Goal: Transaction & Acquisition: Subscribe to service/newsletter

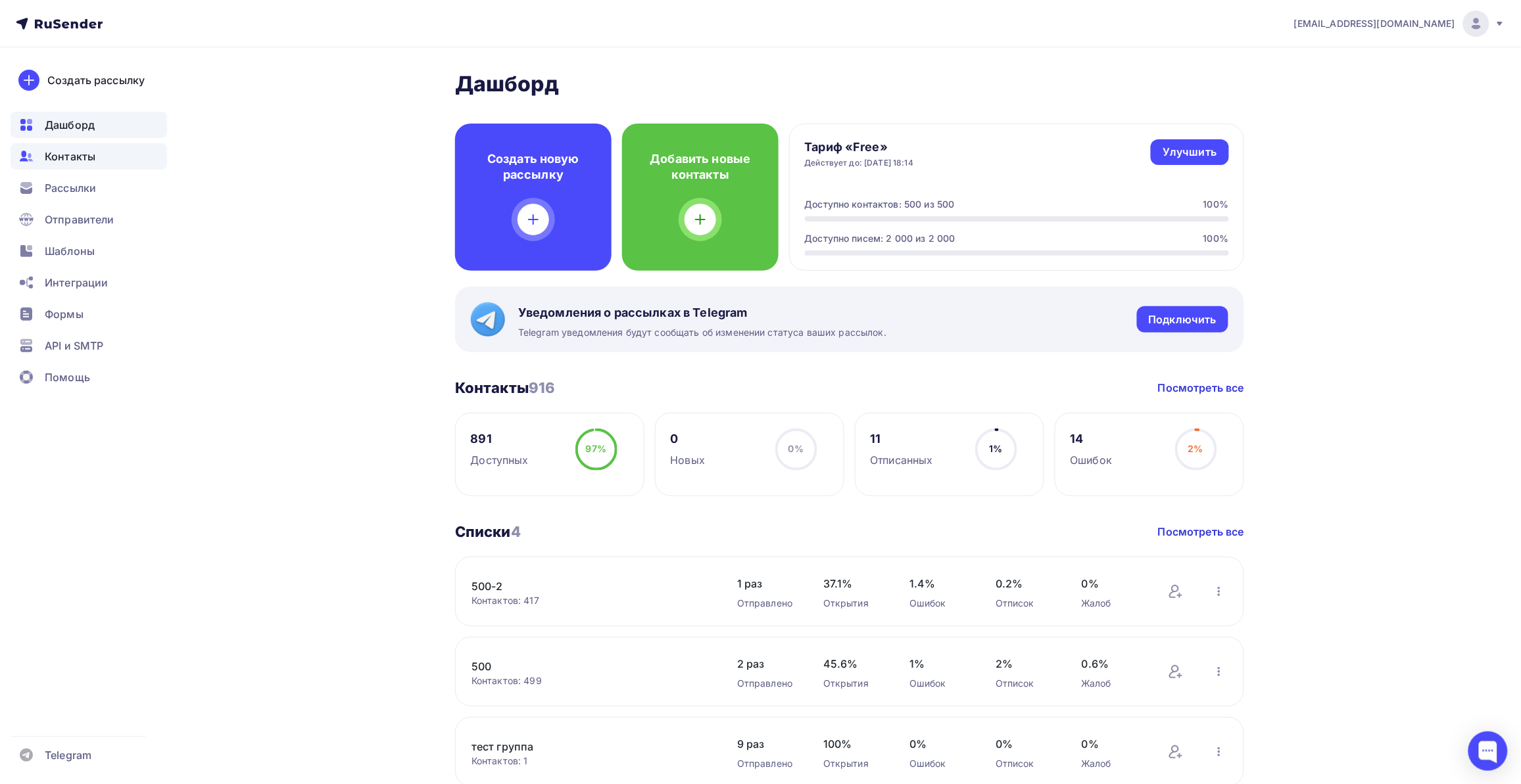
click at [100, 155] on div "Контакты" at bounding box center [89, 156] width 157 height 26
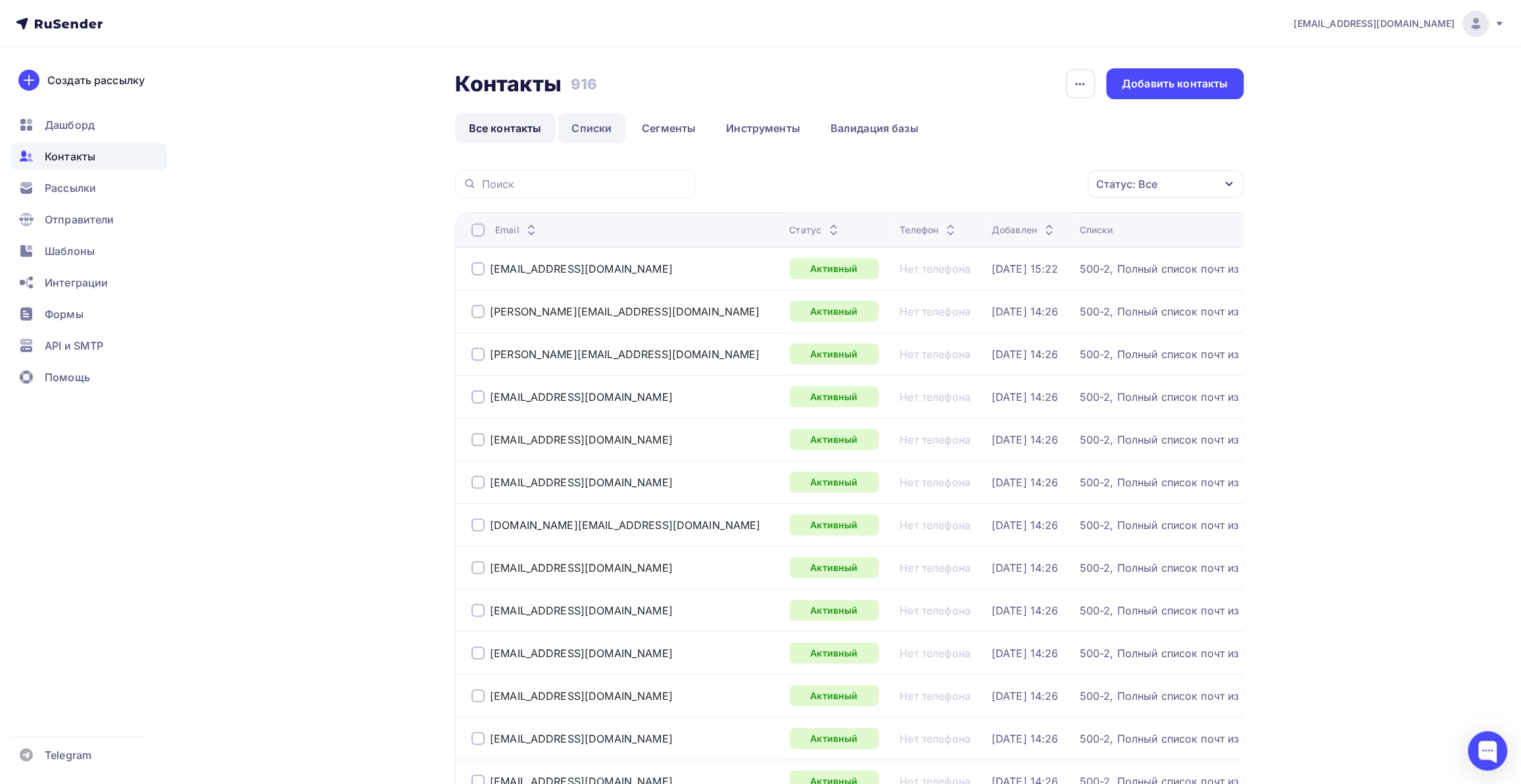
click at [592, 130] on link "Списки" at bounding box center [592, 128] width 68 height 31
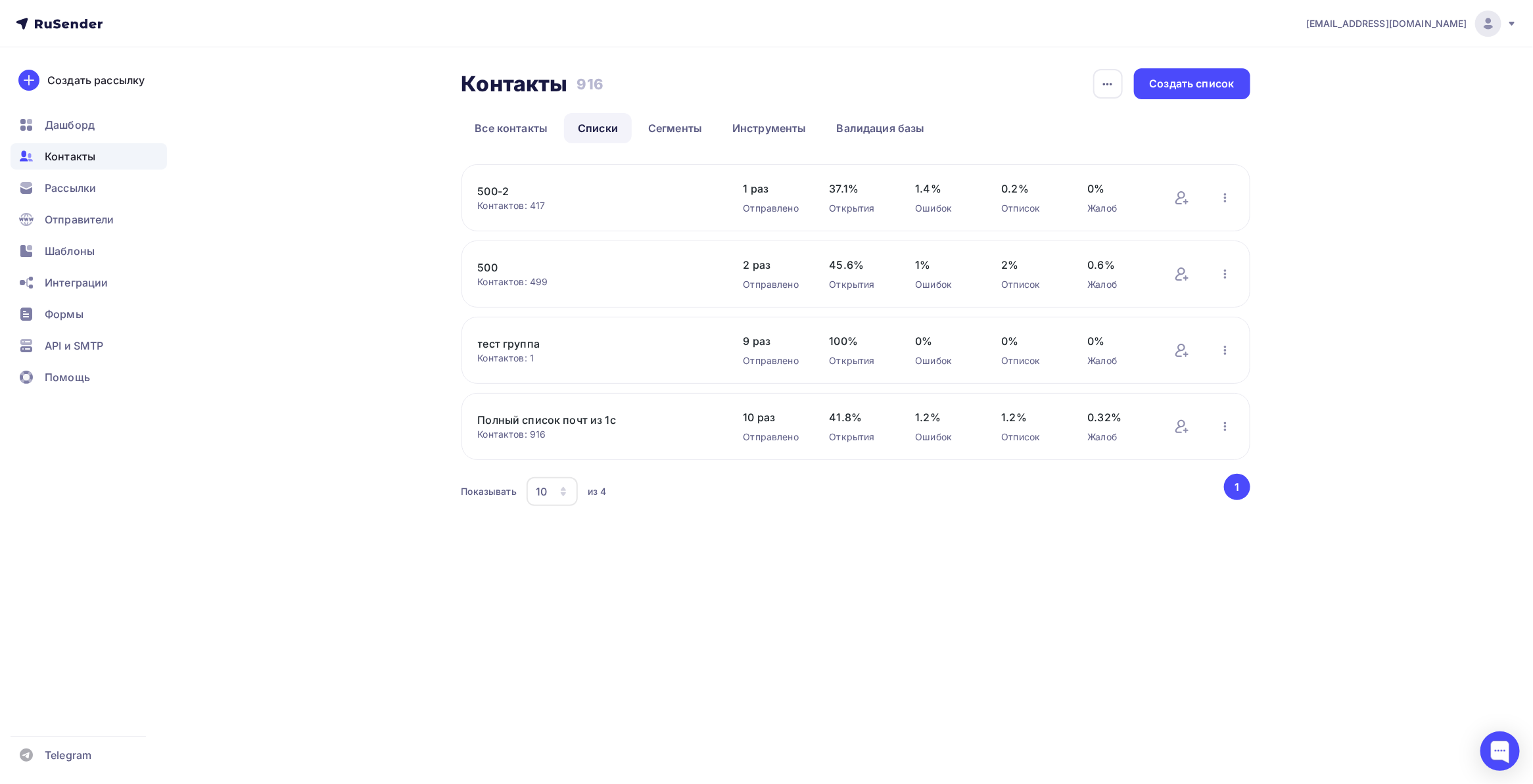
click at [397, 365] on div "Контакты Контакты 916 916 История импорта Создать список Все контакты Списки Се…" at bounding box center [766, 304] width 1077 height 514
click at [80, 188] on span "Рассылки" at bounding box center [70, 188] width 51 height 16
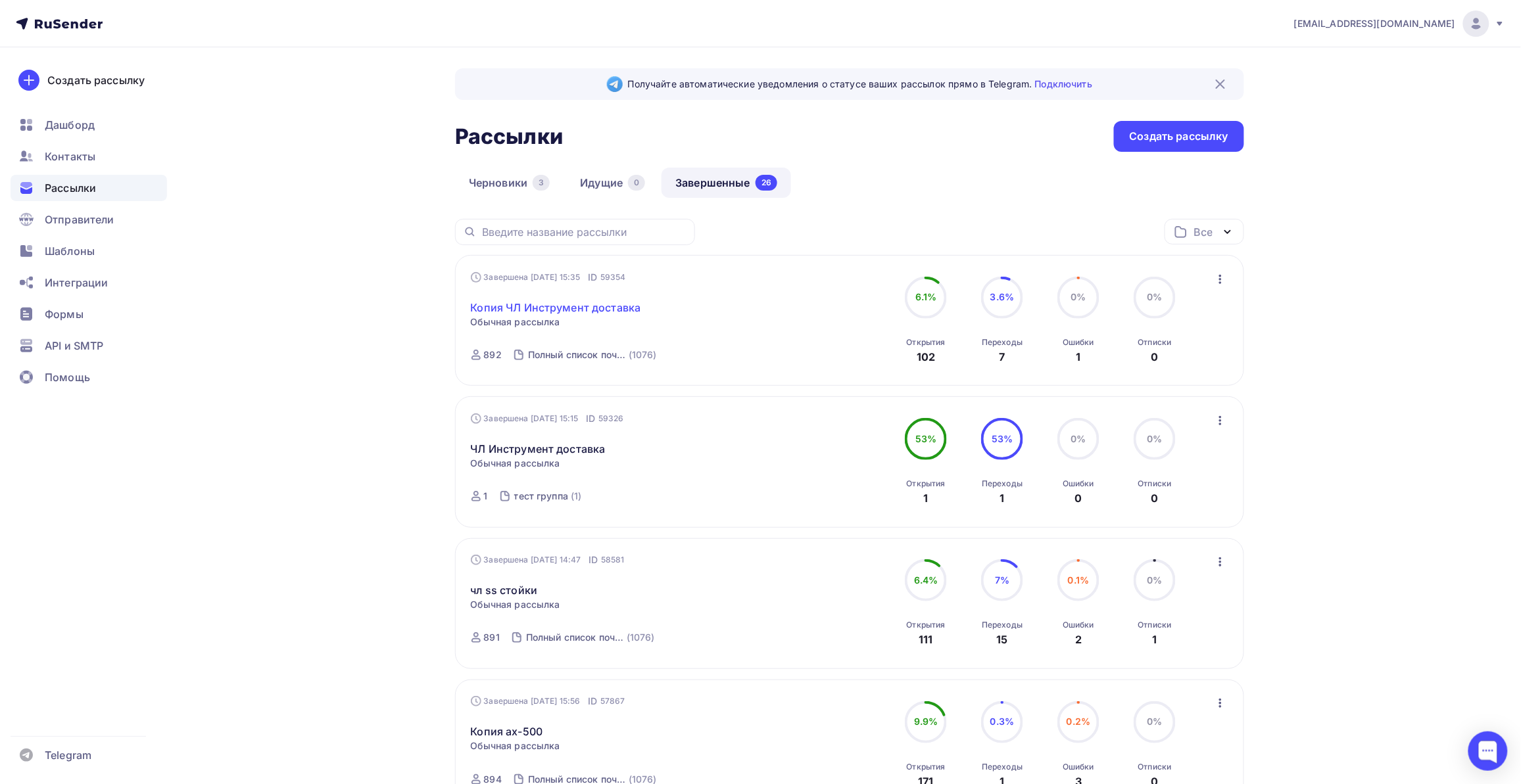
click at [587, 311] on link "Копия ЧЛ Инструмент доставка" at bounding box center [555, 307] width 170 height 16
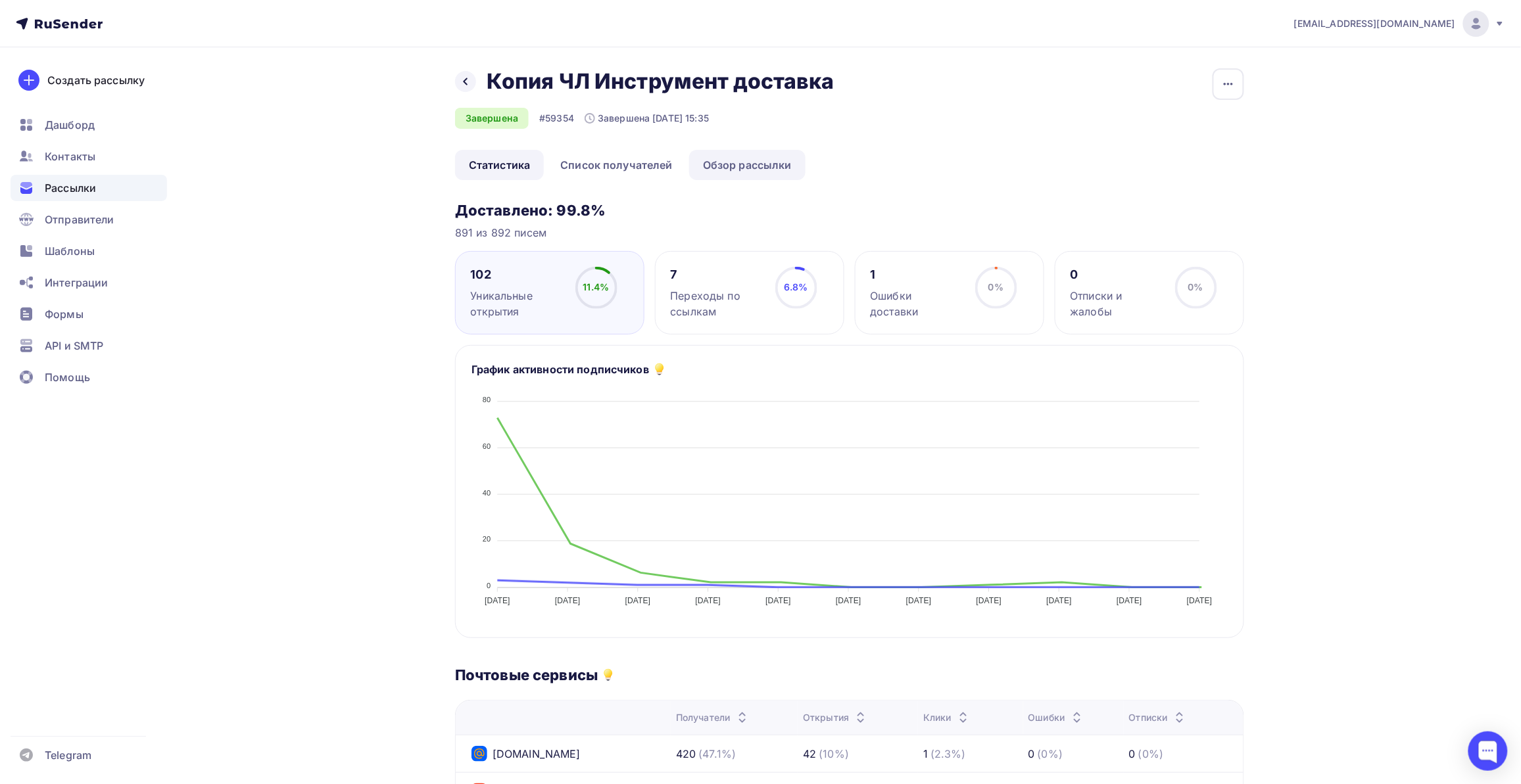
click at [735, 165] on link "Обзор рассылки" at bounding box center [747, 165] width 116 height 31
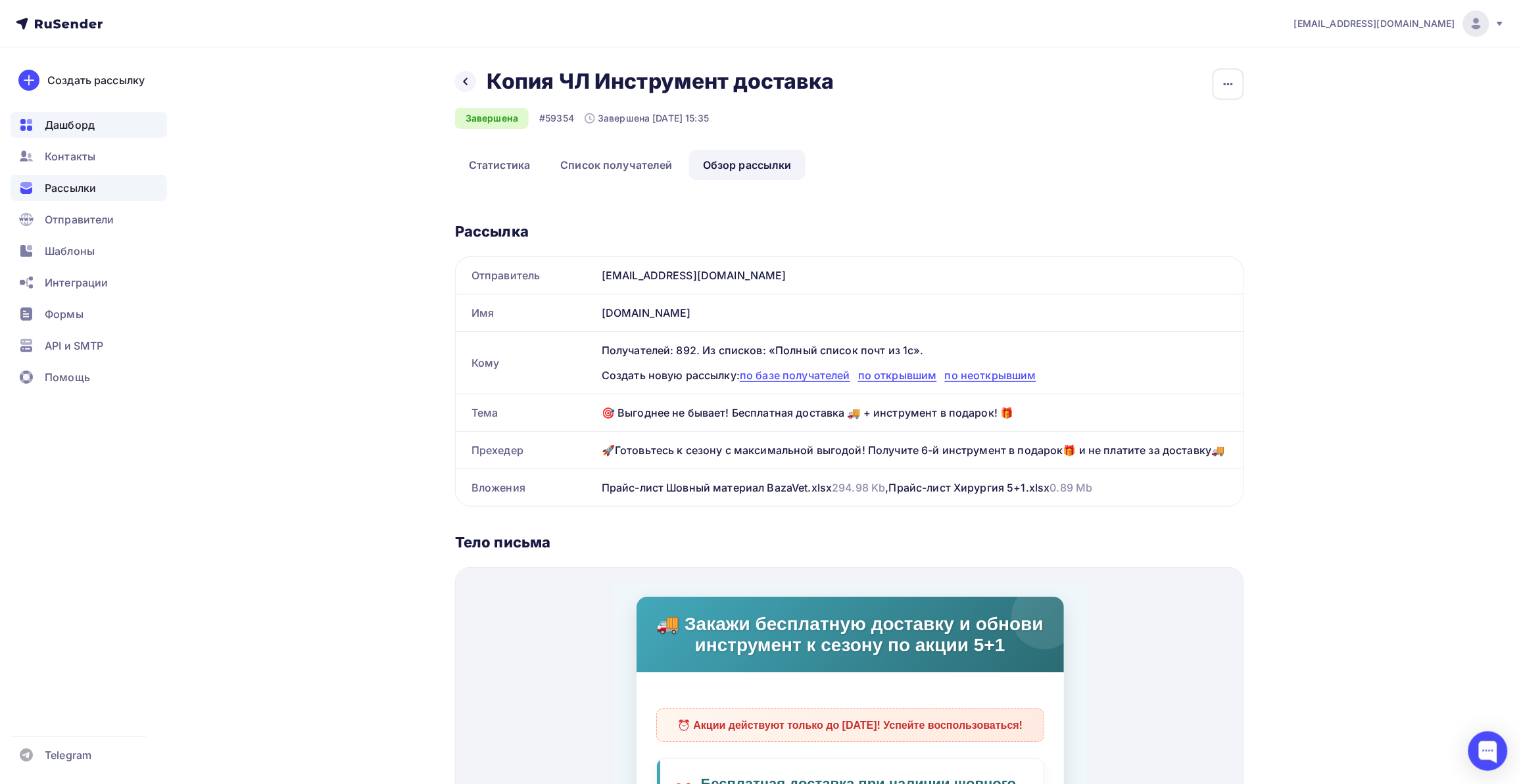
click at [90, 121] on span "Дашборд" at bounding box center [69, 124] width 50 height 16
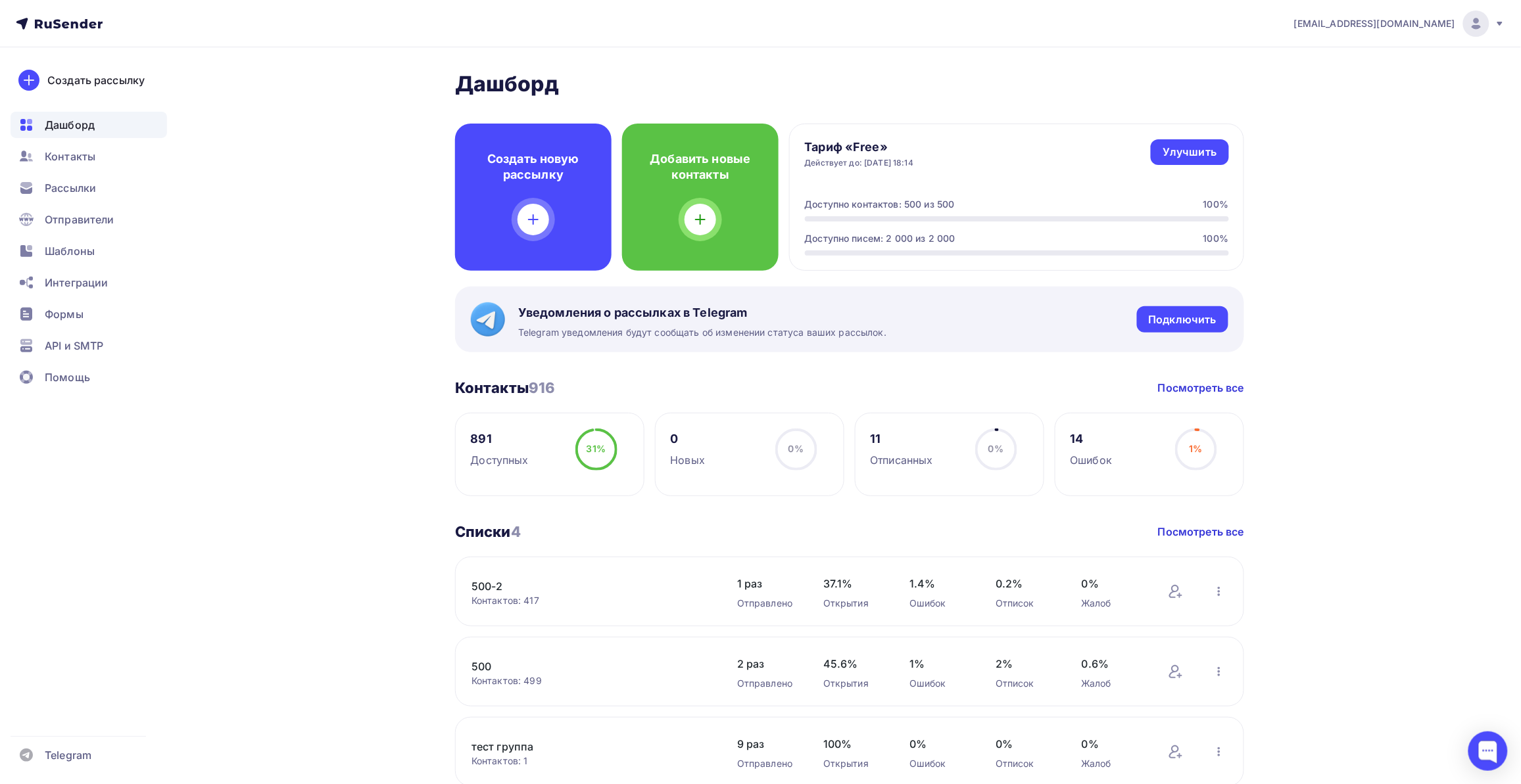
click at [107, 80] on div "Создать рассылку" at bounding box center [95, 80] width 98 height 16
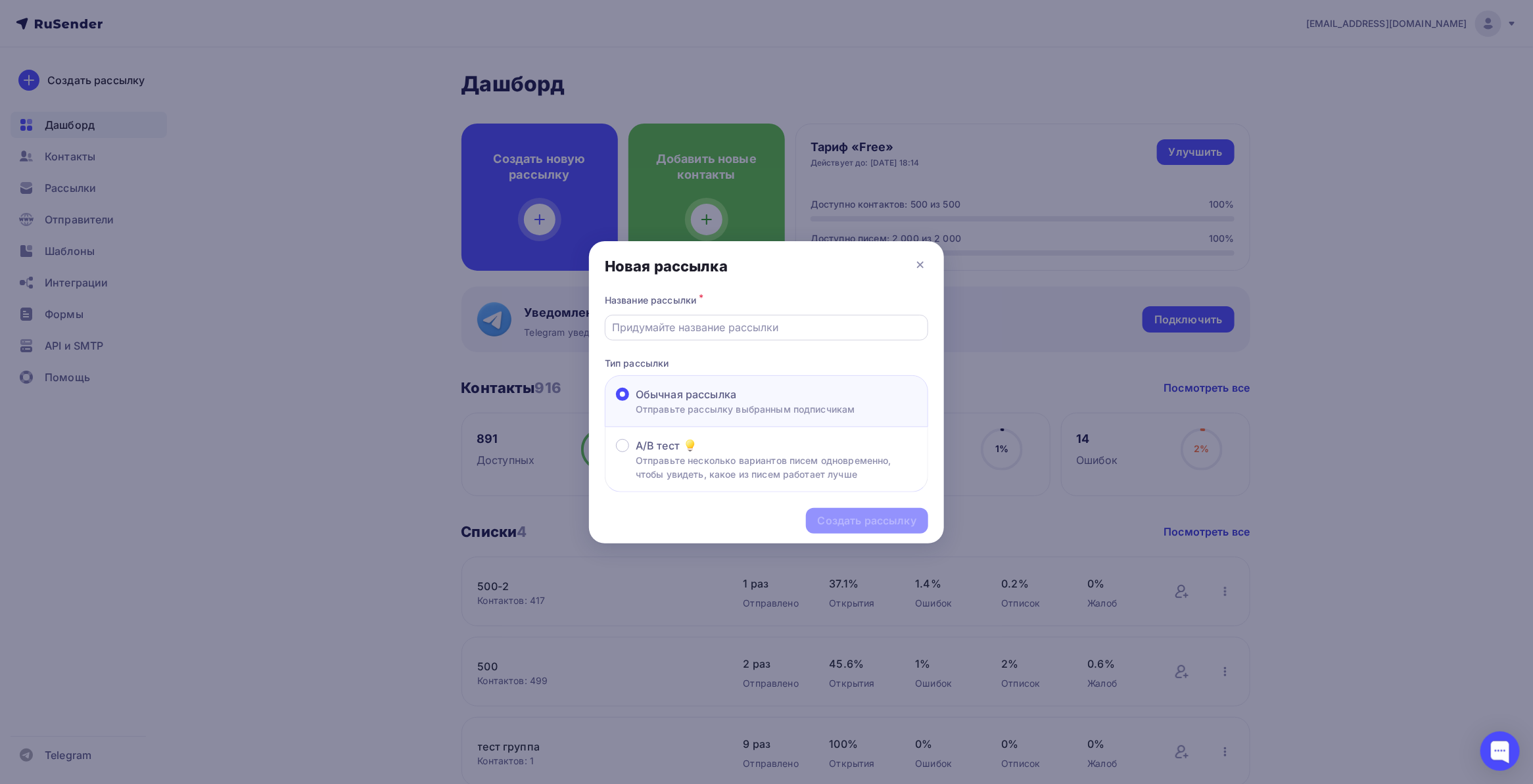
click at [760, 331] on input "text" at bounding box center [767, 327] width 309 height 16
type input "x"
type input "чл 07.10 травма 1"
click at [859, 519] on div "Создать рассылку" at bounding box center [867, 521] width 98 height 15
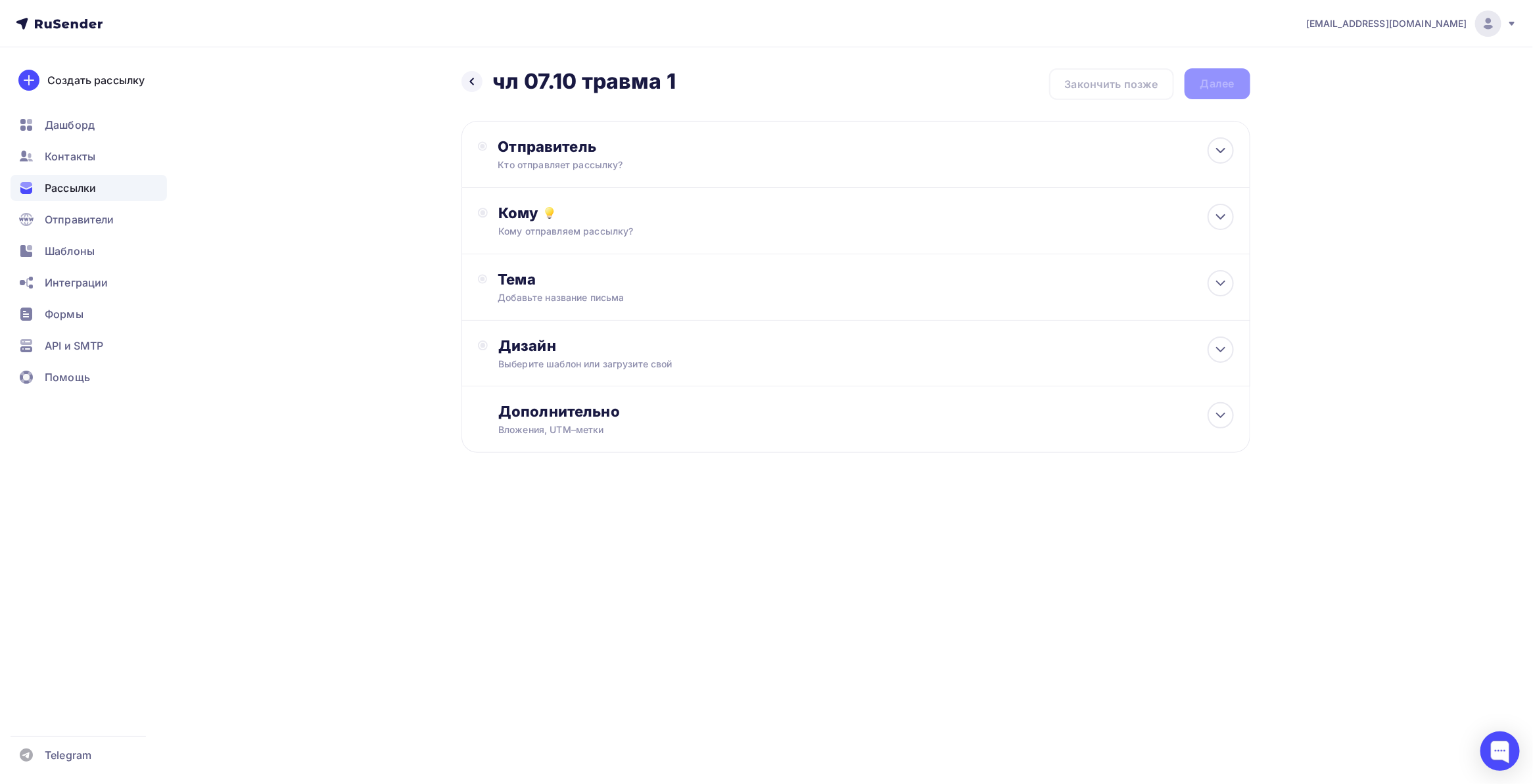
drag, startPoint x: 195, startPoint y: 608, endPoint x: 214, endPoint y: 589, distance: 26.9
click at [196, 609] on div "[EMAIL_ADDRESS][DOMAIN_NAME] Аккаунт Тарифы Выйти Создать рассылку [GEOGRAPHIC_…" at bounding box center [766, 392] width 1533 height 784
click at [693, 155] on div "Отправитель Кто отправляет рассылку? Email * [EMAIL_ADDRESS][DOMAIN_NAME] [EMAI…" at bounding box center [640, 154] width 285 height 34
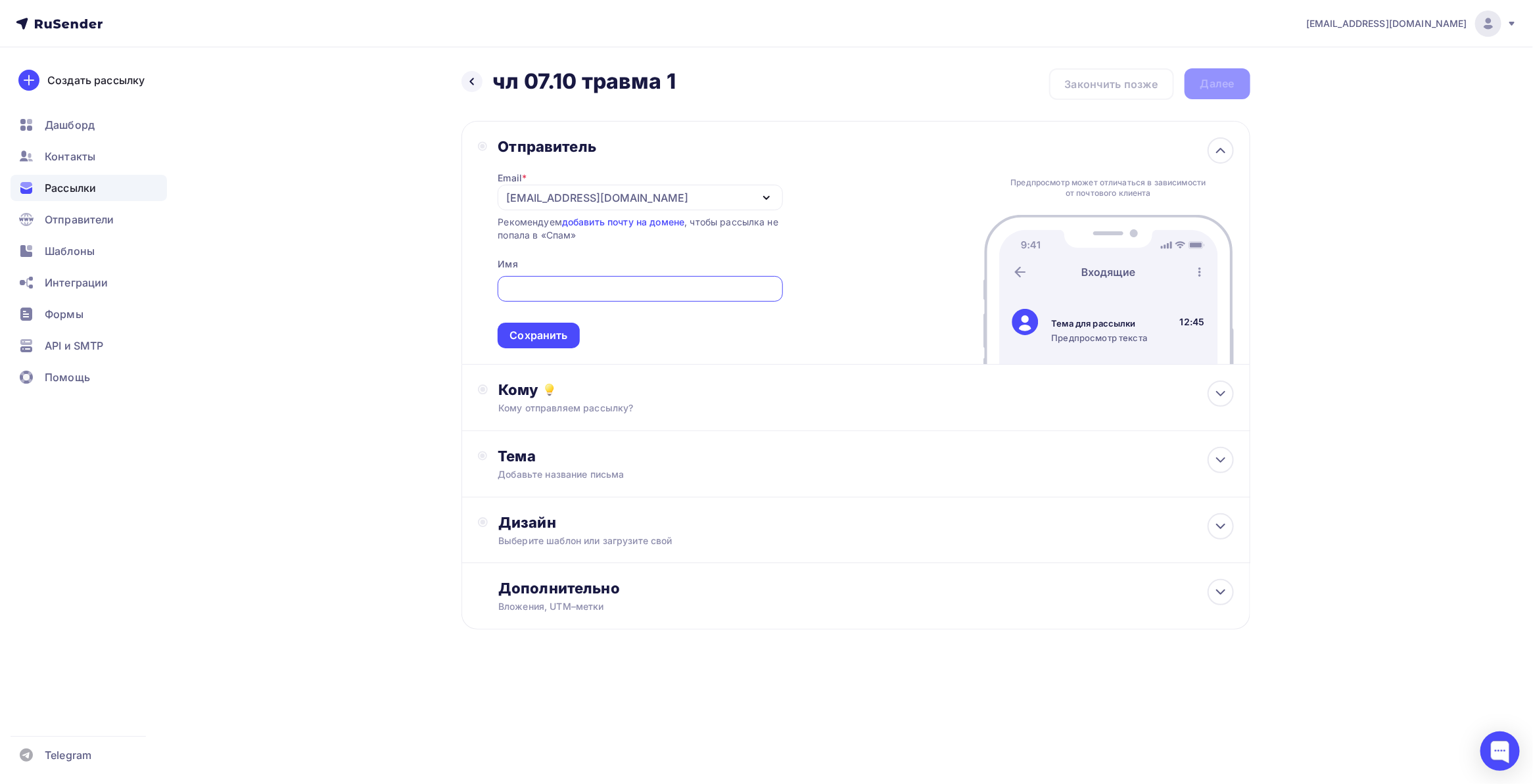
click at [638, 195] on div "[EMAIL_ADDRESS][DOMAIN_NAME]" at bounding box center [640, 197] width 285 height 25
click at [612, 228] on div "[EMAIL_ADDRESS][DOMAIN_NAME]" at bounding box center [640, 235] width 253 height 16
click at [596, 297] on div at bounding box center [640, 288] width 285 height 25
click at [595, 297] on div at bounding box center [640, 288] width 285 height 25
click at [593, 287] on input "text" at bounding box center [640, 288] width 270 height 16
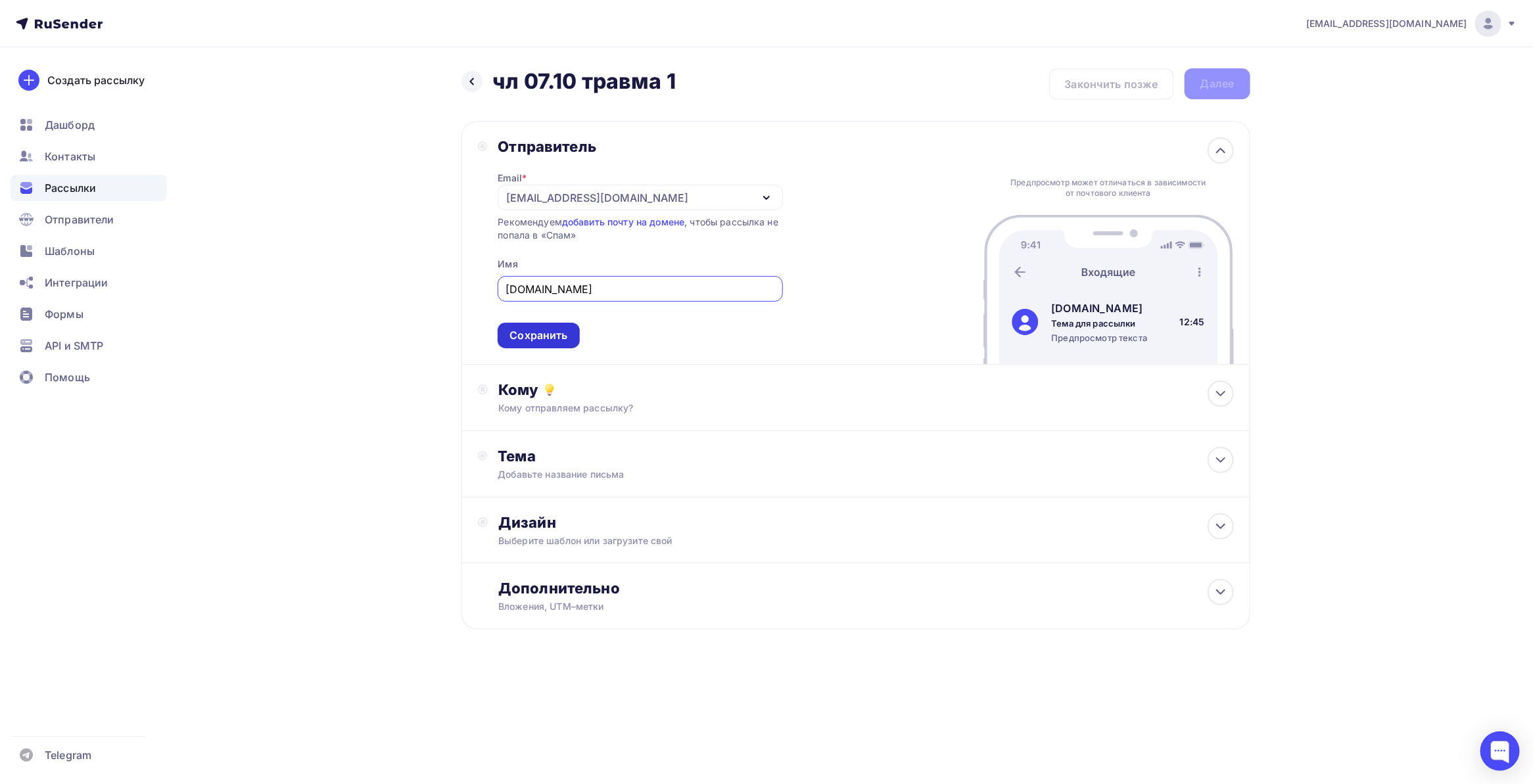
type input "[DOMAIN_NAME]"
click at [560, 342] on div "Сохранить" at bounding box center [538, 335] width 58 height 15
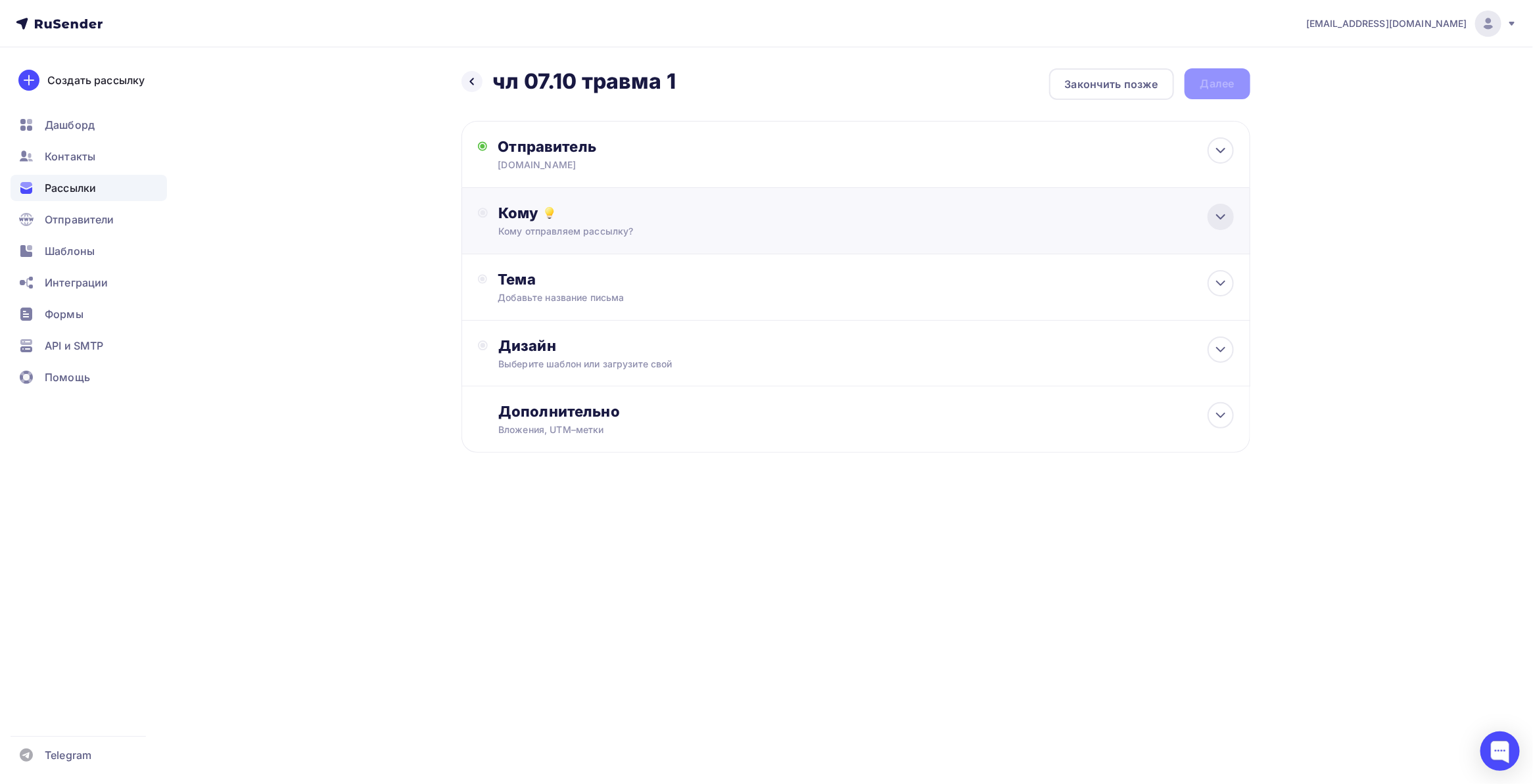
click at [1214, 215] on icon at bounding box center [1221, 216] width 16 height 16
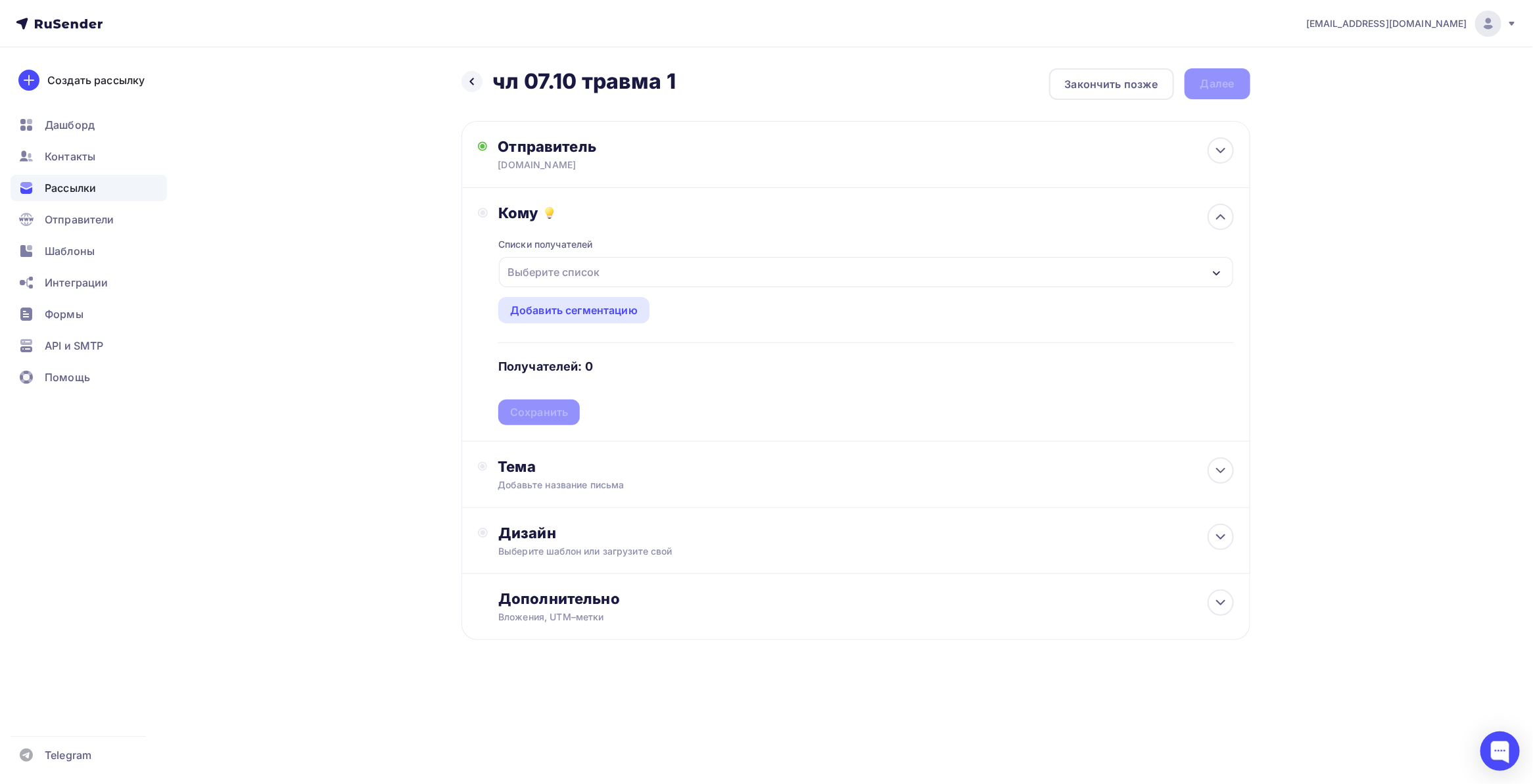
click at [609, 271] on div "Выберите список" at bounding box center [866, 272] width 734 height 31
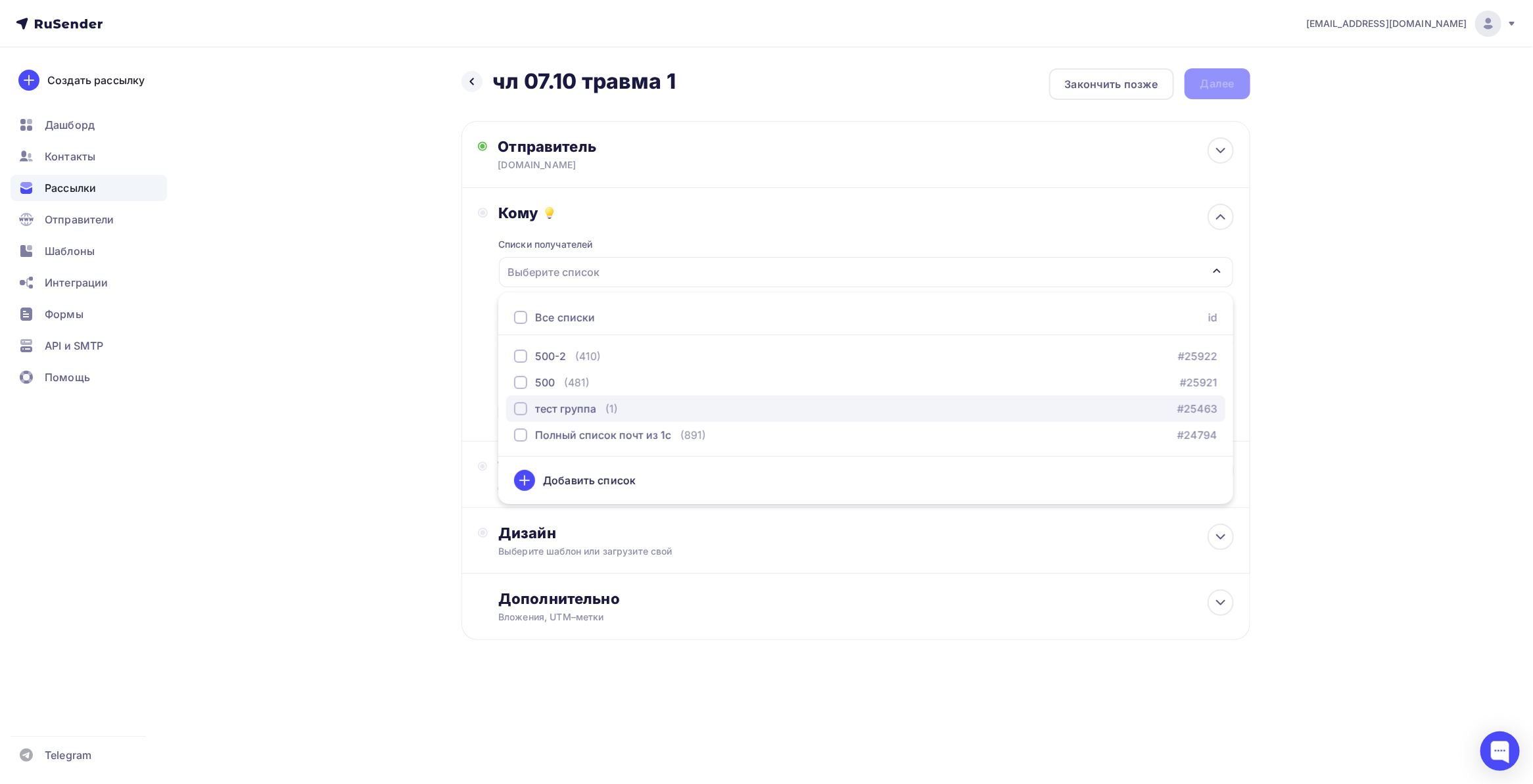
click at [626, 402] on div "тест группа (1) #25463" at bounding box center [866, 408] width 704 height 16
click at [386, 399] on div "Назад чл 07.10 травма 1 чл 07.10 травма 1 Закончить позже Далее Отправитель [DO…" at bounding box center [766, 385] width 1077 height 677
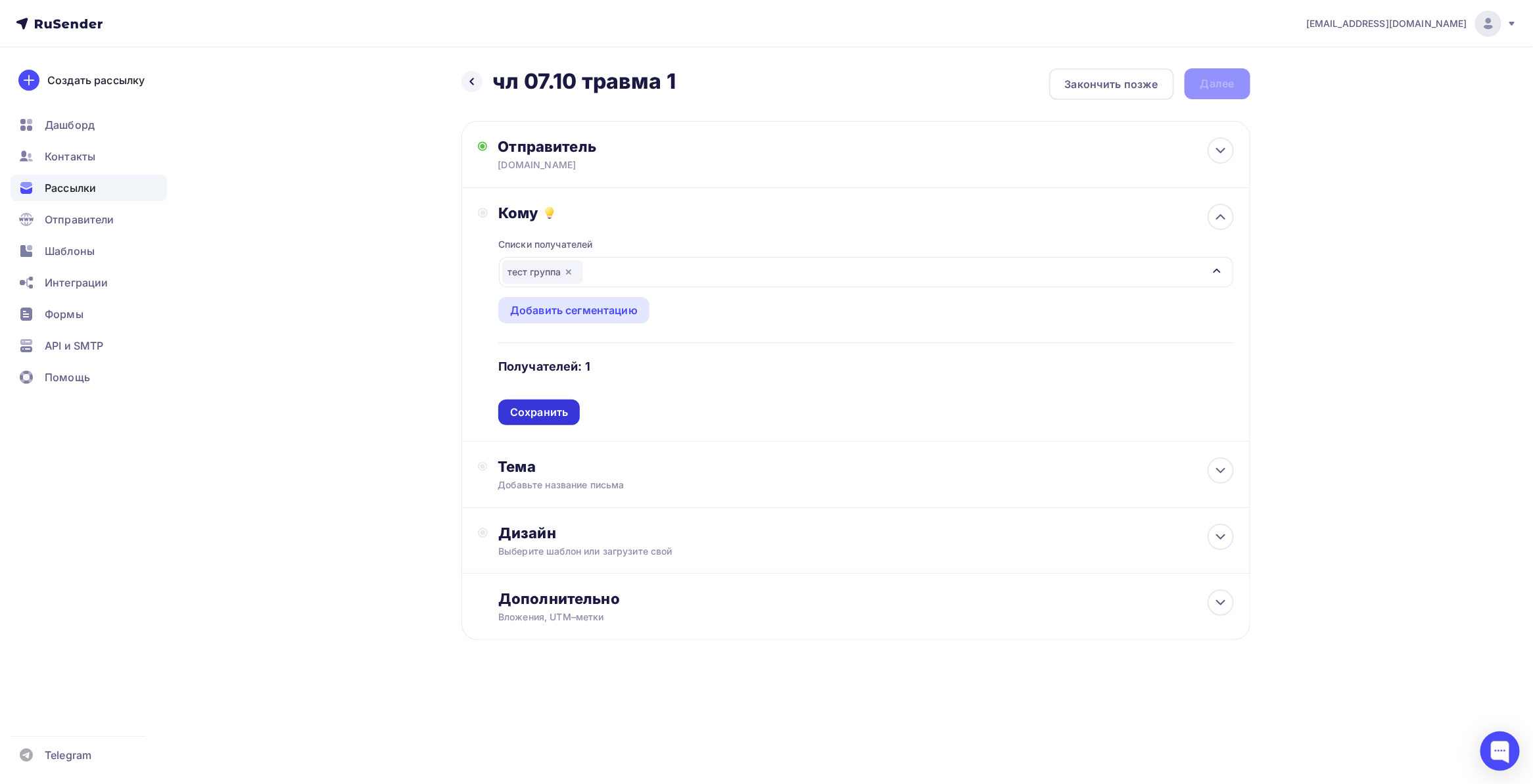
click at [564, 412] on div "Сохранить" at bounding box center [539, 412] width 58 height 15
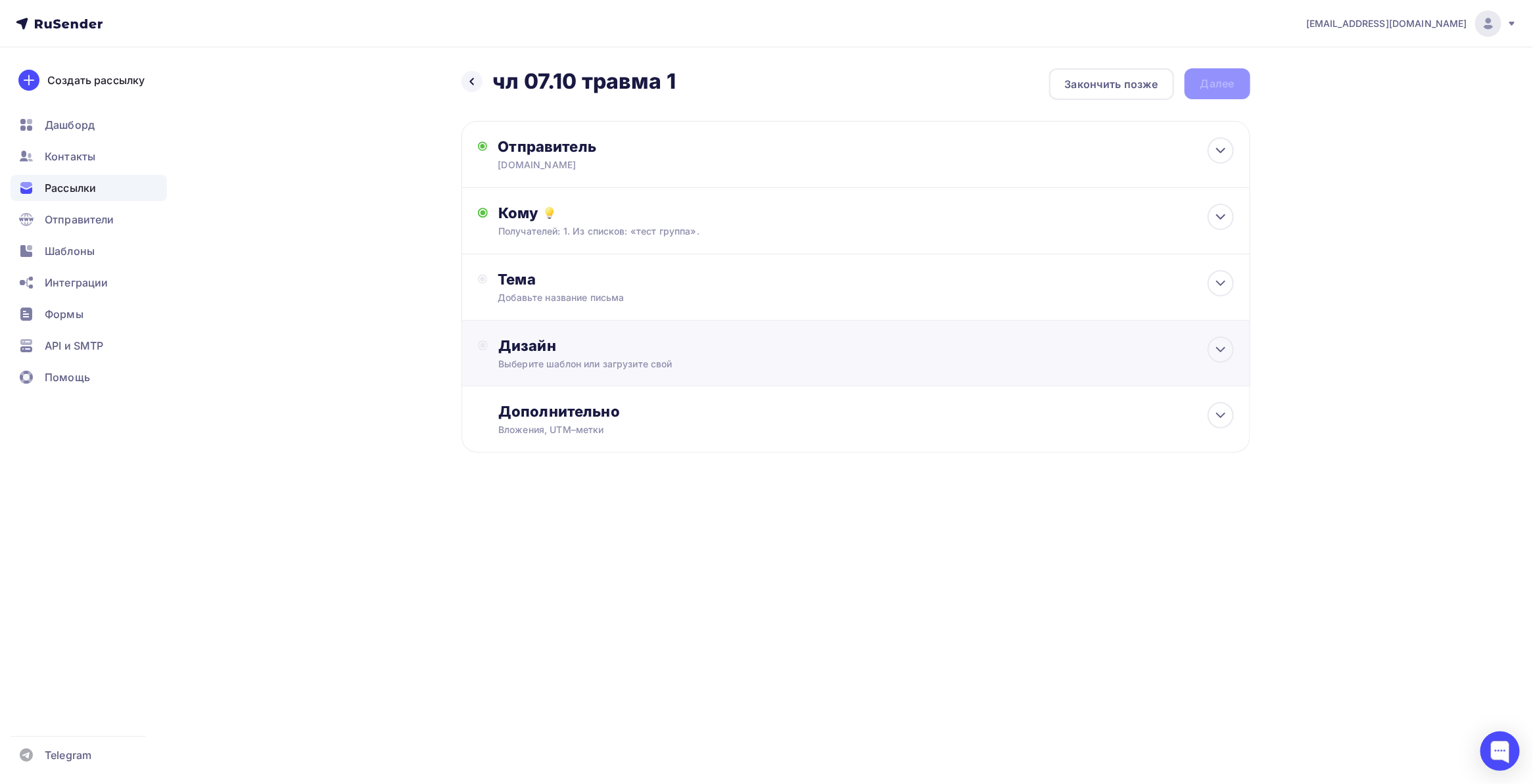
click at [593, 336] on div "Дизайн" at bounding box center [866, 345] width 735 height 19
click at [579, 392] on div "Выбрать шаблон" at bounding box center [555, 399] width 92 height 15
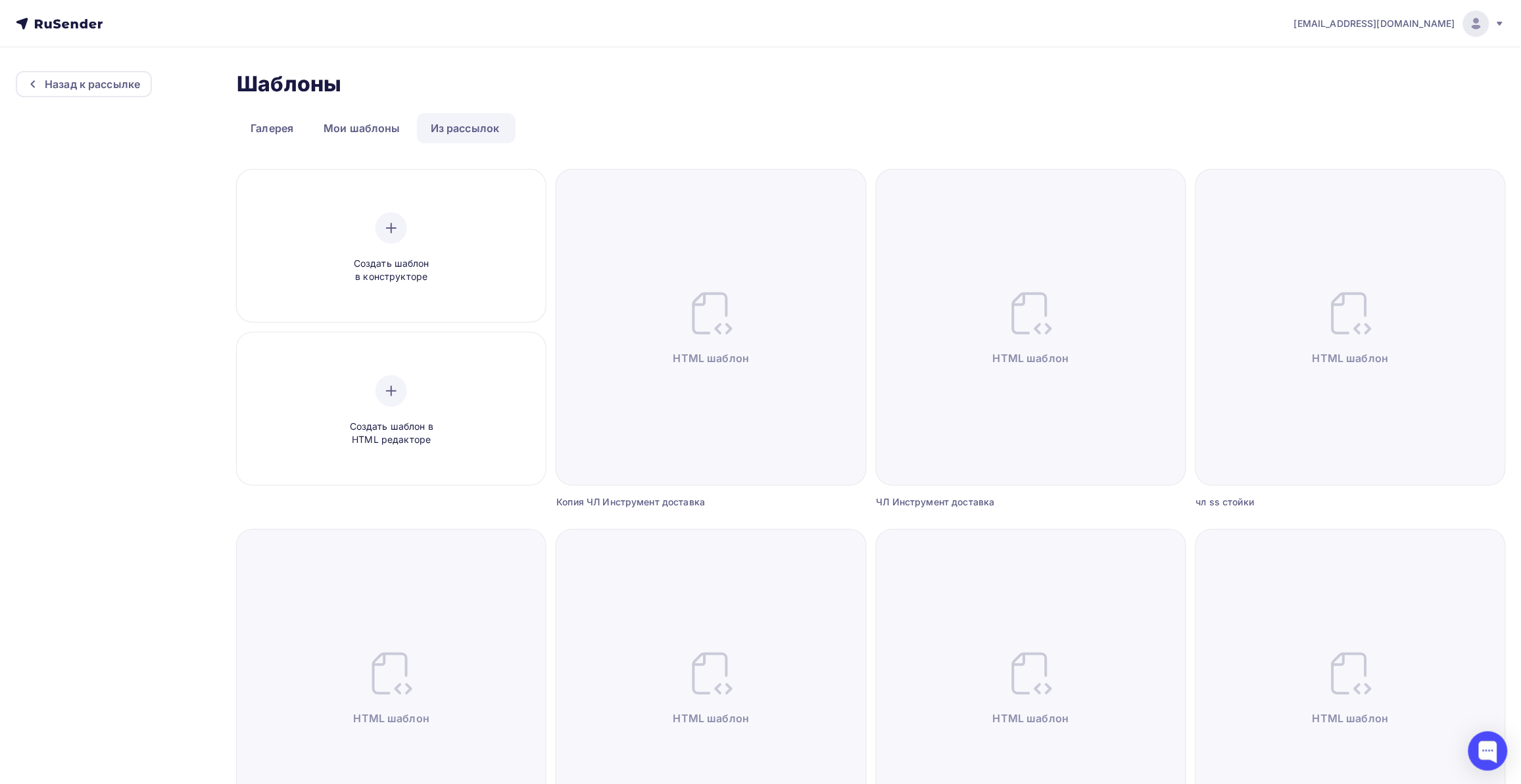
drag, startPoint x: 632, startPoint y: 95, endPoint x: 609, endPoint y: 104, distance: 24.7
click at [632, 95] on div "Шаблоны Шаблоны" at bounding box center [870, 83] width 1268 height 26
click at [476, 125] on link "Из рассылок" at bounding box center [465, 128] width 97 height 31
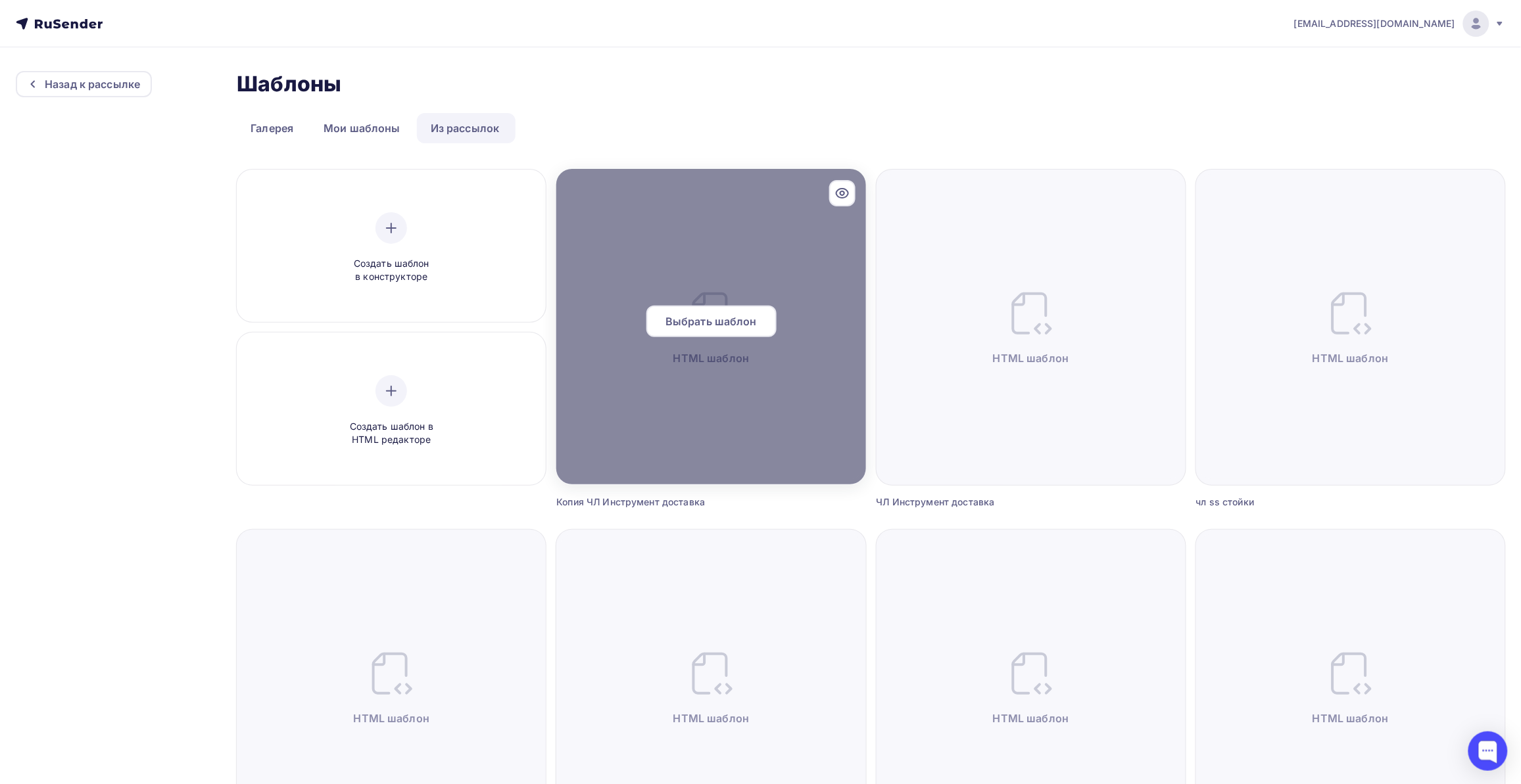
click at [731, 366] on div at bounding box center [711, 326] width 309 height 315
click at [698, 314] on span "Выбрать шаблон" at bounding box center [711, 321] width 92 height 16
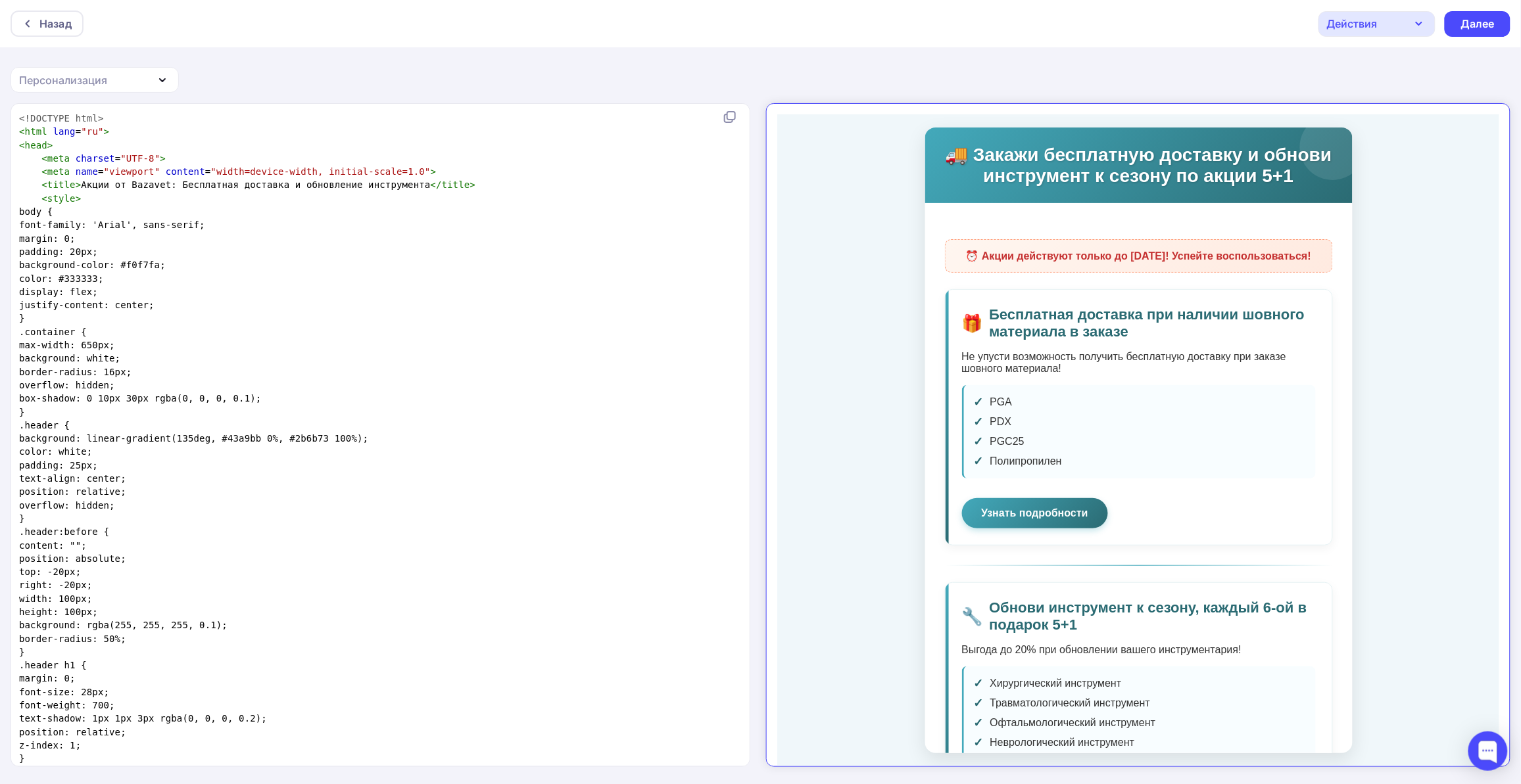
click at [377, 268] on pre "background-color: #f0f7fa;" at bounding box center [377, 265] width 722 height 13
type textarea "<!LOREMIP dolo> <sita cons="ad"> <elit> <sedd eiusmod="TEM-3"> <inci utla="etdo…"
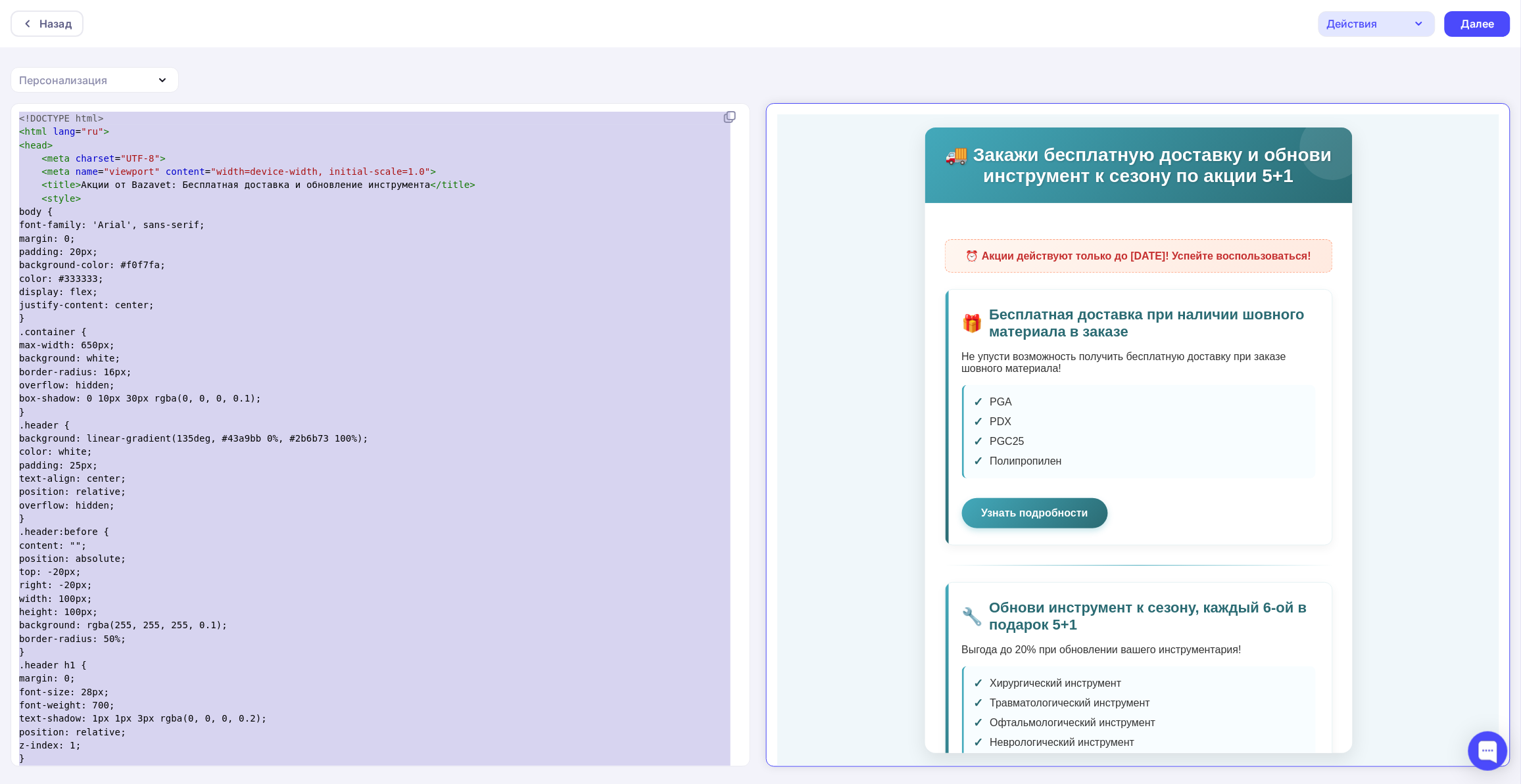
click at [285, 360] on pre "background: white;" at bounding box center [377, 358] width 722 height 13
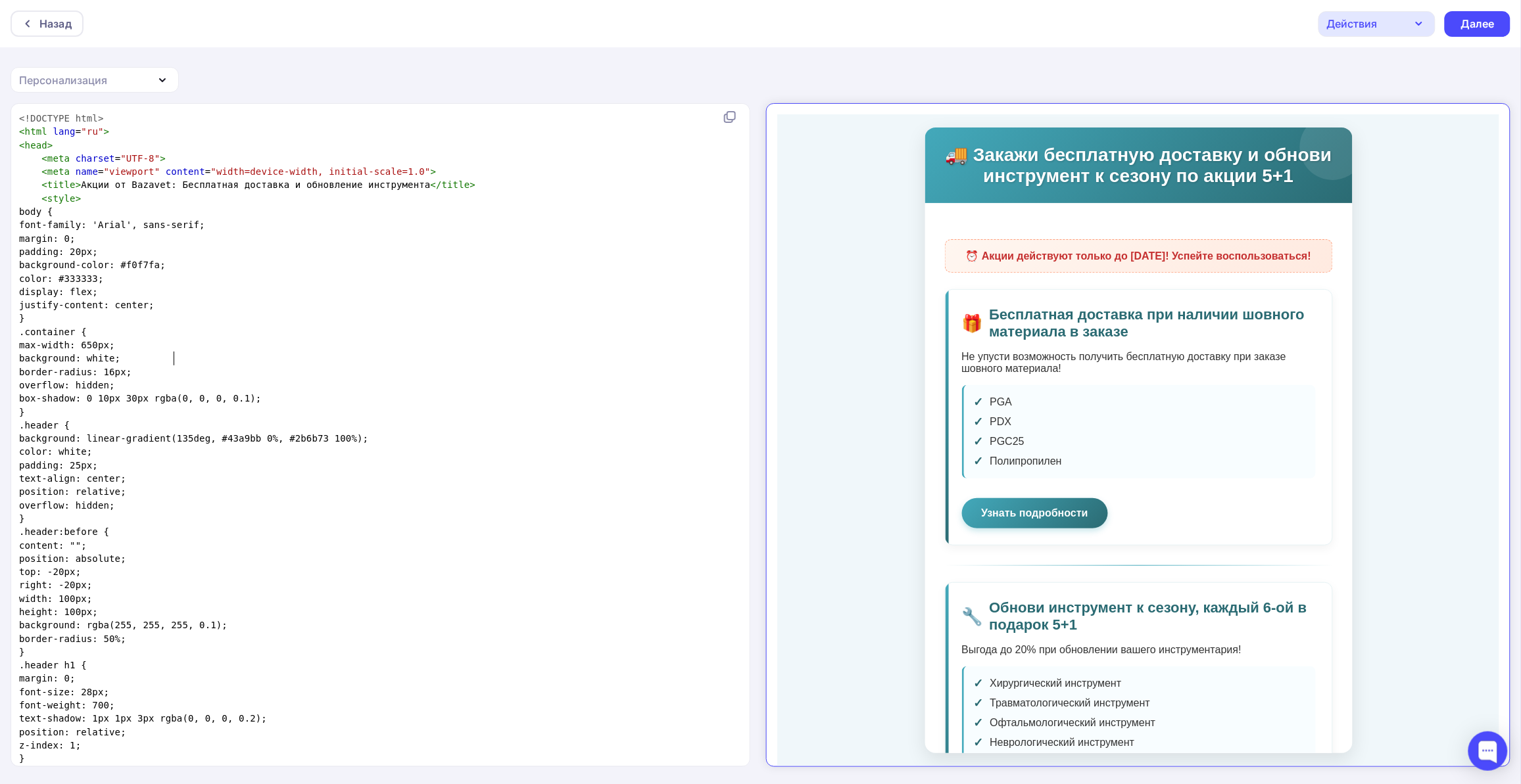
type textarea "<!LOREMIP dolo> <sita cons="ad"> <elit> <sedd eiusmod="TEM-3"> <inci utla="etdo…"
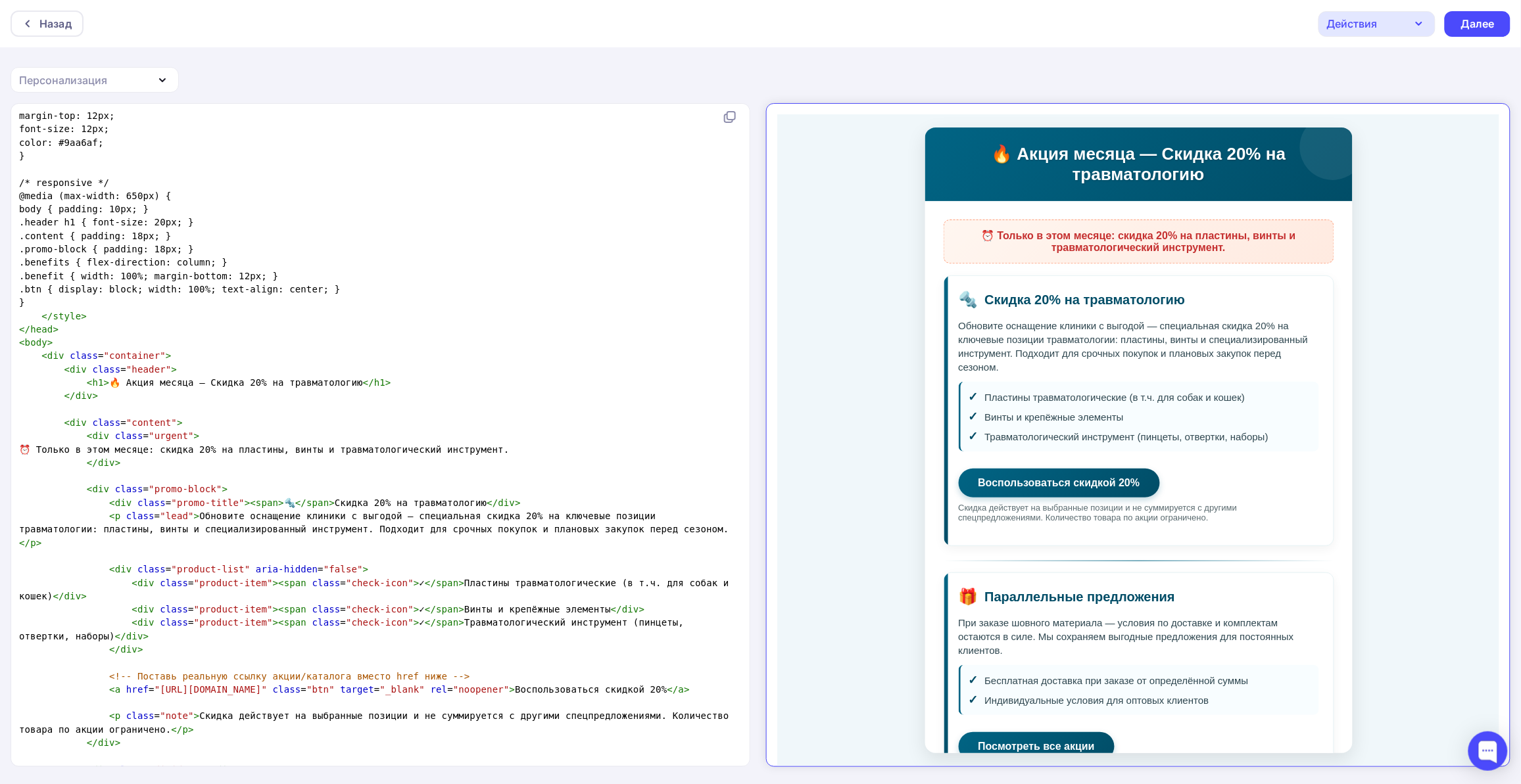
scroll to position [0, 0]
type textarea "Обновите оснащение клиники с выгод"
drag, startPoint x: 185, startPoint y: 513, endPoint x: 359, endPoint y: 510, distance: 174.0
click at [359, 510] on span "< p class = "lead" > Обновите оснащение клиники с выгодой — специальная скидка …" at bounding box center [374, 529] width 710 height 37
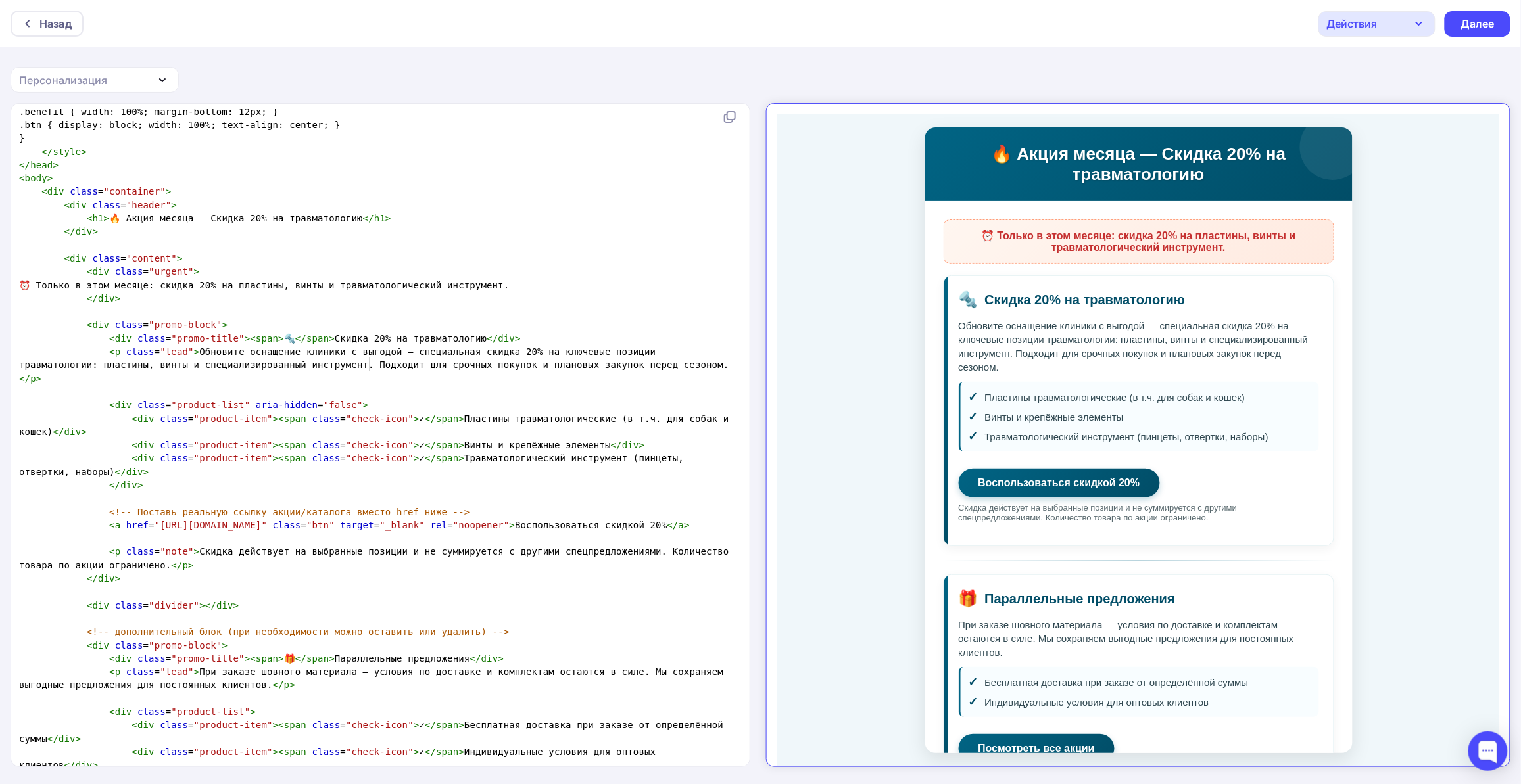
click at [370, 358] on span "< p class = "lead" > Обновите оснащение клиники с выгодой — специальная скидка …" at bounding box center [374, 365] width 710 height 37
click at [534, 365] on span "< p class = "lead" > Обновите оснащение клиники с выгодой — специальная скидка …" at bounding box center [374, 365] width 710 height 37
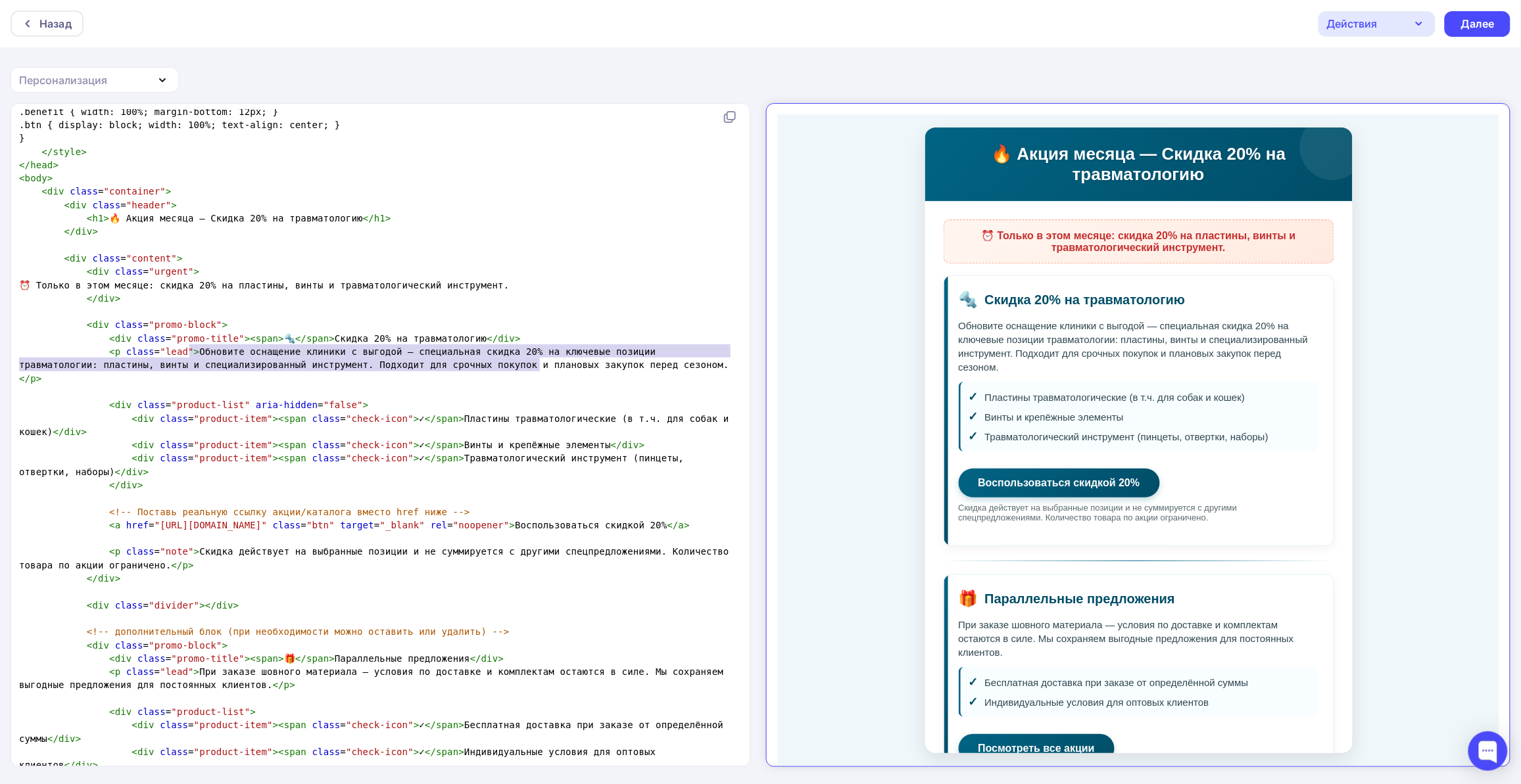
type textarea "Обновите оснащение клиники с выгодой — специальная скидка 20% на ключевые позиц…"
drag, startPoint x: 537, startPoint y: 364, endPoint x: 185, endPoint y: 349, distance: 352.3
click at [185, 349] on span "< p class = "lead" > Обновите оснащение клиники с выгодой — специальная скидка …" at bounding box center [374, 365] width 710 height 37
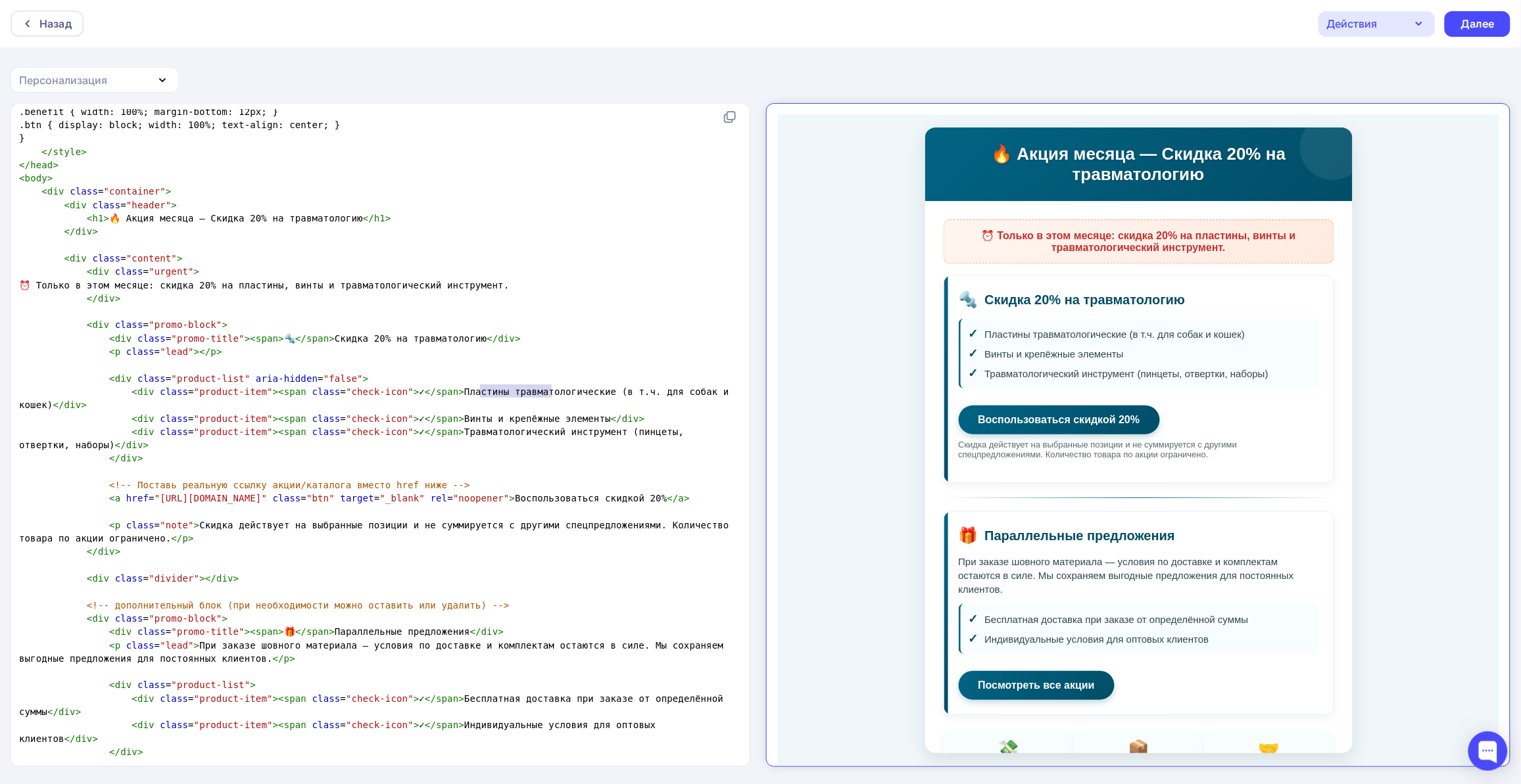
type textarea "травматологические (в т.ч. для собак и кошек)"
drag, startPoint x: 480, startPoint y: 392, endPoint x: 714, endPoint y: 392, distance: 234.0
click at [714, 392] on pre "< div class = "product-item" >< span class = "check-icon" > ✓ </ span > Пластин…" at bounding box center [377, 399] width 722 height 27
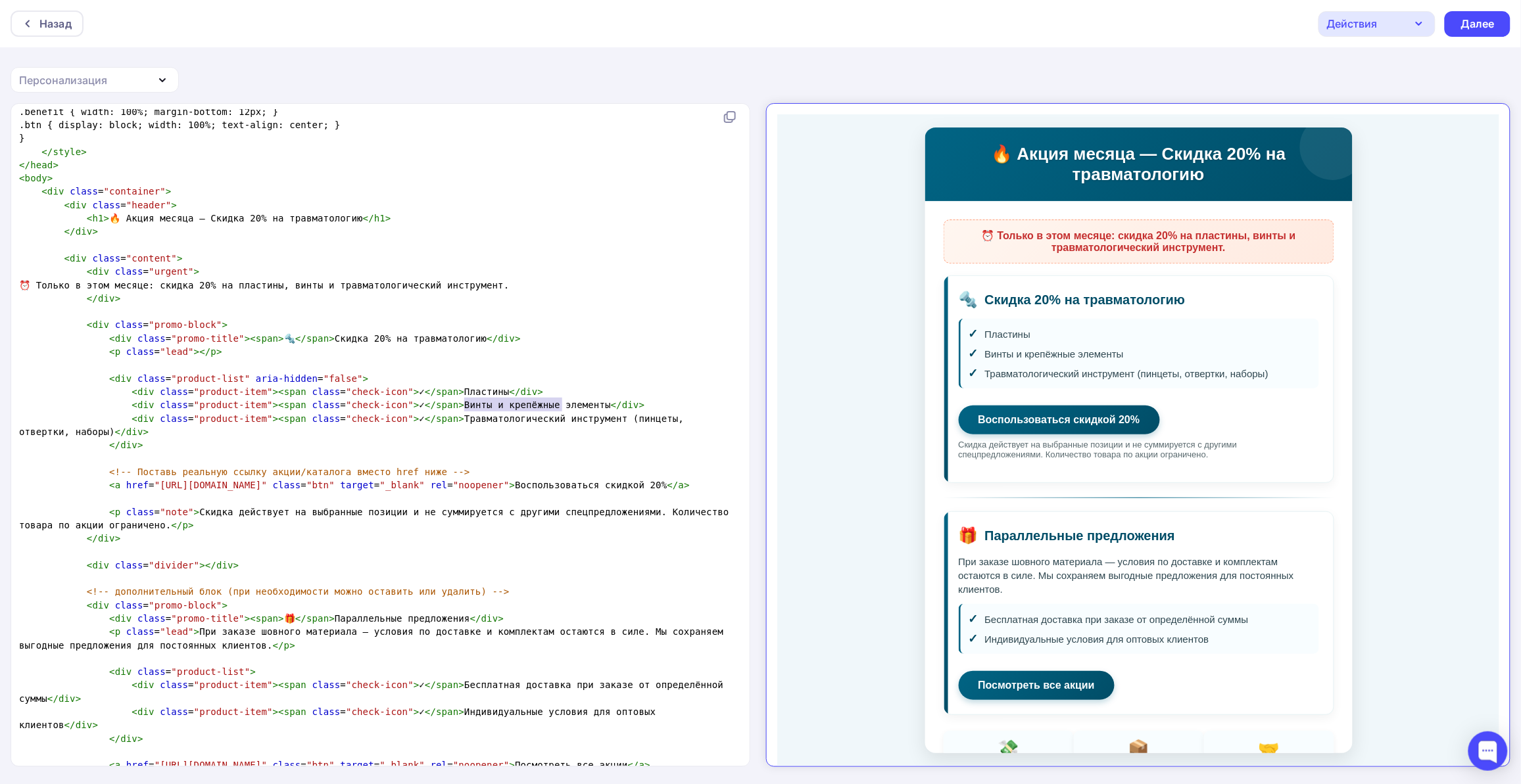
type textarea "и крепёжные элементы"
drag, startPoint x: 464, startPoint y: 406, endPoint x: 565, endPoint y: 408, distance: 101.0
click at [565, 408] on span "< div class = "product-item" >< span class = "check-icon" > ✓ </ span > Винты и…" at bounding box center [332, 405] width 626 height 10
click at [561, 414] on span "< div class = "product-item" >< span class = "check-icon" > ✓ </ span > Травмат…" at bounding box center [354, 426] width 670 height 24
type textarea "(пинцеты, отвертки, наборы)"
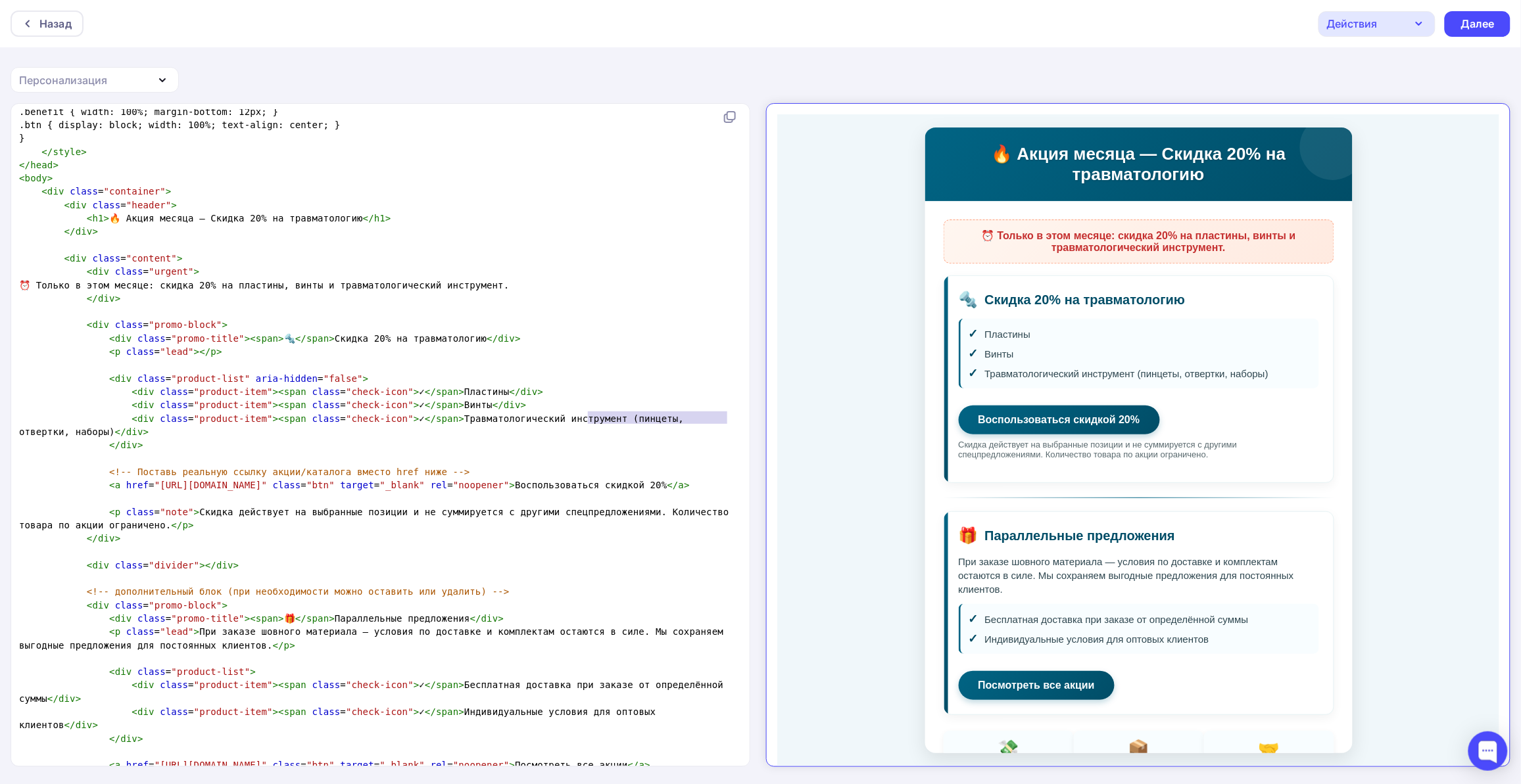
drag, startPoint x: 605, startPoint y: 415, endPoint x: 731, endPoint y: 418, distance: 126.0
click at [731, 418] on pre "< div class = "product-item" >< span class = "check-icon" > ✓ </ span > Травмат…" at bounding box center [377, 426] width 722 height 27
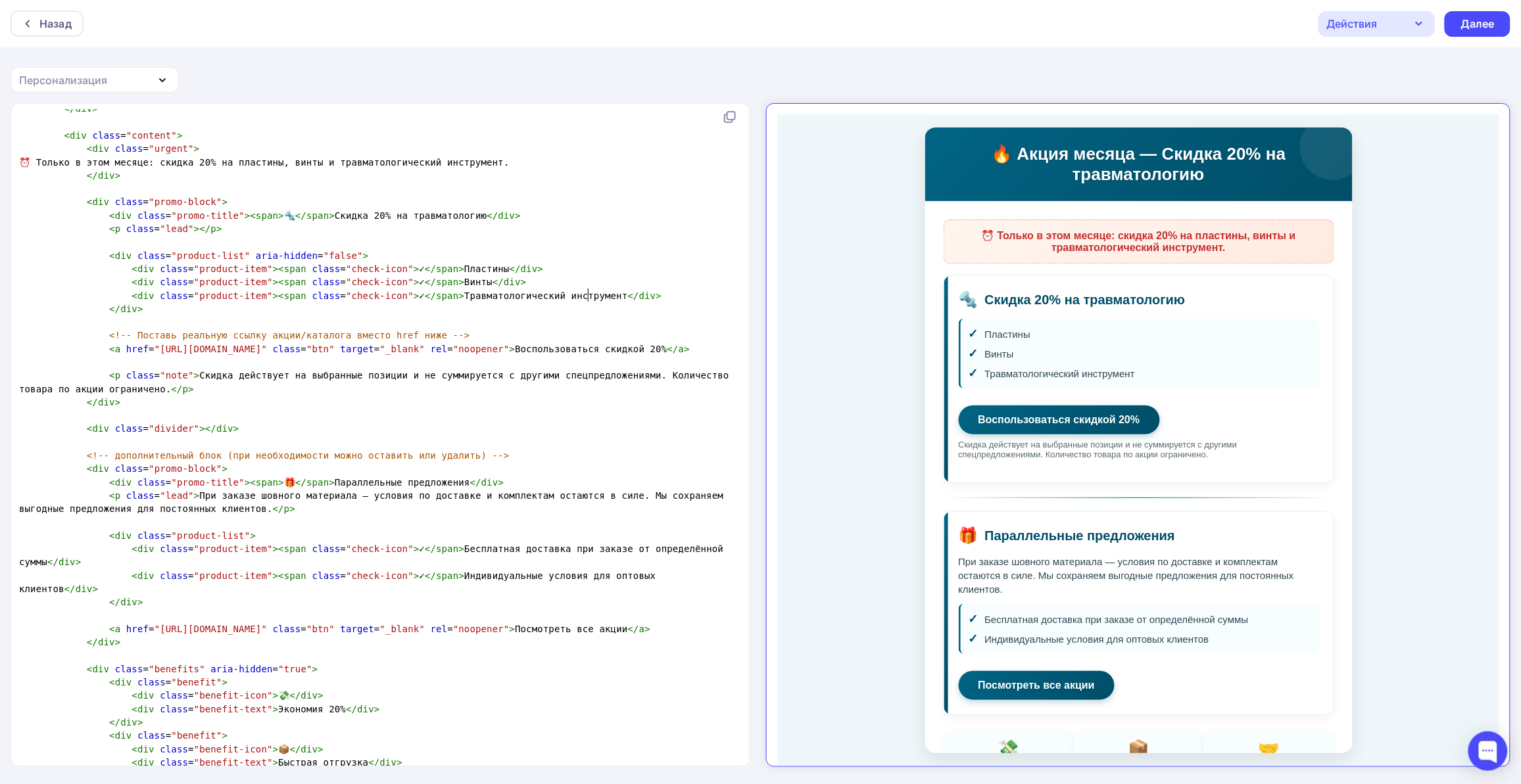
scroll to position [2851, 0]
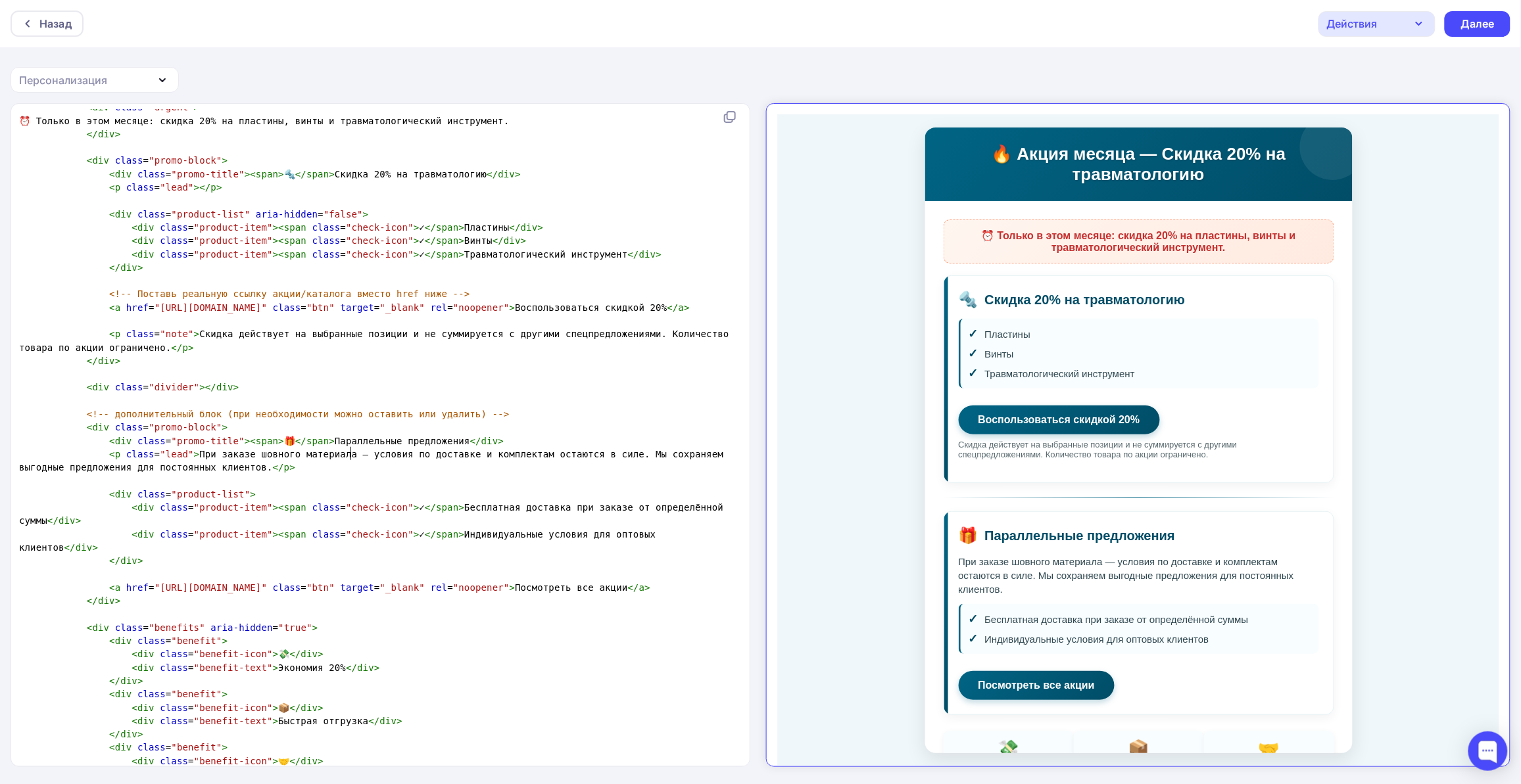
click at [349, 446] on span "< div class = "promo-title" >< span > 🎁 </ span > Параллельные предложения </ d…" at bounding box center [262, 441] width 485 height 10
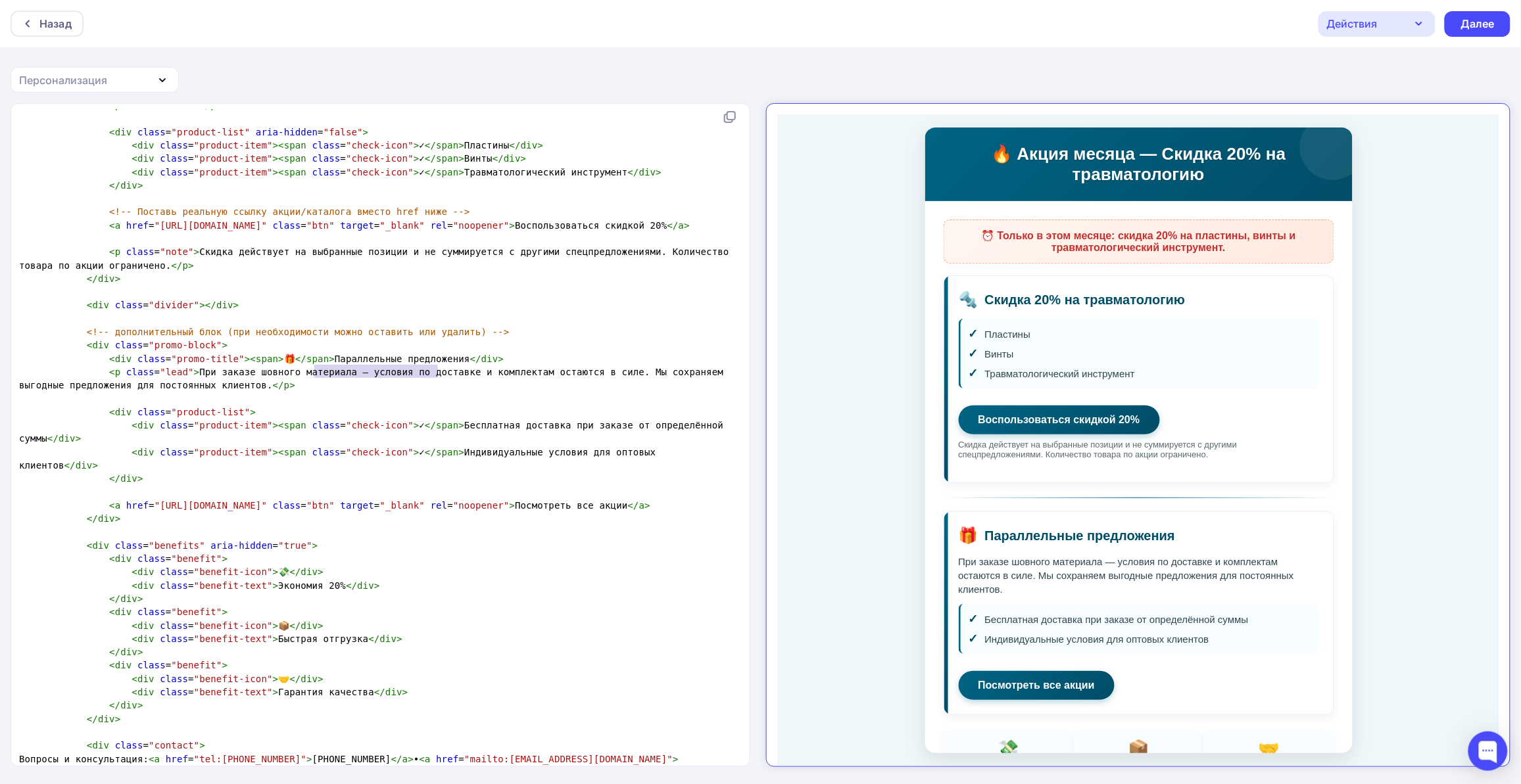
drag, startPoint x: 315, startPoint y: 370, endPoint x: 438, endPoint y: 370, distance: 123.0
click at [438, 364] on span "< div class = "promo-title" >< span > 🎁 </ span > Параллельные предложения </ d…" at bounding box center [262, 358] width 485 height 10
type textarea "шов"
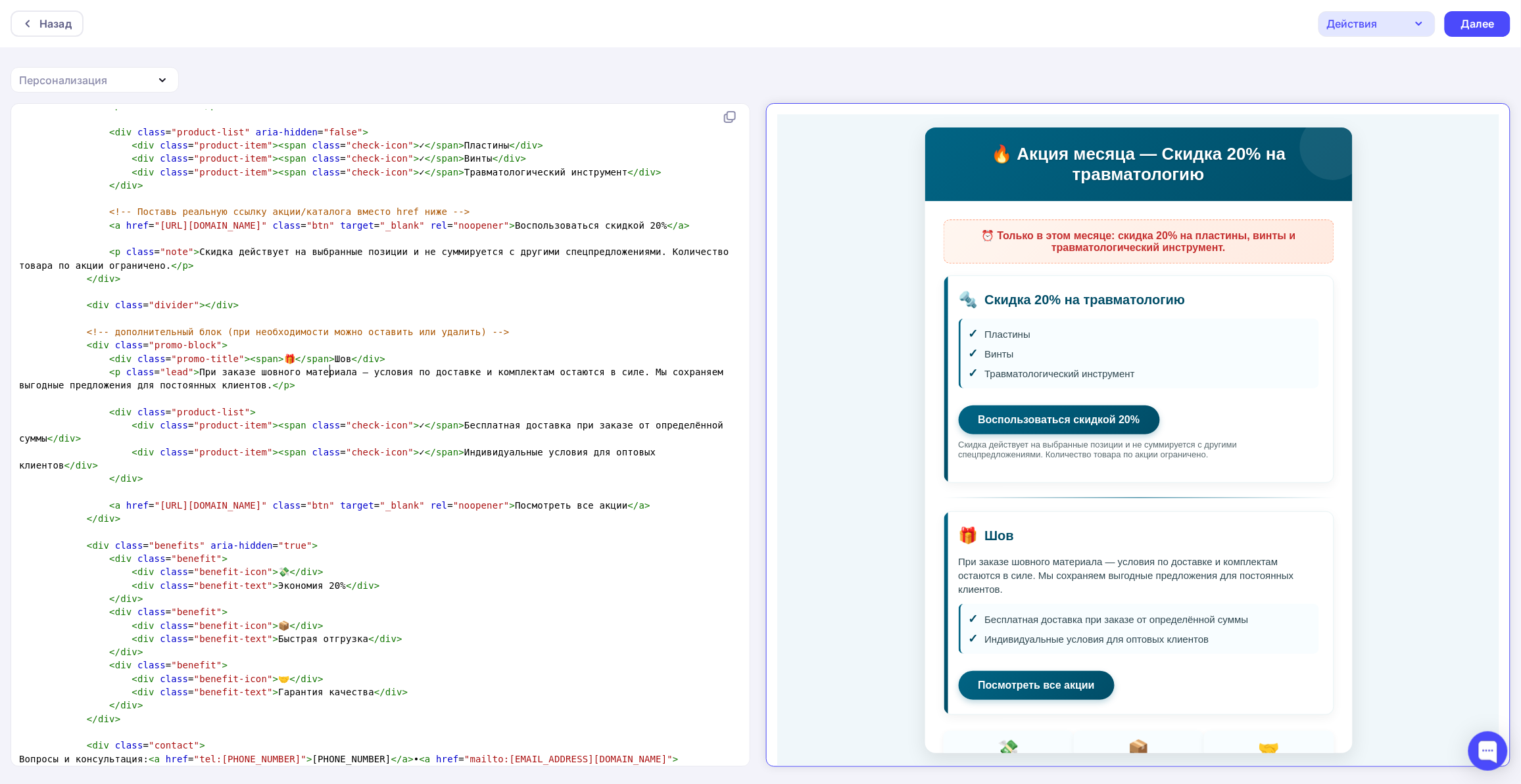
type textarea "Шове"
type textarea "ный материал"
click at [438, 388] on span "< p class = "lead" > При заказе шовного материала — условия по доставке и компл…" at bounding box center [374, 379] width 710 height 24
click at [352, 387] on span "< p class = "lead" > При заказе шовного материала — условия по доставке и компл…" at bounding box center [374, 379] width 710 height 24
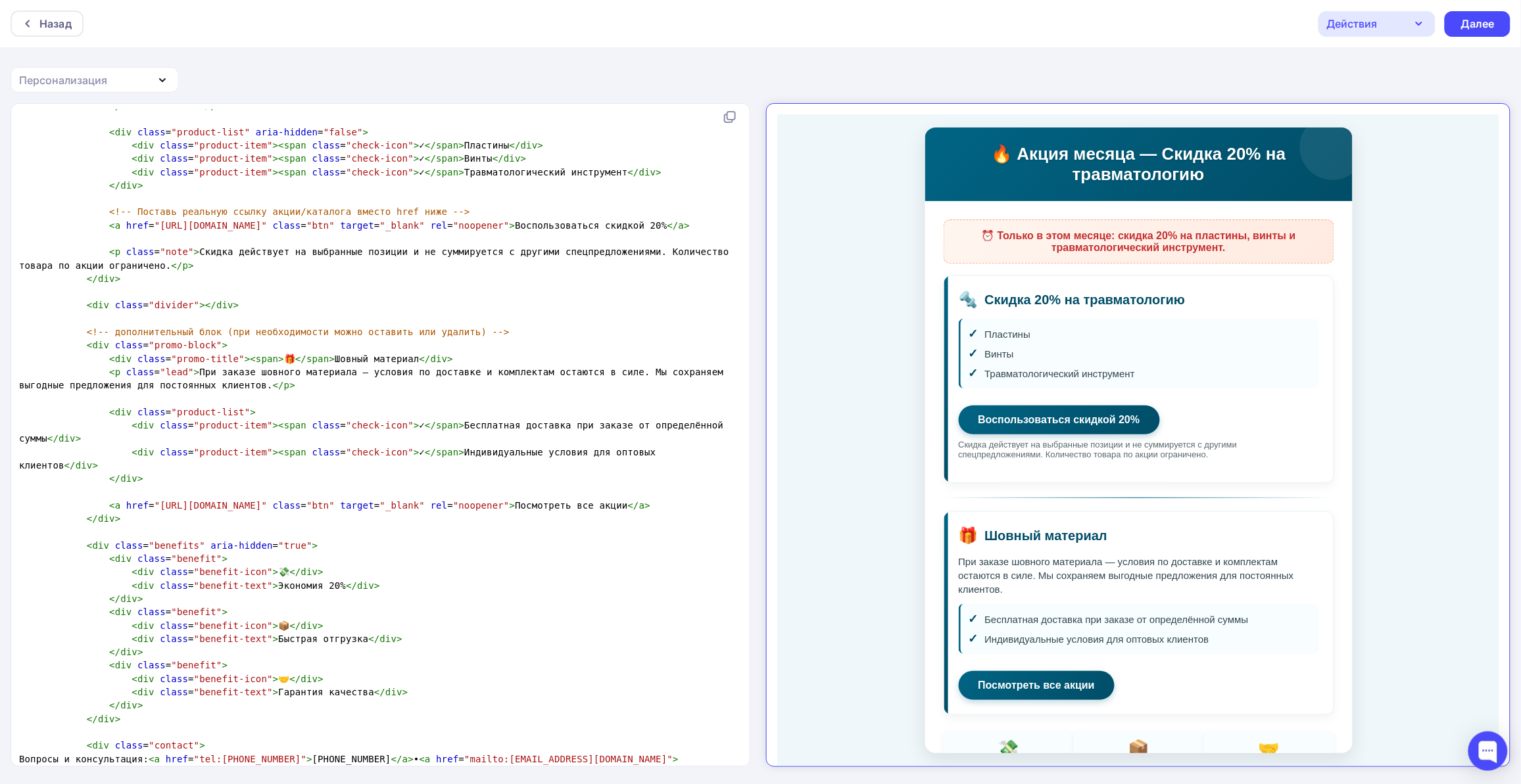
click at [345, 385] on span "< p class = "lead" > При заказе шовного материала — условия по доставке и компл…" at bounding box center [374, 379] width 710 height 24
type textarea "—"
type textarea "— условия по доставке и комплектам остаются в силе. Мы сохраняем выгодные предл…"
drag, startPoint x: 336, startPoint y: 385, endPoint x: 206, endPoint y: 396, distance: 130.5
click at [206, 391] on span "< p class = "lead" > При заказе шовного материала — условия по доставке и компл…" at bounding box center [374, 379] width 710 height 24
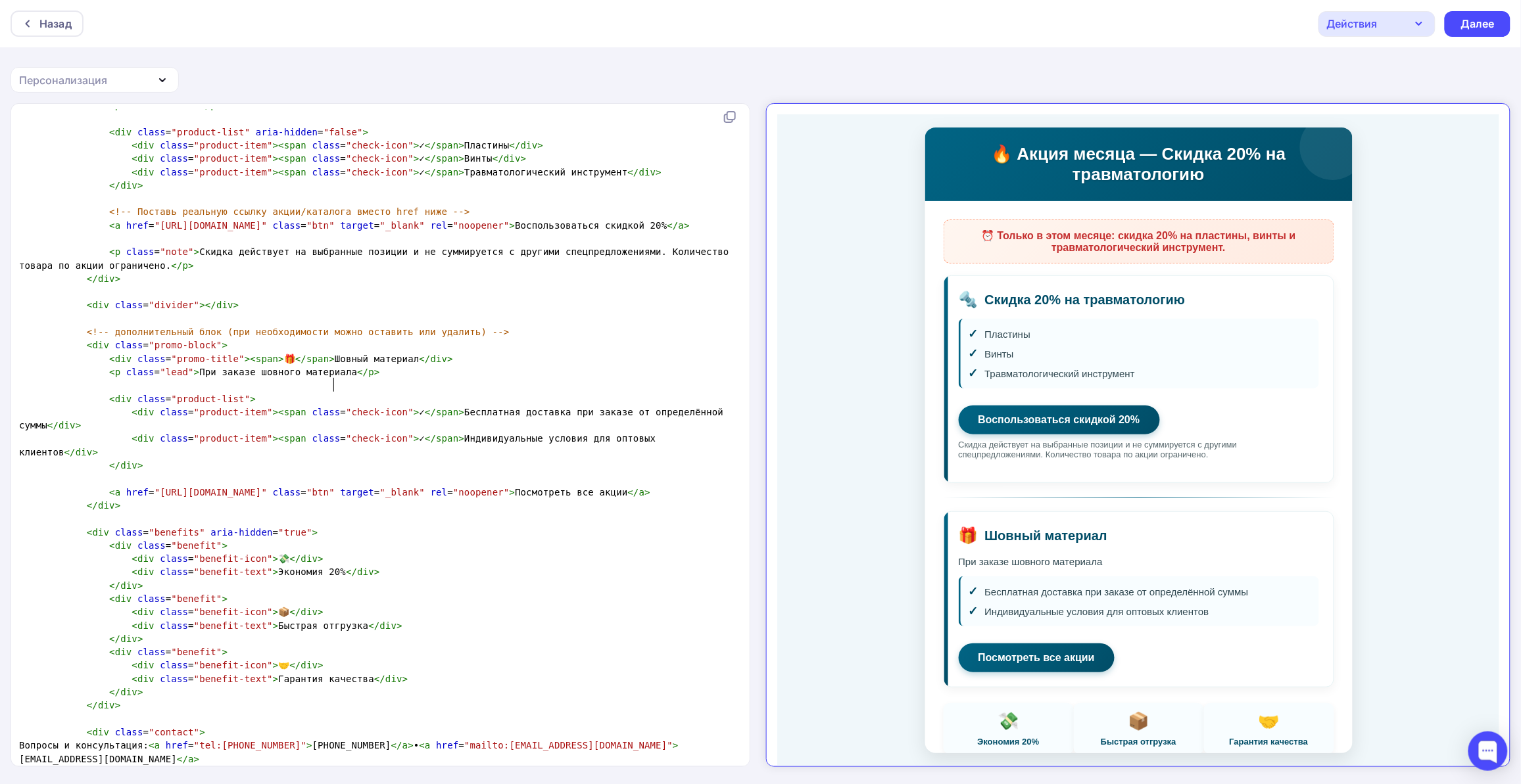
click at [186, 377] on span "< p class = "lead" > При заказе шовного материала </ p >" at bounding box center [200, 372] width 361 height 10
type textarea "10"
type textarea "10% скидка на"
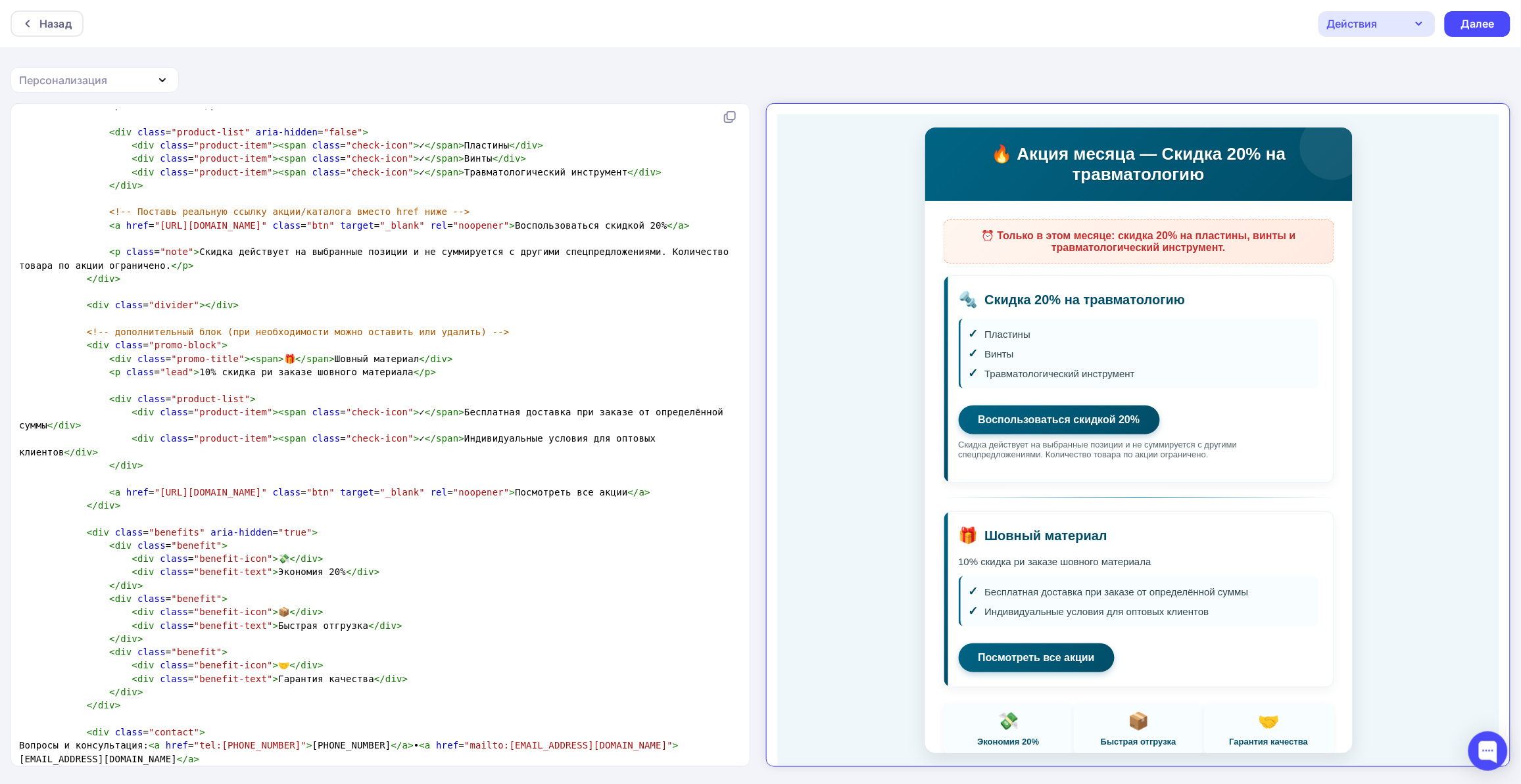
type textarea "п"
click at [388, 377] on span "< p class = "lead" > 10% скидка при заказе шовного материала </ p >" at bounding box center [230, 372] width 423 height 10
type textarea "о"
type textarea "от 10т.р."
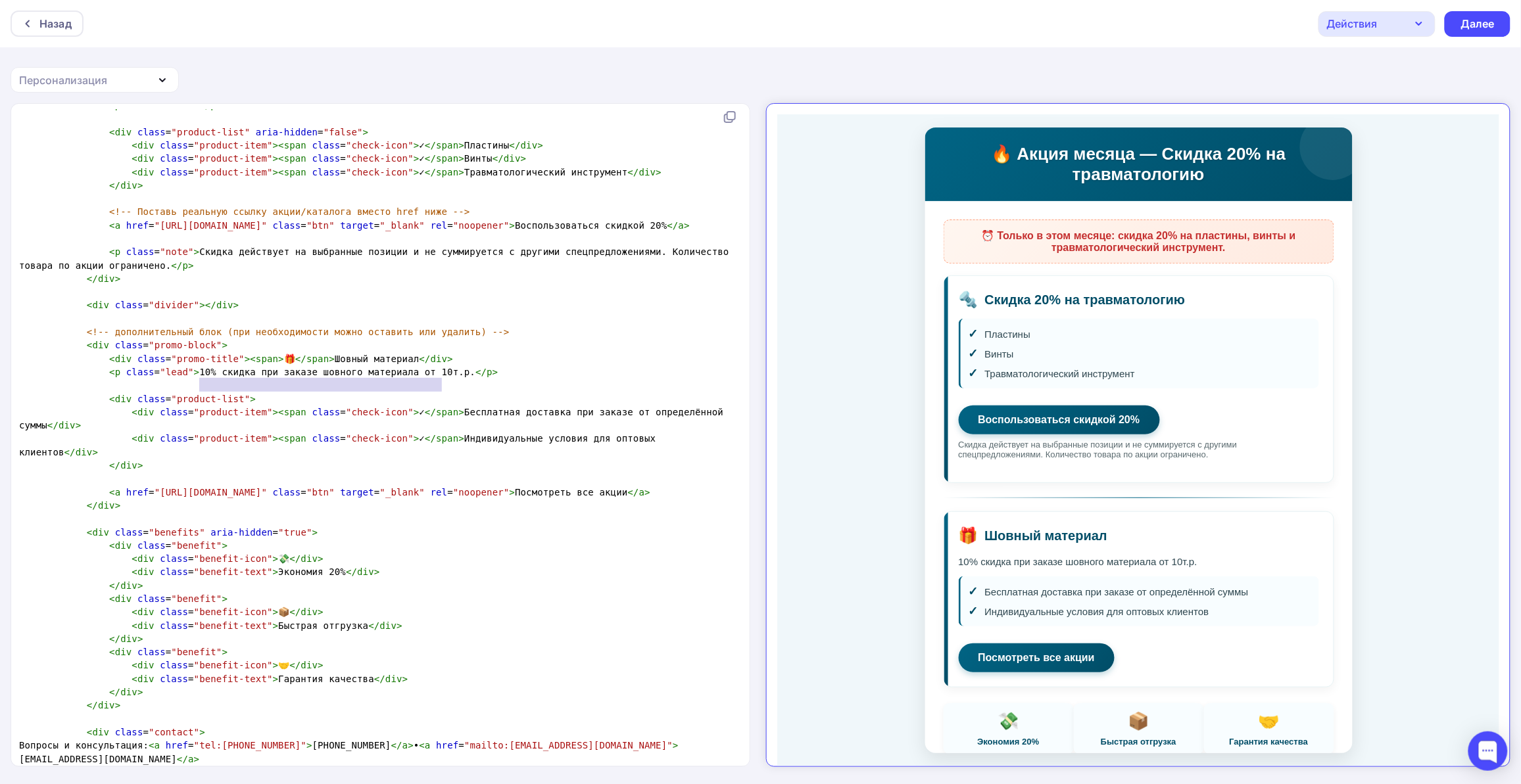
type textarea "10% скидка при заказе шовного материала от 10т.р."
drag, startPoint x: 441, startPoint y: 386, endPoint x: 188, endPoint y: 385, distance: 253.0
click at [188, 377] on span "< p class = "lead" > 10% скидка при заказе шовного материала от 10т.р. </ p >" at bounding box center [259, 372] width 479 height 10
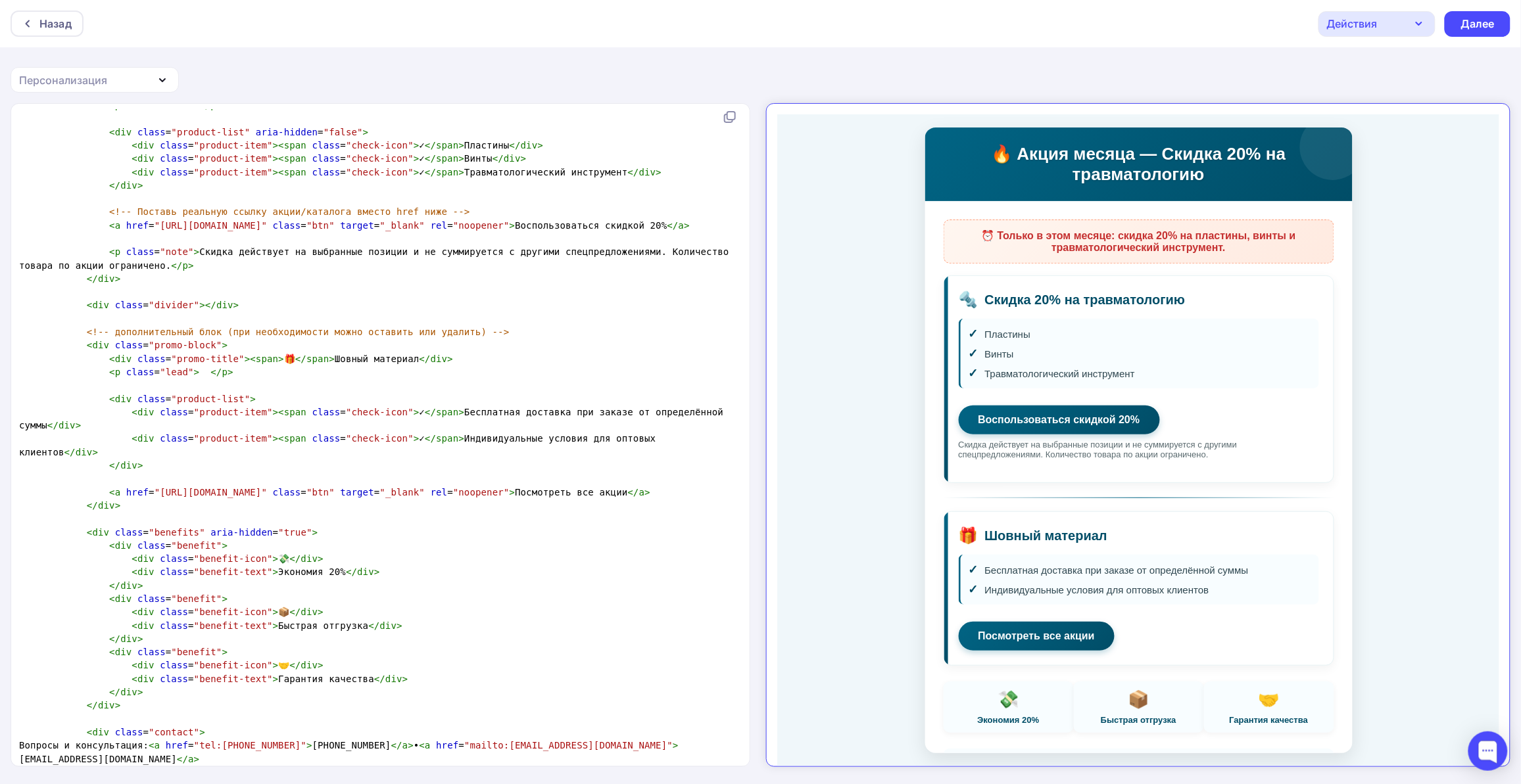
type textarea "З"
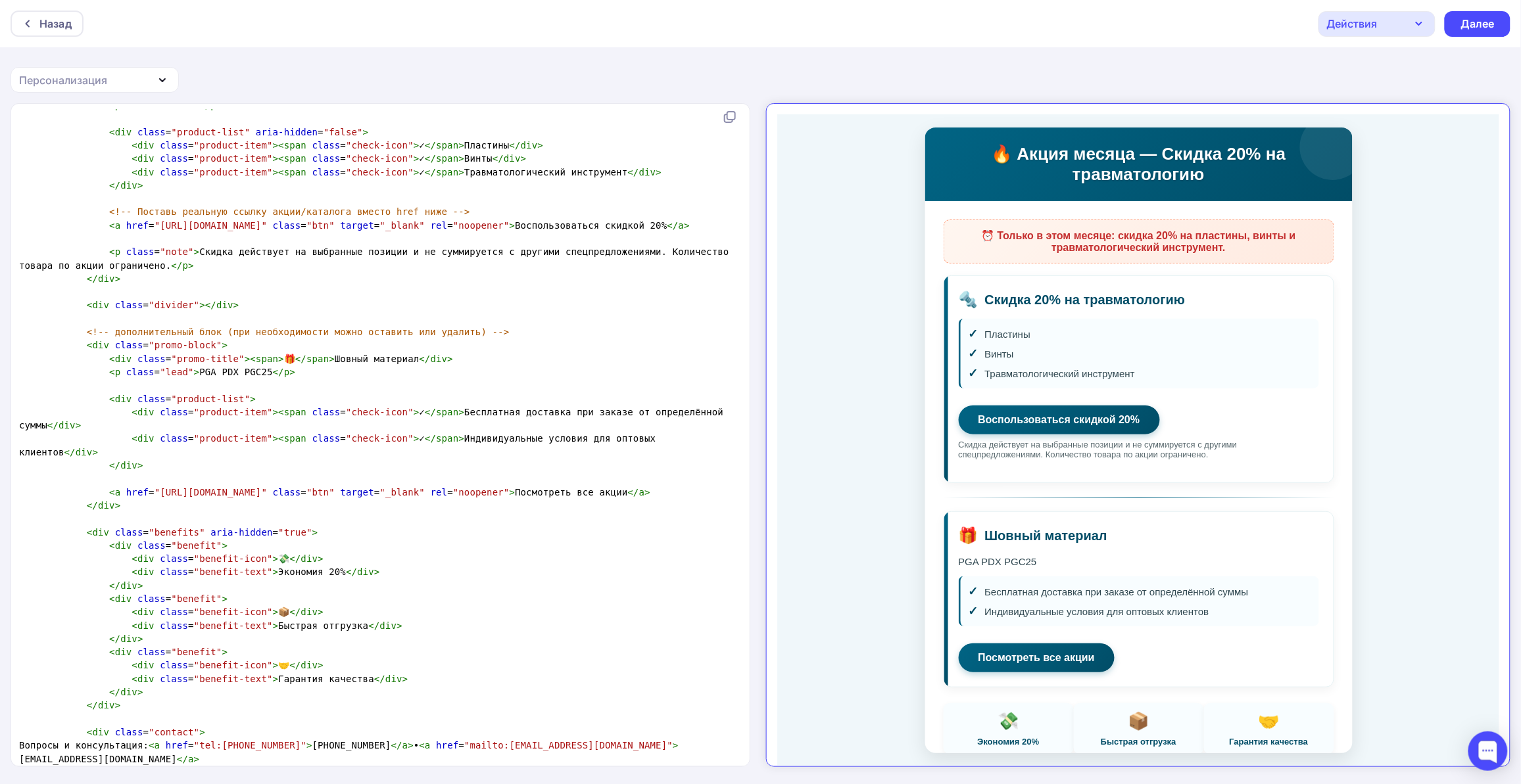
scroll to position [4, 70]
type textarea "PGA PDX PGC25"
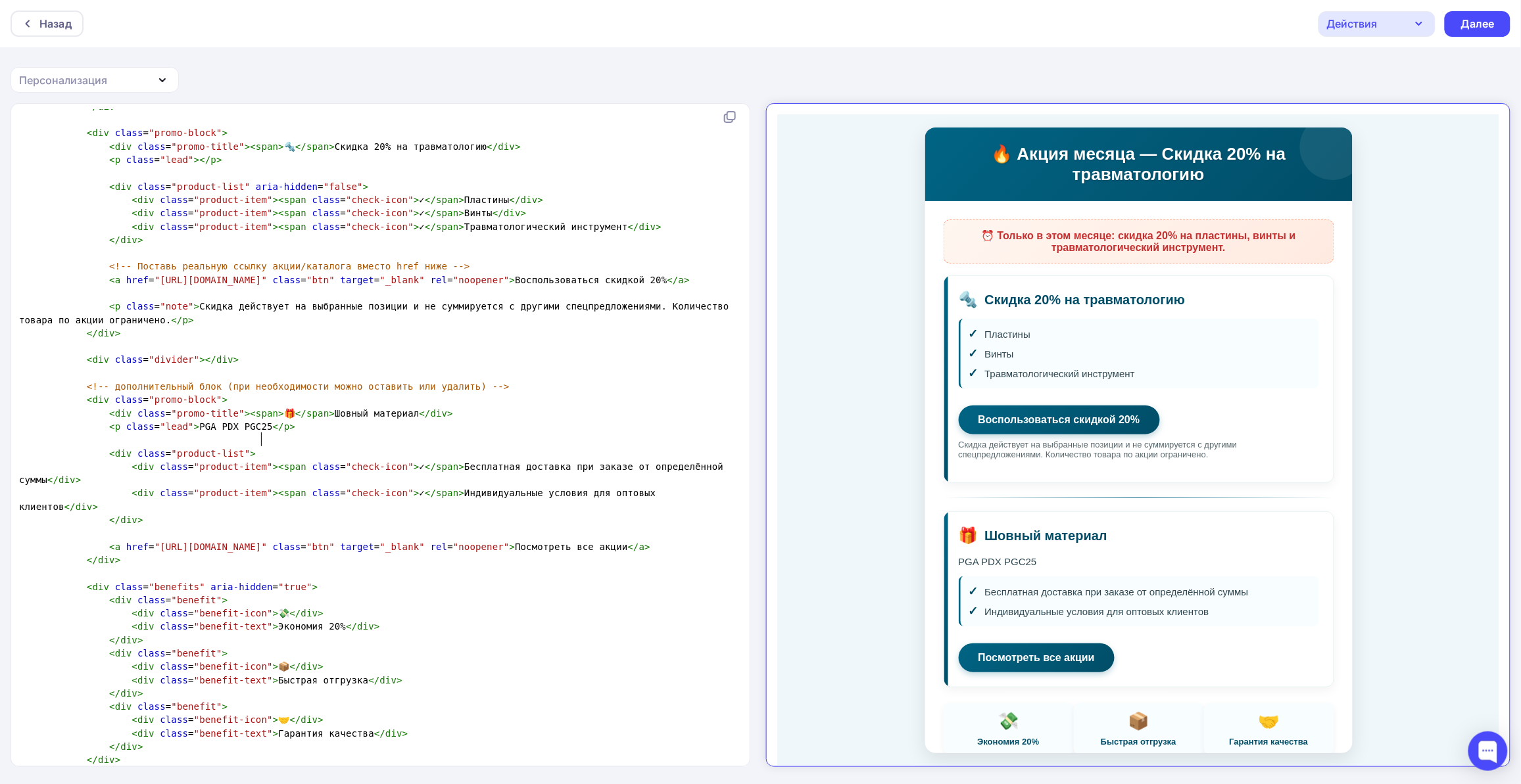
scroll to position [2853, 0]
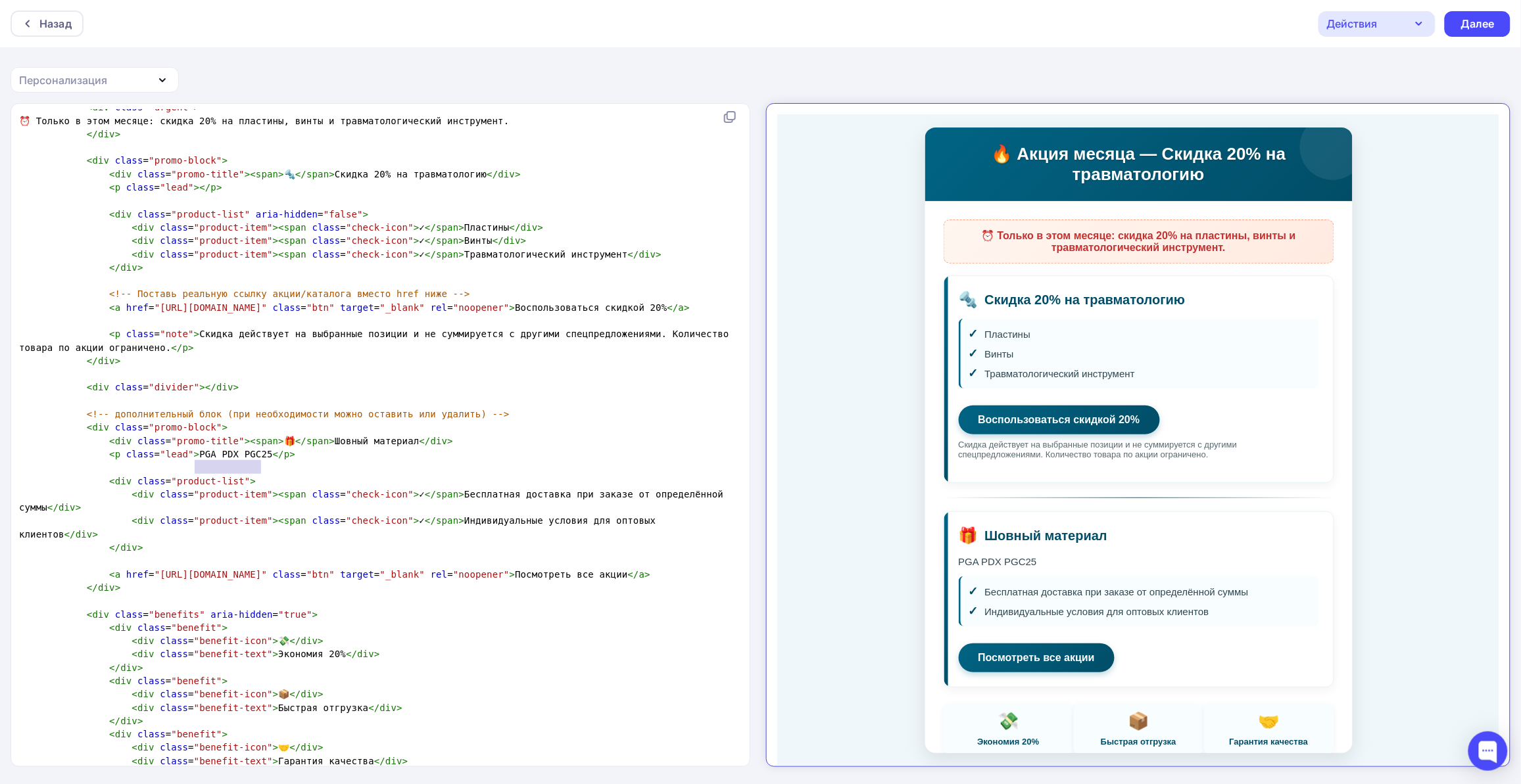
type textarea "PGA PDX PGC25"
drag, startPoint x: 263, startPoint y: 464, endPoint x: 191, endPoint y: 465, distance: 72.0
click at [191, 459] on span "< p class = "lead" > PGA PDX PGC25 </ p >" at bounding box center [157, 454] width 276 height 10
click at [188, 459] on span "< p class = "lead" > PGA, PDX, PGC25, E-fiber, Polypropylene </ p >" at bounding box center [230, 454] width 423 height 10
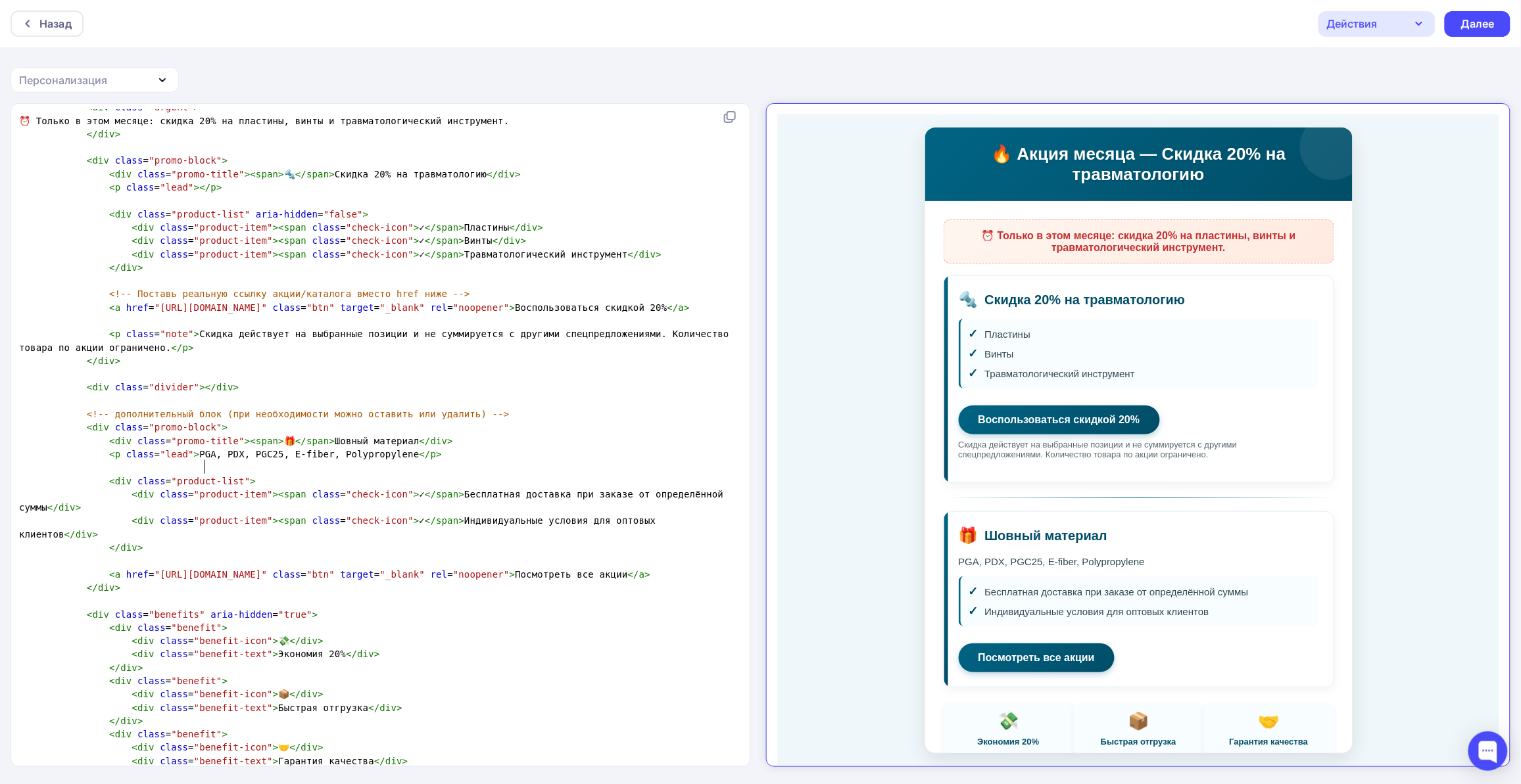
click at [245, 459] on span "< p class = "lead" > PGA, PDX, PGC25, E-fiber, Polypropylene </ p >" at bounding box center [230, 454] width 423 height 10
click at [333, 474] on pre "​" at bounding box center [377, 467] width 722 height 13
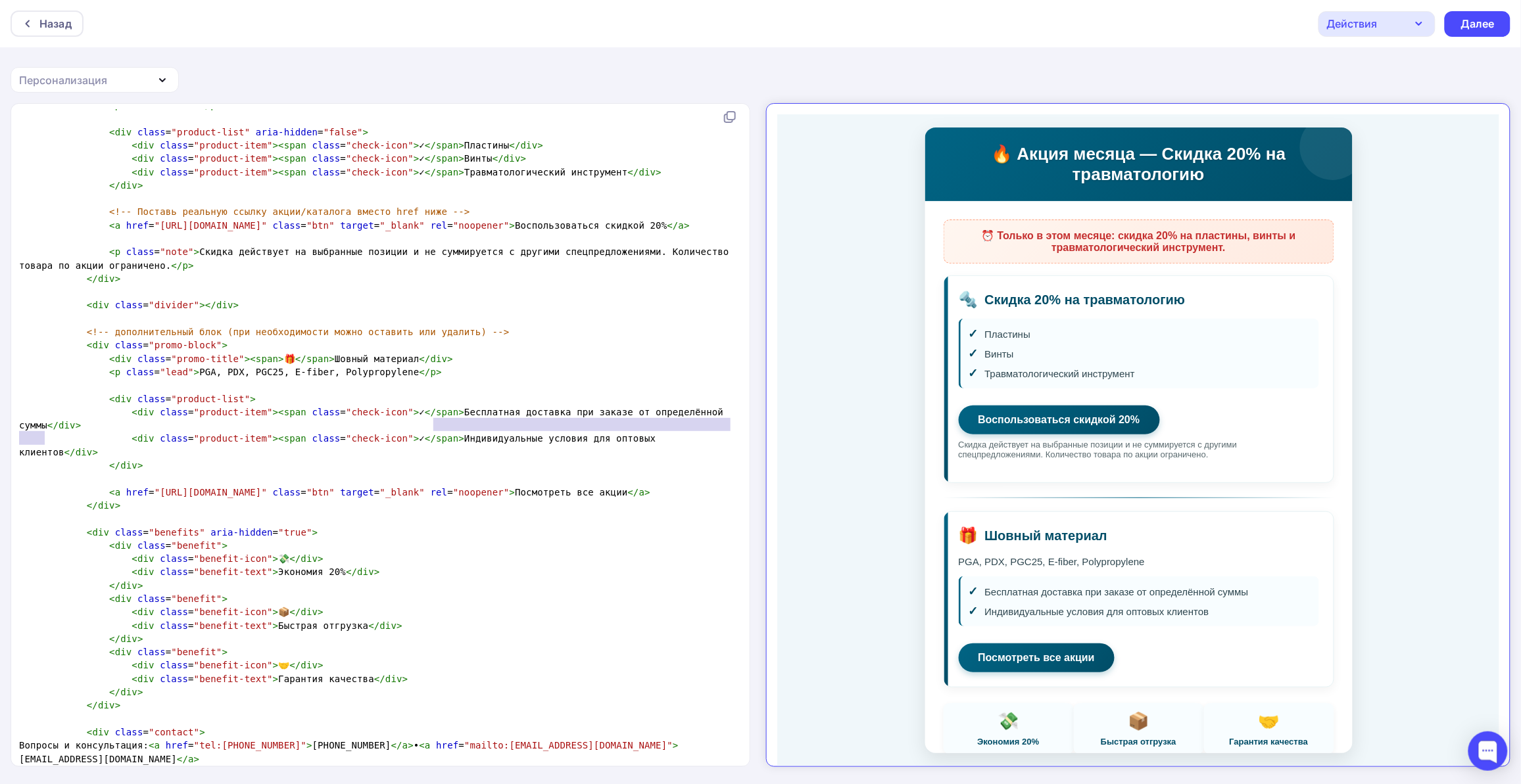
drag, startPoint x: 432, startPoint y: 424, endPoint x: 43, endPoint y: 437, distance: 389.2
click at [43, 431] on span "< div class = "product-item" >< span class = "check-icon" > ✓ </ span > Бесплат…" at bounding box center [374, 419] width 710 height 24
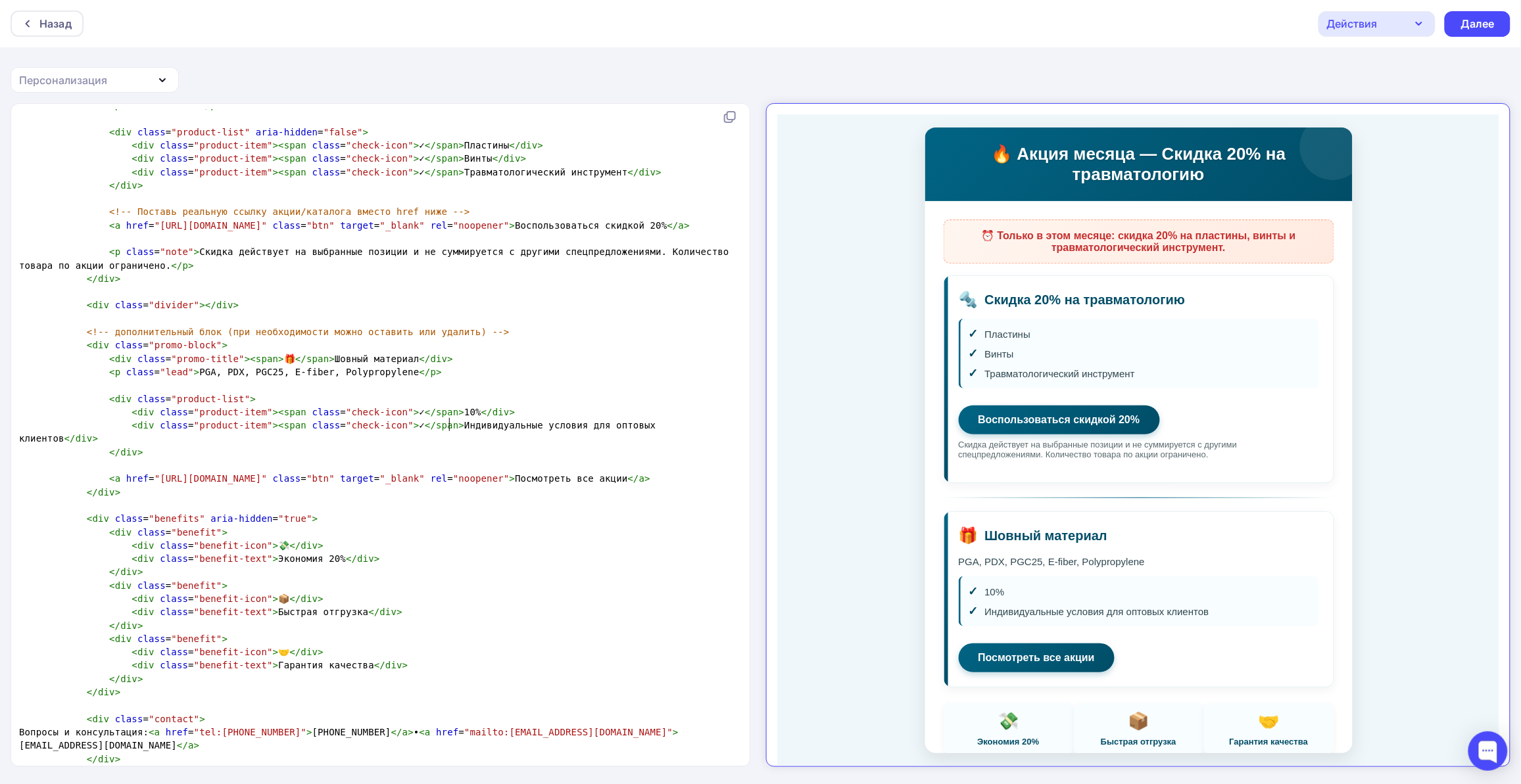
scroll to position [4, 14]
type textarea "10% crblrf"
type textarea "скидка при заказе от 10т.р."
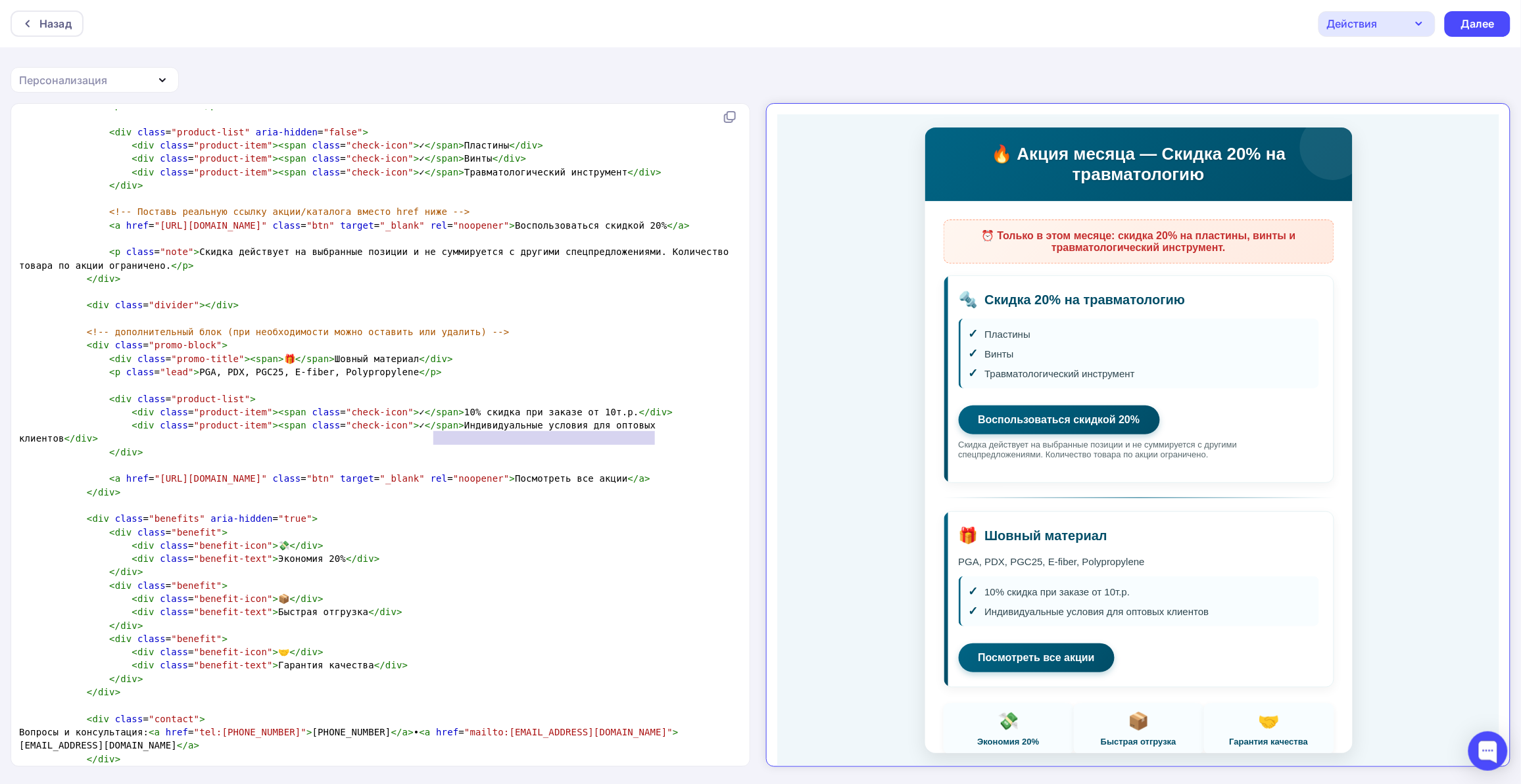
drag, startPoint x: 435, startPoint y: 438, endPoint x: 654, endPoint y: 434, distance: 219.0
click at [654, 434] on span "< div class = "product-item" >< span class = "check-icon" > ✓ </ span > Индивид…" at bounding box center [341, 431] width 643 height 24
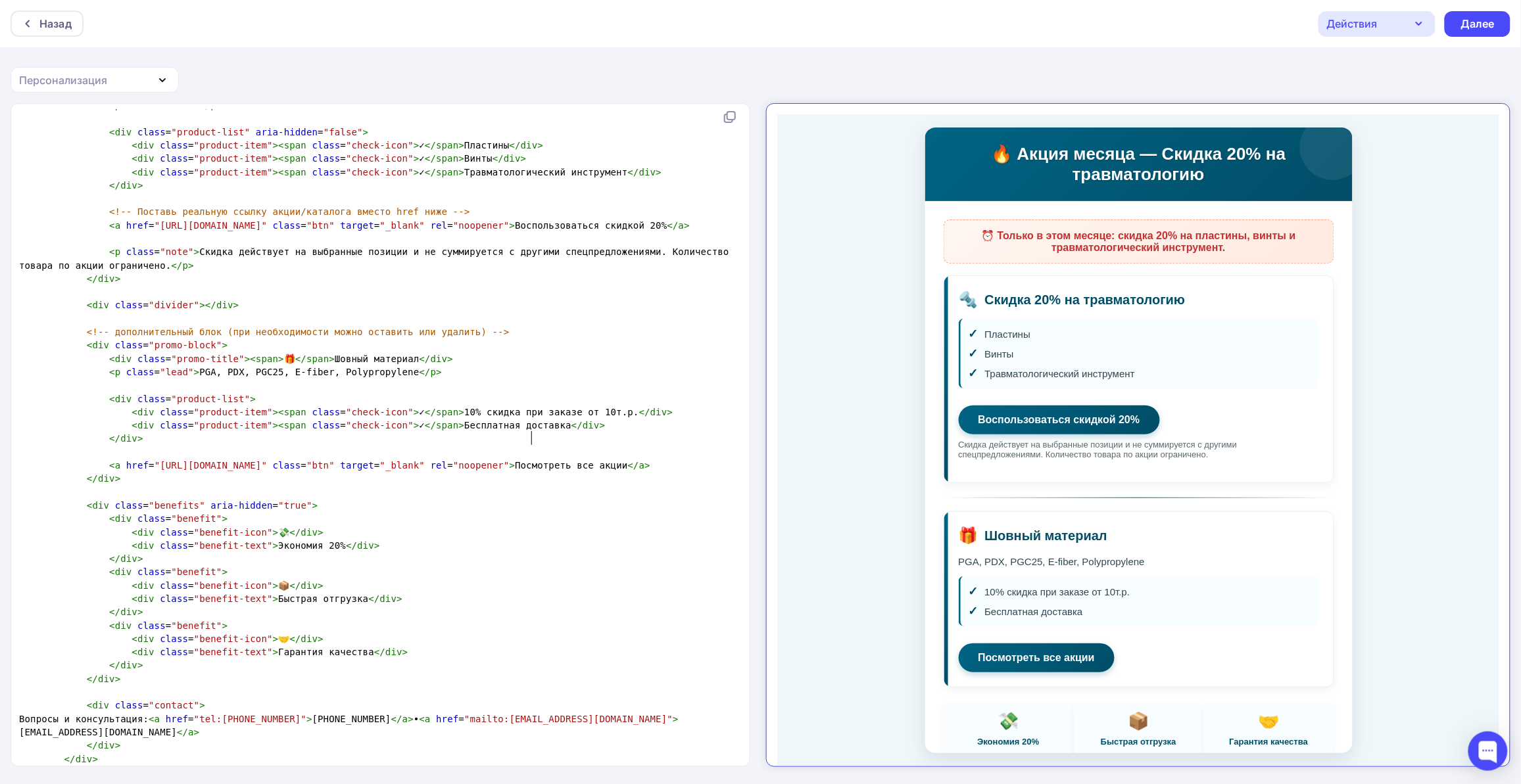
type textarea "Бесплатная доставка о"
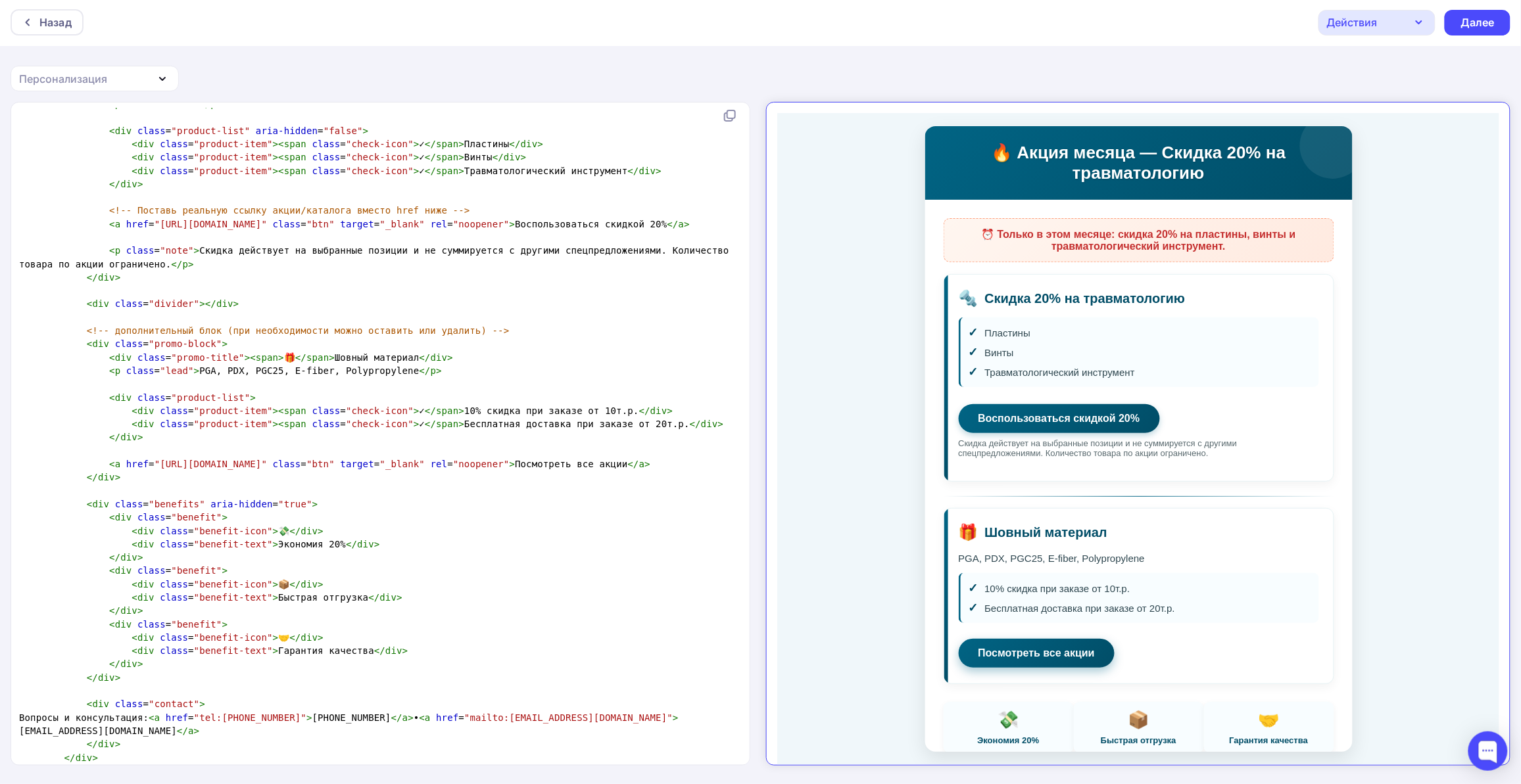
type textarea "при заказе от 20т.р."
click at [1050, 627] on link "Посмотреть все акции" at bounding box center [1024, 641] width 156 height 29
click at [1068, 389] on link "Воспользоваться скидкой 20%" at bounding box center [1048, 403] width 201 height 29
click at [656, 497] on pre "​" at bounding box center [377, 491] width 722 height 13
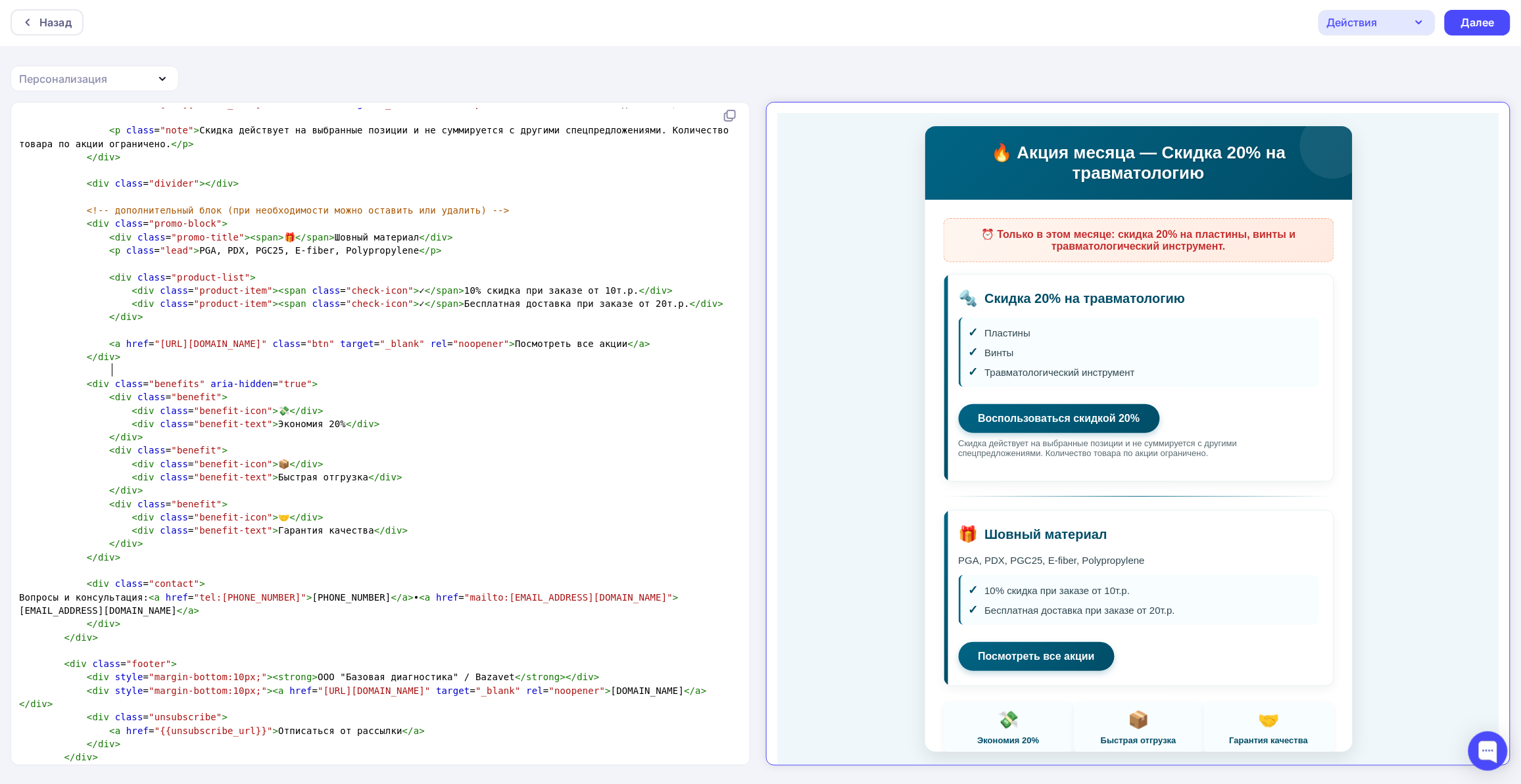
scroll to position [3032, 0]
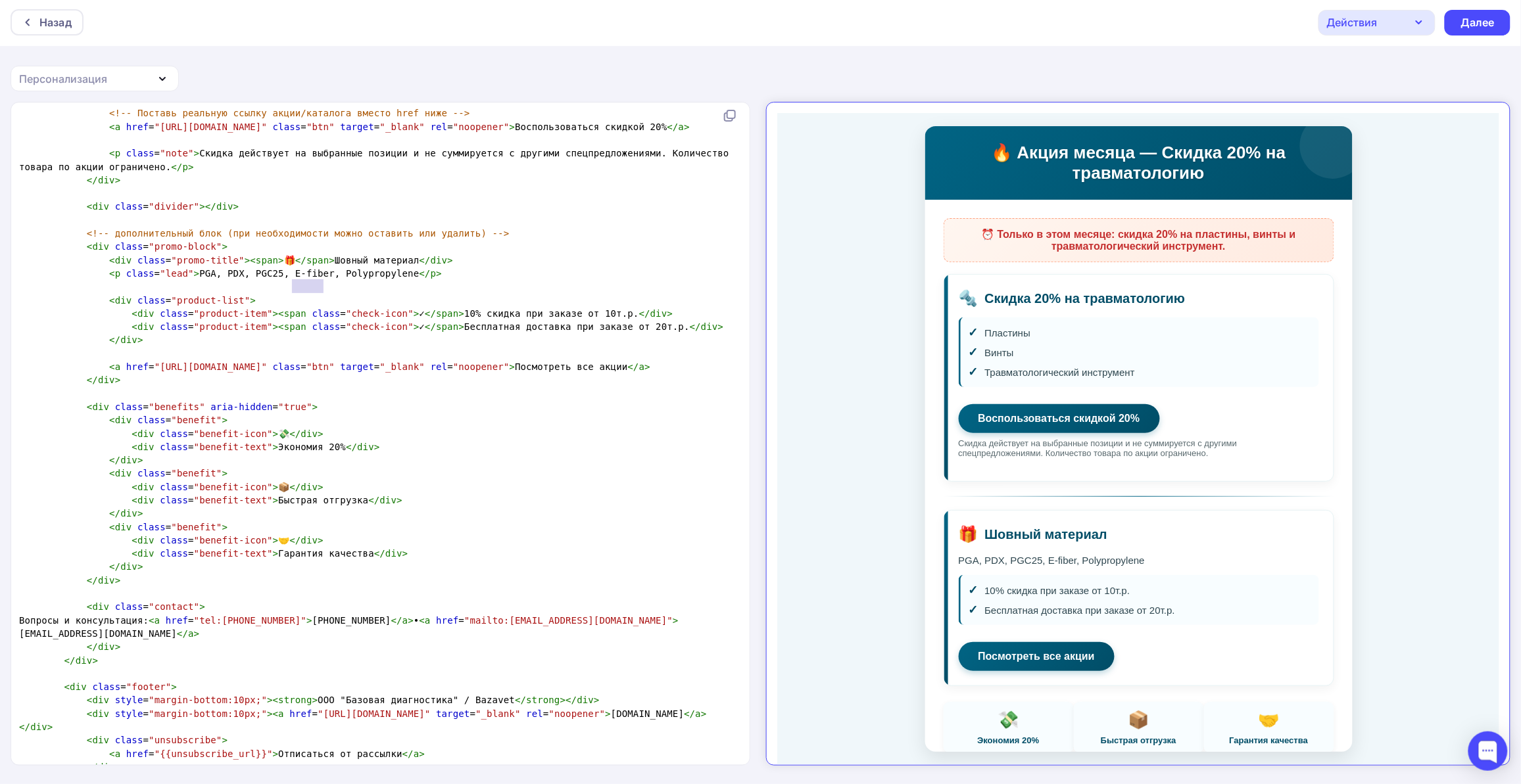
type textarea "E-fiber"
drag, startPoint x: 290, startPoint y: 285, endPoint x: 330, endPoint y: 282, distance: 40.1
click at [330, 279] on span "< p class = "lead" > PGA, PDX, PGC25, E-fiber, Polypropylene </ p >" at bounding box center [230, 274] width 423 height 10
click at [297, 279] on span "< p class = "lead" > PGA, PDX, PGC25, , Polypropylene </ p >" at bounding box center [211, 274] width 383 height 10
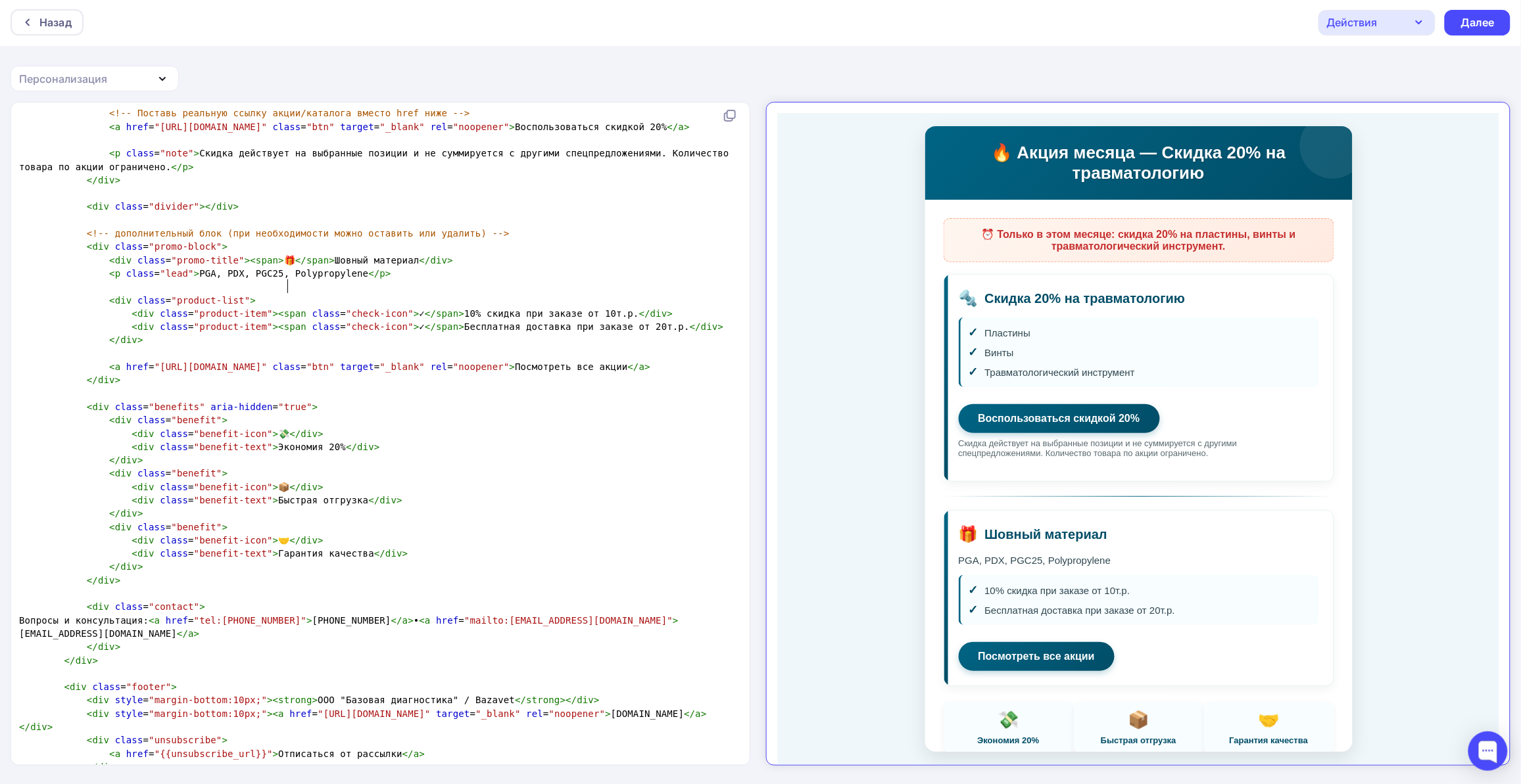
click at [320, 293] on pre "​" at bounding box center [377, 287] width 722 height 13
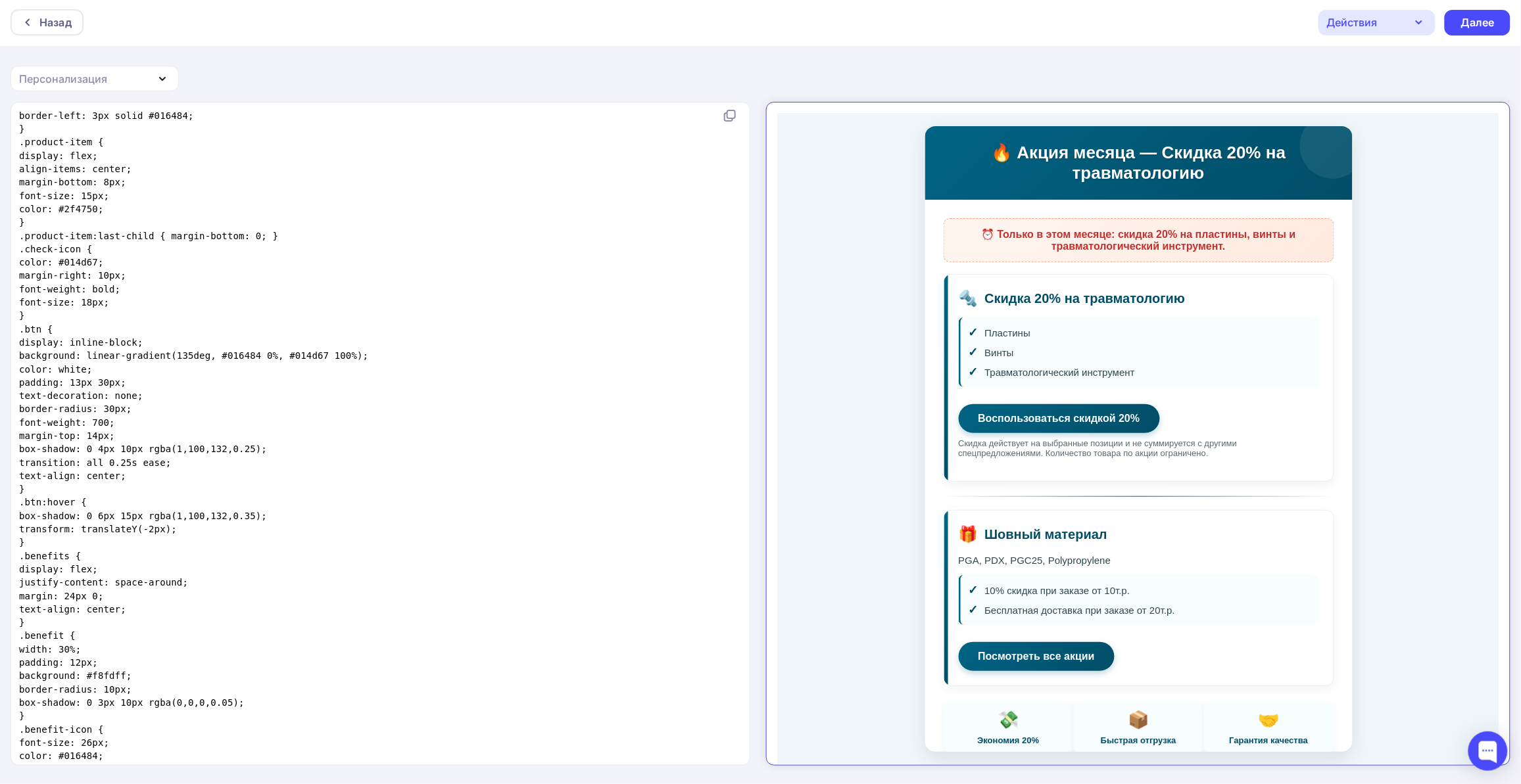
scroll to position [0, 0]
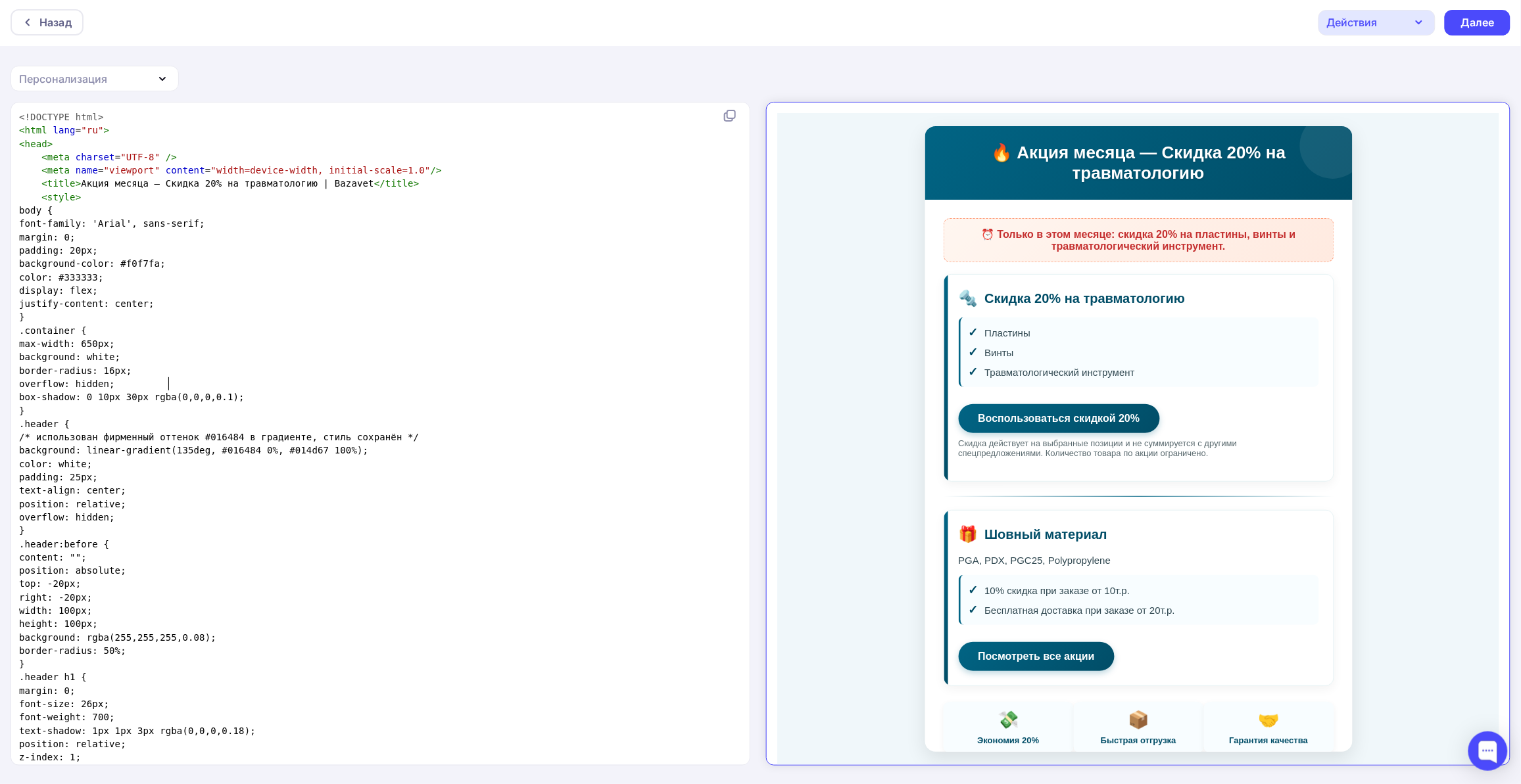
click at [293, 388] on pre "overflow: hidden;" at bounding box center [377, 384] width 722 height 13
type textarea "<!LOREMIP dolo> <sita cons="ad"> <elit> <sedd eiusmod="TEM-9" /> <inci utla="et…"
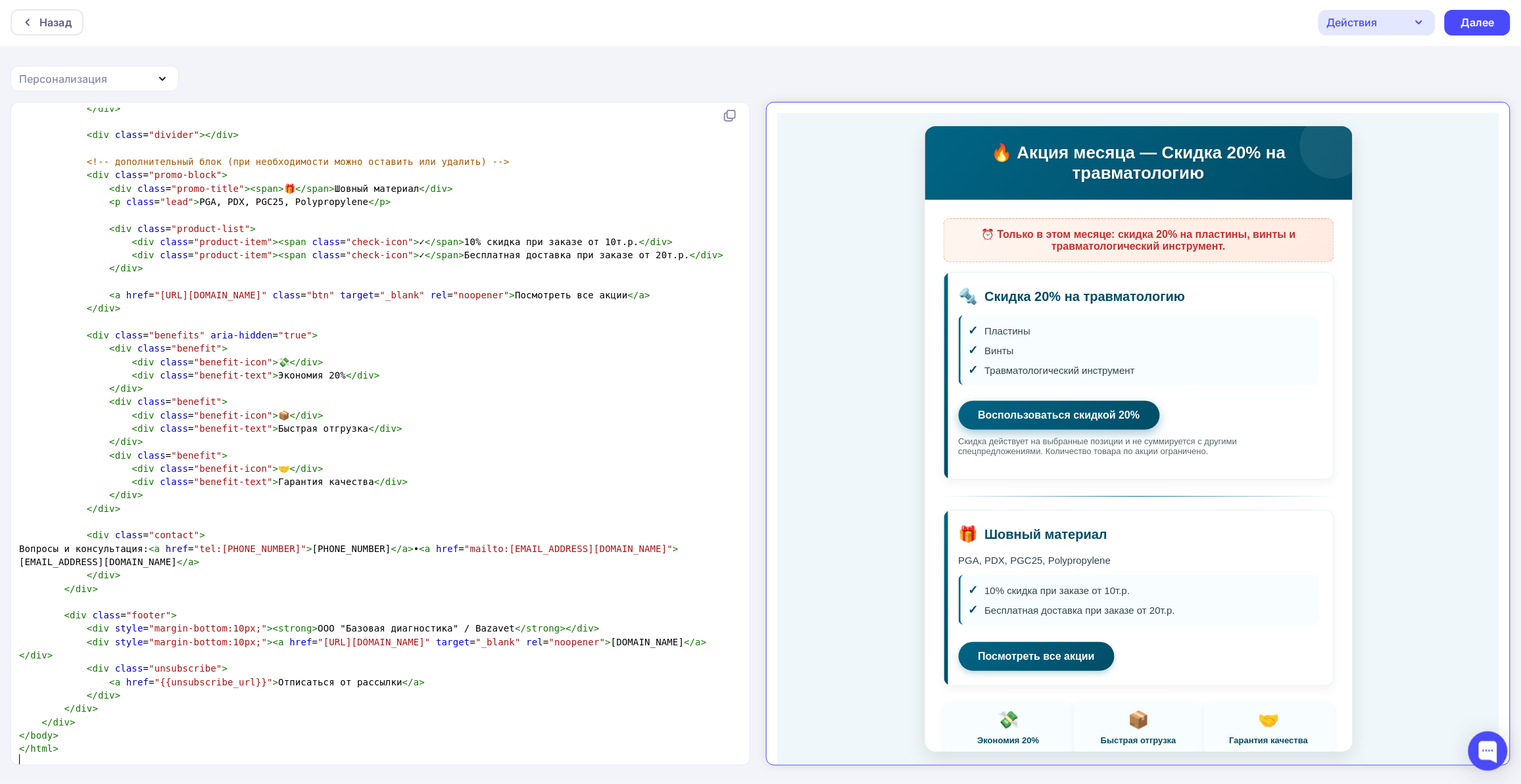
click at [1028, 414] on link "Воспользоваться скидкой 20%" at bounding box center [1048, 403] width 201 height 29
click at [1487, 27] on div "Далее" at bounding box center [1478, 22] width 34 height 15
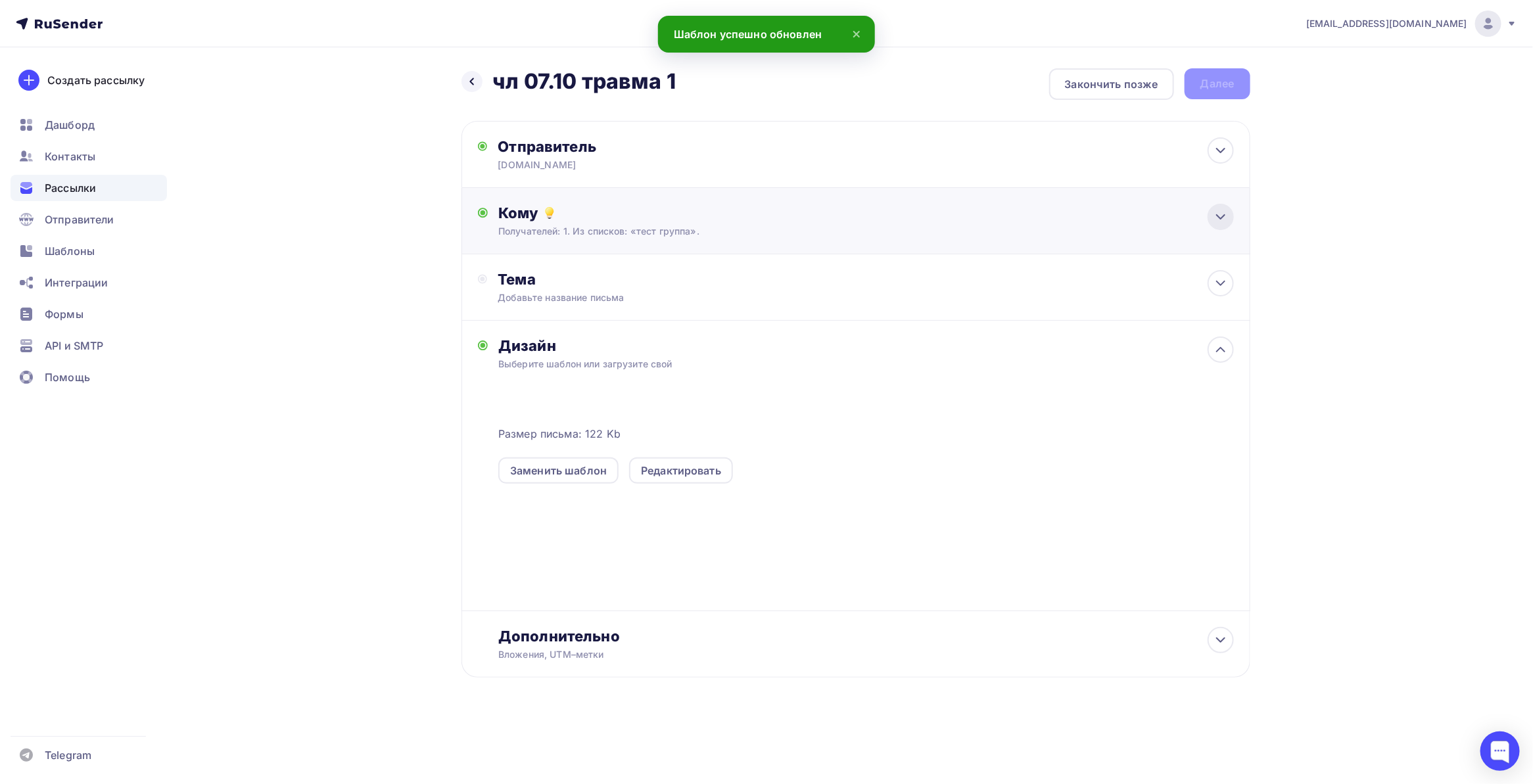
click at [1220, 209] on icon at bounding box center [1221, 216] width 16 height 16
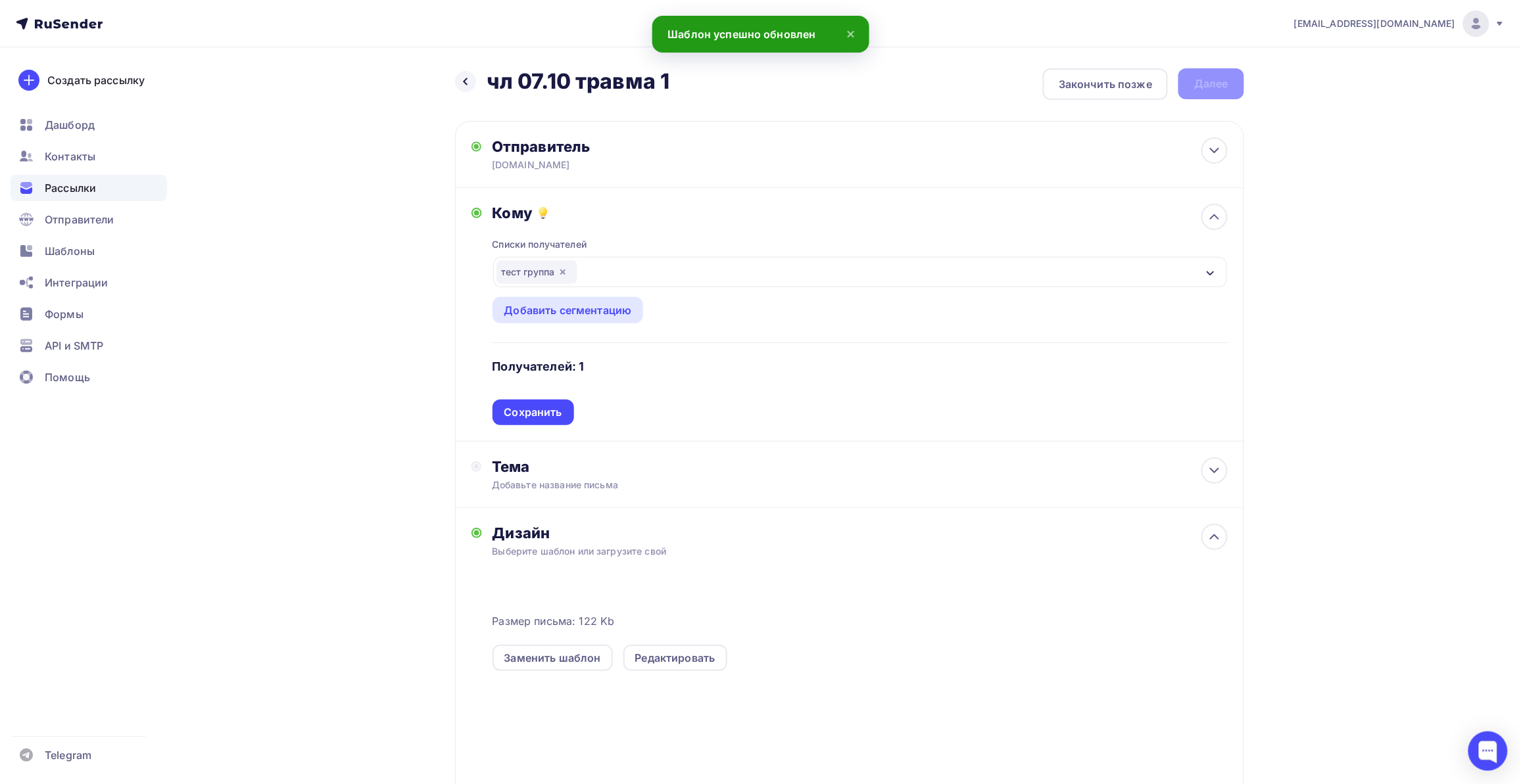
click at [869, 283] on div "тест группа" at bounding box center [860, 272] width 734 height 31
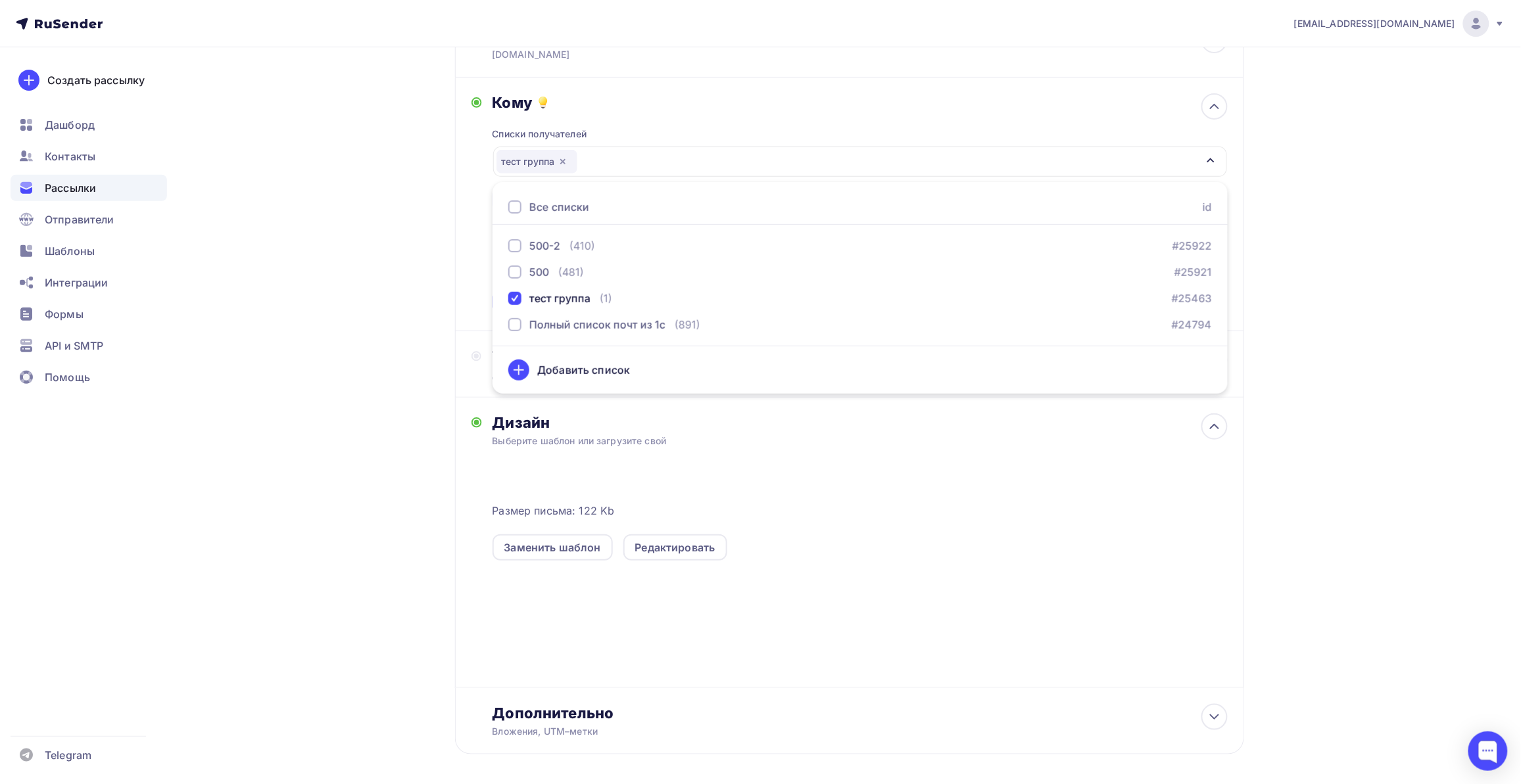
scroll to position [82, 0]
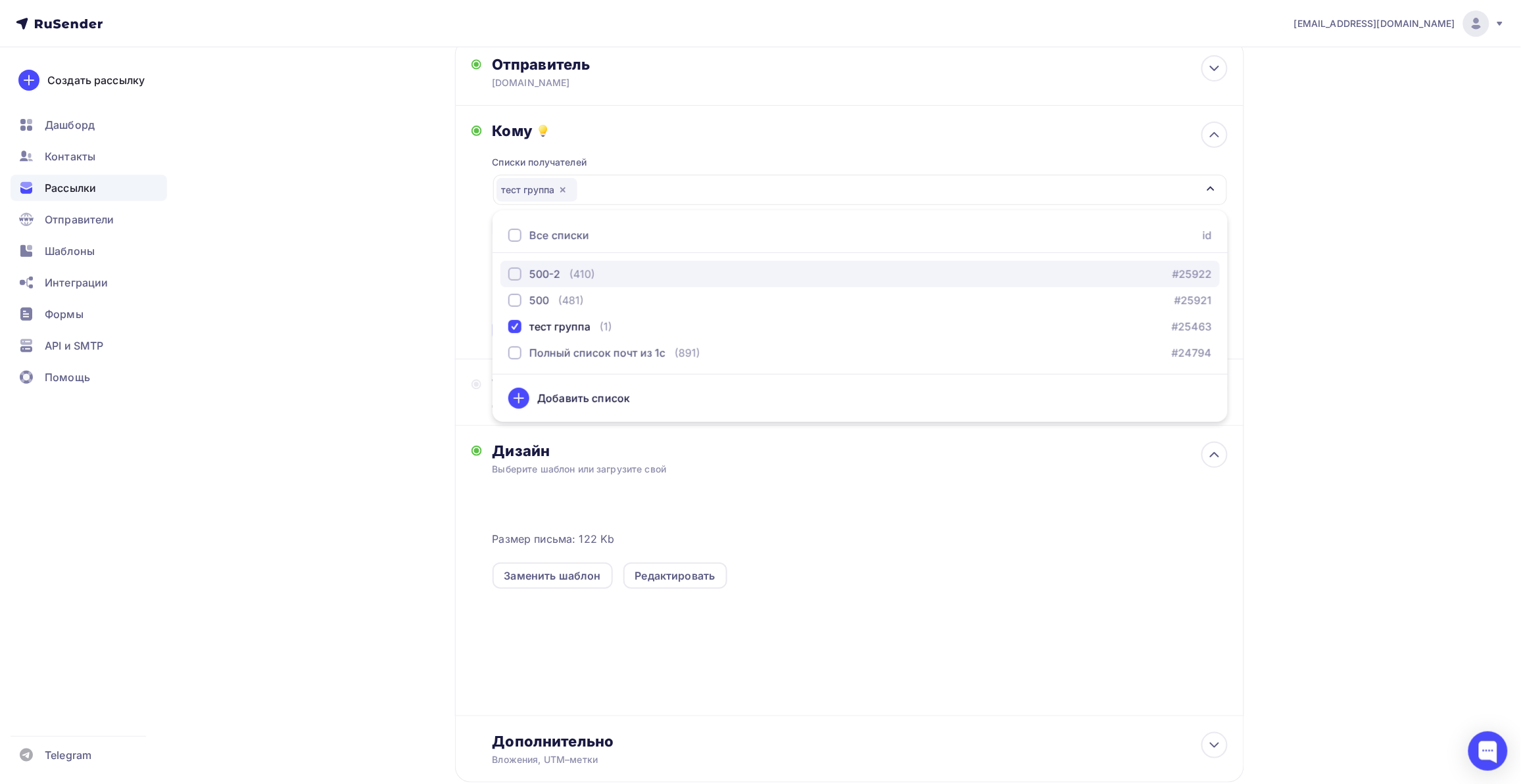
click at [514, 271] on div "button" at bounding box center [515, 274] width 13 height 13
click at [514, 271] on div "button" at bounding box center [515, 274] width 13 height 13
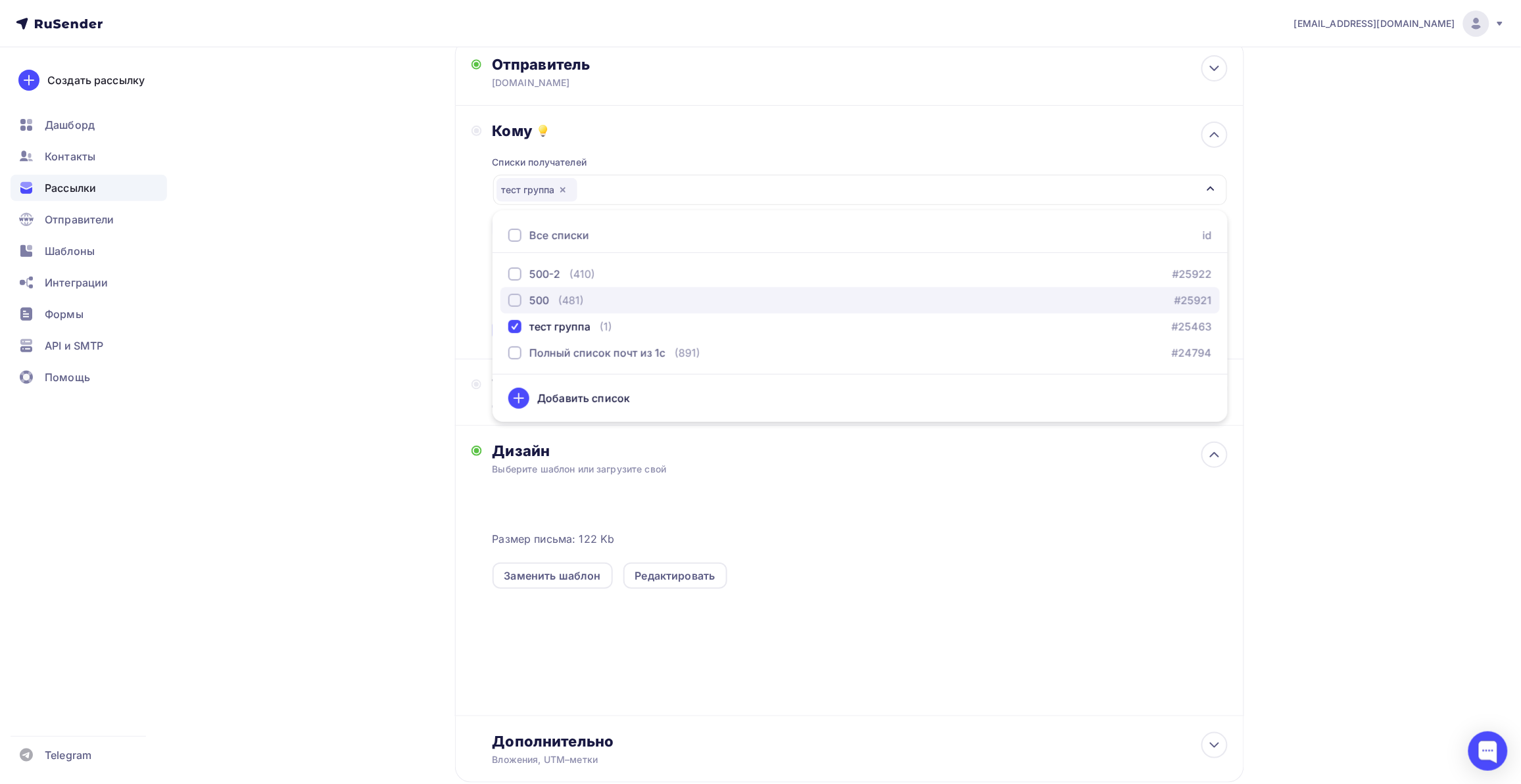
click at [514, 296] on div "button" at bounding box center [515, 300] width 13 height 13
click at [360, 487] on div "Назад чл 07.10 травма 1 чл 07.10 травма 1 Закончить позже Далее Отправитель [DO…" at bounding box center [760, 416] width 1077 height 902
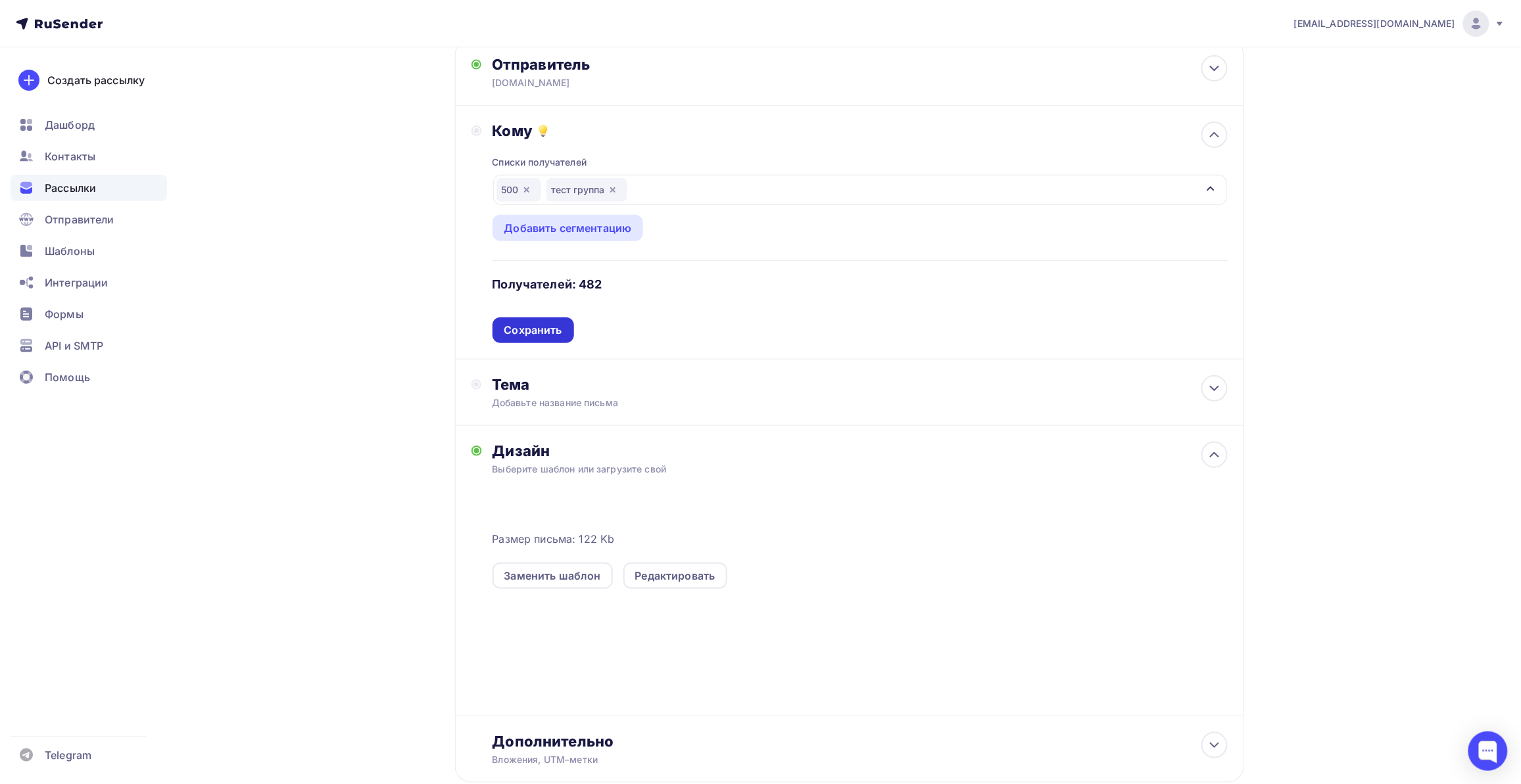
click at [541, 322] on div "Сохранить" at bounding box center [532, 330] width 81 height 25
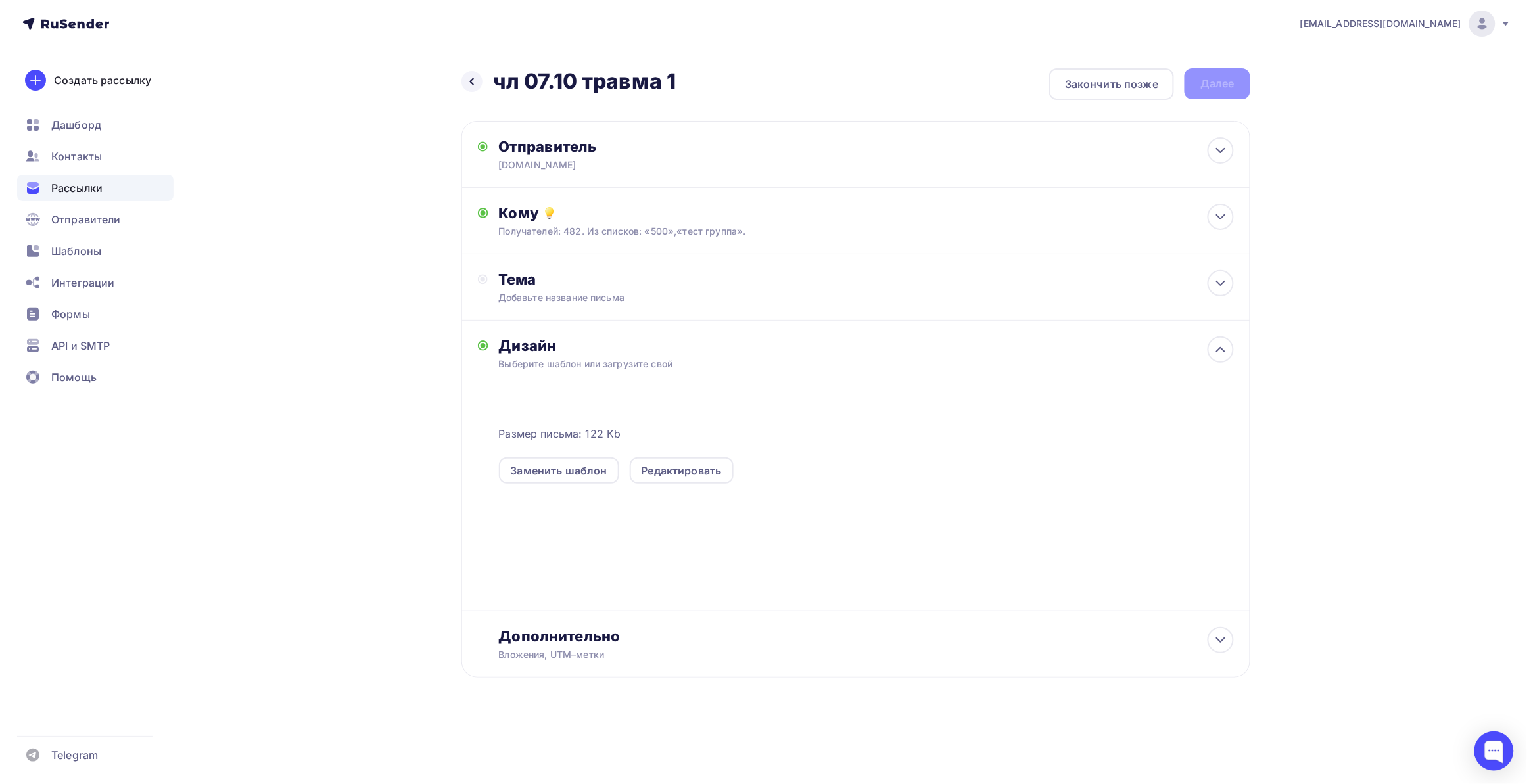
scroll to position [0, 0]
click at [763, 282] on div "Тема Добавьте название письма Тема * Рекомендуем использовать не более 150 симв…" at bounding box center [856, 287] width 789 height 66
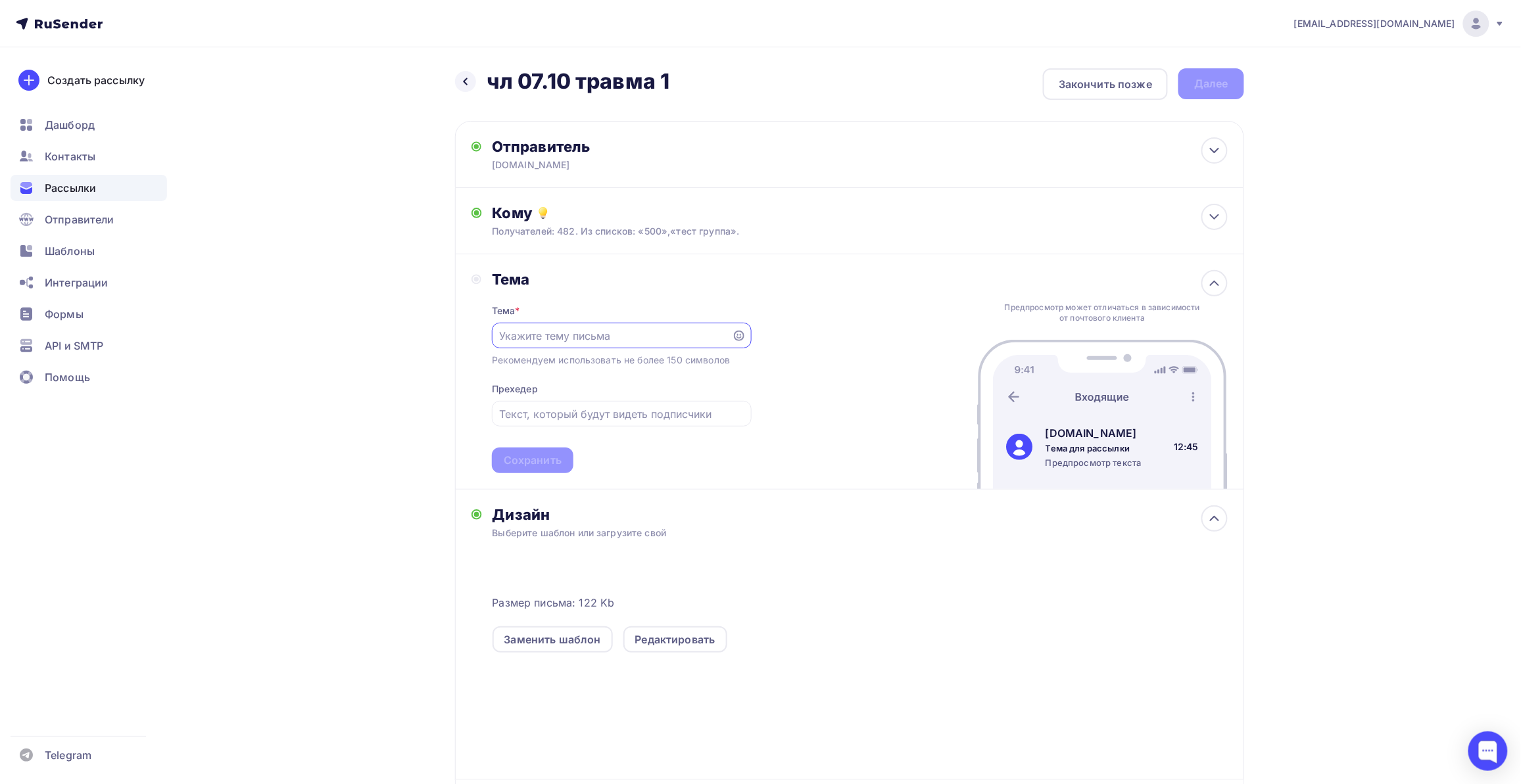
paste input "🔥 −20% на травматологию! Пластины, винты"
drag, startPoint x: 609, startPoint y: 337, endPoint x: 460, endPoint y: 339, distance: 149.0
click at [460, 339] on div "[PERSON_NAME] * 🔥 −20% на травматологию! Пластины, винты Рекомендуем использова…" at bounding box center [849, 372] width 789 height 235
click at [508, 335] on input "🔥 −20% на травматологию! Пластины, винты" at bounding box center [611, 335] width 225 height 16
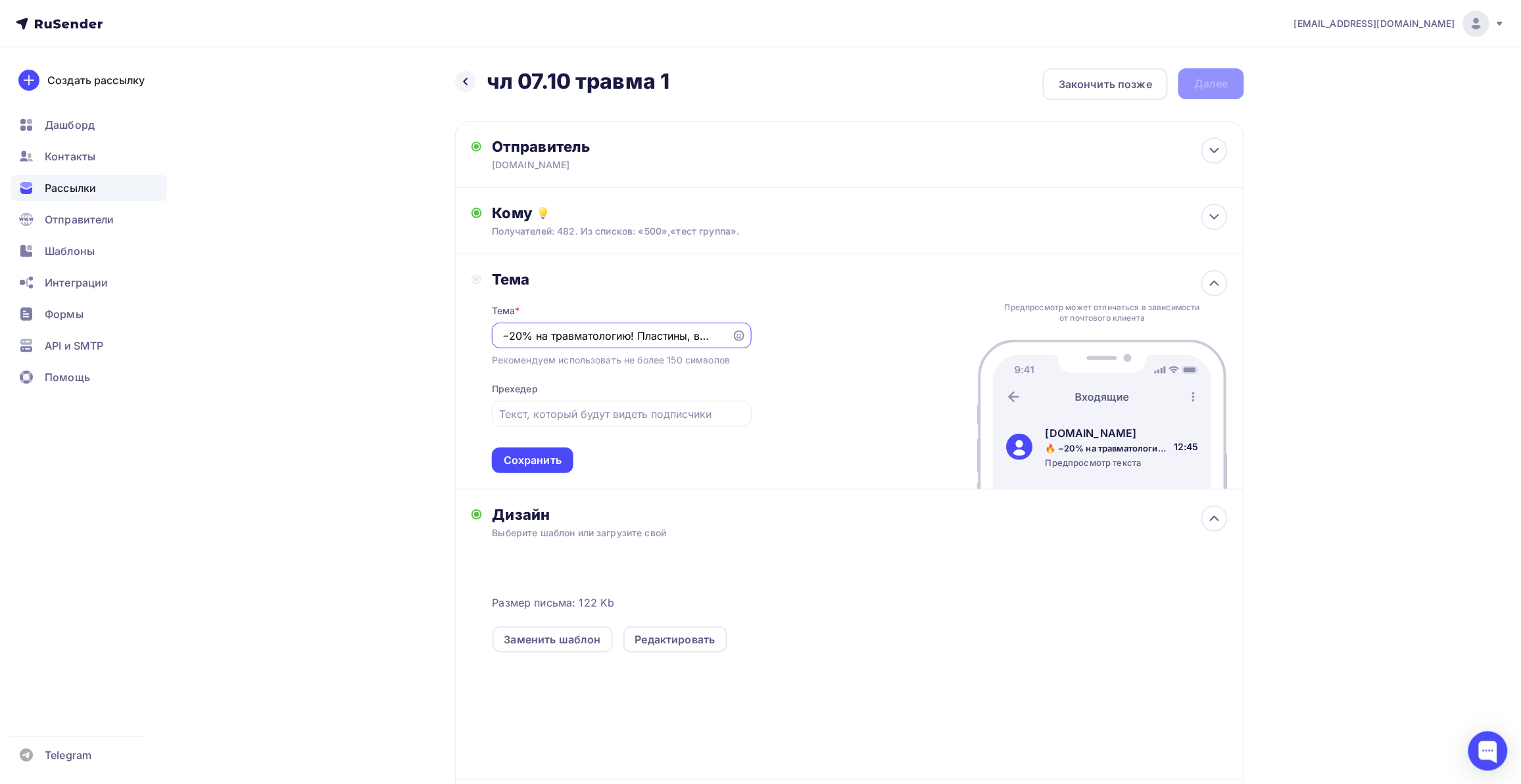
drag, startPoint x: 639, startPoint y: 329, endPoint x: 745, endPoint y: 329, distance: 106.0
click at [745, 329] on div "🔥 −20% на травматологию! Пластины, винты" at bounding box center [622, 335] width 259 height 25
click at [694, 336] on input "🔥 −20% на травматологию! Пластины, винты" at bounding box center [611, 335] width 225 height 16
drag, startPoint x: 694, startPoint y: 336, endPoint x: 734, endPoint y: 336, distance: 40.0
click at [734, 336] on div "🔥 −20% на травматологию! Пластины, винты" at bounding box center [622, 335] width 259 height 25
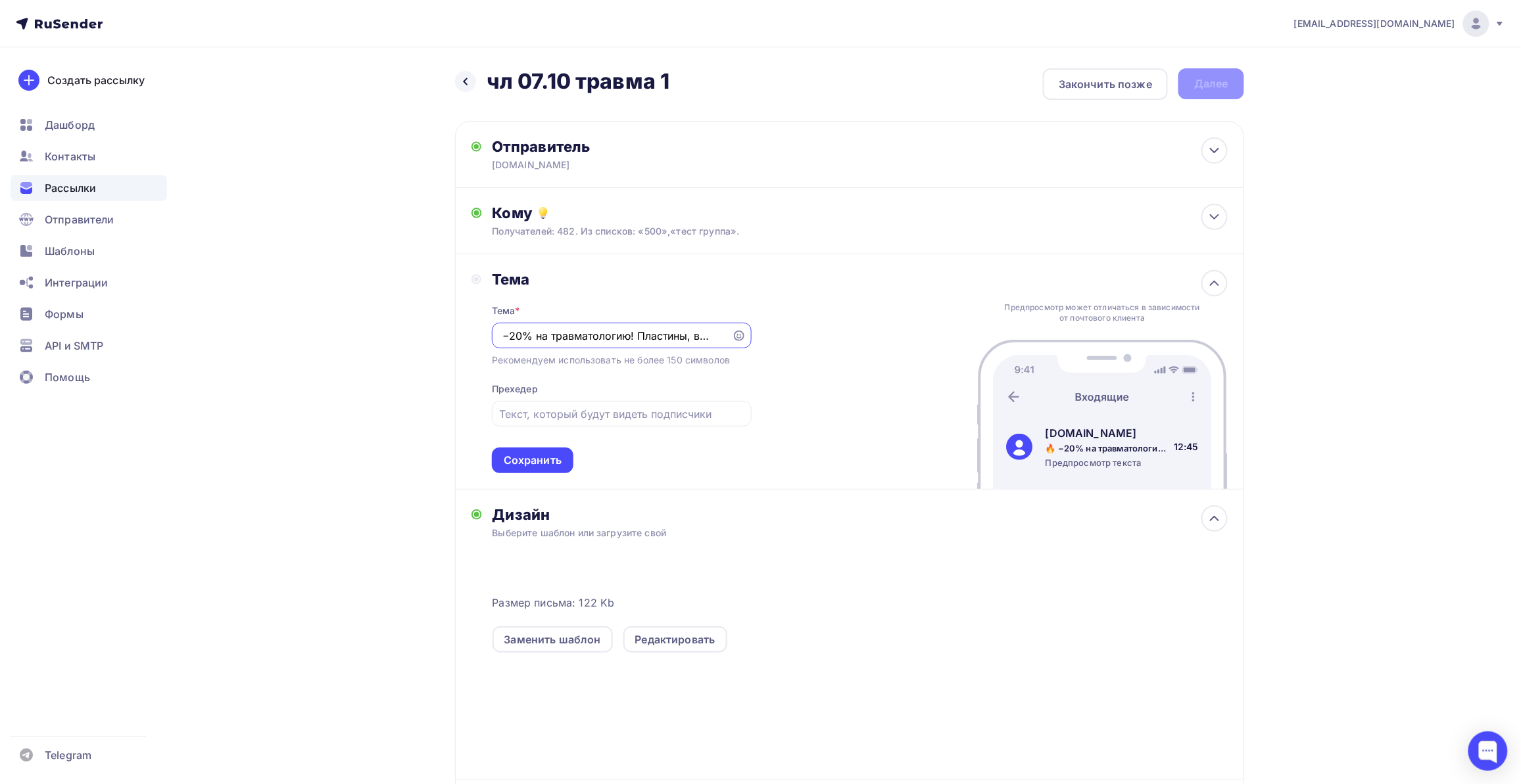
click at [708, 335] on input "🔥 −20% на травматологию! Пластины, винты" at bounding box center [611, 335] width 225 height 16
click at [714, 333] on input "🔥 −20% на травматологию! Пластины, винты" at bounding box center [611, 335] width 225 height 16
click at [717, 333] on input "🔥 −20% на травматологию! Пластины, винты" at bounding box center [611, 335] width 225 height 16
paste input "⚡️"
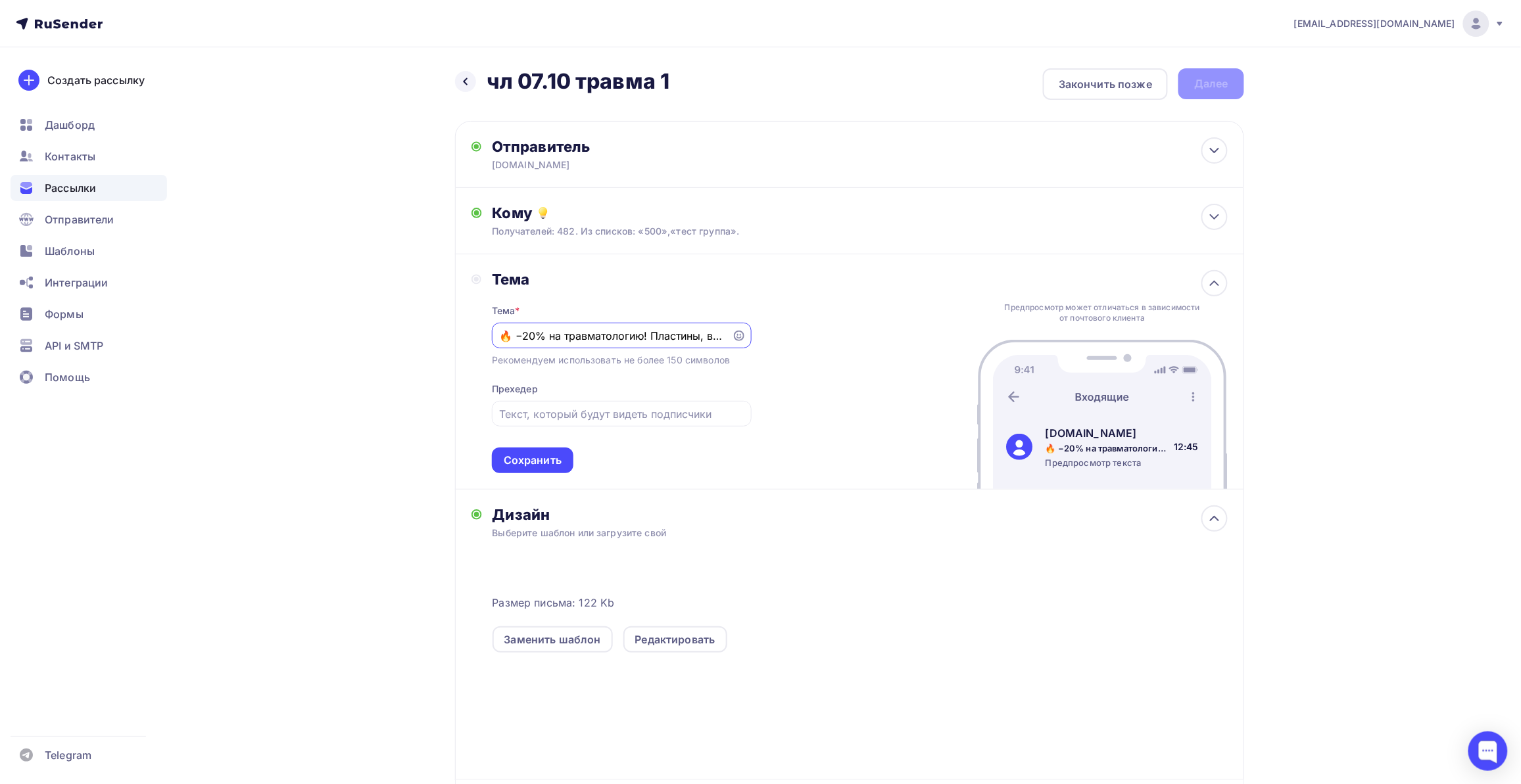
drag, startPoint x: 698, startPoint y: 336, endPoint x: 447, endPoint y: 336, distance: 251.0
click at [447, 336] on div "Назад чл 07.10 травма 1 чл 07.10 травма 1 Закончить позже Далее Отправитель [DO…" at bounding box center [760, 489] width 1077 height 884
click at [547, 337] on input "🔥 −20% на травматологию! Пластины, винты.⚡️" at bounding box center [611, 335] width 225 height 16
click at [648, 333] on input "🔥 −20% на травматологию! Пластины, винты.⚡️" at bounding box center [611, 335] width 225 height 16
click at [646, 331] on input "🔥 −20% на травматологию! Пластины, винты.⚡️" at bounding box center [611, 335] width 225 height 16
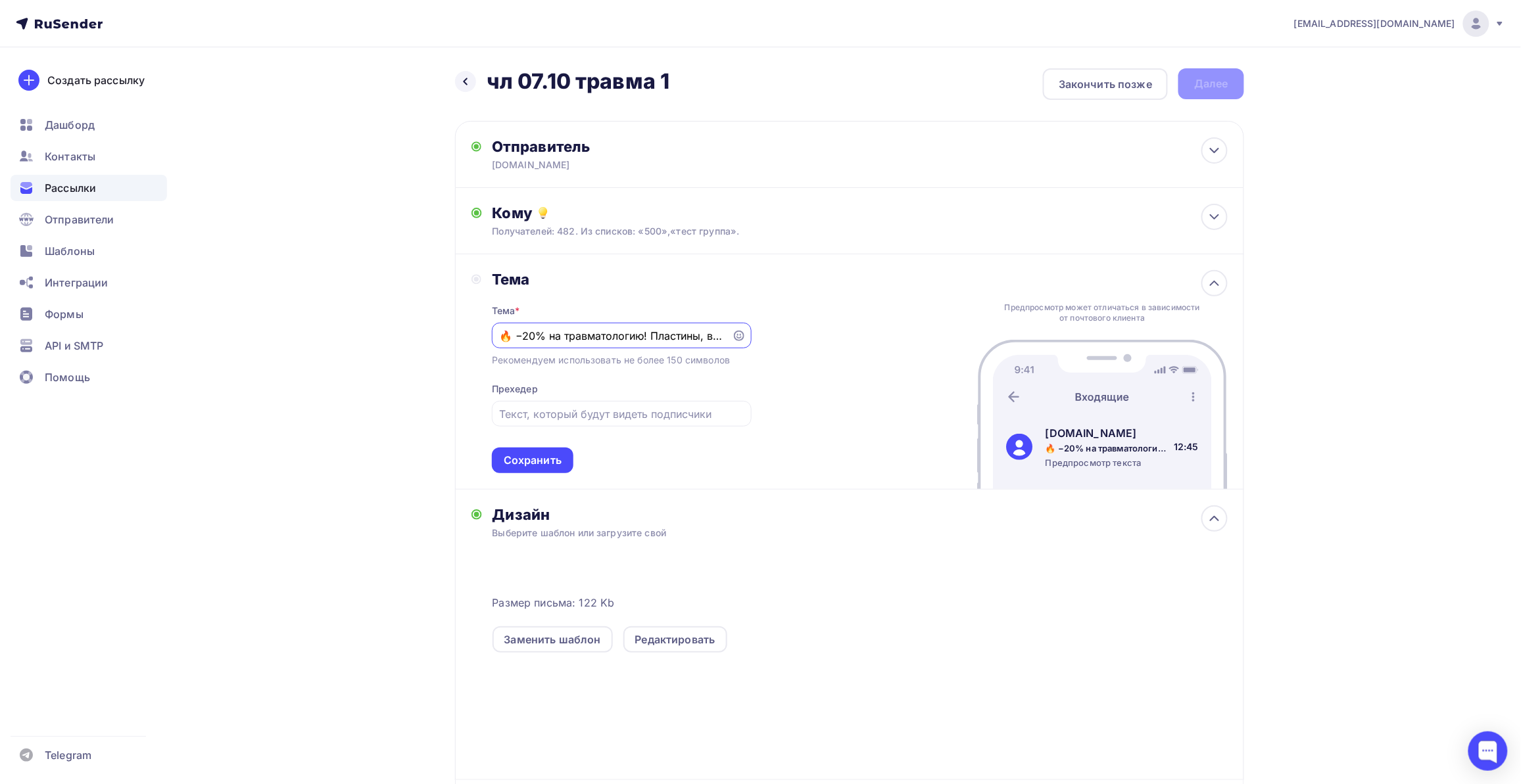
paste input "📢"
click at [648, 333] on input "🔥 −20% на травматологию!📢 Пластины, винты.⚡️" at bounding box center [611, 335] width 225 height 16
drag, startPoint x: 672, startPoint y: 339, endPoint x: 699, endPoint y: 346, distance: 27.9
click at [676, 339] on input "🔥 −20% на травматологию! 📢 Пластины, винты.⚡️" at bounding box center [611, 335] width 225 height 16
click at [651, 334] on input "🔥 −20% на травматологию! 📢 Пластины, винты.⚡️" at bounding box center [611, 335] width 225 height 16
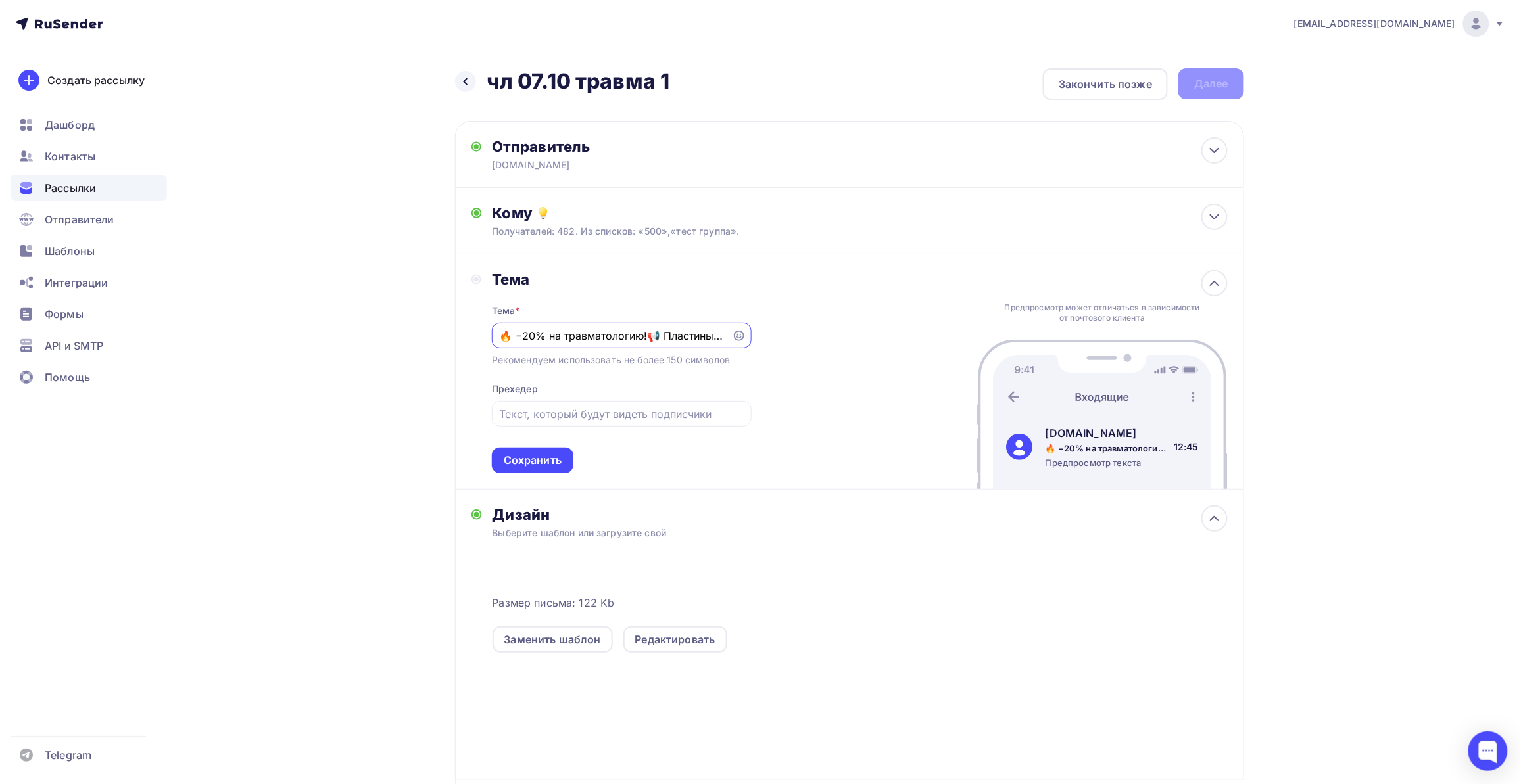
click at [661, 332] on input "🔥 −20% на травматологию!📢 Пластины, винты.⚡️" at bounding box center [611, 335] width 225 height 16
click at [666, 334] on input "🔥 −20% на травматологию!📢 Пластины, винты.⚡️" at bounding box center [611, 335] width 225 height 16
type input "🔥 −20% на травматологию!📢 Пластины, винты.⚡️"
click at [602, 413] on input "text" at bounding box center [621, 414] width 245 height 16
paste input "💥 Скидка 20% только в этом месяце — успейте заказать! 🚚"
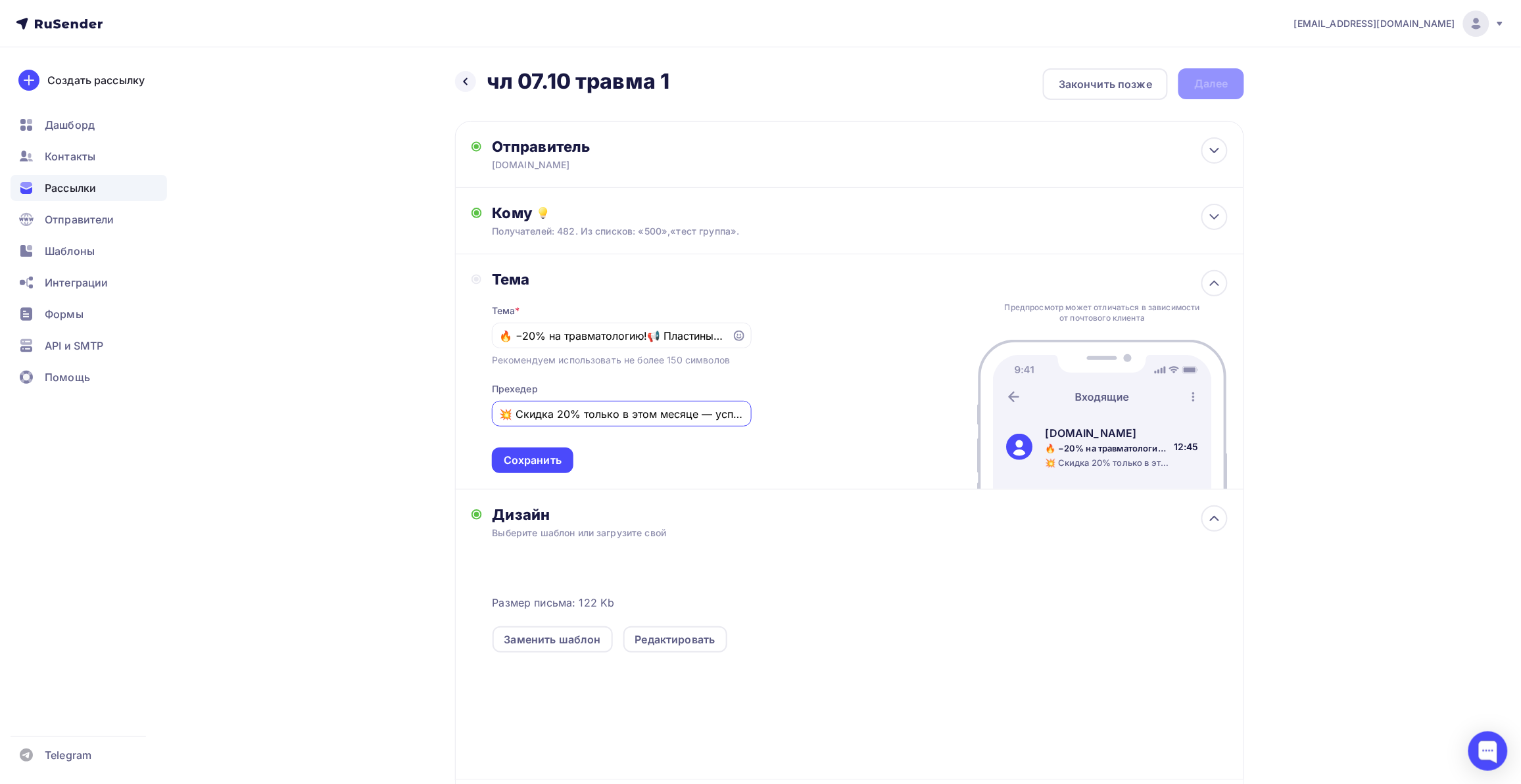
drag, startPoint x: 602, startPoint y: 413, endPoint x: 441, endPoint y: 413, distance: 161.0
click at [441, 413] on div "Назад чл 07.10 травма 1 чл 07.10 травма 1 Закончить позже Далее Отправитель [DO…" at bounding box center [760, 489] width 1077 height 884
click at [546, 413] on input "💥 Скидка 20% только в этом месяце — успейте заказать! 🚚" at bounding box center [621, 414] width 245 height 16
click at [580, 414] on input "💥 Скидка 20% только в этом месяце — успейте заказать! 🚚" at bounding box center [621, 414] width 245 height 16
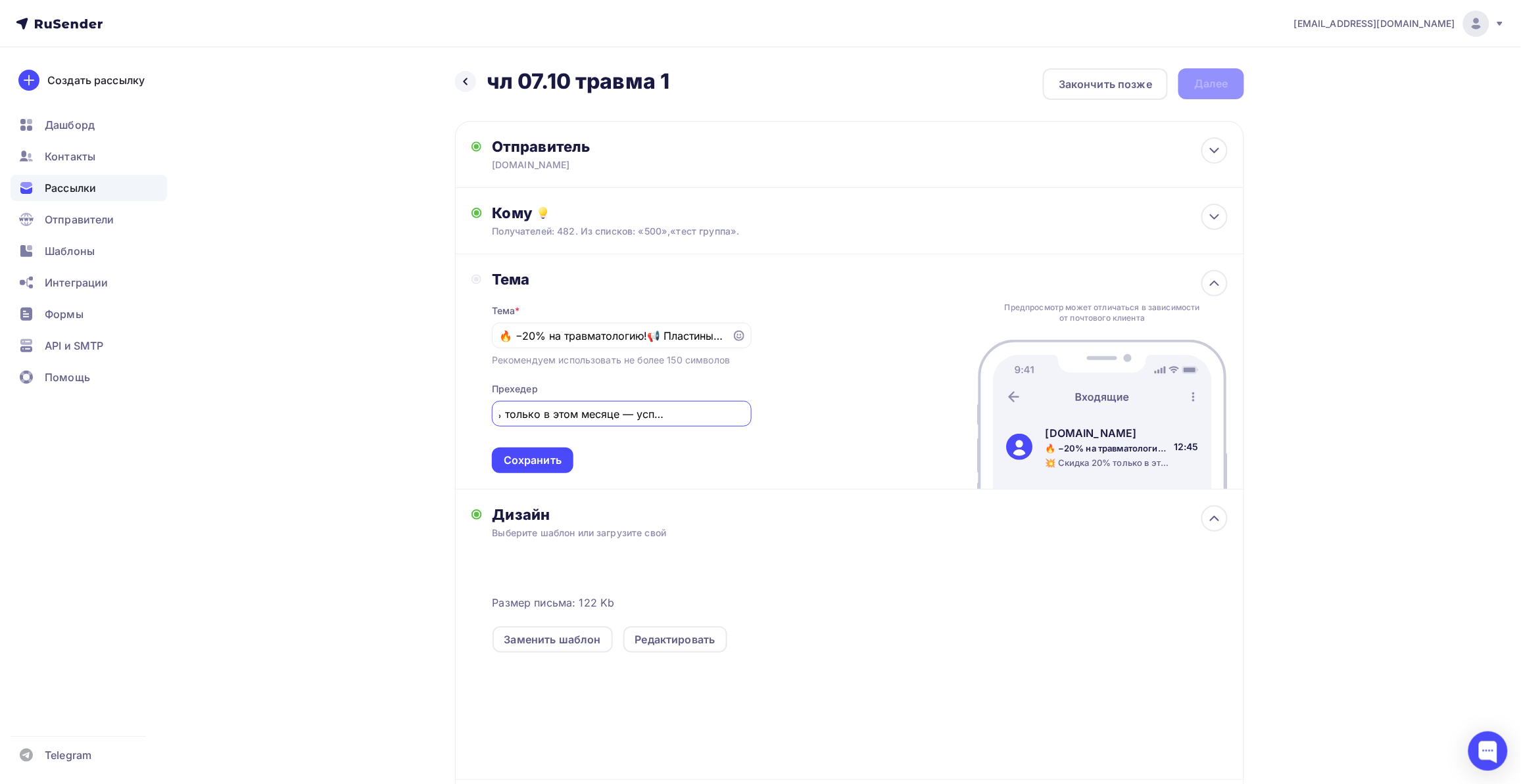
drag, startPoint x: 596, startPoint y: 414, endPoint x: 740, endPoint y: 414, distance: 144.0
click at [740, 414] on input "💥 Скидка 20% только в этом месяце — успейте заказать! 🚚" at bounding box center [621, 414] width 245 height 16
click at [673, 420] on input "💥 Скидка 20% только в этом месяце — успейте заказать! 🚚" at bounding box center [621, 414] width 245 height 16
drag, startPoint x: 673, startPoint y: 420, endPoint x: 500, endPoint y: 429, distance: 173.2
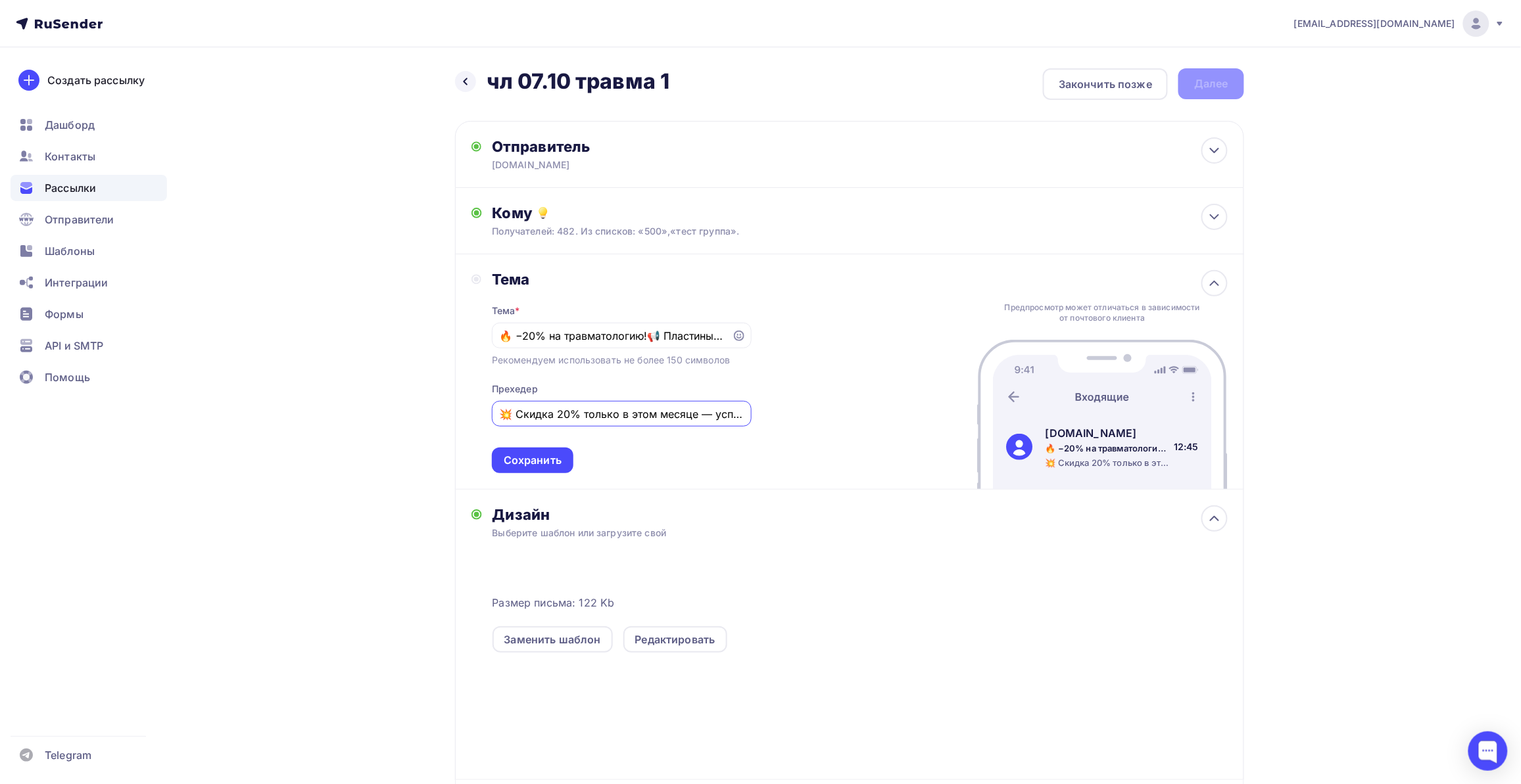
click at [500, 429] on div "Тема * 🔥 −20% на травматологию!📢 Пластины, винты.⚡️ Рекомендуем использовать не…" at bounding box center [622, 381] width 259 height 185
click at [577, 419] on input "💥 Скидка 20% только в этом месяце — успейте заказать! 🚚" at bounding box center [621, 414] width 245 height 16
click at [561, 411] on input "💥 Скидка 20% только в этом месяце — успейте заказать! 🚚" at bounding box center [621, 414] width 245 height 16
type input "💥 Скидка 20% только в этом месяце — успейте заказать! 🚚"
click at [548, 460] on div "Сохранить" at bounding box center [532, 461] width 58 height 15
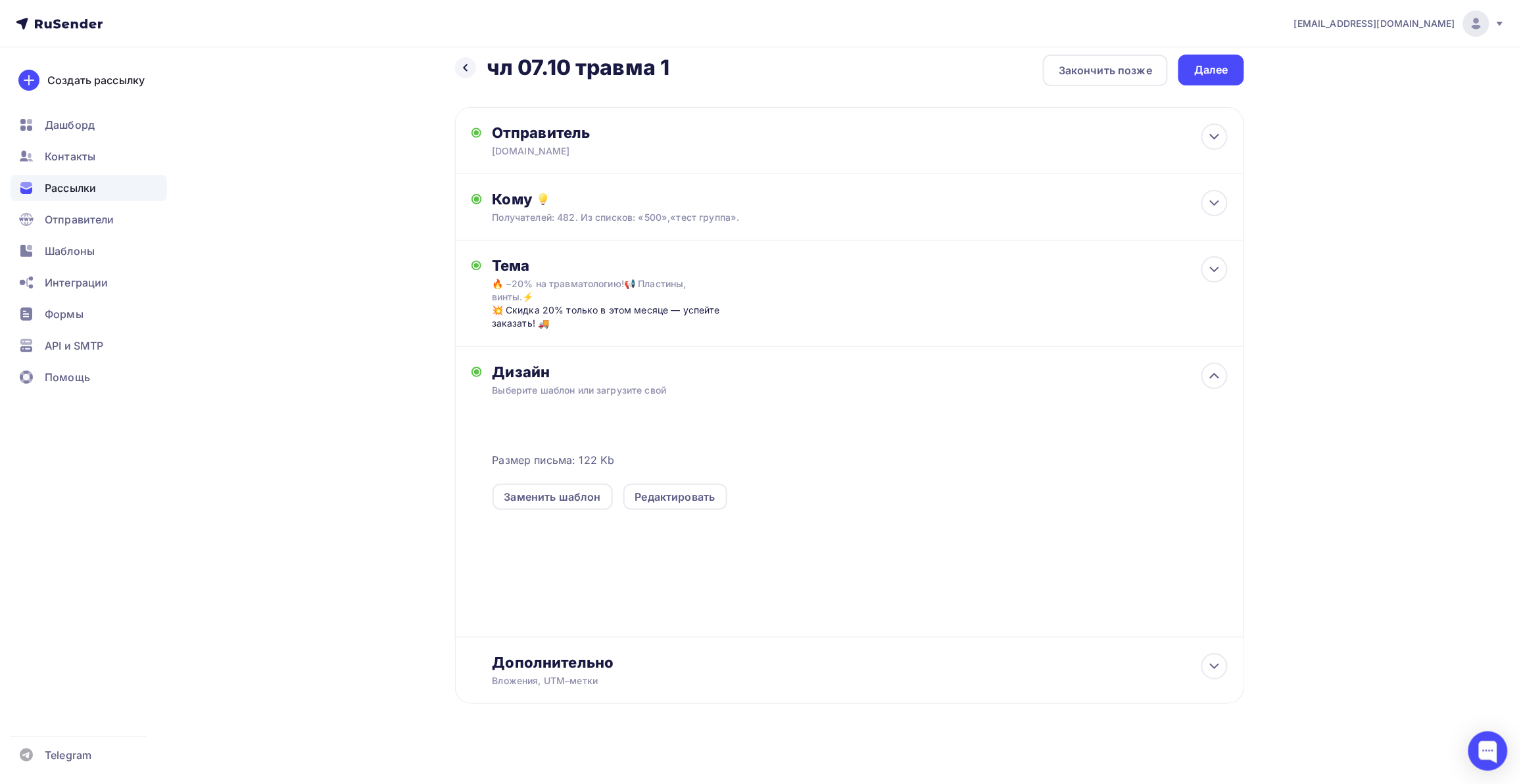
scroll to position [18, 0]
click at [1218, 659] on icon at bounding box center [1214, 662] width 16 height 16
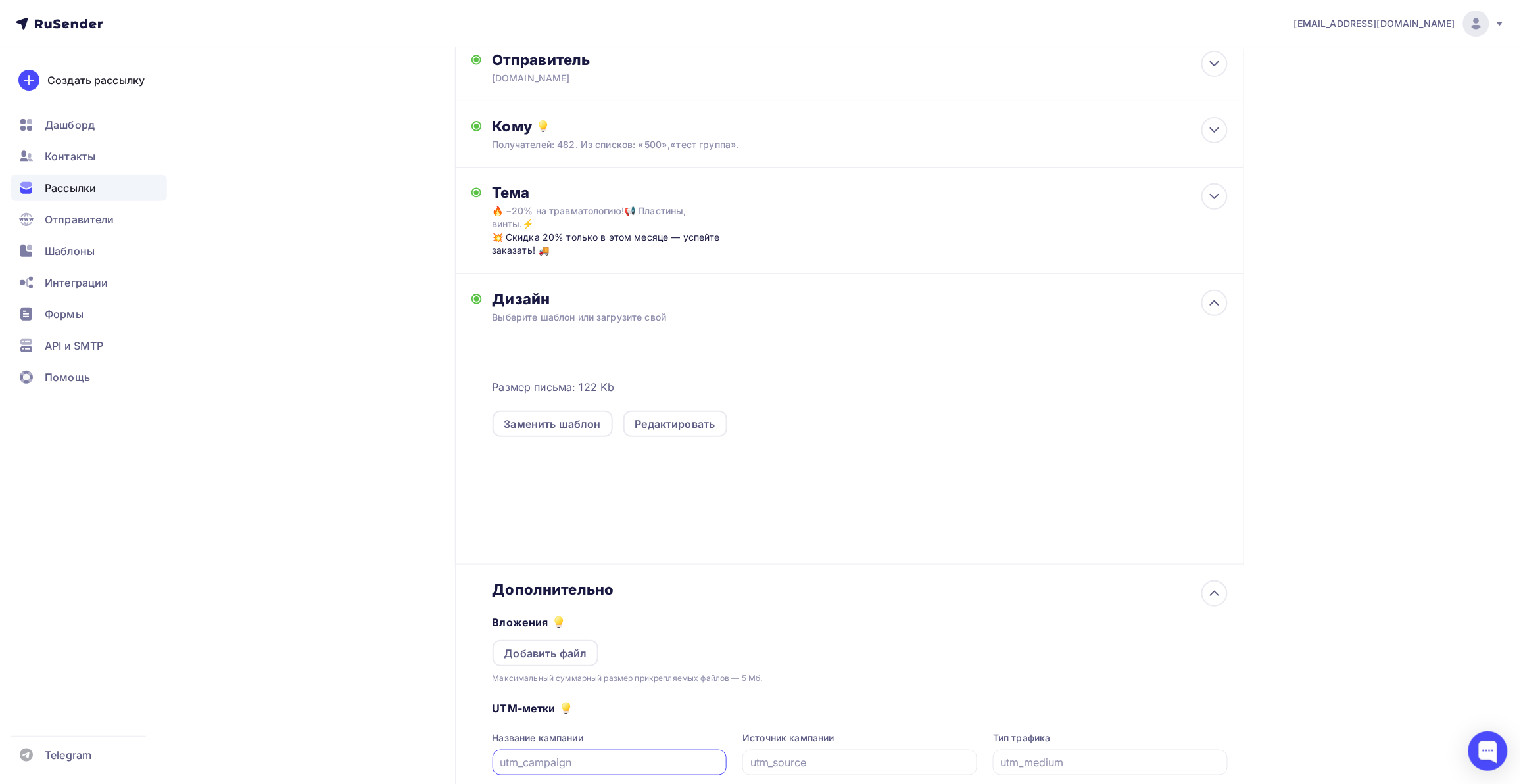
scroll to position [225, 0]
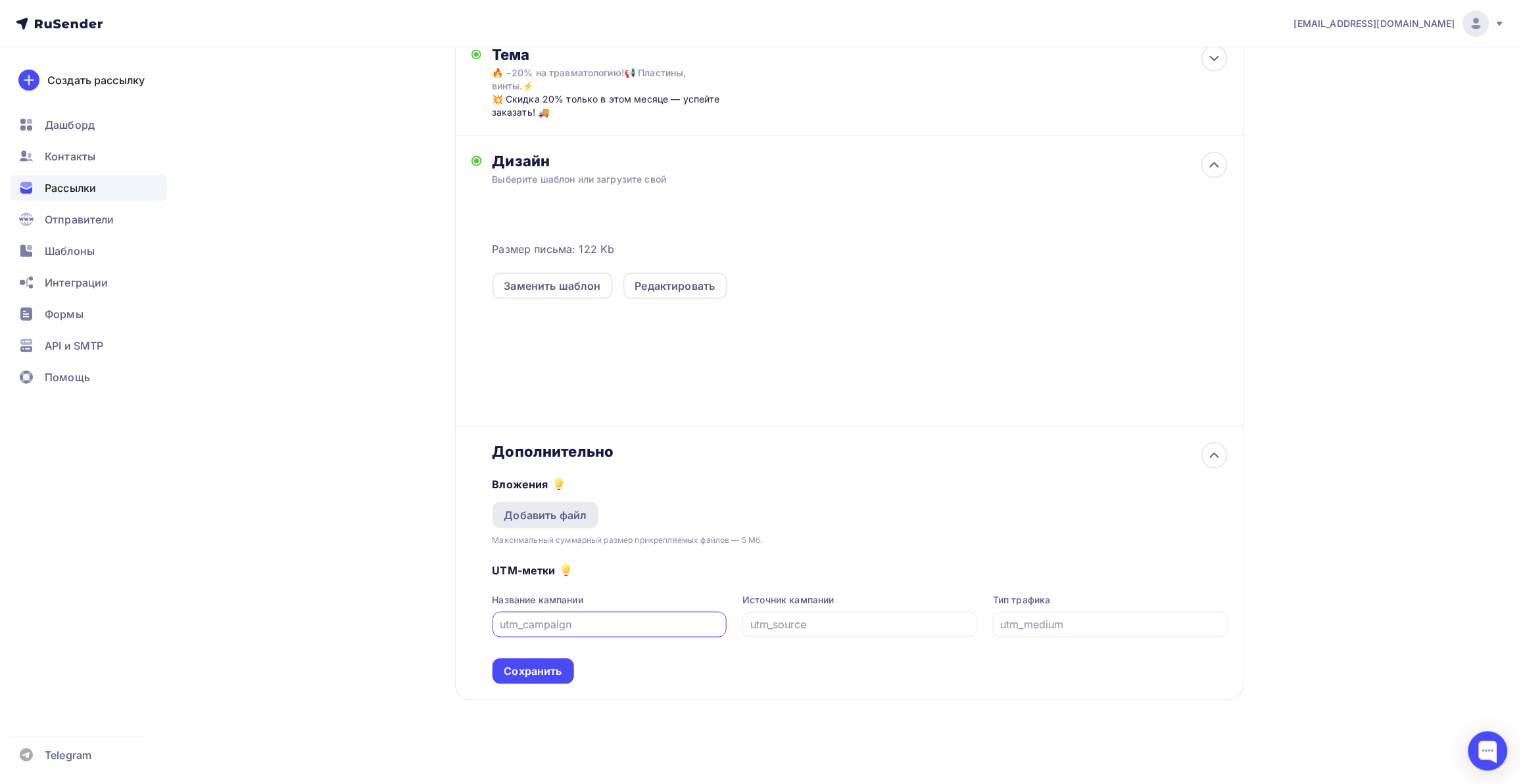
click at [555, 505] on div "Добавить файл" at bounding box center [545, 515] width 107 height 26
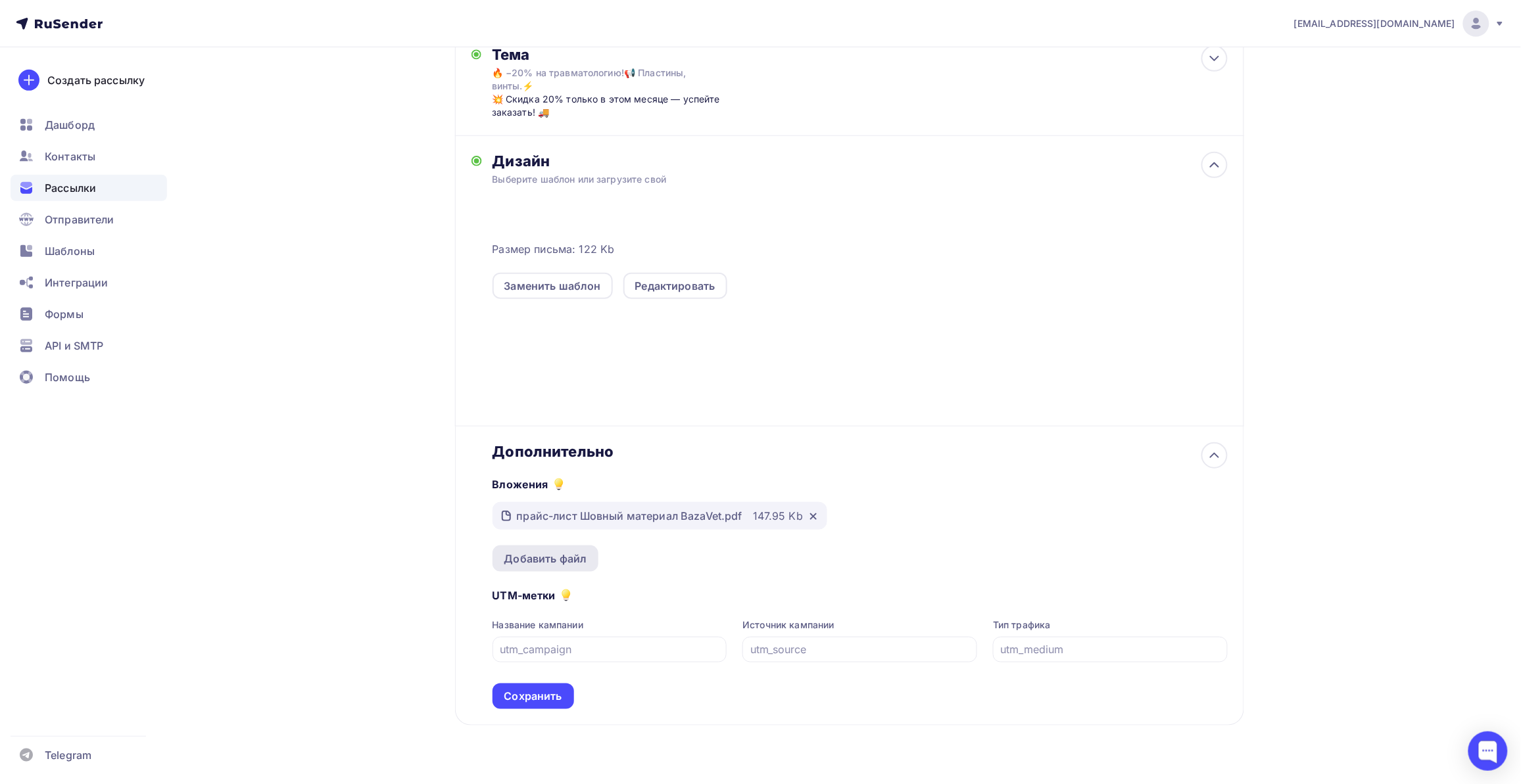
click at [574, 552] on div "Добавить файл" at bounding box center [545, 558] width 83 height 16
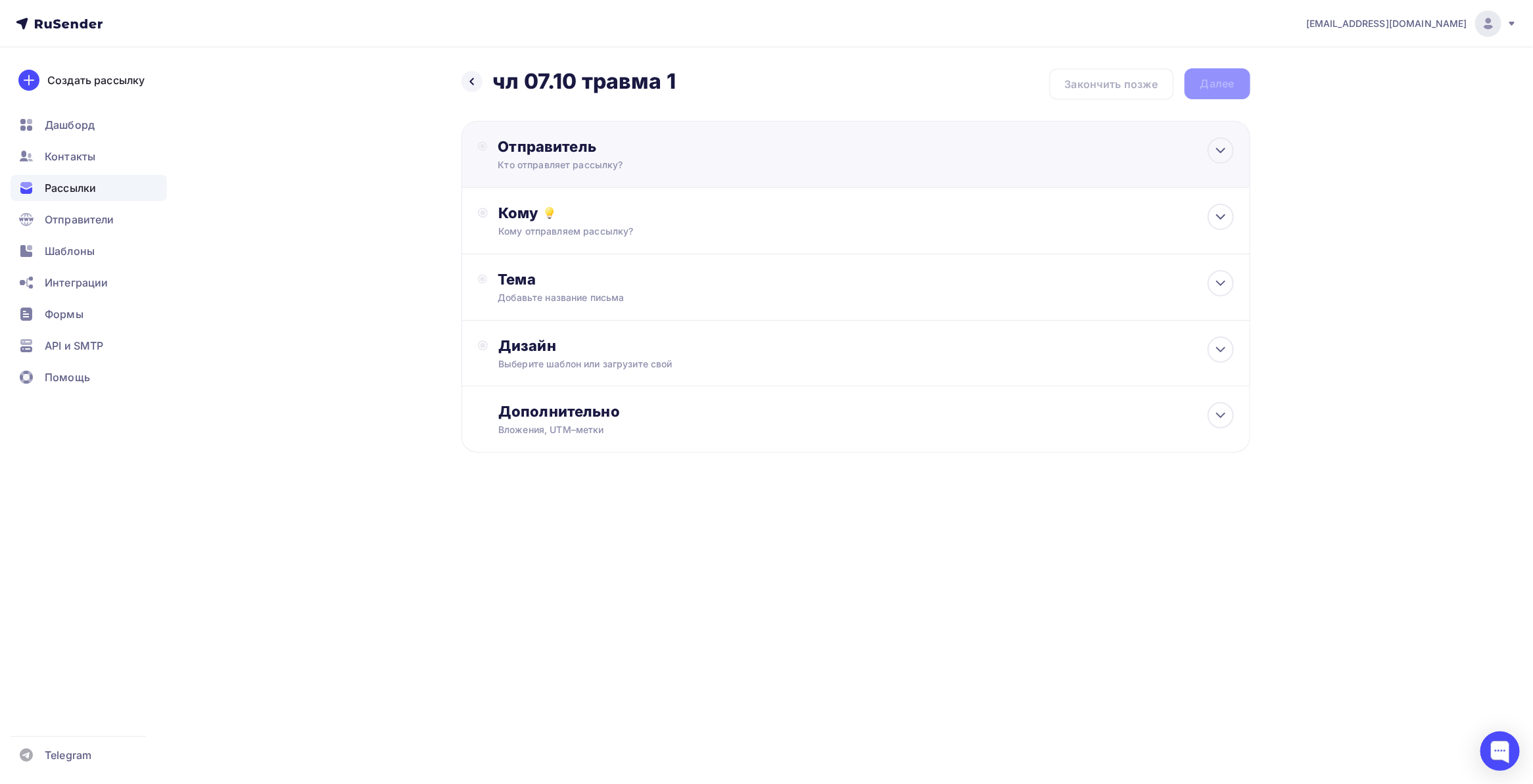
click at [895, 142] on div "Отправитель Кто отправляет рассылку? Email * bazovayad@yandex.ru shop@bazavet.r…" at bounding box center [856, 154] width 789 height 67
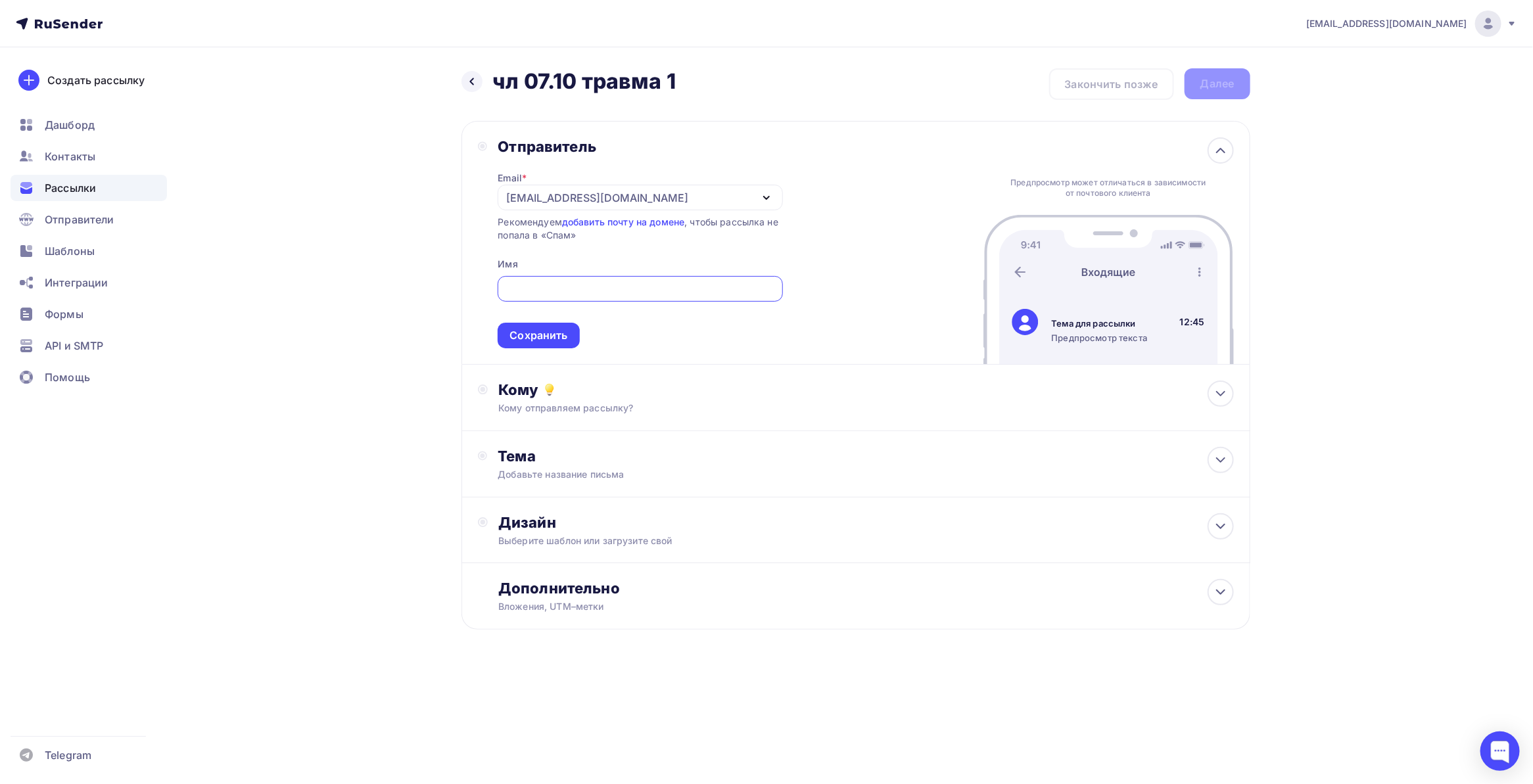
click at [681, 199] on div "[EMAIL_ADDRESS][DOMAIN_NAME]" at bounding box center [640, 197] width 285 height 25
click at [611, 241] on div "[EMAIL_ADDRESS][DOMAIN_NAME]" at bounding box center [640, 235] width 253 height 16
click at [595, 277] on div at bounding box center [640, 288] width 285 height 25
click at [594, 296] on input "text" at bounding box center [640, 288] width 270 height 16
click at [533, 290] on input "text" at bounding box center [640, 288] width 270 height 16
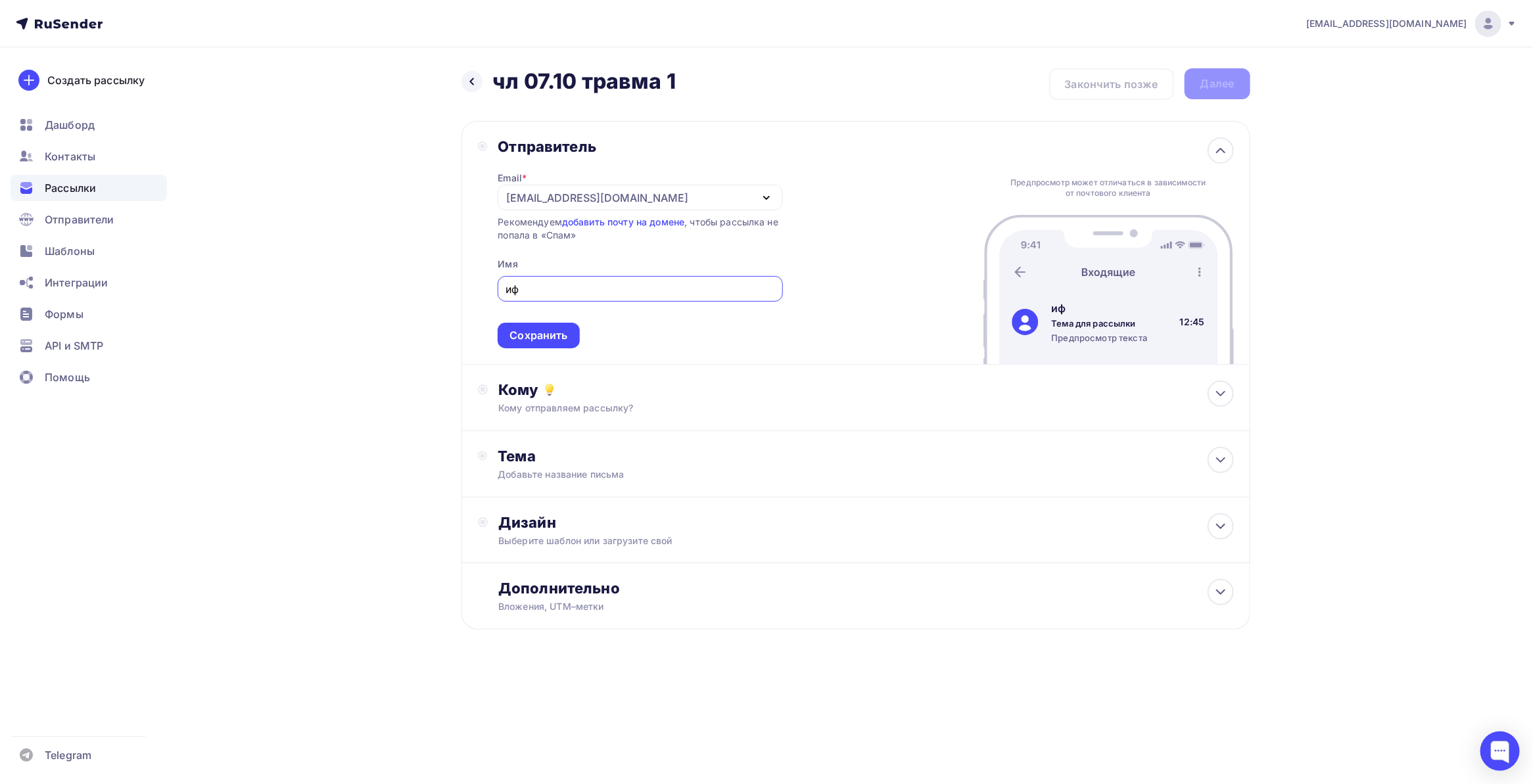
type input "и"
type input "[DOMAIN_NAME]"
click at [559, 333] on div "Сохранить" at bounding box center [538, 335] width 58 height 15
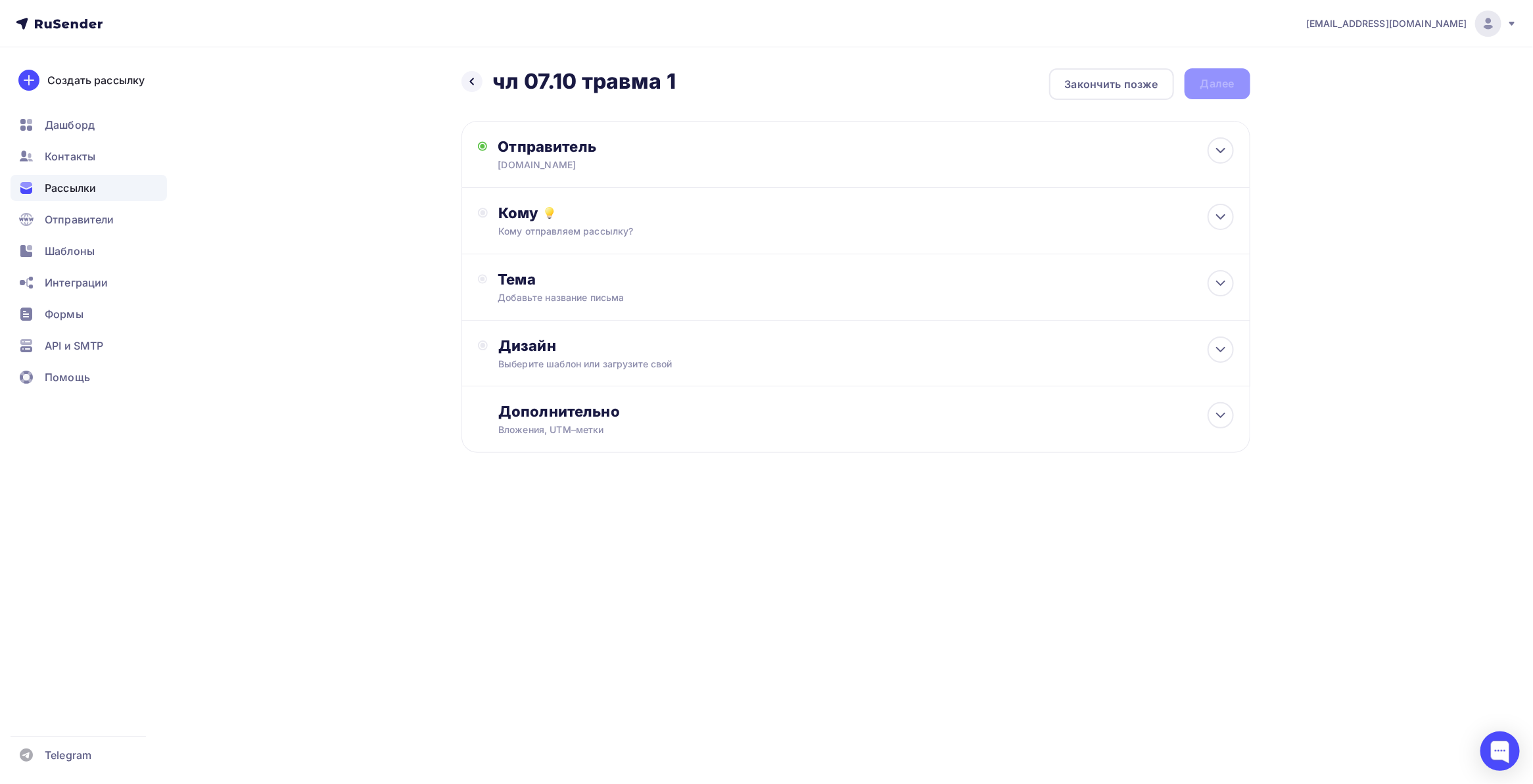
click at [1399, 303] on div "bazovayad@yandex.ru Аккаунт Тарифы Выйти Создать рассылку Дашборд Контакты Расс…" at bounding box center [766, 268] width 1533 height 537
click at [1277, 221] on div "Назад чл 07.10 травма 1 чл 07.10 травма 1 Закончить позже Далее Отправитель baz…" at bounding box center [766, 292] width 1077 height 490
click at [1215, 222] on icon at bounding box center [1221, 216] width 16 height 16
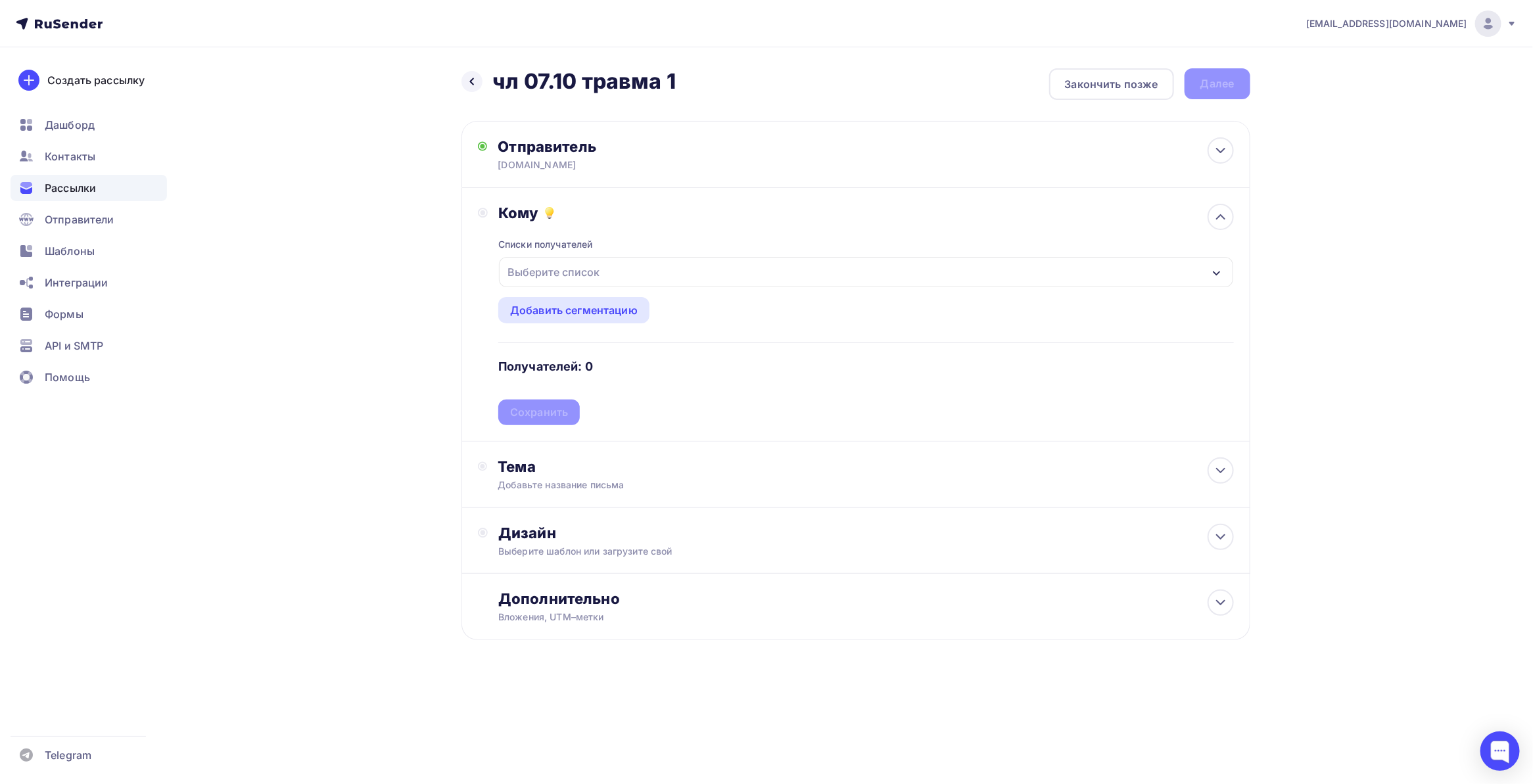
click at [684, 271] on div "Выберите список" at bounding box center [866, 272] width 734 height 31
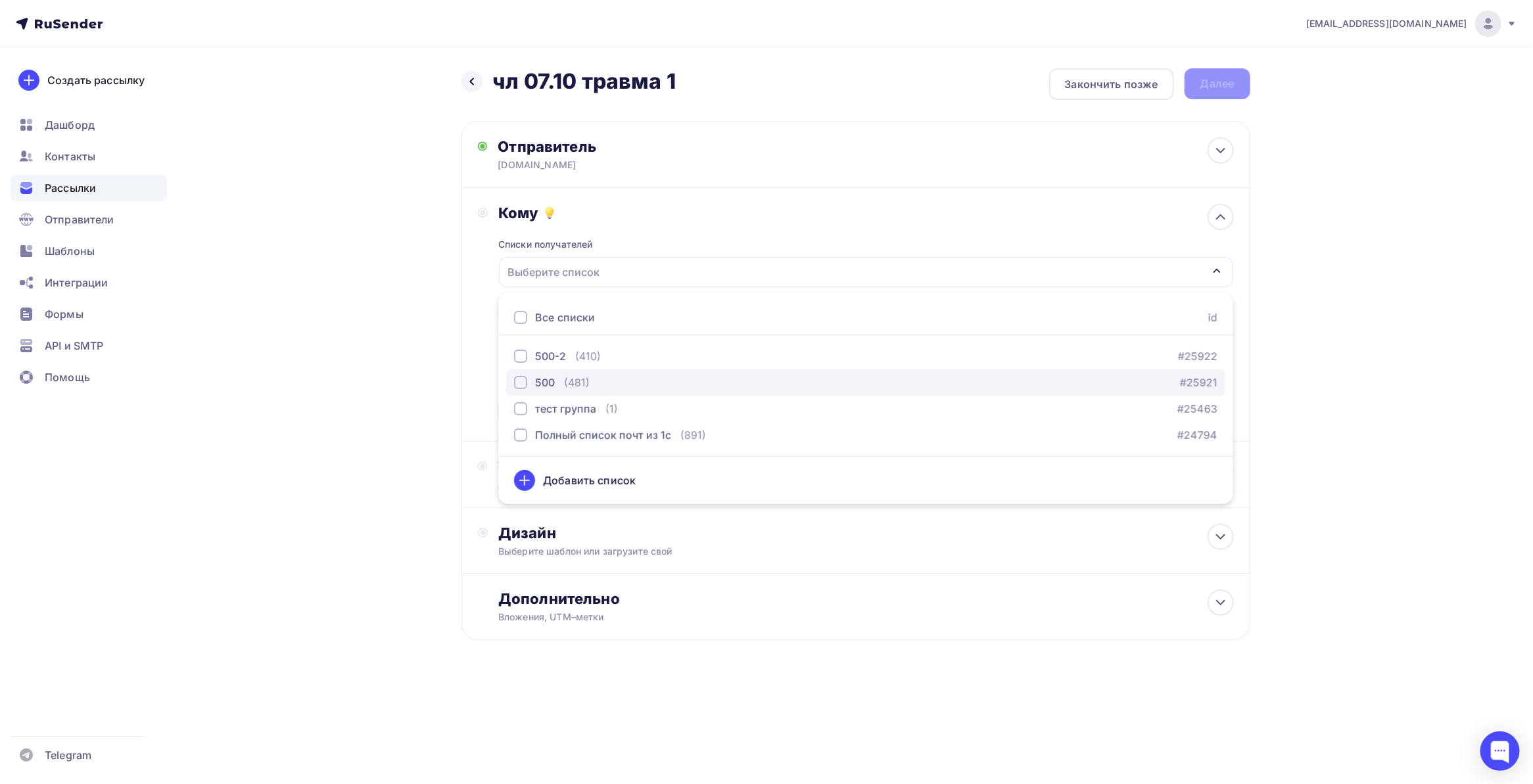
click at [513, 382] on button "500 (481) #25921" at bounding box center [866, 382] width 720 height 26
click at [426, 438] on div "Назад чл 07.10 травма 1 чл 07.10 травма 1 Закончить позже Далее Отправитель baz…" at bounding box center [766, 385] width 1077 height 677
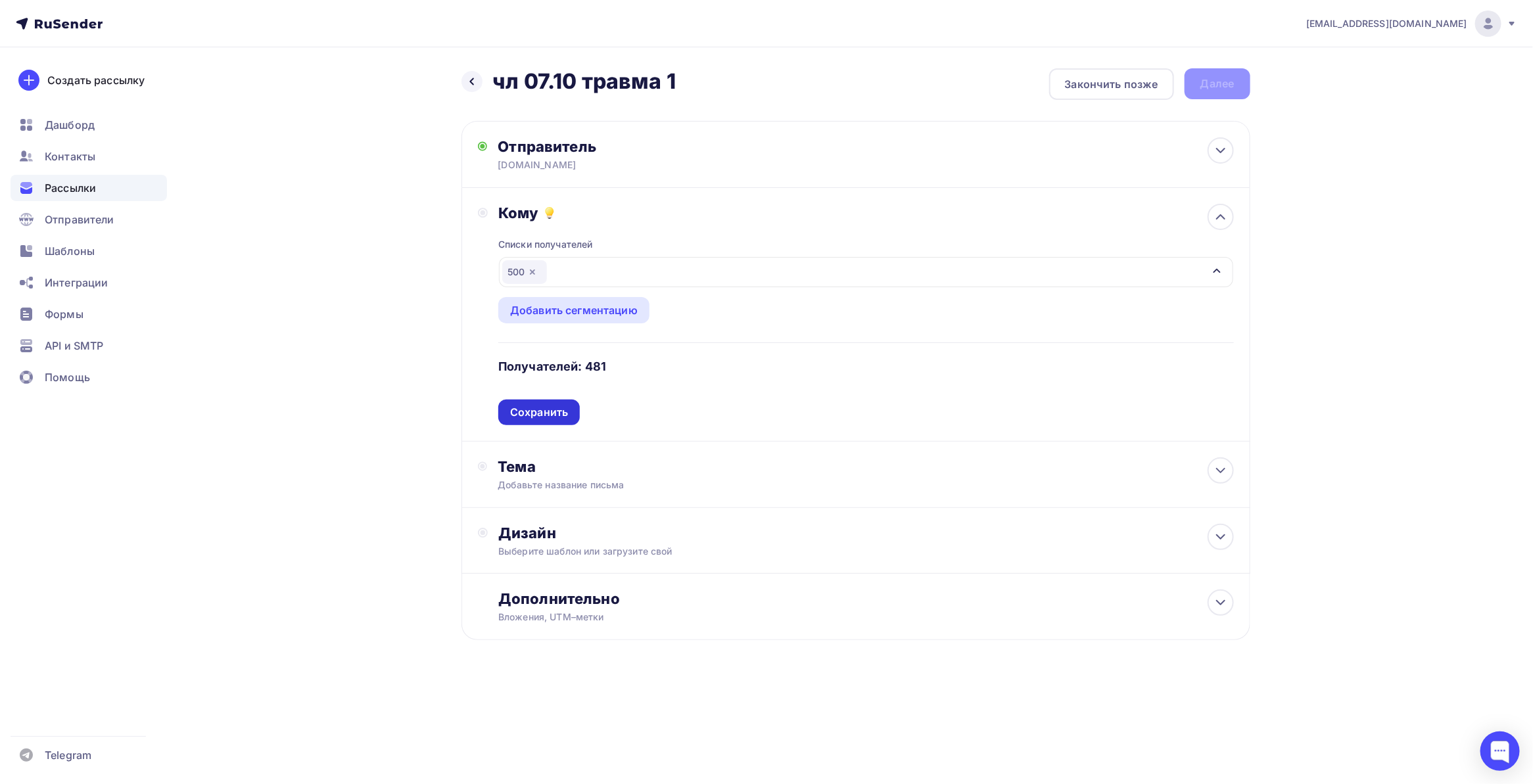
click at [554, 408] on div "Сохранить" at bounding box center [539, 412] width 58 height 15
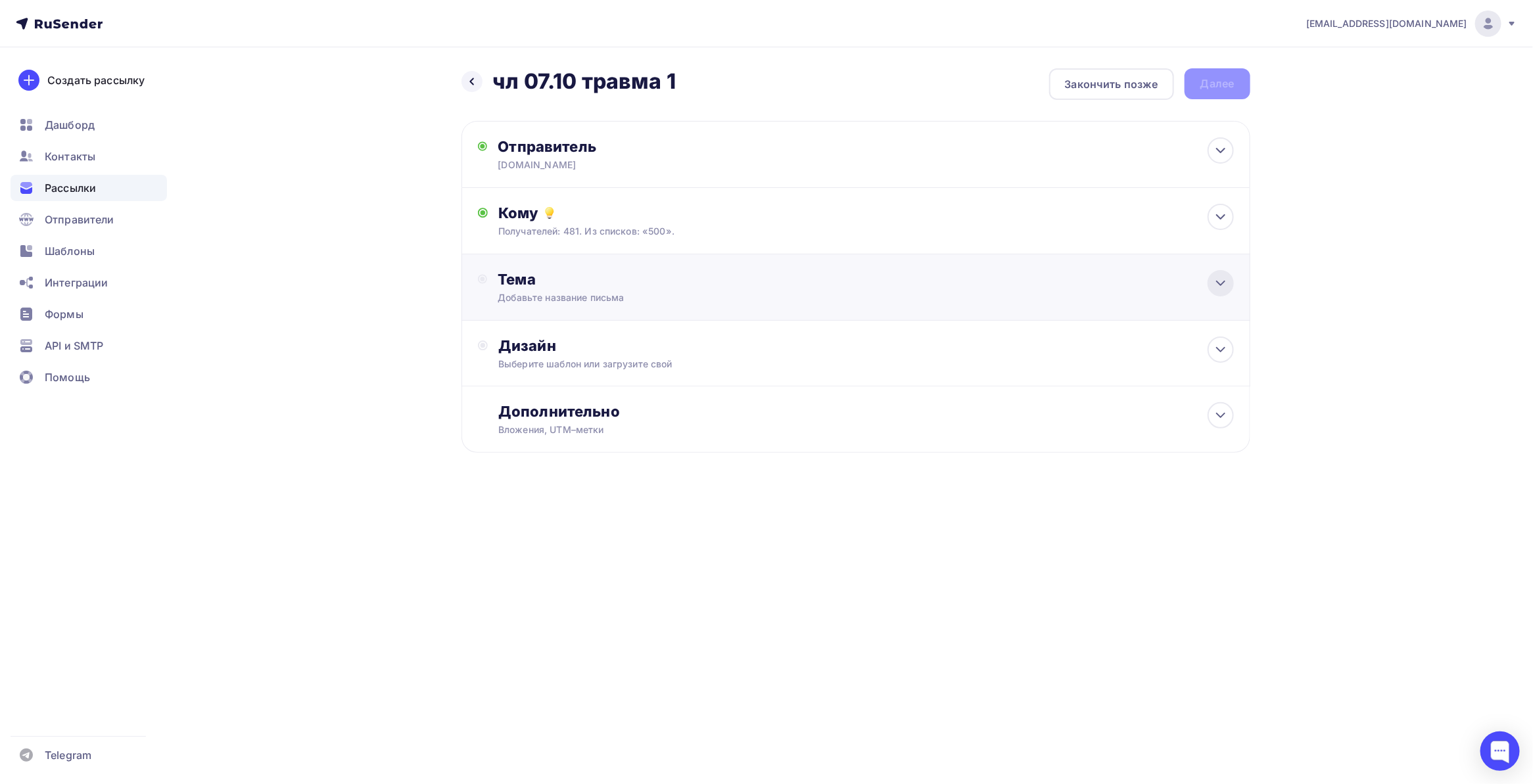
click at [1220, 284] on icon at bounding box center [1221, 282] width 8 height 4
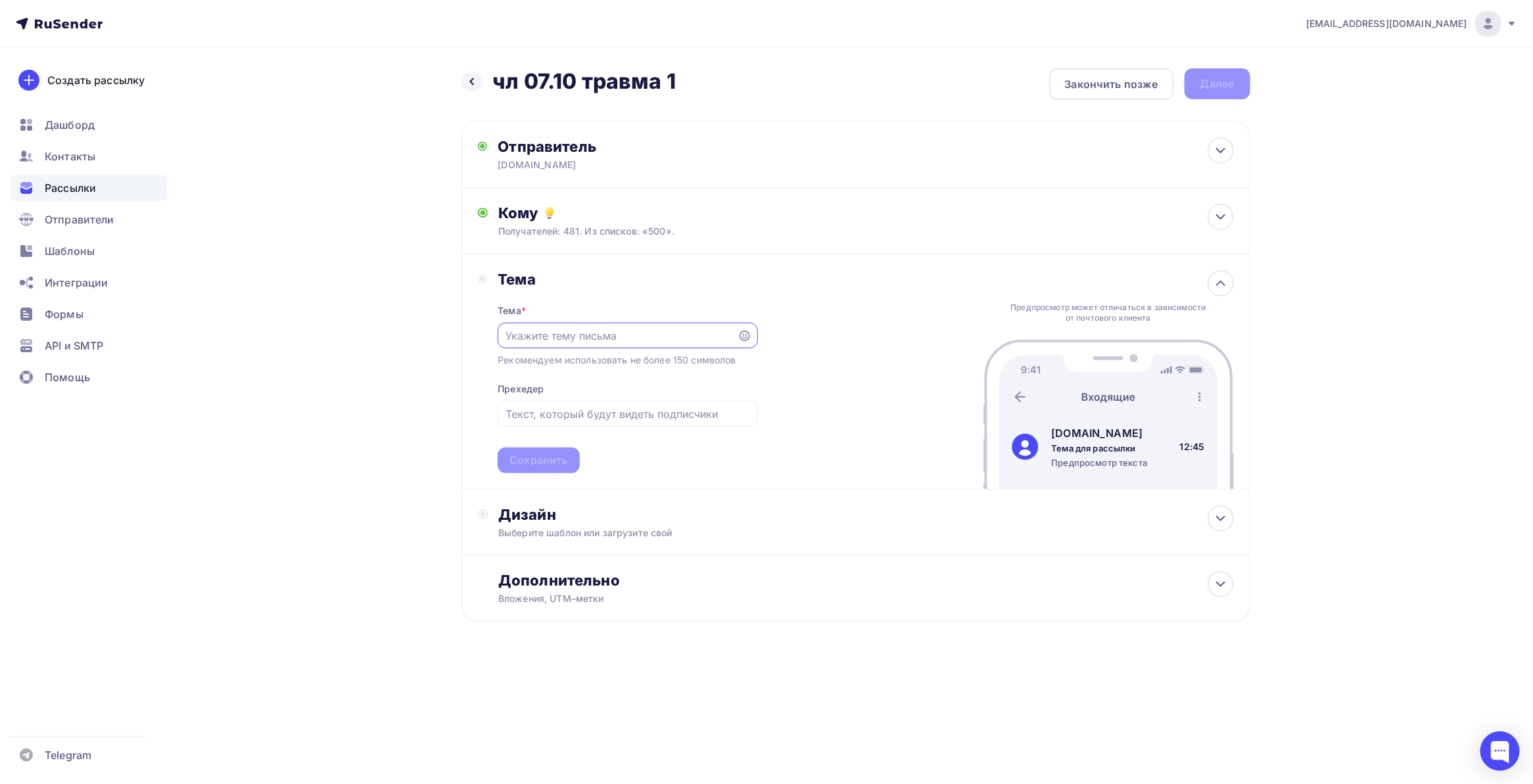
paste input "🔥 −20% на травматологию! Пластины, винты 👇"
click at [591, 336] on input "🔥 −20% на травматологию! Пластины, винты 👇" at bounding box center [618, 335] width 225 height 16
drag, startPoint x: 610, startPoint y: 336, endPoint x: 434, endPoint y: 333, distance: 176.0
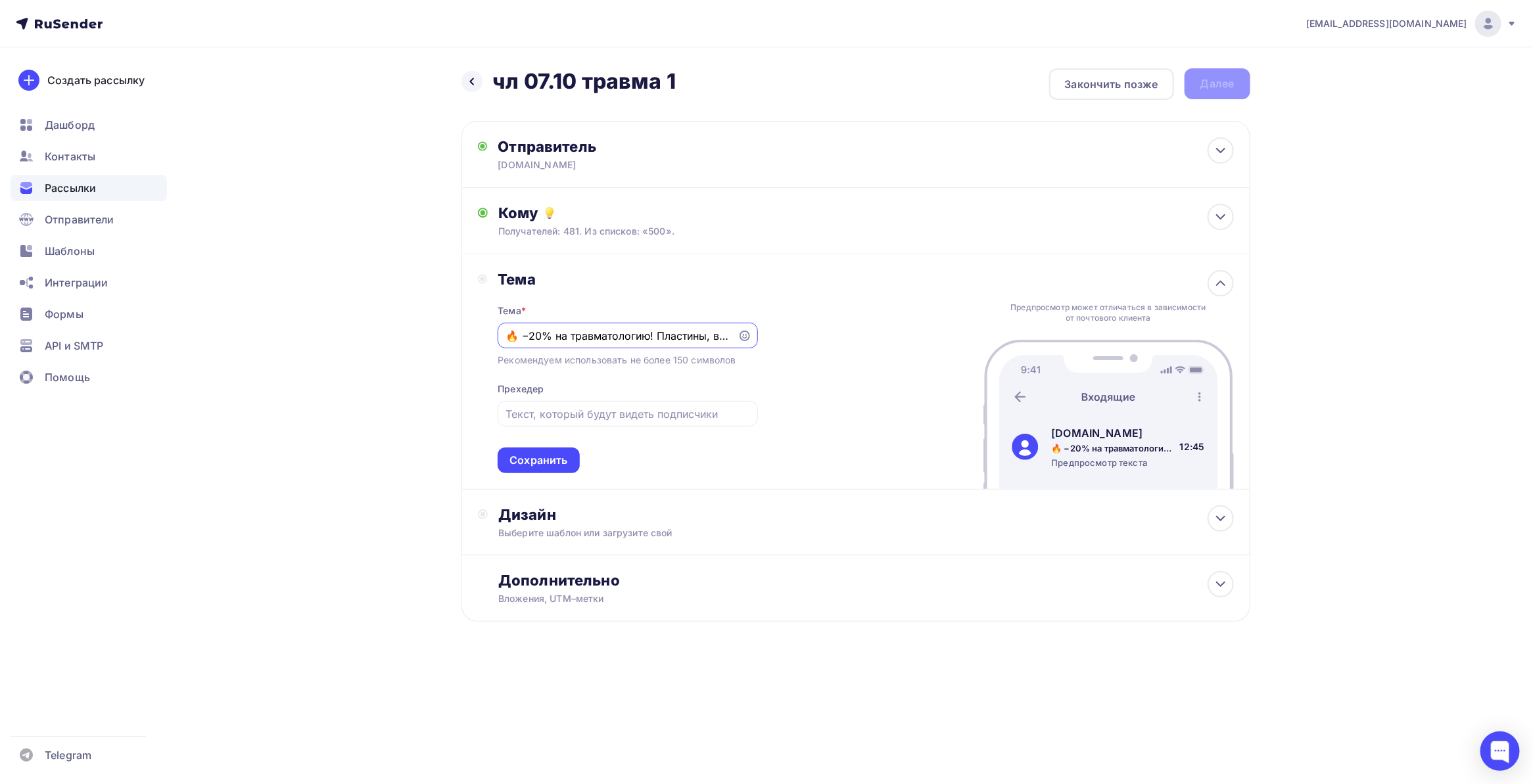
click at [434, 333] on div "Назад чл 07.10 травма 1 чл 07.10 травма 1 Закончить позже Далее Отправитель baz…" at bounding box center [766, 376] width 1077 height 659
click at [520, 333] on input "🔥 −20% на травматологию! Пластины, винты 👇" at bounding box center [618, 335] width 225 height 16
click at [608, 328] on input "🔥 −20% на травматологию! Пластины, винты 👇" at bounding box center [618, 335] width 225 height 16
click at [669, 329] on input "🔥 −20% на травматологию! Пластины, винты 👇" at bounding box center [618, 335] width 225 height 16
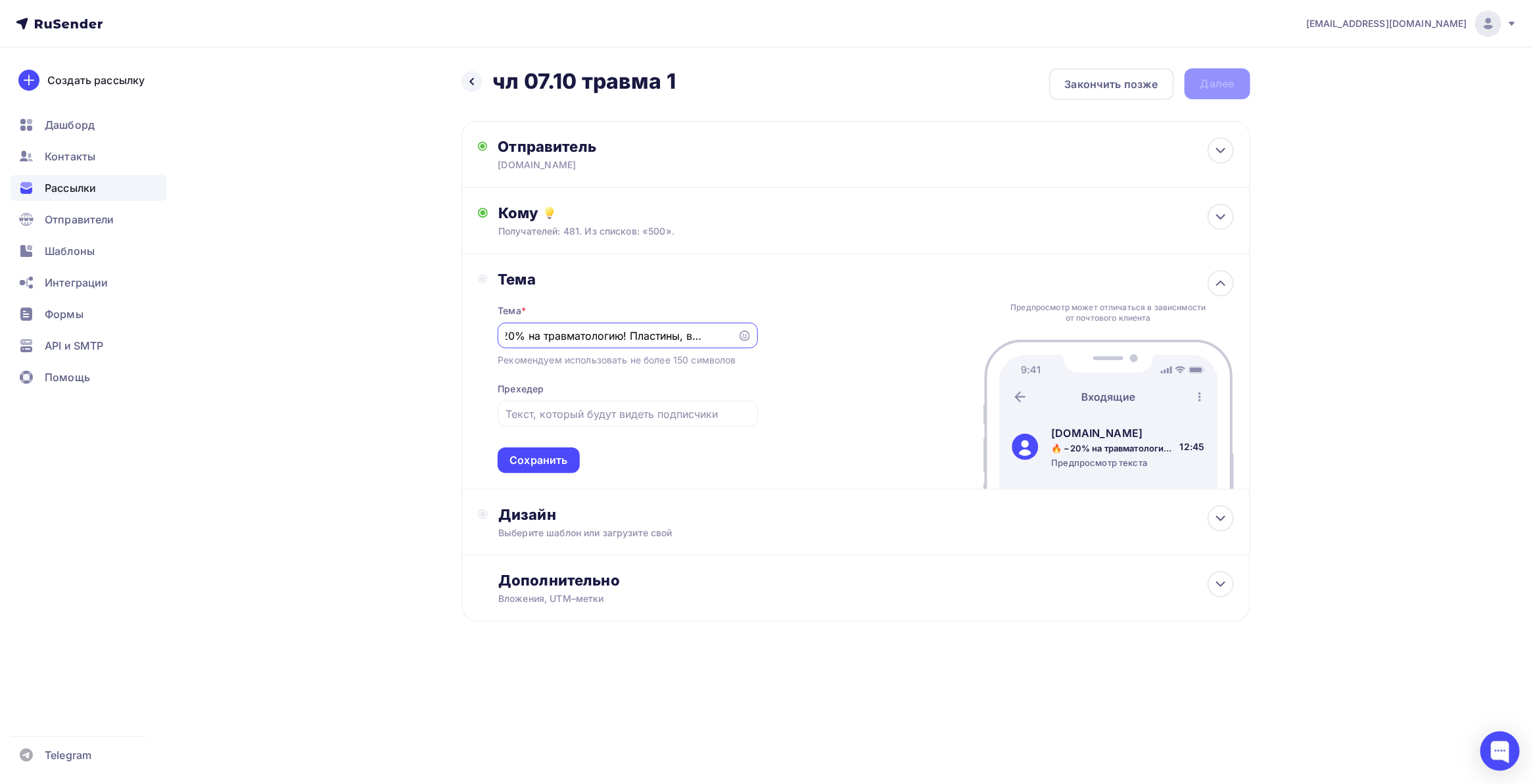
drag, startPoint x: 705, startPoint y: 329, endPoint x: 749, endPoint y: 329, distance: 44.0
click at [749, 329] on div "🔥 −20% на травматологию! Пластины, винты 👇" at bounding box center [628, 335] width 259 height 25
click at [684, 328] on input "🔥 −20% на травматологию! Пластины, винты 👇" at bounding box center [618, 335] width 225 height 16
click at [687, 335] on input "🔥 −20% на травматологию! Пластины, винты 👇" at bounding box center [618, 335] width 225 height 16
click at [715, 335] on input "🔥 −20% на травматологию! Пластины, винты 👇" at bounding box center [618, 335] width 225 height 16
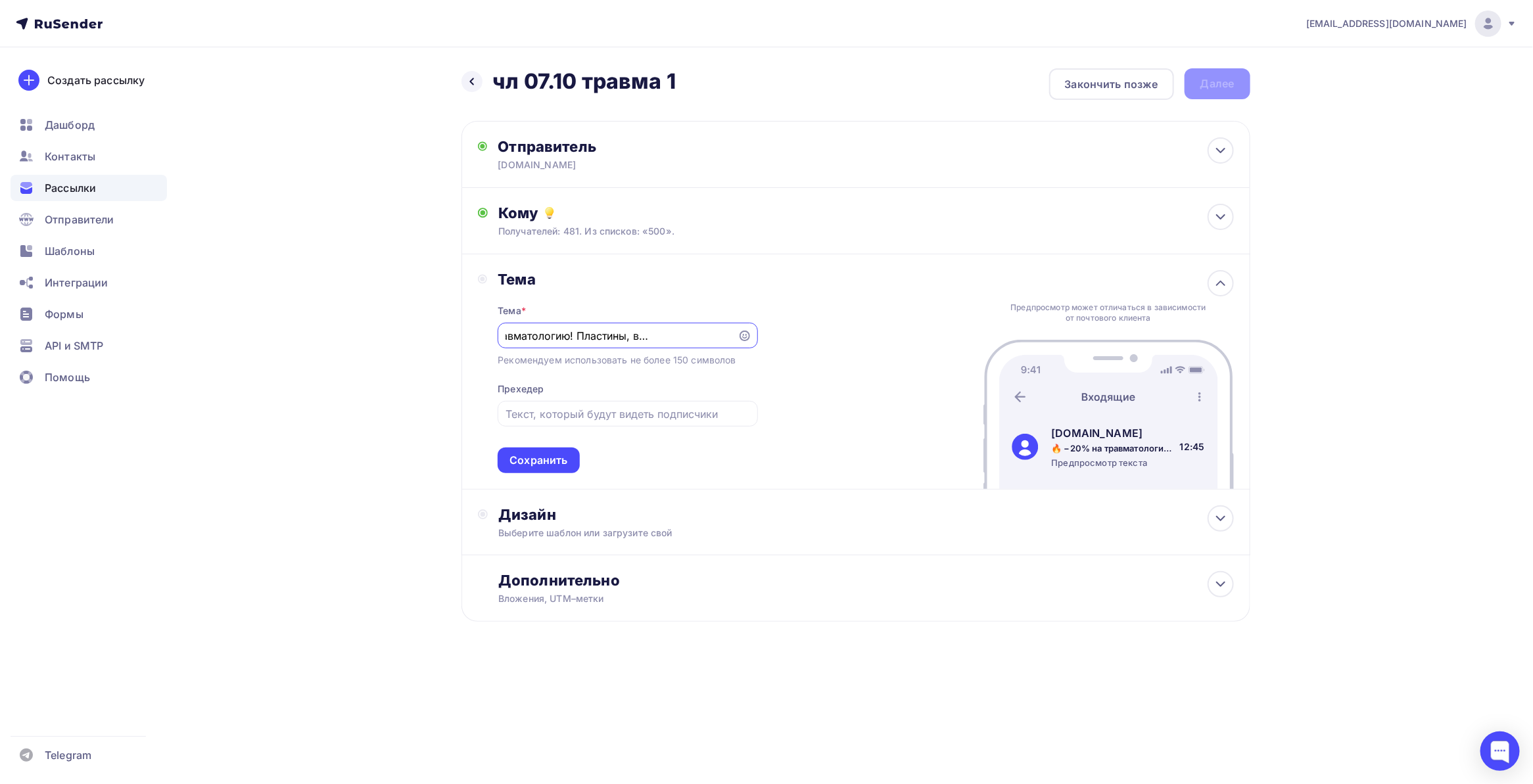
scroll to position [0, 87]
click at [610, 381] on div "Тема * 🔥 −20% на травматологию! Пластины, винты, инструменты 👇 Рекомендуем испо…" at bounding box center [628, 381] width 259 height 185
click at [649, 336] on input "🔥 −20% на травматологию! Пластины, винты, инструменты 👇" at bounding box center [618, 335] width 225 height 16
click at [649, 332] on input "🔥 −20% на травматологию! Пластины, винты, инструменты 👇" at bounding box center [618, 335] width 225 height 16
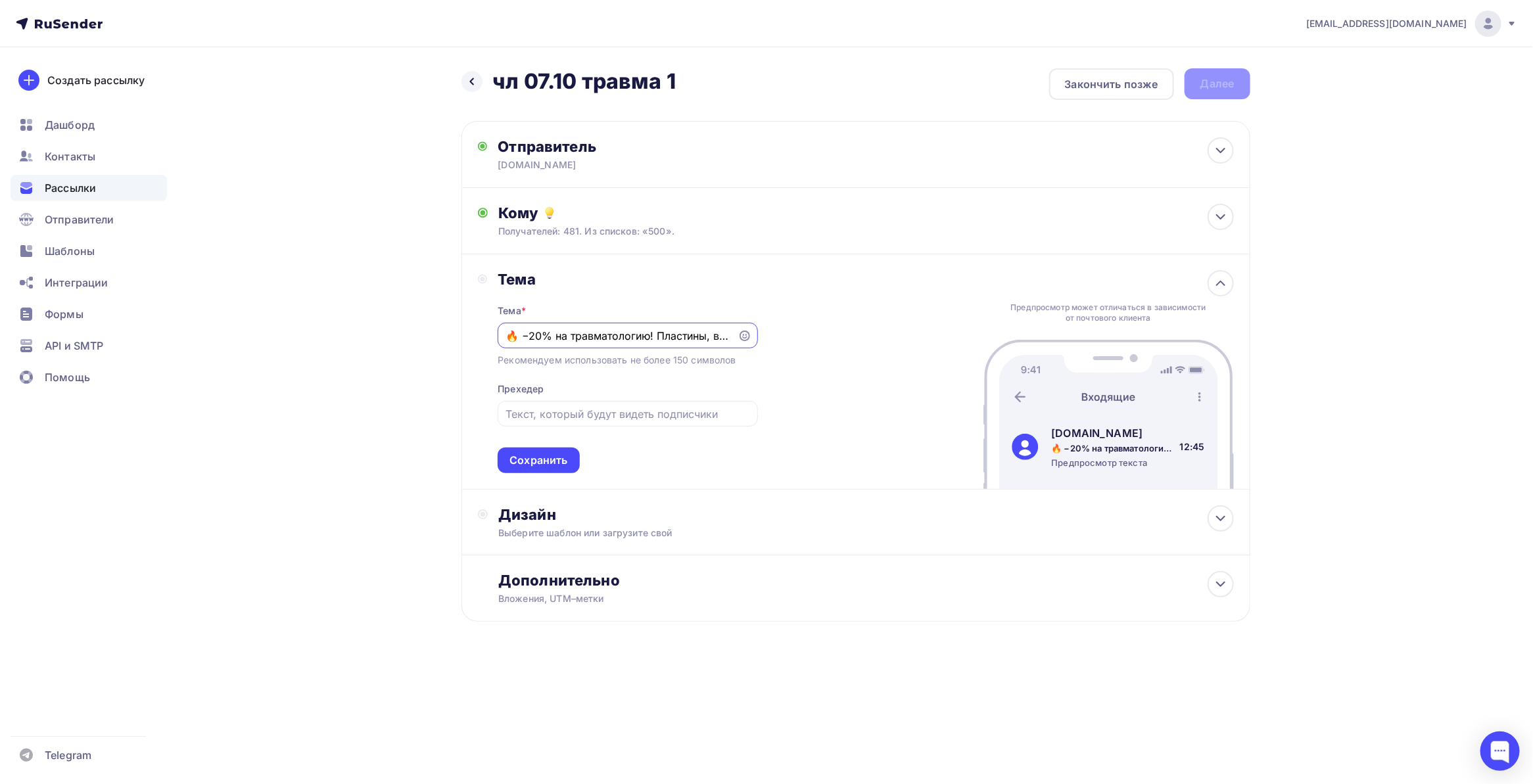
click at [652, 334] on input "🔥 −20% на травматологию! Пластины, винты, инструменты 👇" at bounding box center [618, 335] width 225 height 16
paste input "⚡️"
drag, startPoint x: 605, startPoint y: 341, endPoint x: 415, endPoint y: 330, distance: 190.3
click at [415, 330] on div "Назад чл 07.10 травма 1 чл 07.10 травма 1 Закончить позже Далее Отправитель baz…" at bounding box center [766, 376] width 1077 height 659
type input "🔥 −20% на травматологию!⚡️ Пластины, винты, инструменты 👇"
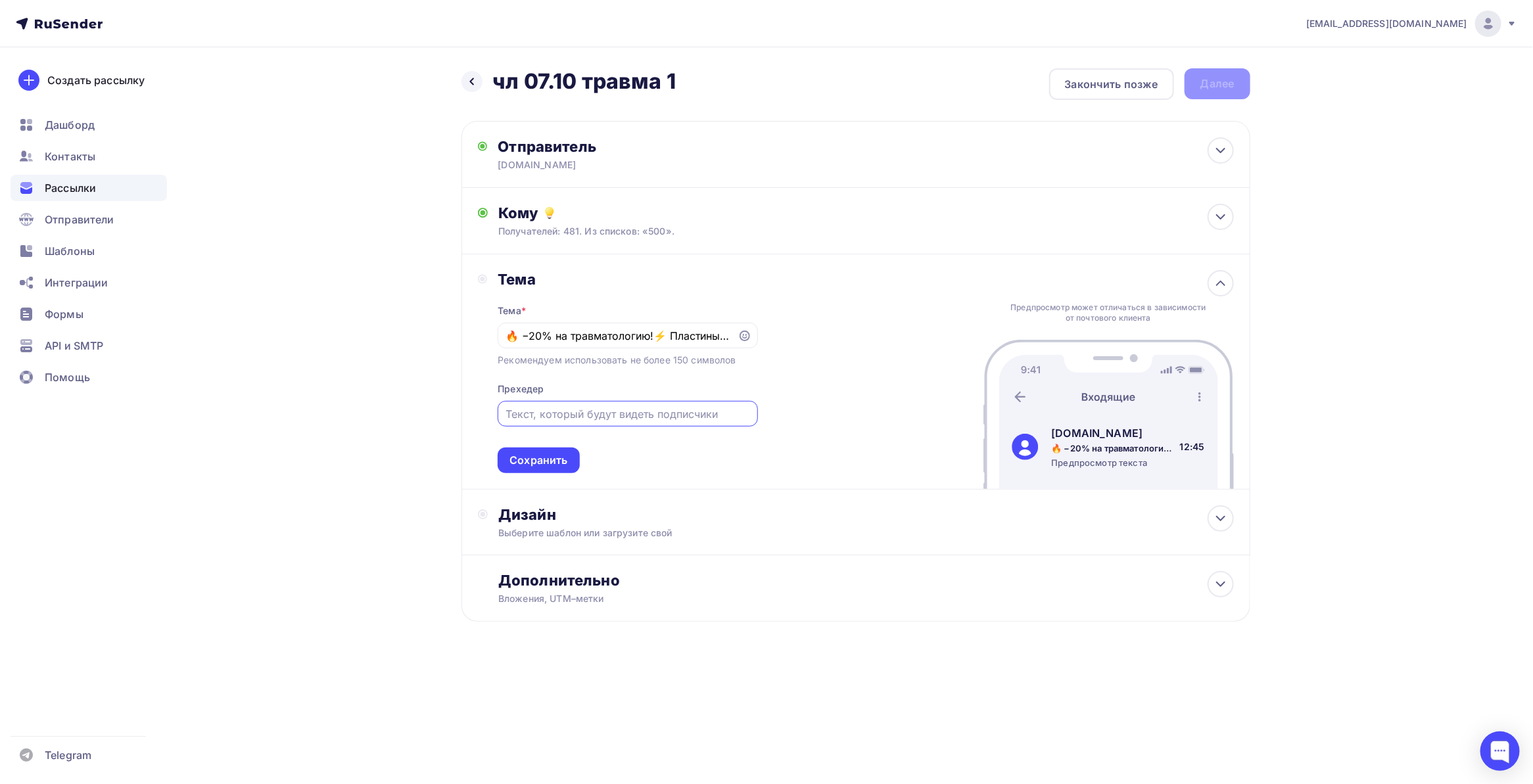
click at [564, 408] on input "text" at bounding box center [628, 414] width 245 height 16
paste input "💥 Скидка 20% только в этом месяце — успейте заказать! 🚚"
drag, startPoint x: 648, startPoint y: 416, endPoint x: 451, endPoint y: 415, distance: 197.0
click at [451, 415] on div "Назад чл 07.10 травма 1 чл 07.10 травма 1 Закончить позже Далее Отправитель baz…" at bounding box center [766, 376] width 1077 height 659
click at [594, 406] on input "💥 Скидка 20% только в этом месяце — успейте заказать! 🚚" at bounding box center [628, 414] width 245 height 16
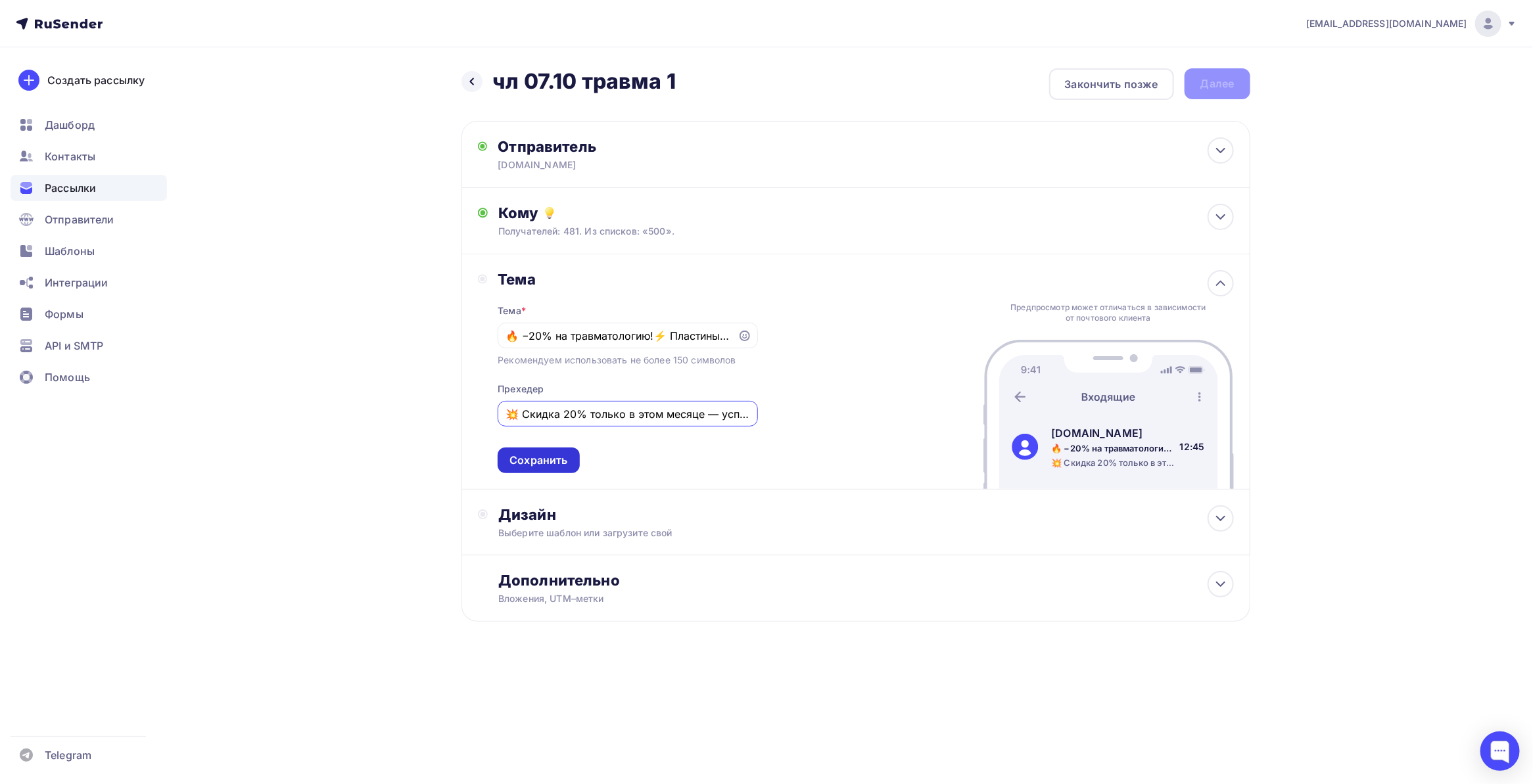
type input "💥 Скидка 20% только в этом месяце — успейте заказать! 🚚"
click at [554, 461] on div "Сохранить" at bounding box center [538, 461] width 58 height 15
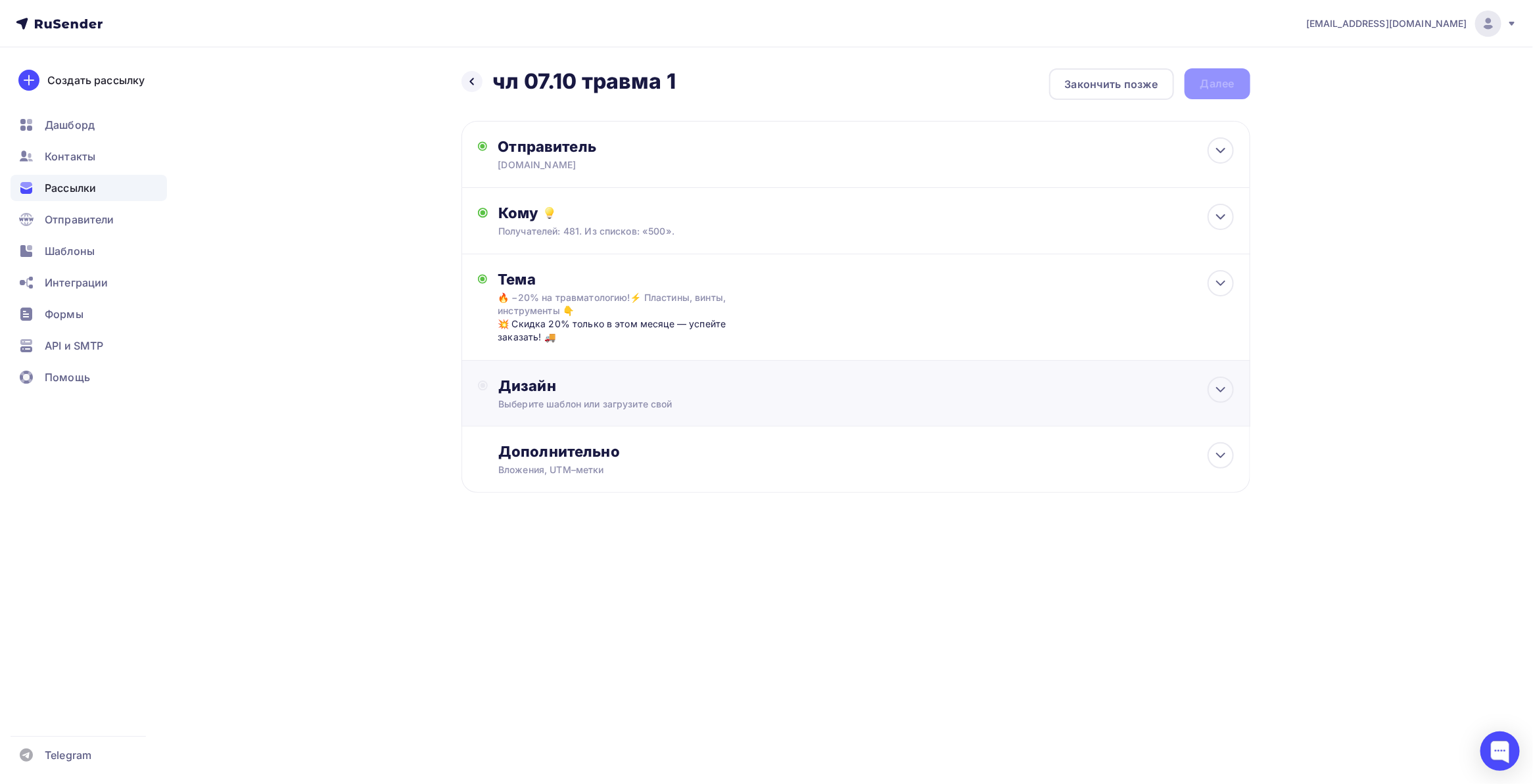
click at [1207, 382] on div "Дизайн" at bounding box center [866, 385] width 735 height 19
click at [593, 434] on div "Выбрать шаблон" at bounding box center [555, 439] width 92 height 15
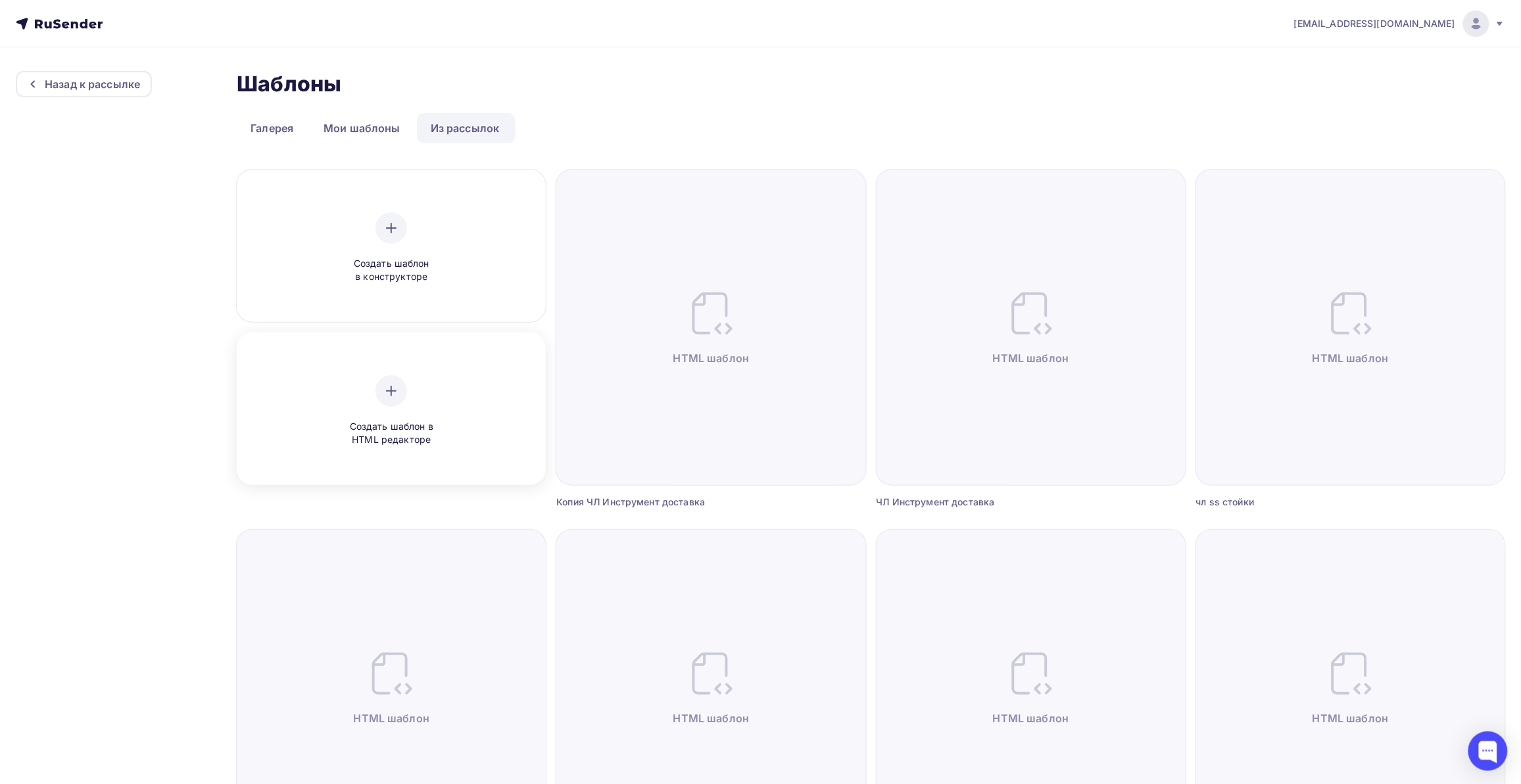
click at [428, 371] on div "Создать шаблон в HTML редакторе" at bounding box center [391, 411] width 300 height 148
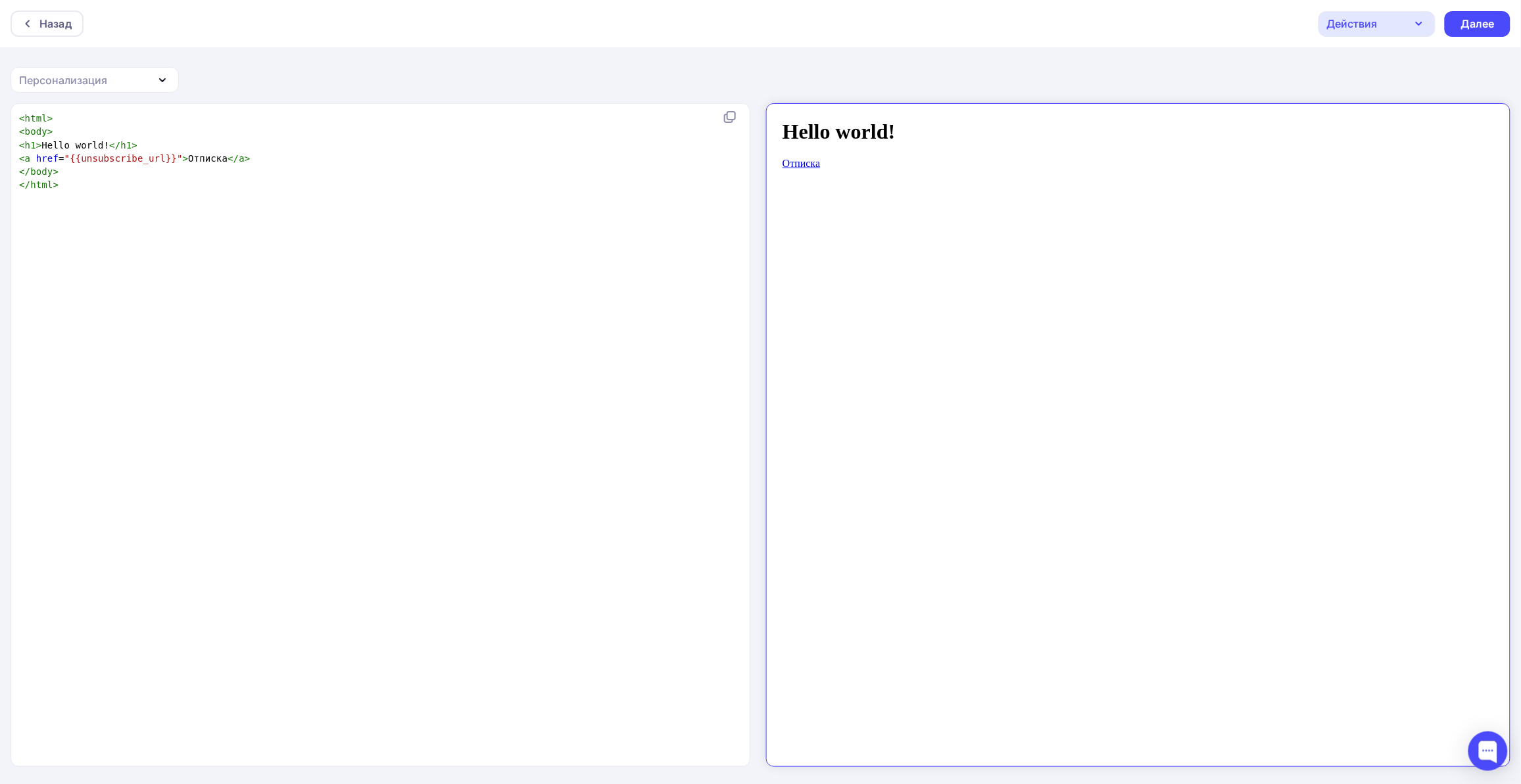
scroll to position [4, 0]
drag, startPoint x: 133, startPoint y: 227, endPoint x: 113, endPoint y: 217, distance: 22.4
click at [113, 217] on div "xxxxxxxxxx < html > < body > < h1 > Hello world! </ h1 > < a href = "{{unsubscr…" at bounding box center [394, 451] width 755 height 685
type textarea "<html> <body> <h1>Hello world!</h1> <a href="{{unsubscribe_url}}">Отписка</a> <…"
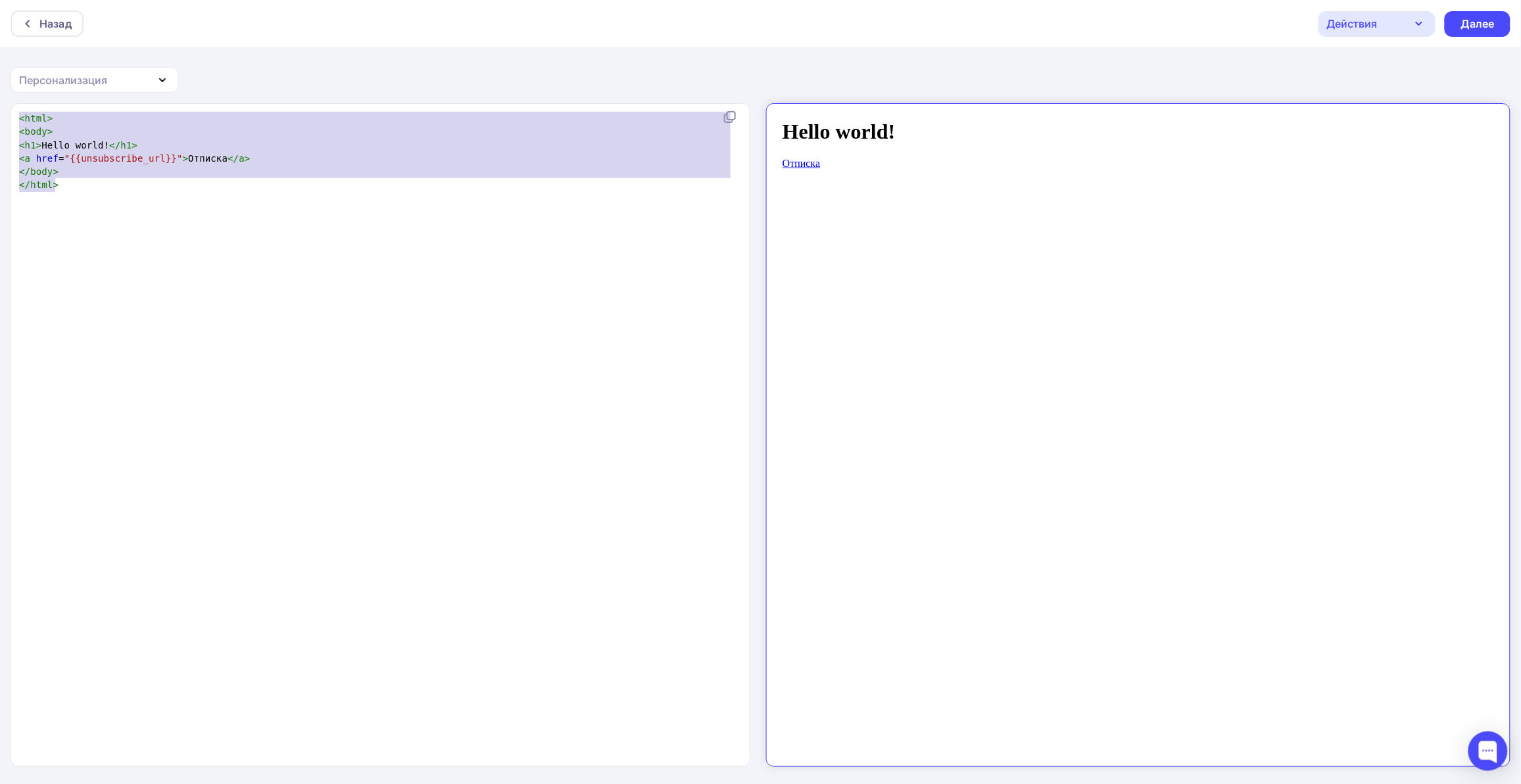
drag, startPoint x: 49, startPoint y: 139, endPoint x: -44, endPoint y: 44, distance: 132.9
click at [0, 44] on html "Назад Действия Отправить тестовое письмо Сохранить в Мои шаблоны Выйти без сохр…" at bounding box center [760, 392] width 1521 height 784
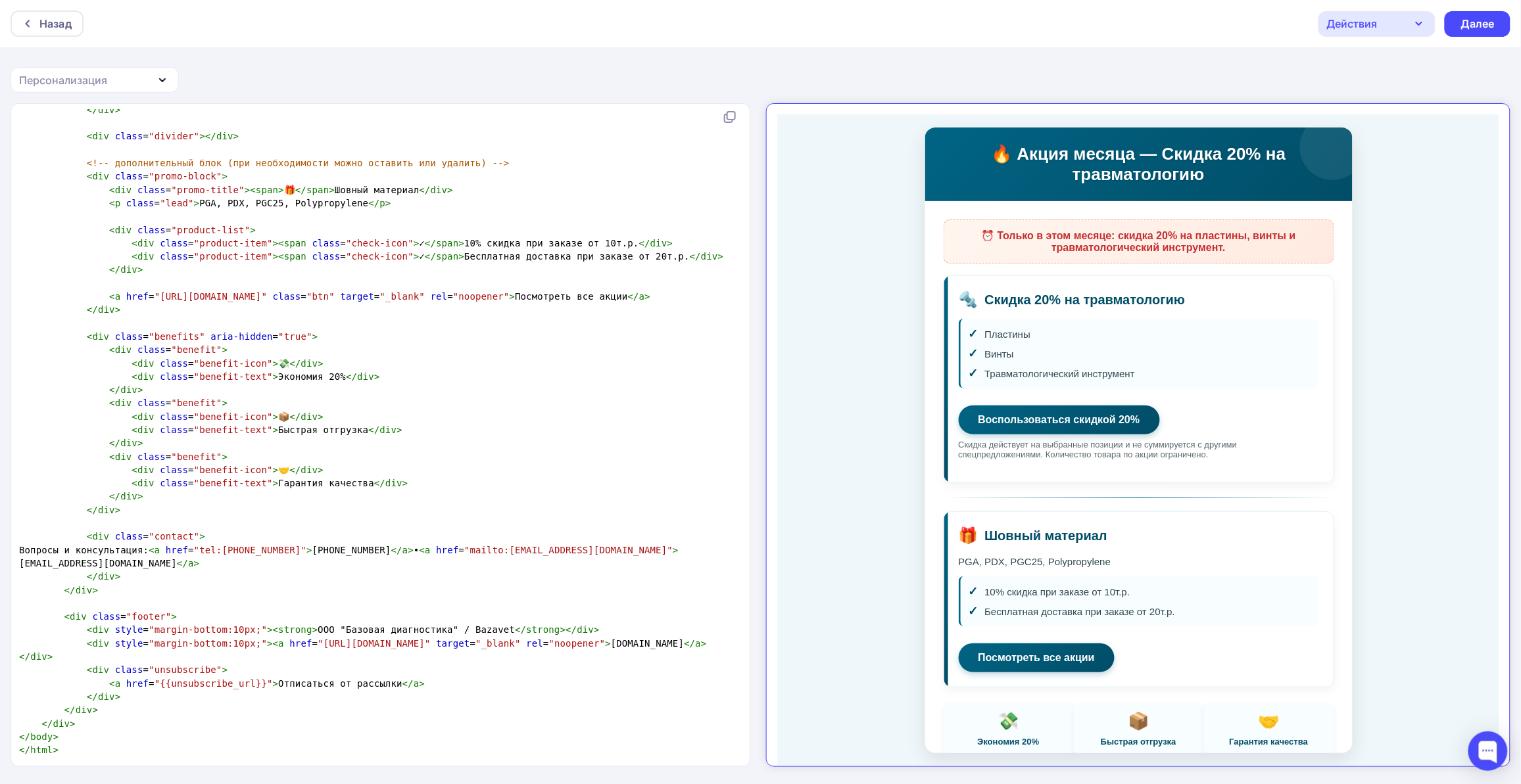
scroll to position [157, 0]
click at [1466, 28] on div "Далее" at bounding box center [1478, 24] width 34 height 15
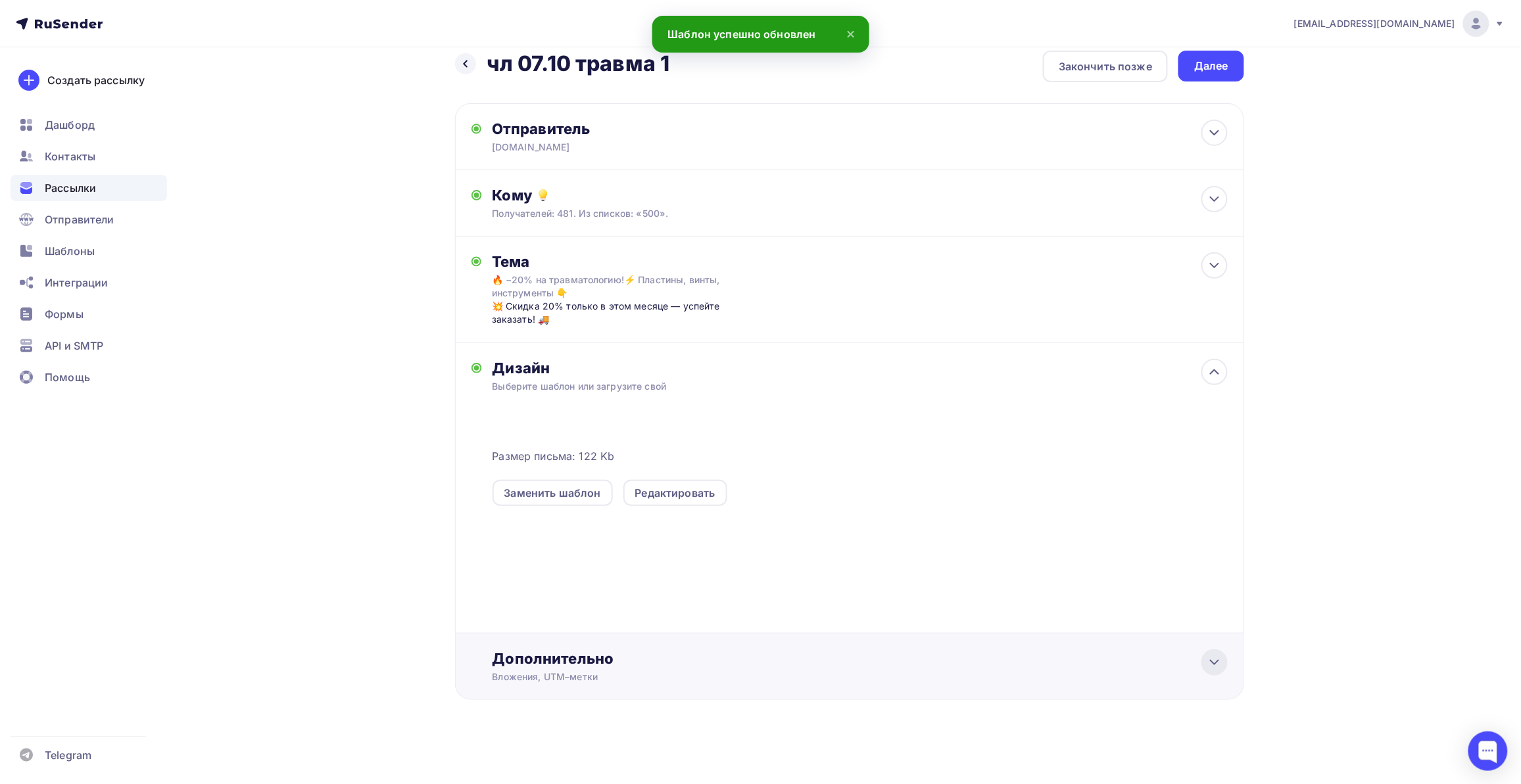
click at [1221, 656] on icon at bounding box center [1214, 662] width 16 height 16
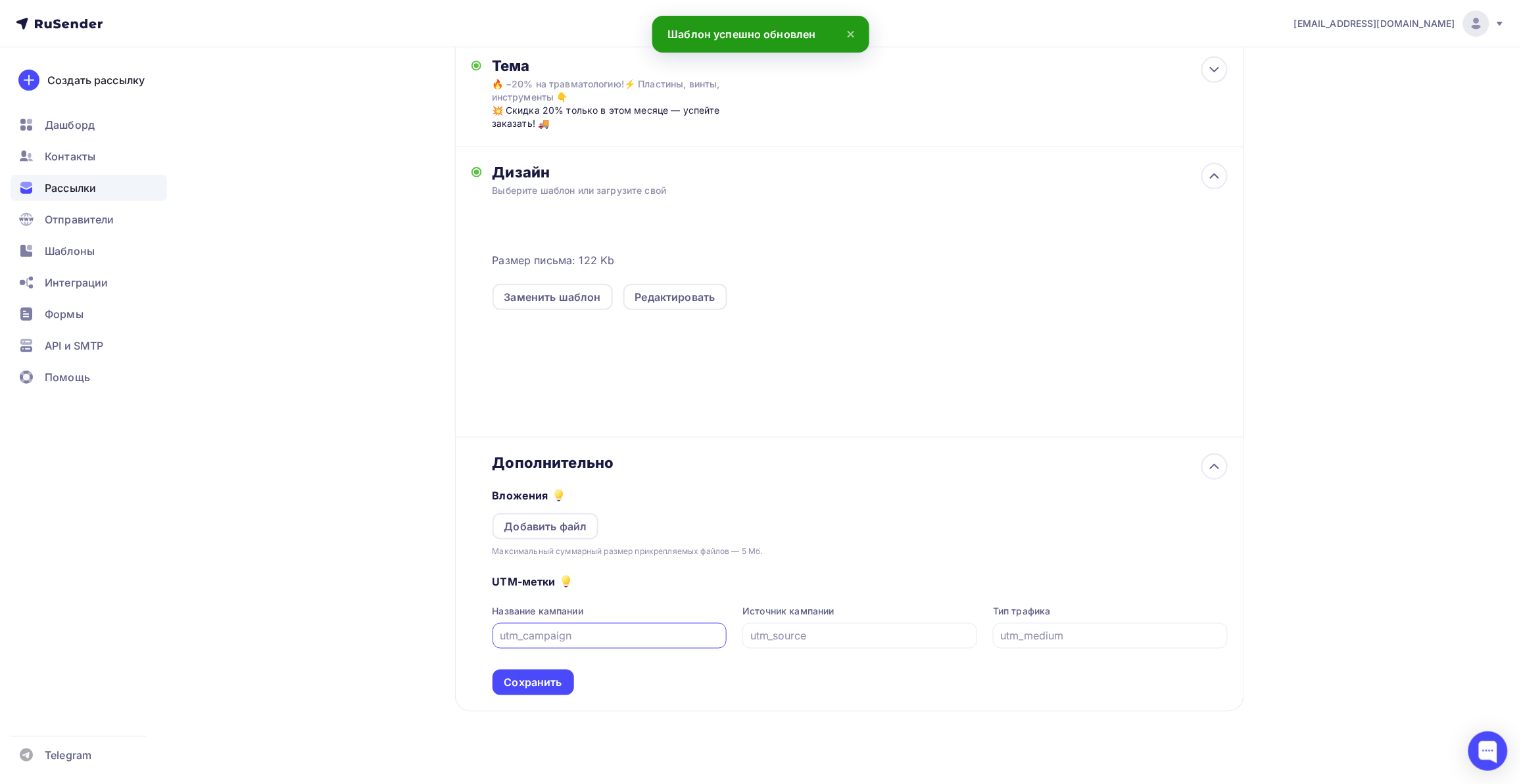
scroll to position [225, 0]
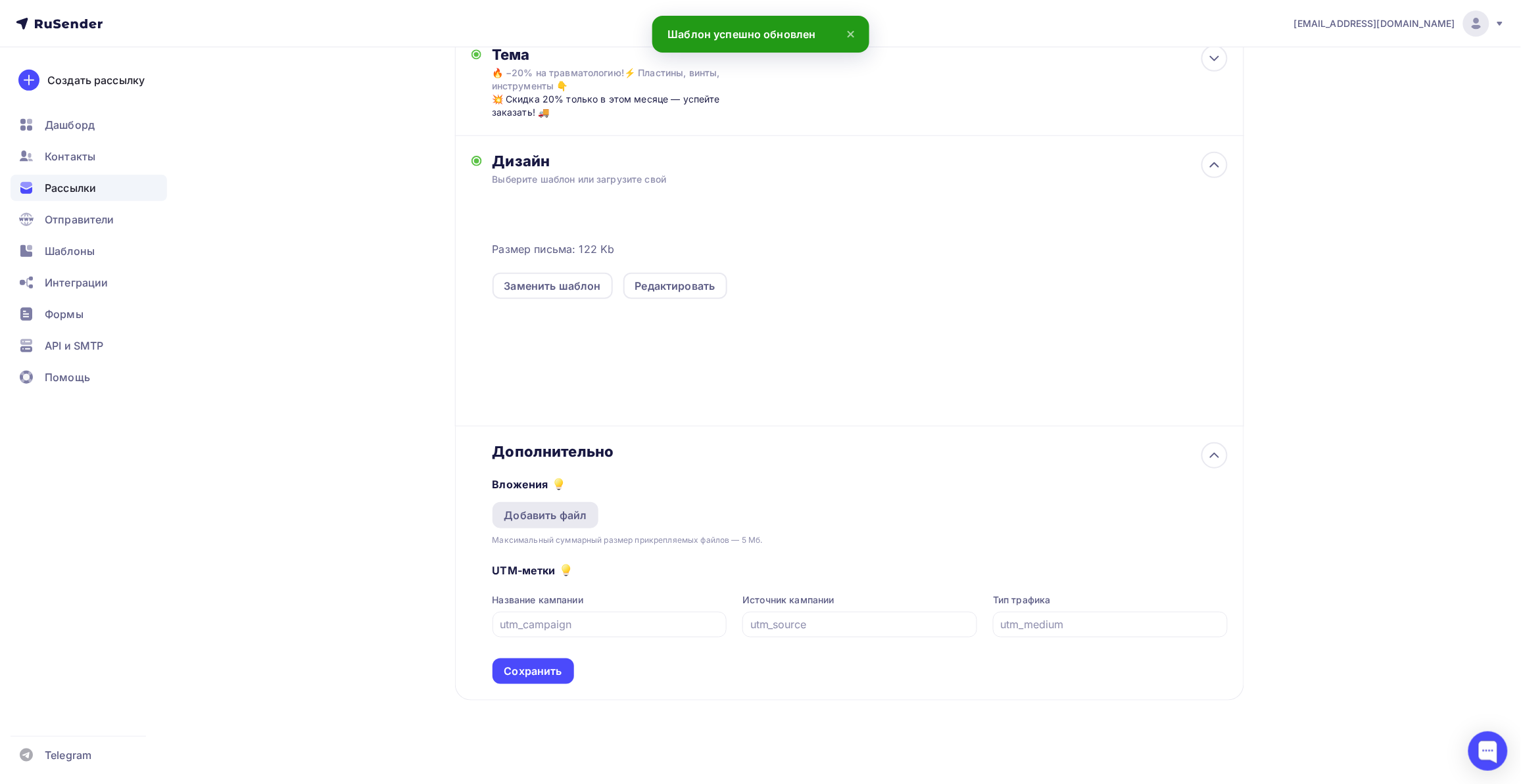
click at [553, 510] on div "Добавить файл" at bounding box center [545, 515] width 83 height 16
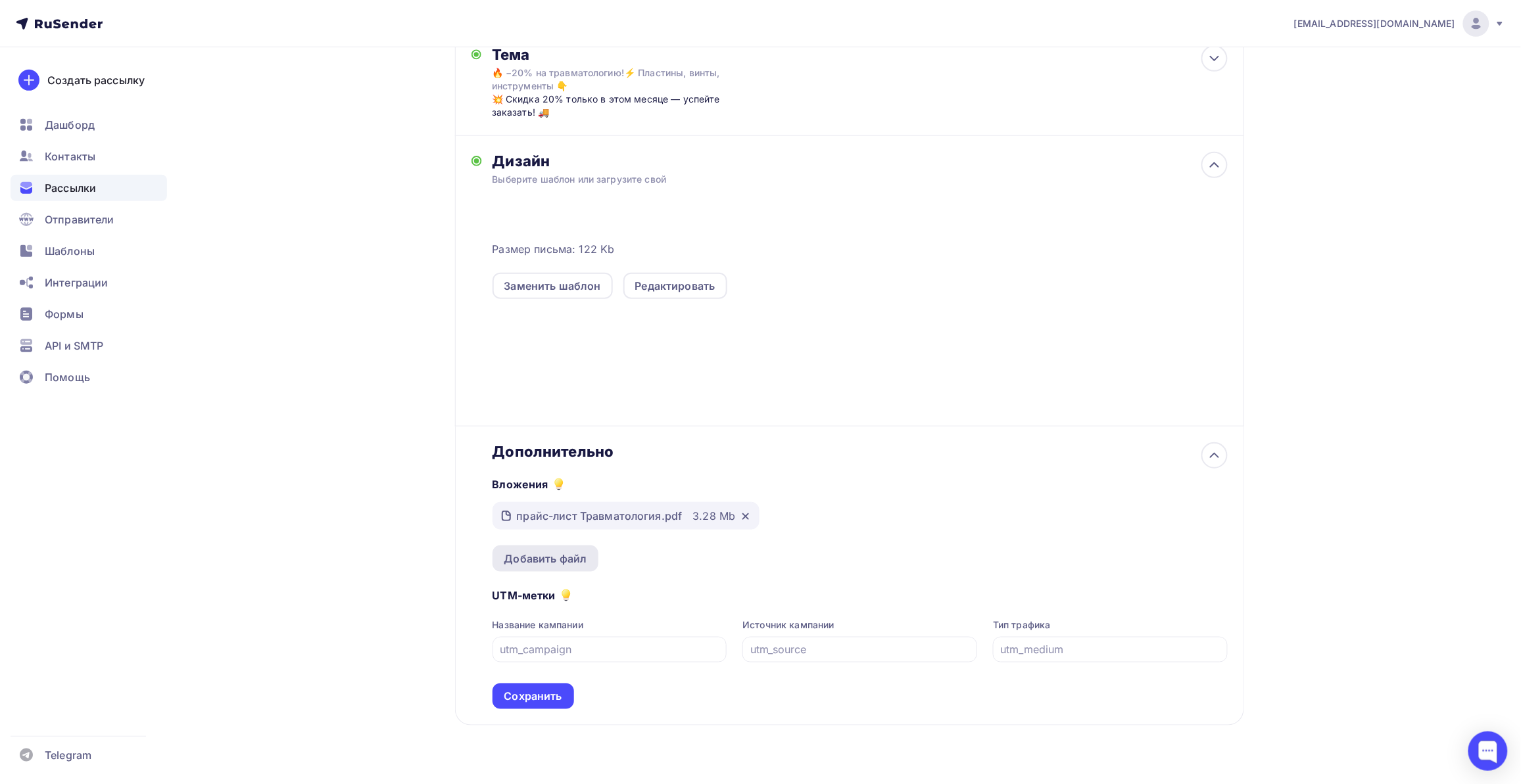
click at [565, 548] on div "Добавить файл" at bounding box center [545, 558] width 107 height 26
click at [553, 692] on div "Сохранить" at bounding box center [533, 696] width 58 height 15
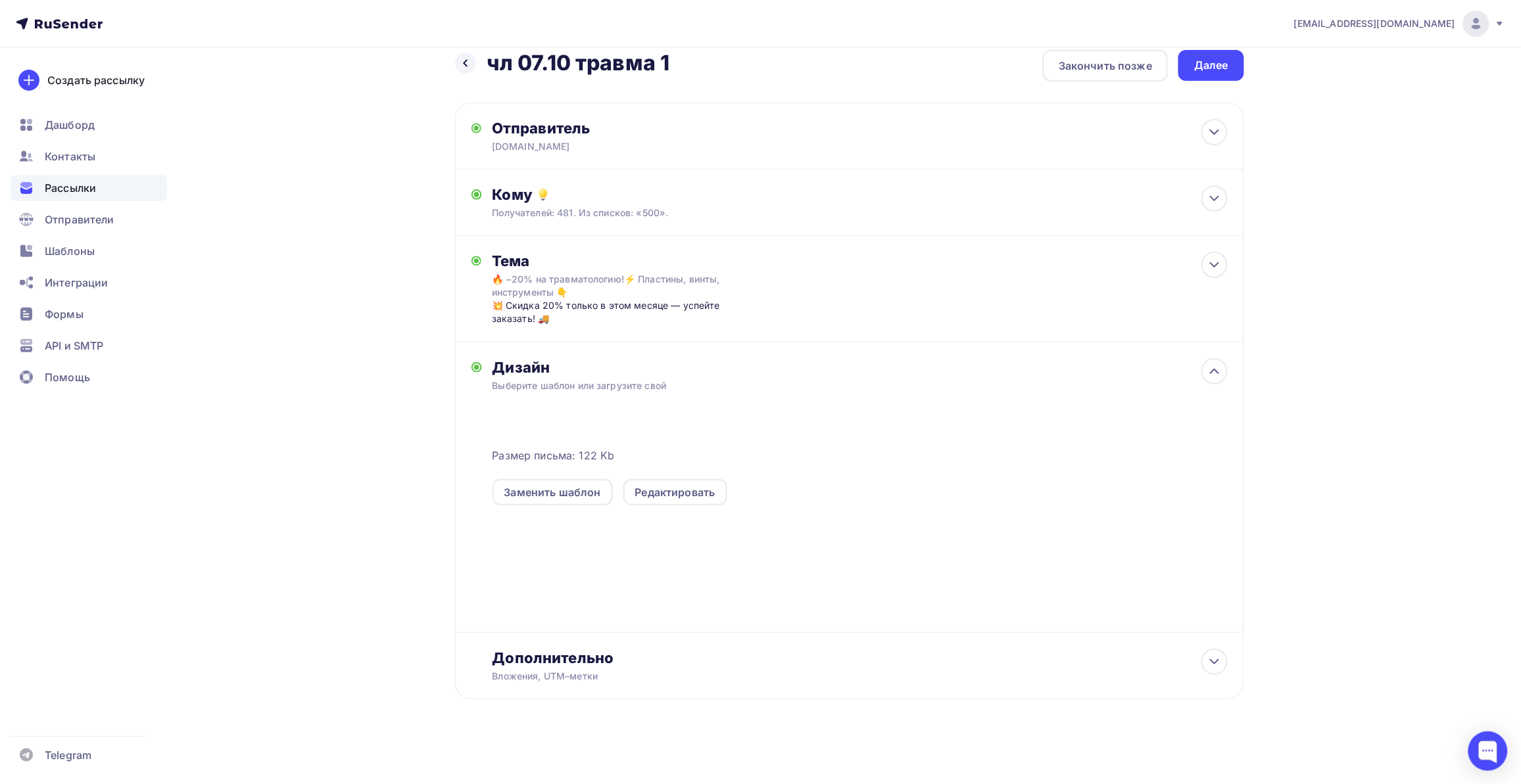
scroll to position [18, 0]
click at [1218, 69] on div "Далее" at bounding box center [1211, 66] width 34 height 15
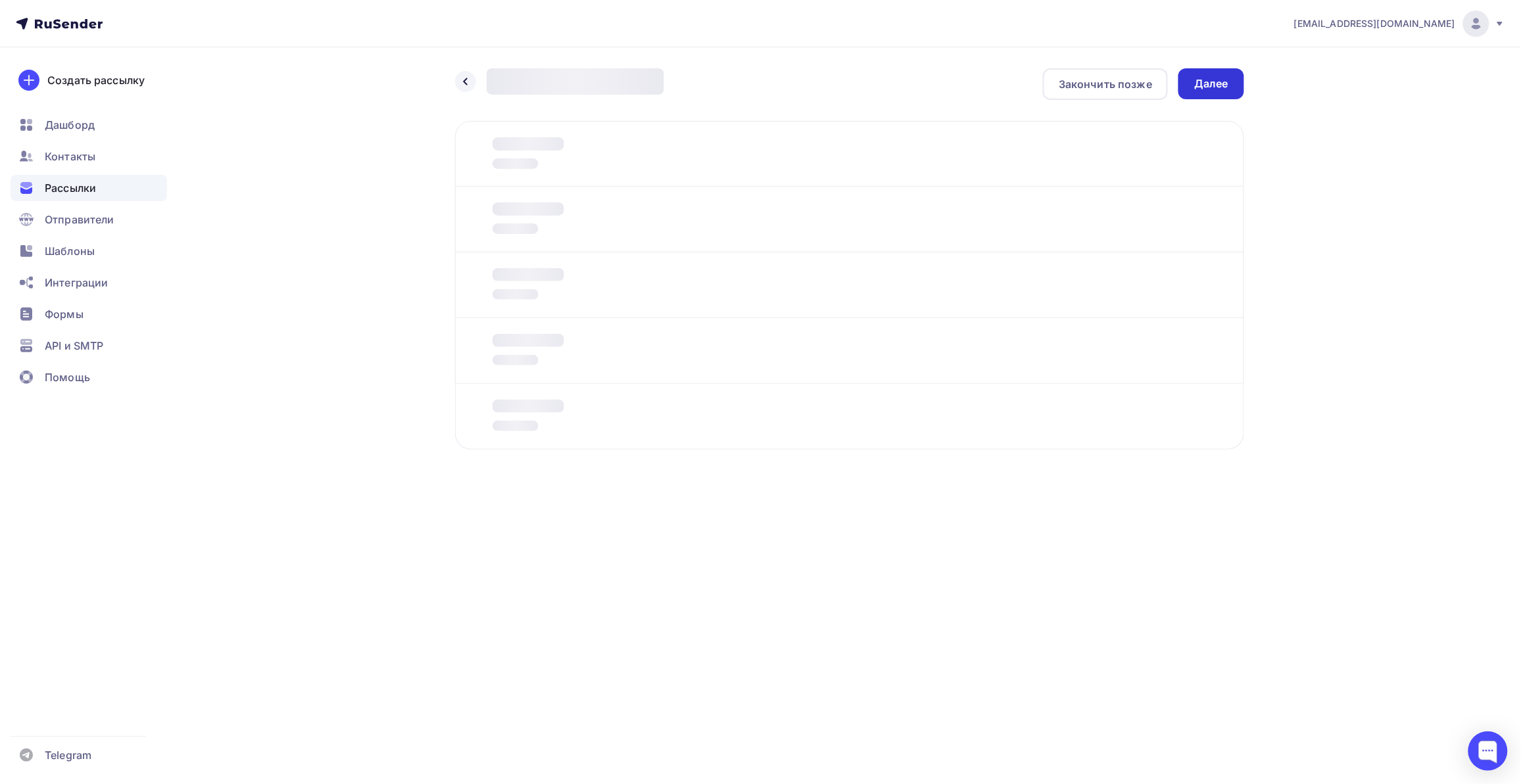
scroll to position [0, 0]
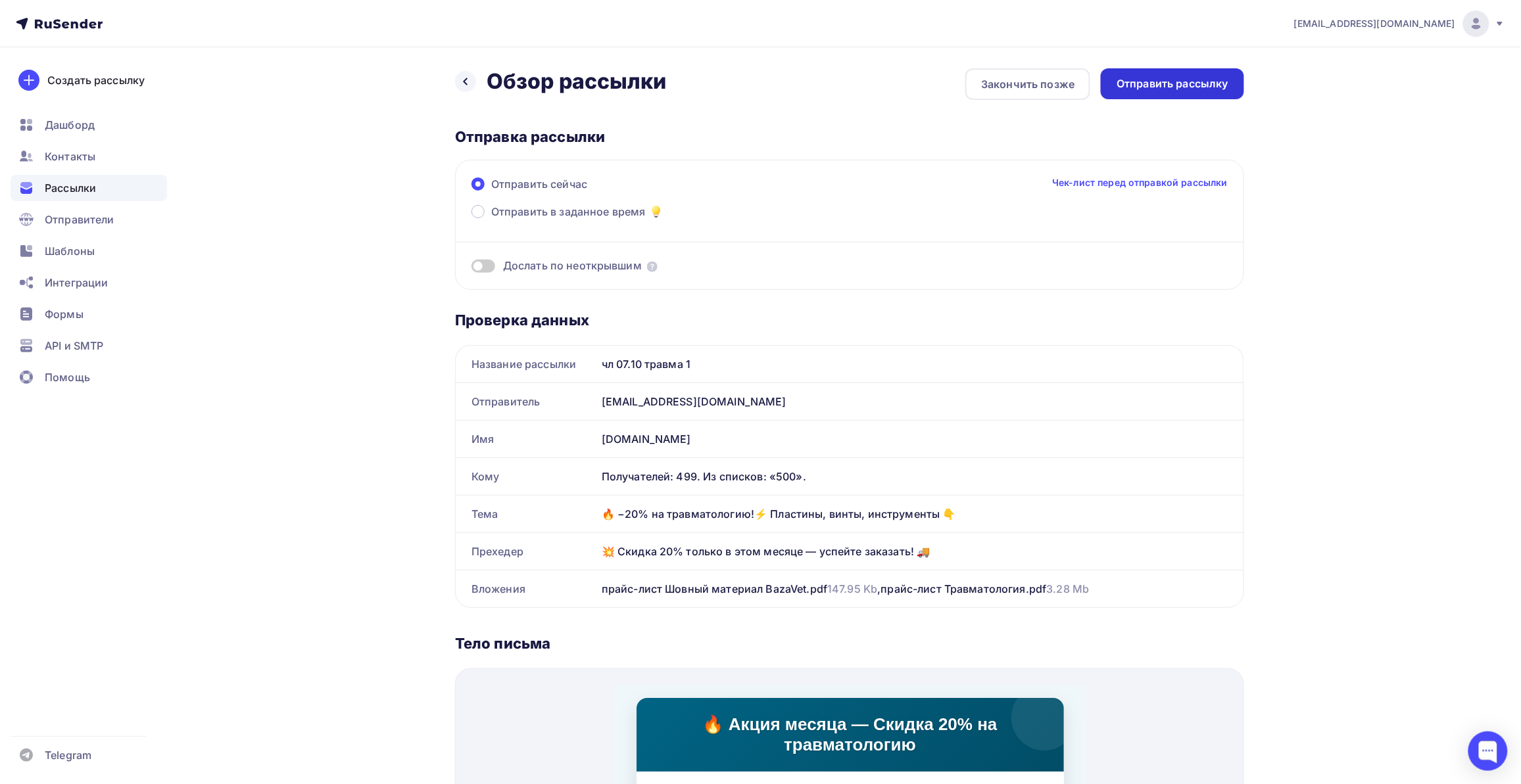
click at [1180, 86] on div "Отправить рассылку" at bounding box center [1172, 83] width 112 height 15
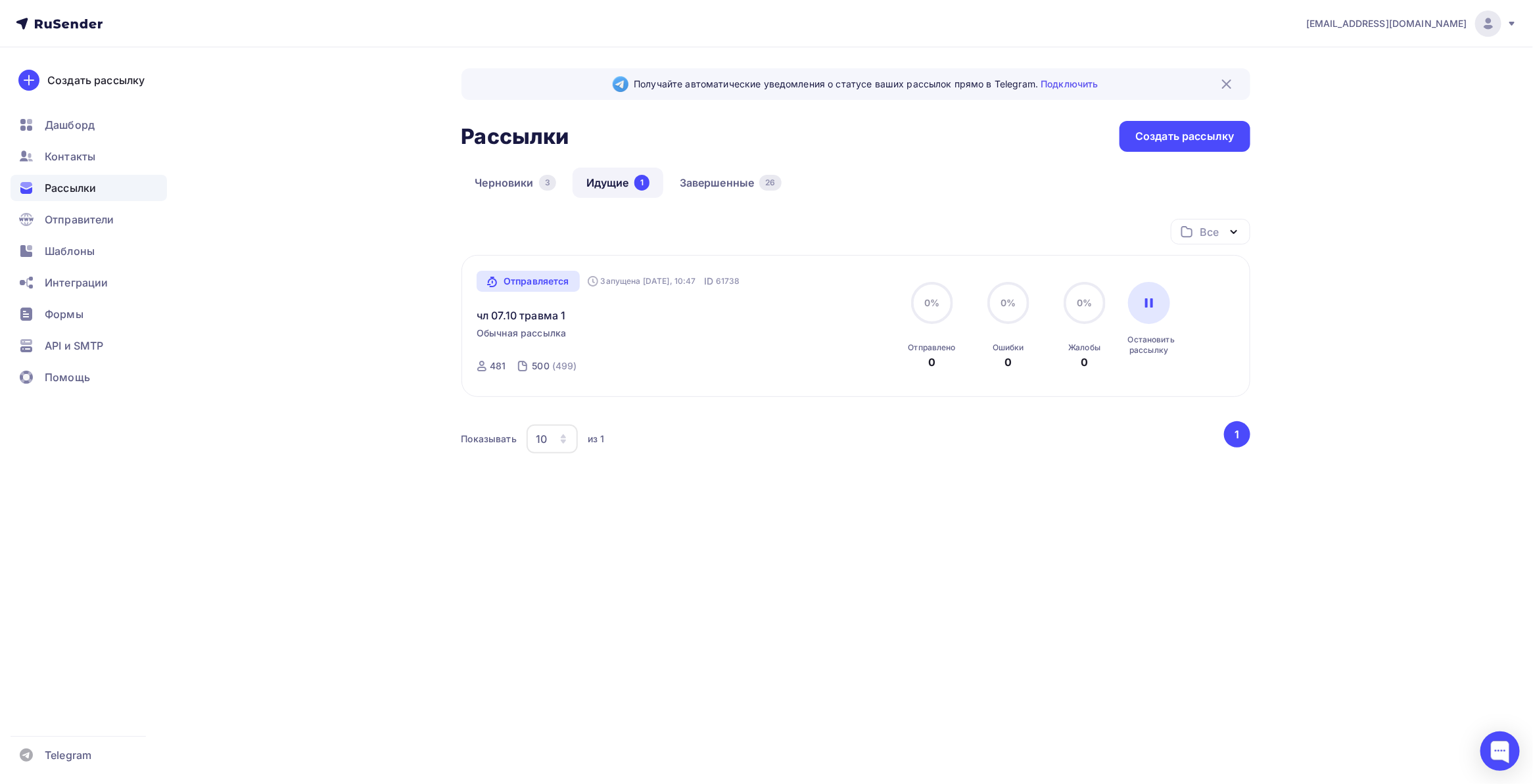
click at [856, 197] on div "Черновики 3 Идущие 1 Завершенные 26" at bounding box center [856, 193] width 789 height 51
click at [1161, 146] on div "Создать рассылку" at bounding box center [1185, 136] width 130 height 31
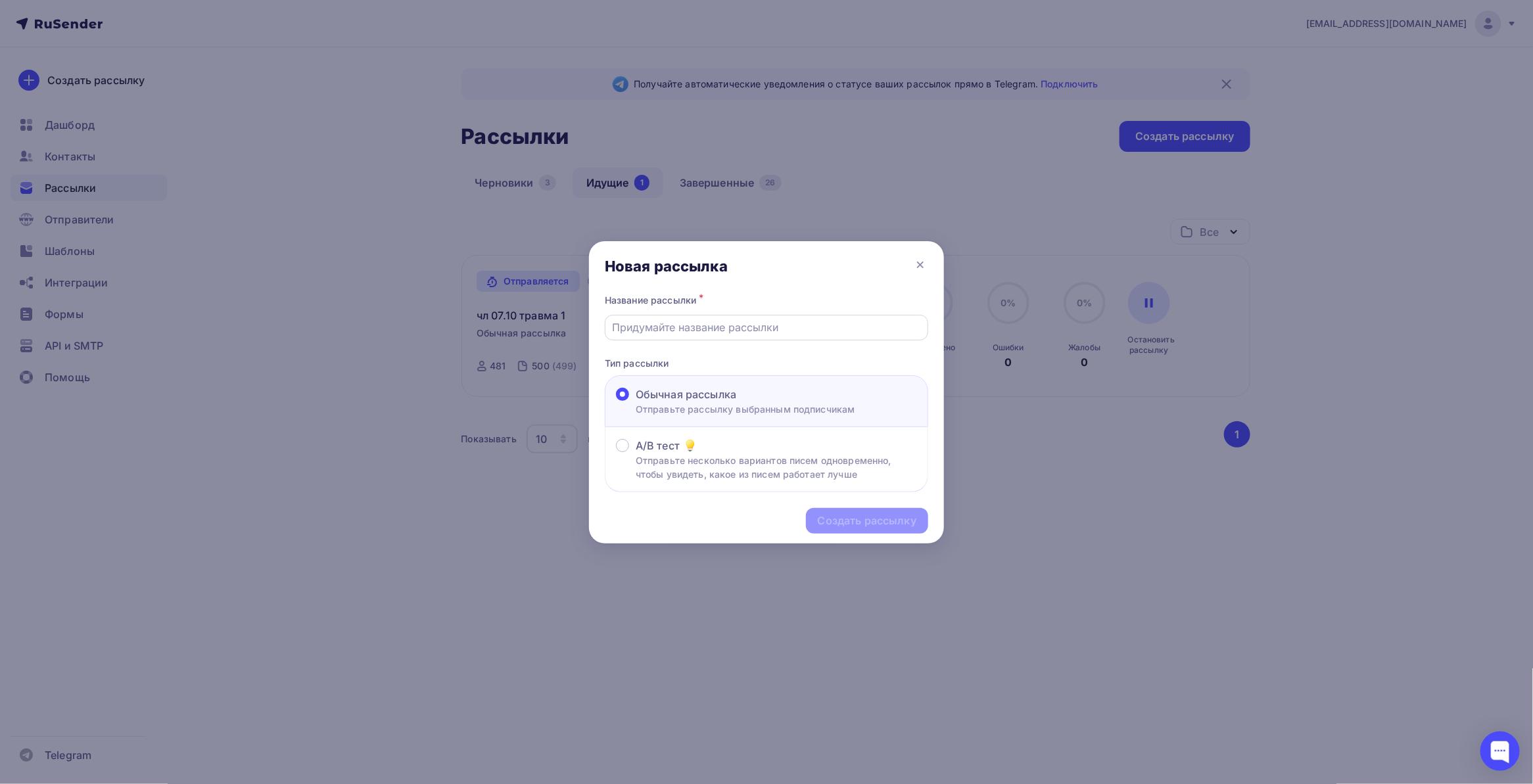
click at [781, 323] on input "text" at bounding box center [767, 327] width 309 height 16
click at [688, 333] on input "text" at bounding box center [767, 327] width 309 height 16
drag, startPoint x: 717, startPoint y: 325, endPoint x: 696, endPoint y: 323, distance: 21.1
click at [696, 323] on input "чл 07.10 травма 1" at bounding box center [767, 327] width 309 height 16
type input "чл 07.10 травма 2"
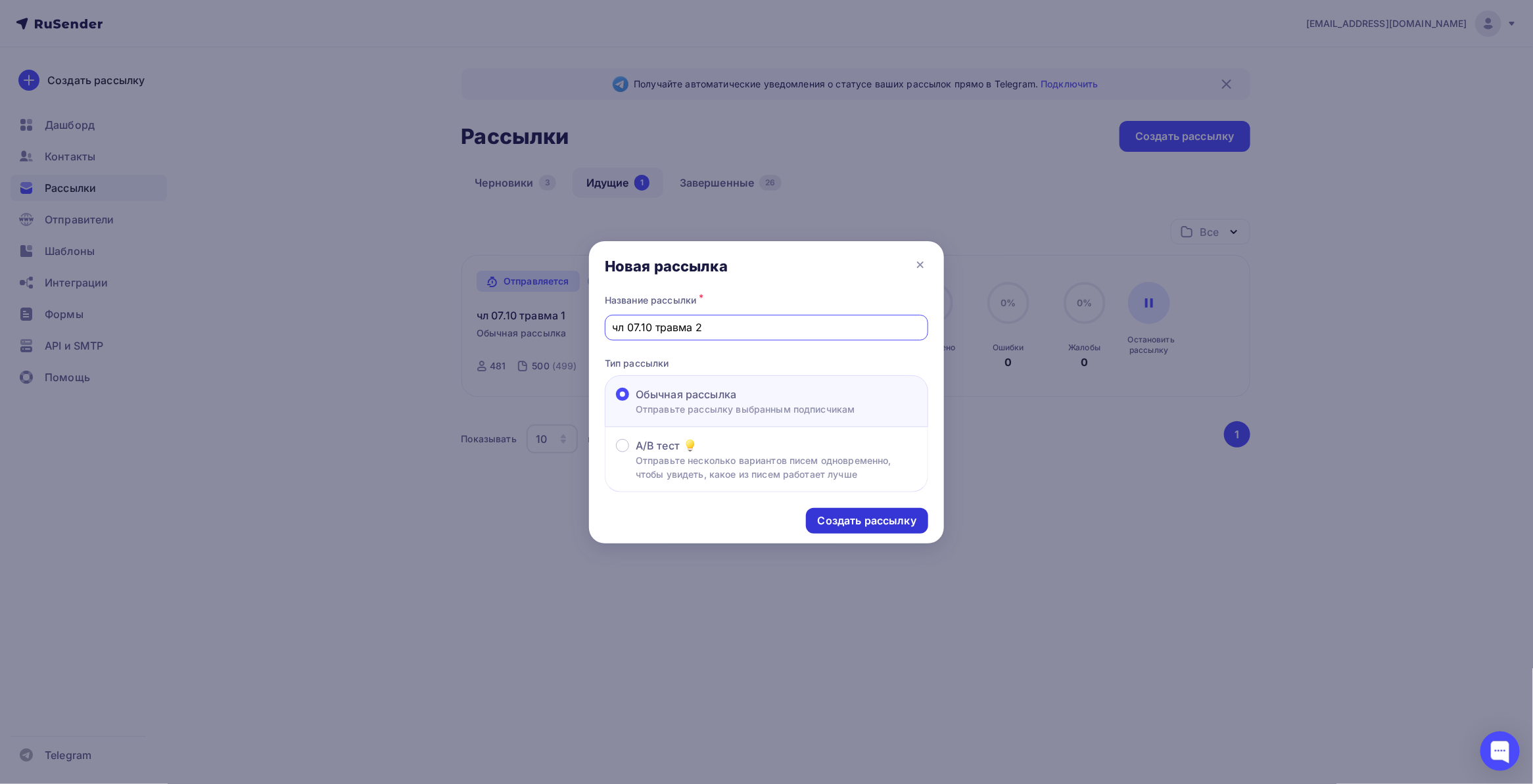
click at [853, 514] on div "Создать рассылку" at bounding box center [867, 521] width 98 height 15
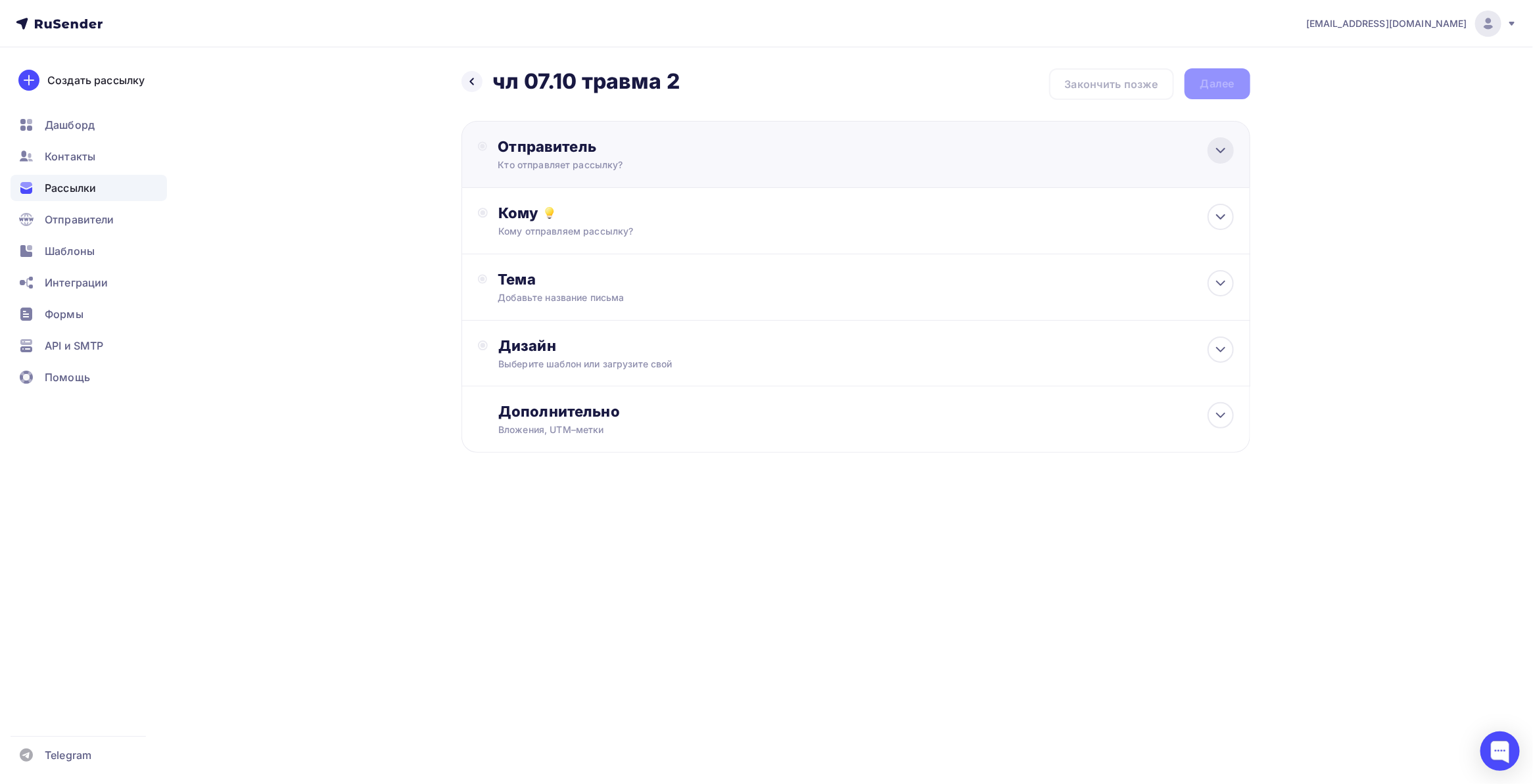
click at [1227, 159] on div at bounding box center [1221, 150] width 26 height 26
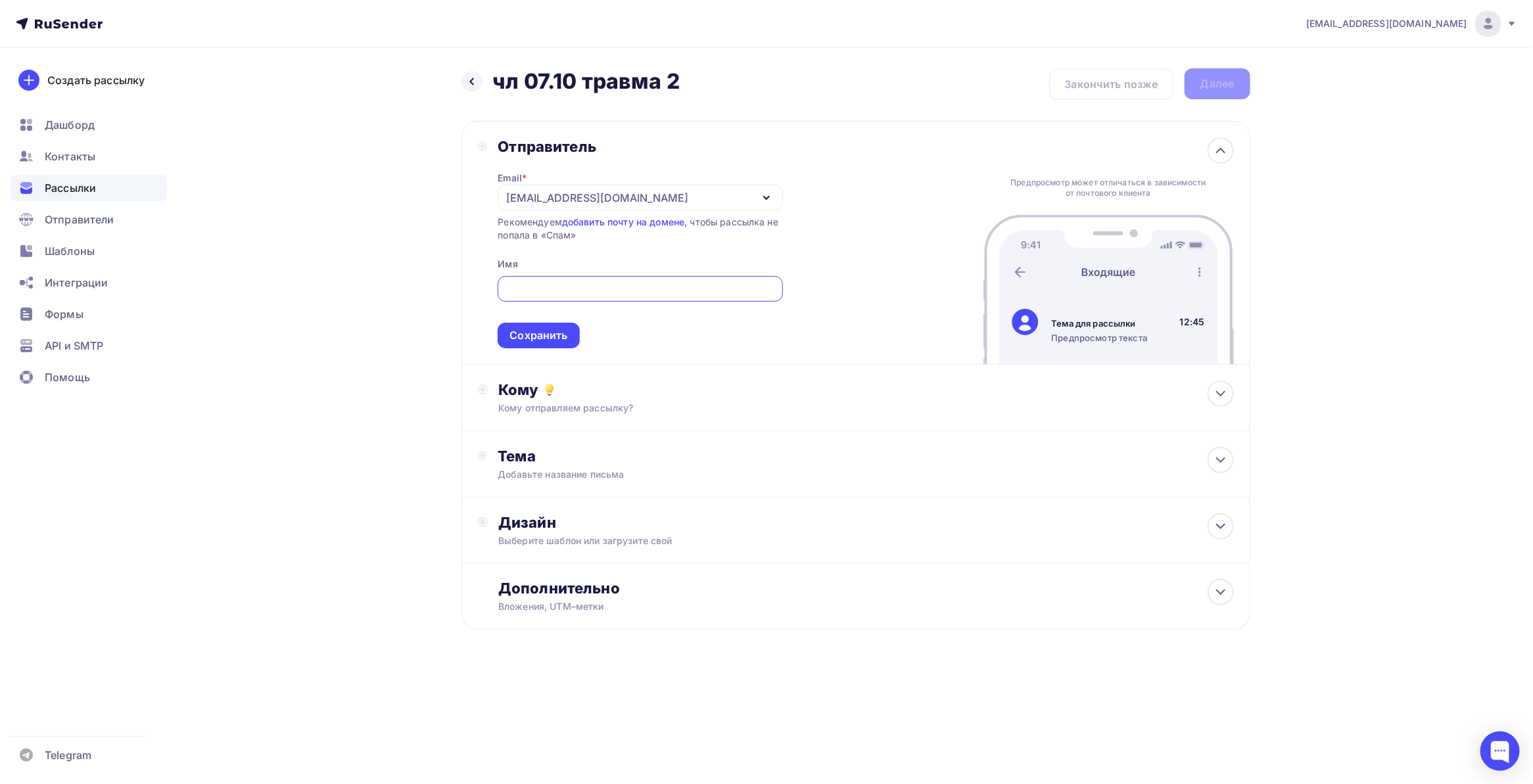
click at [576, 199] on div "[EMAIL_ADDRESS][DOMAIN_NAME]" at bounding box center [597, 197] width 182 height 16
click at [577, 229] on div "[EMAIL_ADDRESS][DOMAIN_NAME]" at bounding box center [606, 235] width 185 height 16
click at [567, 300] on div at bounding box center [640, 288] width 285 height 25
click at [567, 290] on input "text" at bounding box center [640, 288] width 270 height 16
type input "[DOMAIN_NAME]"
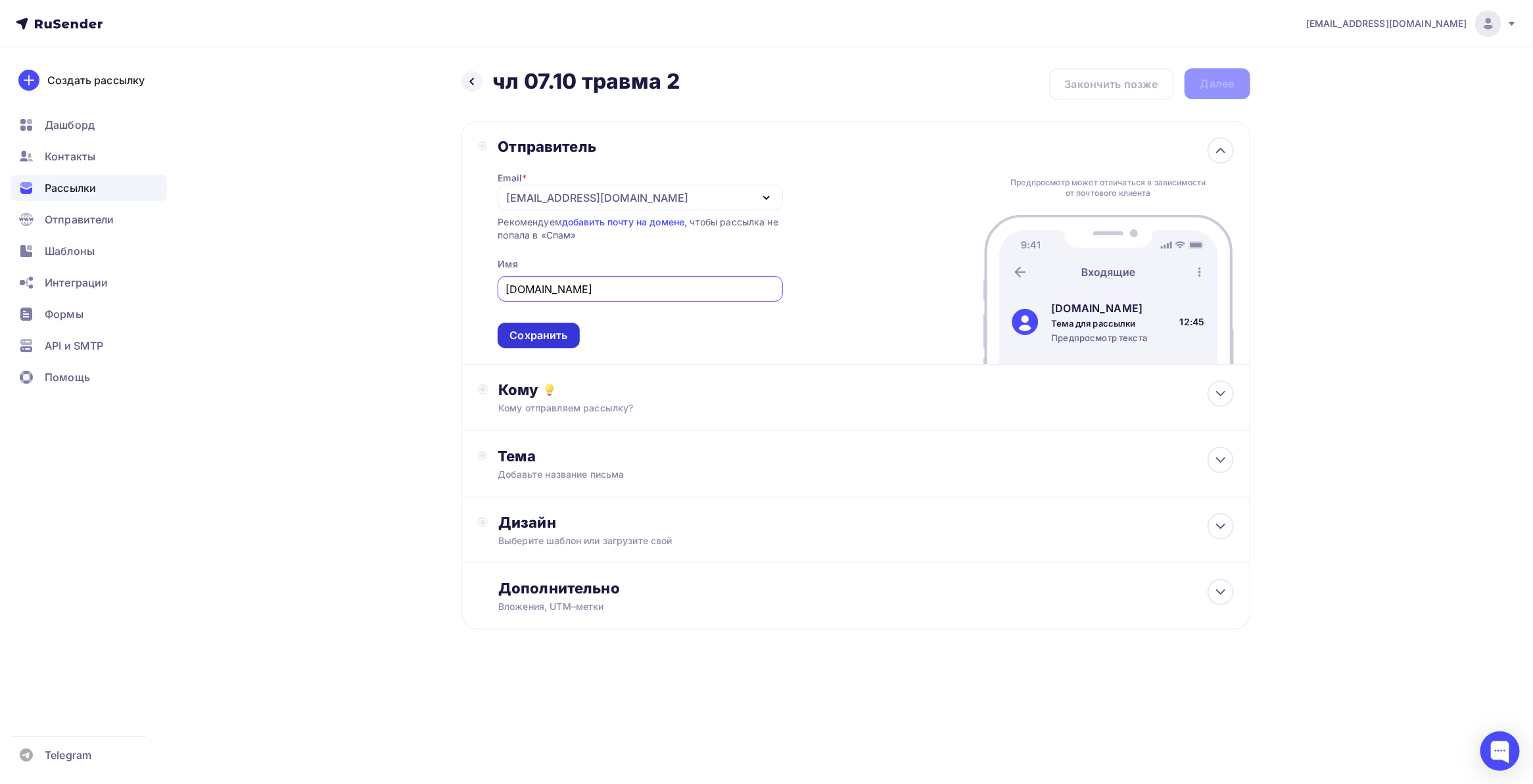
click at [556, 329] on div "Сохранить" at bounding box center [538, 335] width 58 height 15
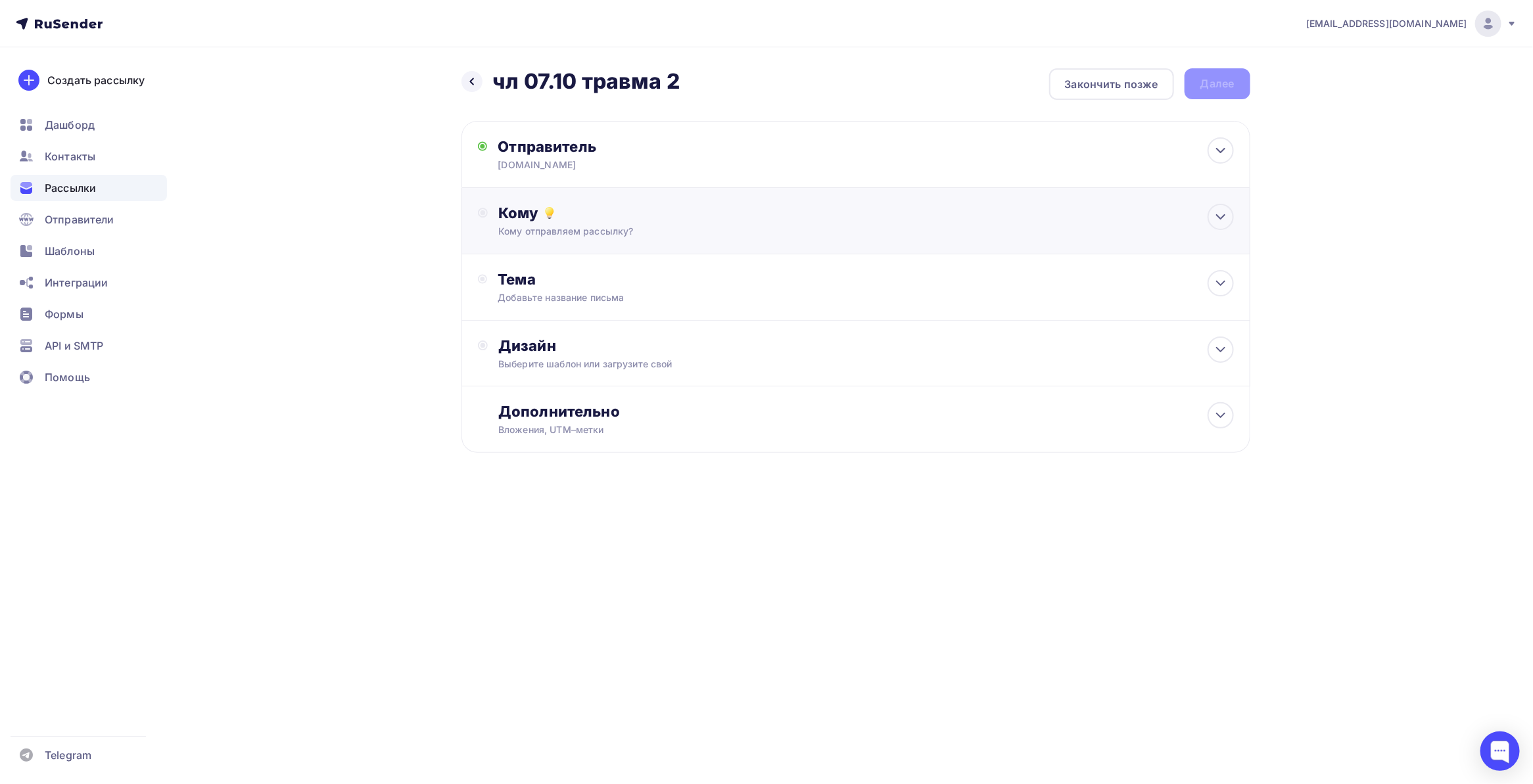
click at [655, 217] on div "Кому" at bounding box center [866, 212] width 735 height 19
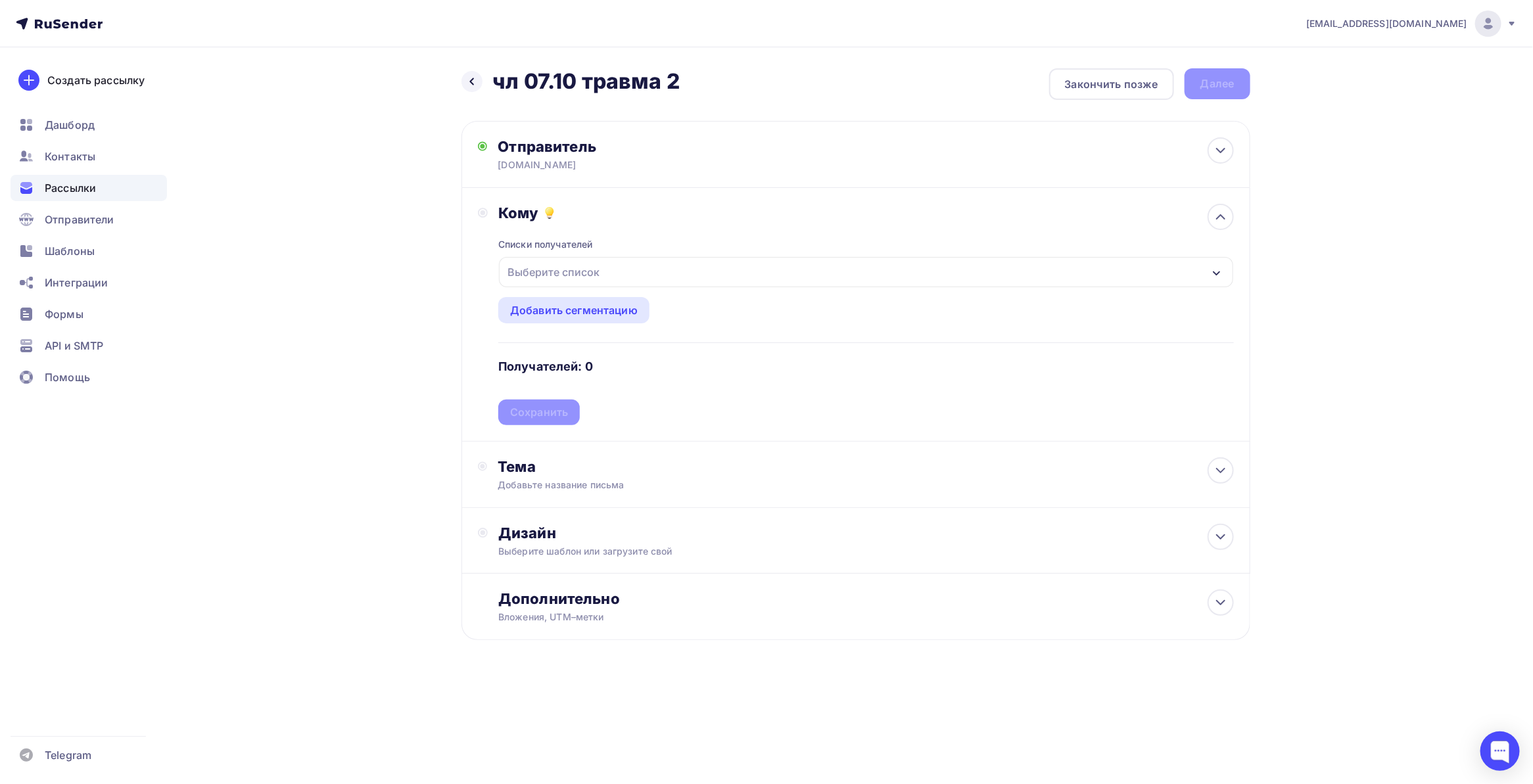
click at [632, 276] on div "Выберите список" at bounding box center [866, 272] width 734 height 31
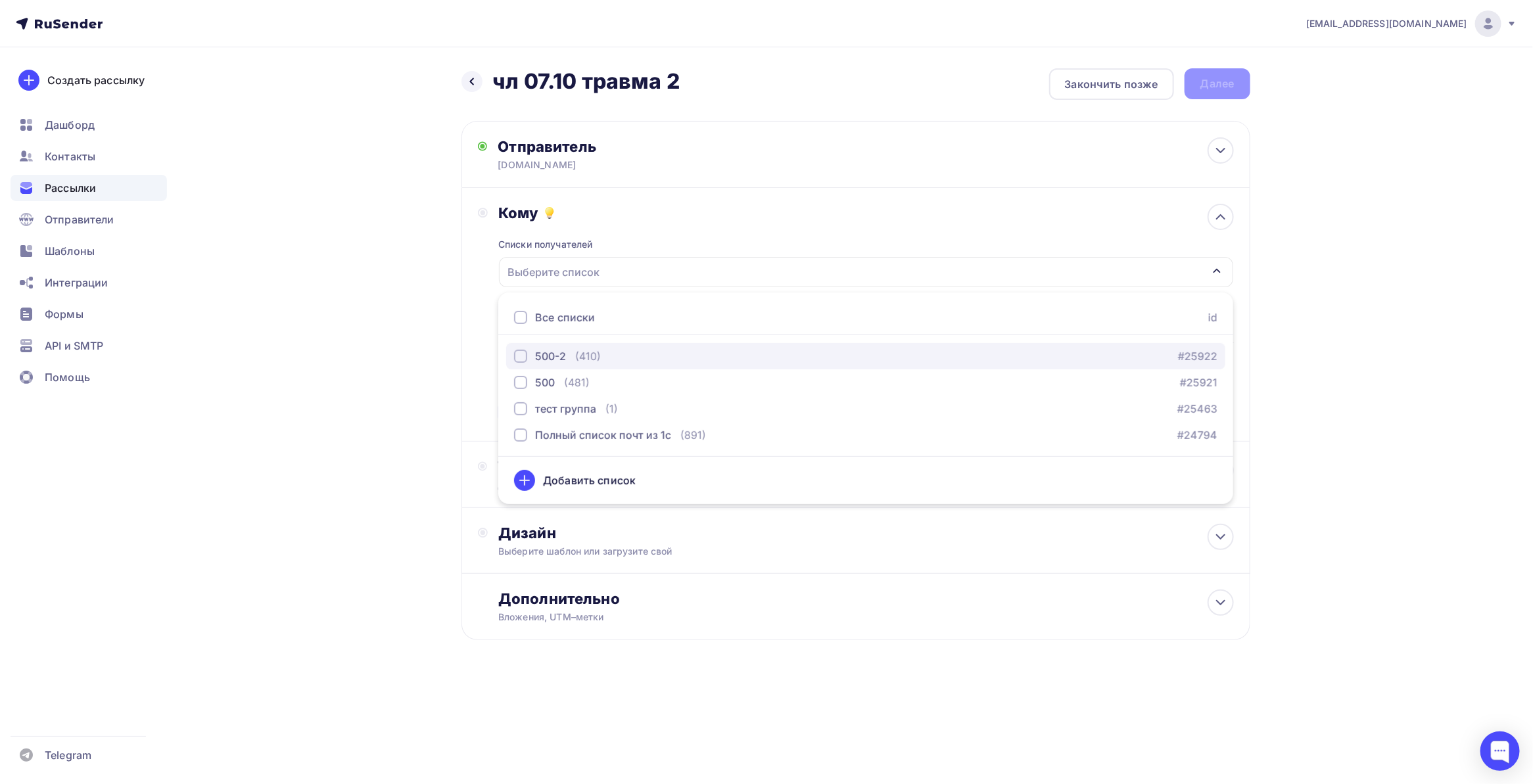
click at [609, 350] on div "500-2 (410) #25922" at bounding box center [866, 355] width 704 height 16
click at [366, 371] on div "Назад чл 07.10 травма 2 чл 07.10 травма 2 Закончить позже Далее Отправитель baz…" at bounding box center [766, 385] width 1077 height 677
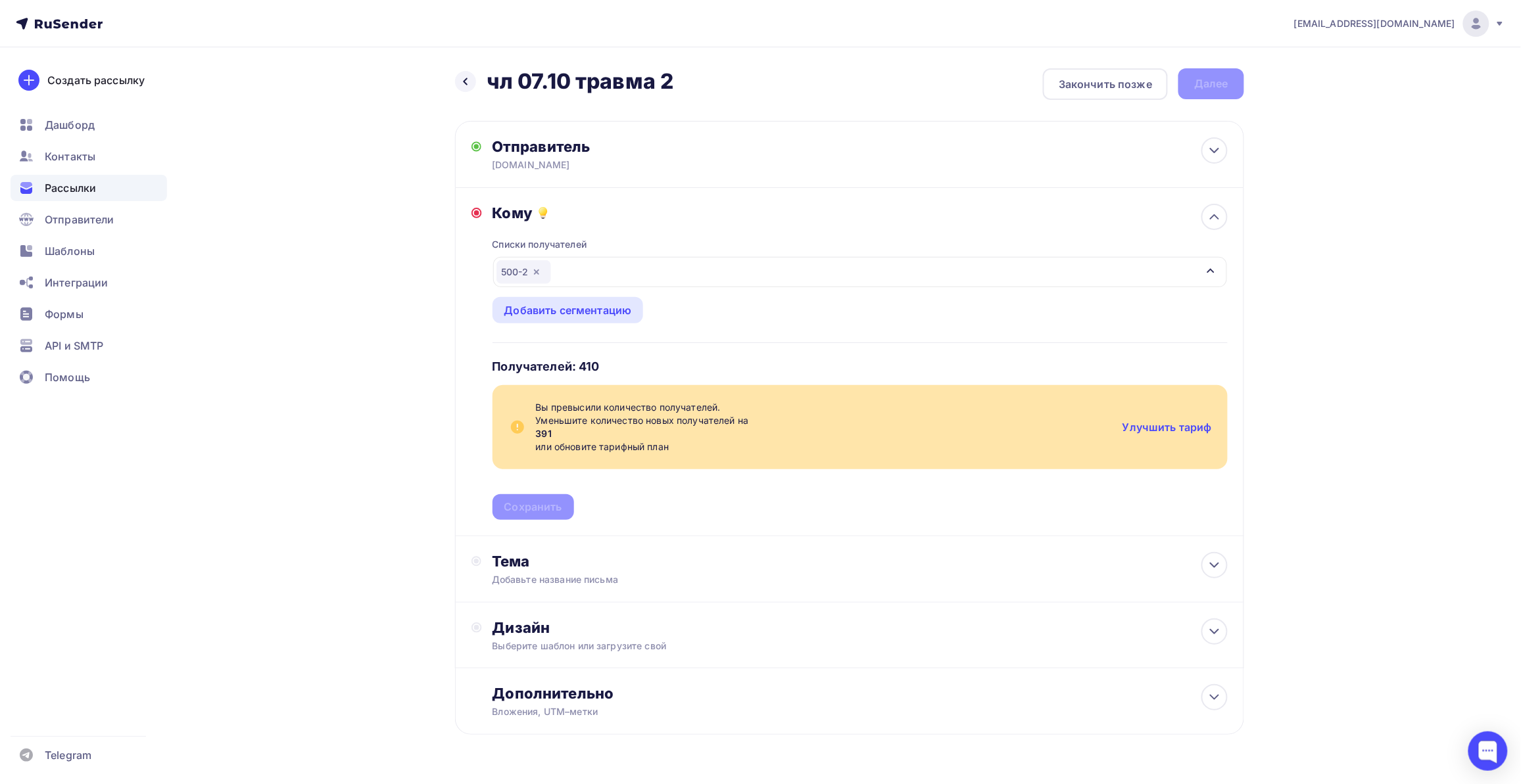
click at [380, 346] on div "Назад чл 07.10 травма 2 чл 07.10 травма 2 Закончить позже Далее Отправитель baz…" at bounding box center [760, 433] width 1077 height 772
click at [382, 130] on div "Назад чл 07.10 травма 2 чл 07.10 травма 2 Закончить позже Далее Отправитель baz…" at bounding box center [760, 433] width 1077 height 772
click at [1126, 82] on div "Закончить позже" at bounding box center [1105, 83] width 93 height 16
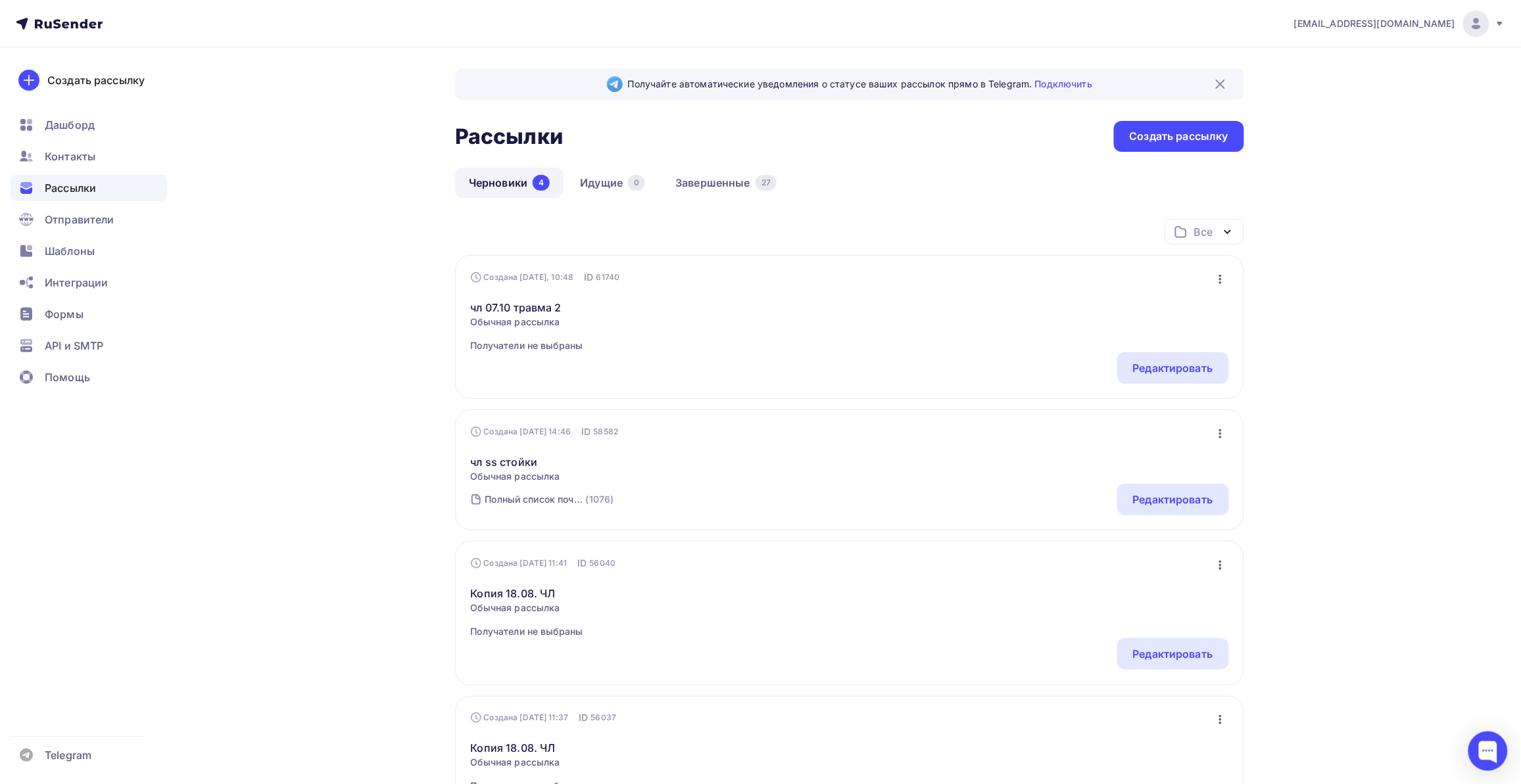
click at [348, 307] on div "Получайте автоматические уведомления о статусе ваших рассылок прямо в Telegram.…" at bounding box center [760, 522] width 1077 height 951
click at [687, 184] on link "Завершенные 27" at bounding box center [725, 183] width 129 height 31
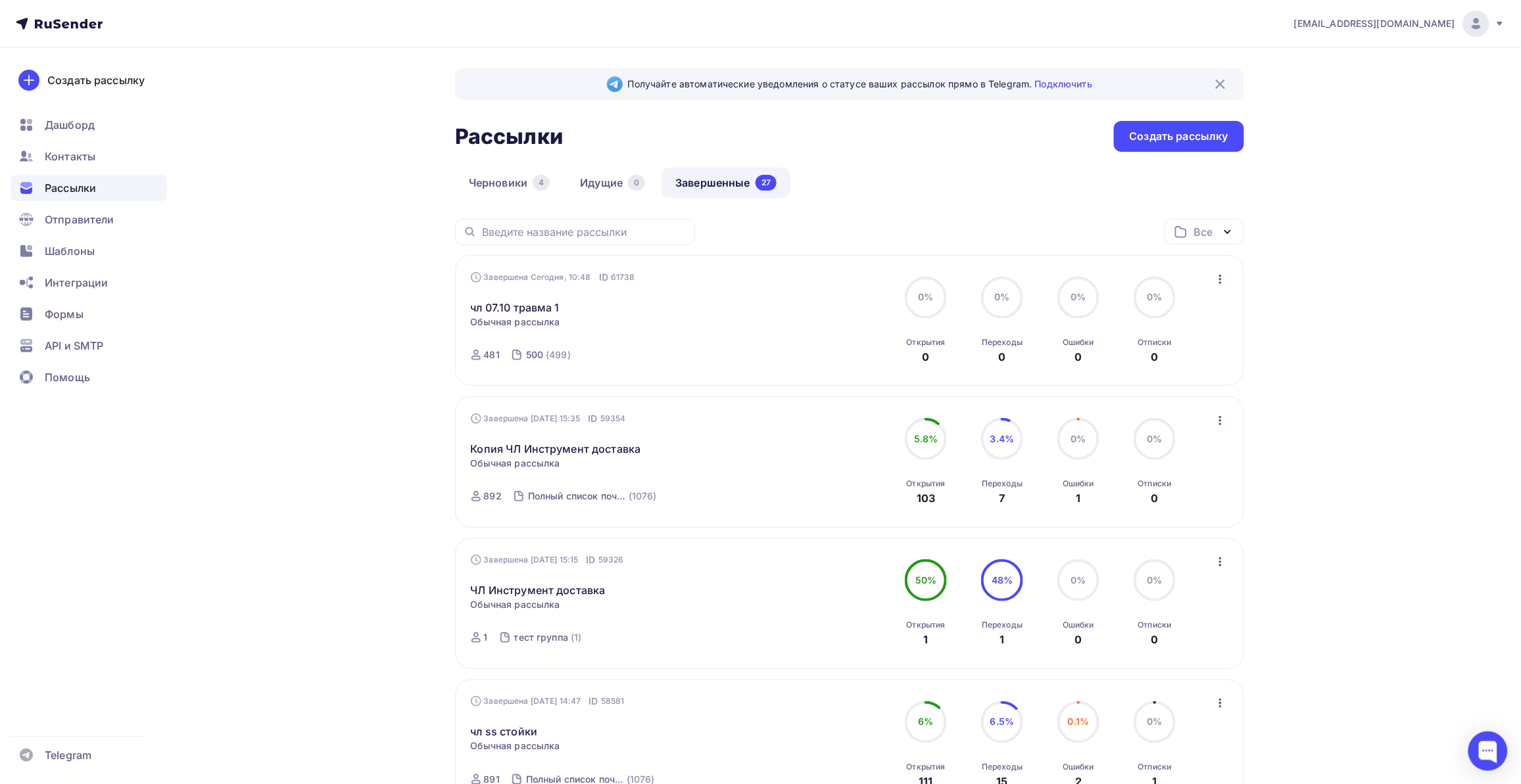
drag, startPoint x: 346, startPoint y: 411, endPoint x: 573, endPoint y: 368, distance: 231.0
click at [530, 312] on link "чл 07.10 травма 1" at bounding box center [514, 307] width 89 height 16
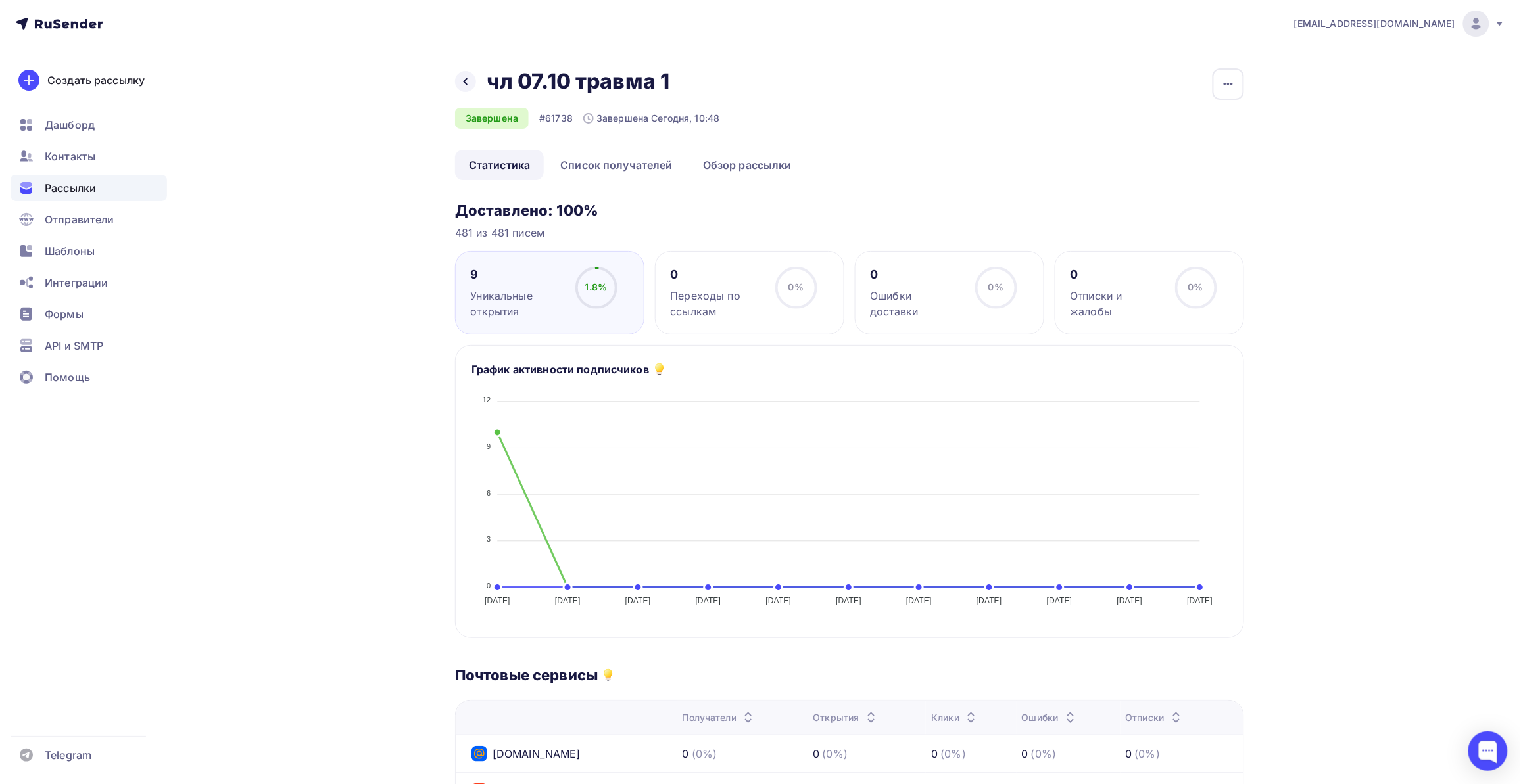
click at [367, 310] on div "Назад чл 07.10 травма 1 чл 07.10 травма 1 Завершена #61738 Завершена Сегодня, 1…" at bounding box center [760, 654] width 1077 height 1213
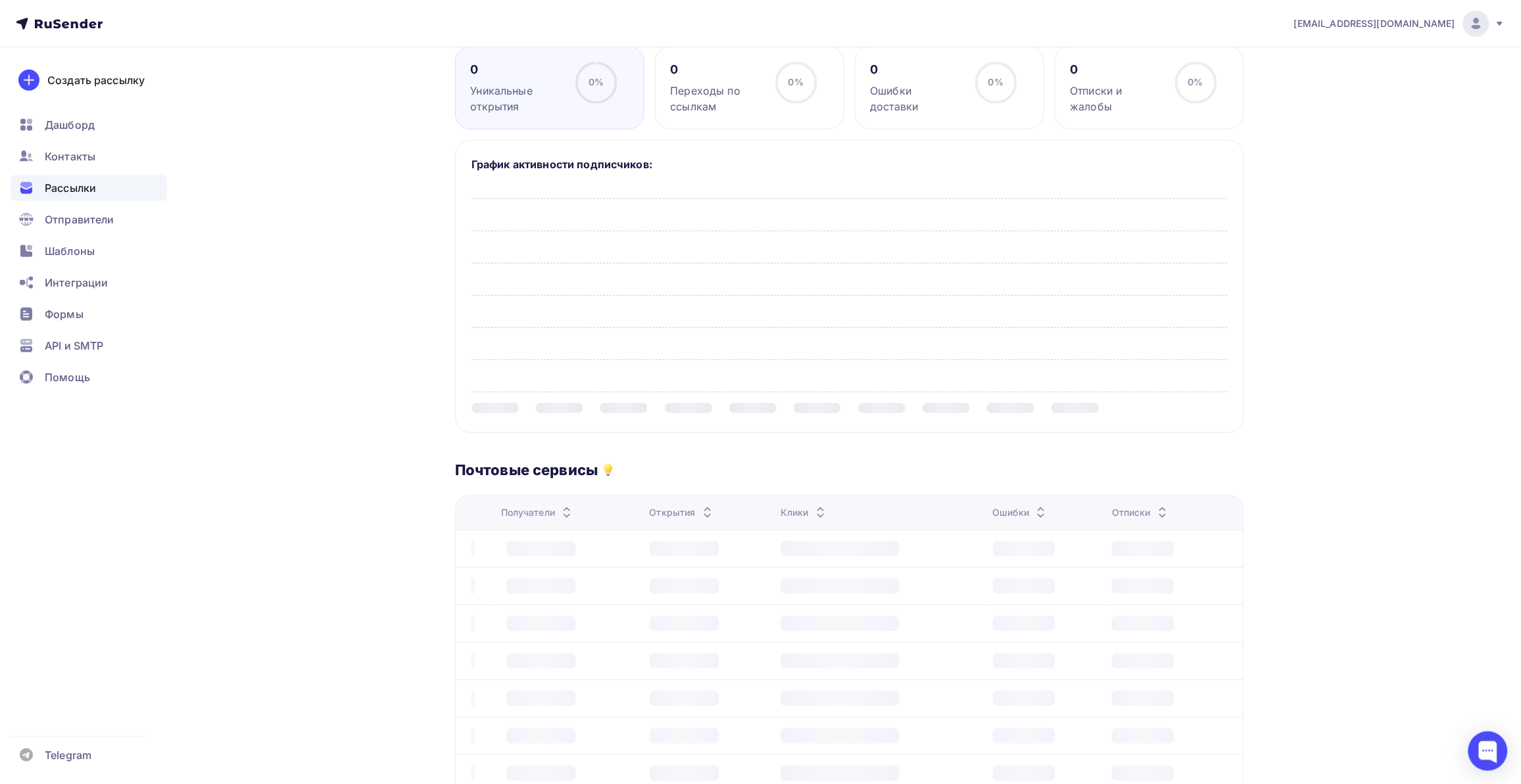
scroll to position [247, 0]
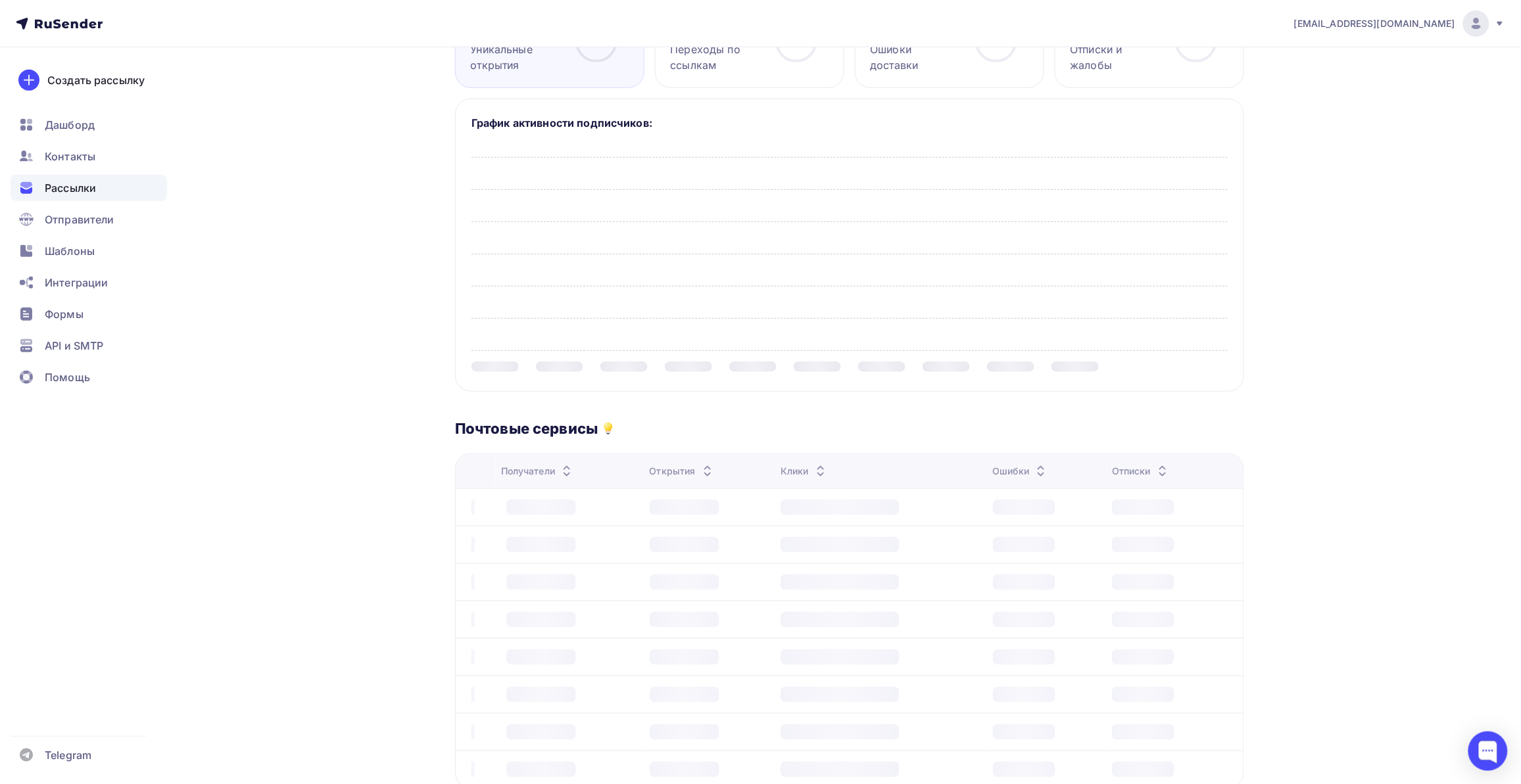
click at [303, 281] on div "Назад чл 07.10 травма 1 чл 07.10 травма 1 Завершена #61738 Завершена Сегодня, 1…" at bounding box center [760, 423] width 1077 height 1245
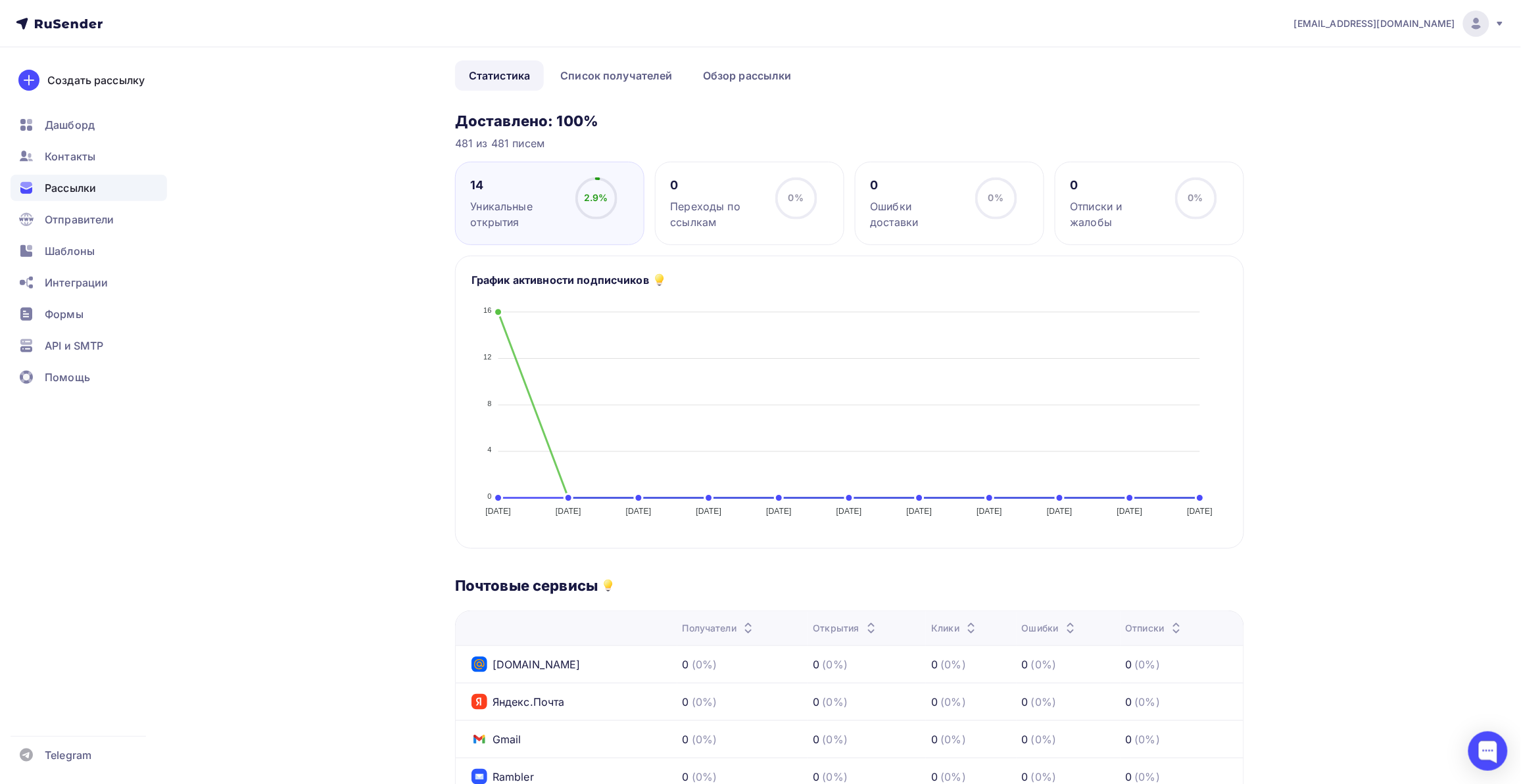
scroll to position [68, 0]
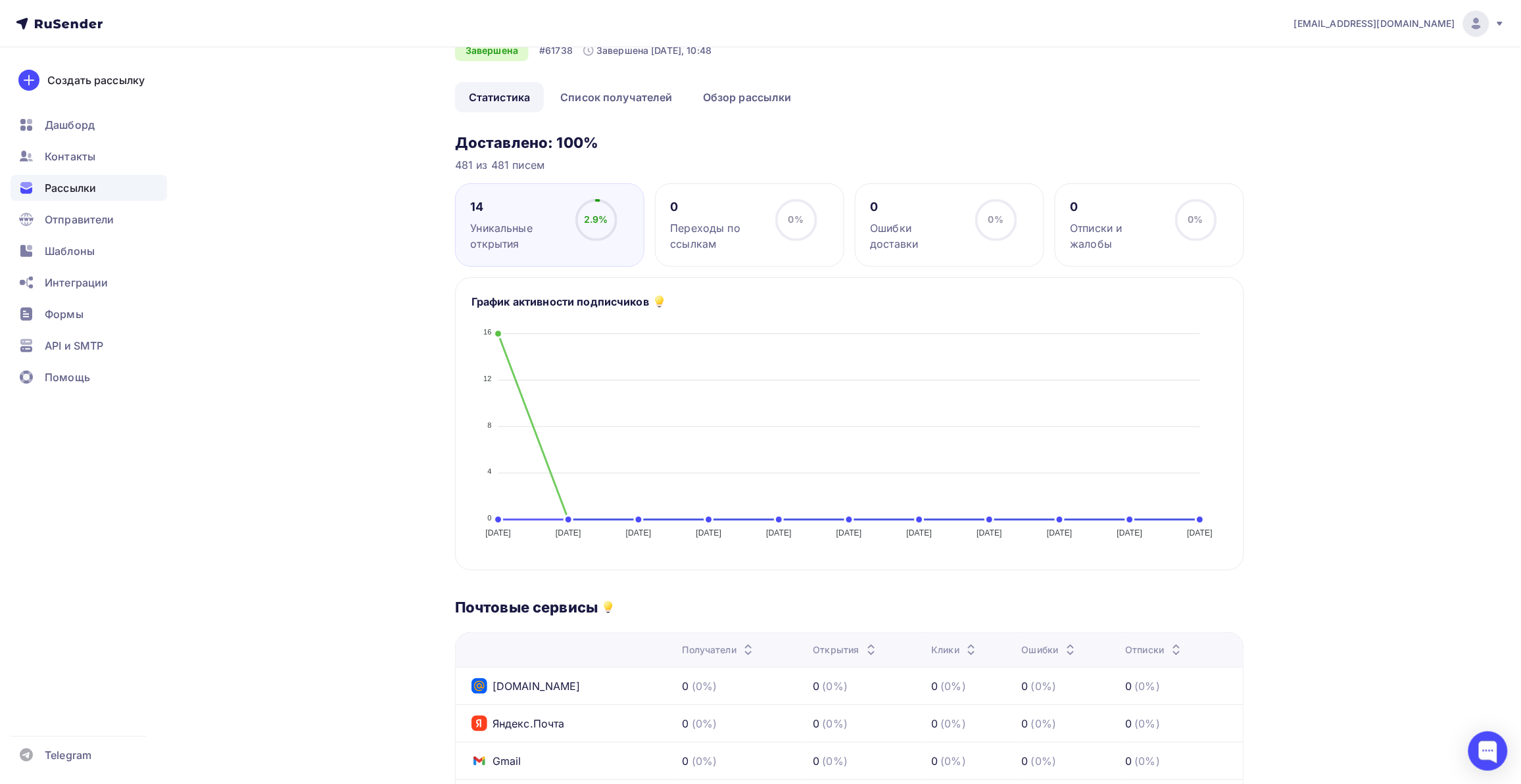
click at [331, 414] on div "Назад чл 07.10 травма 1 чл 07.10 травма 1 Завершена #61738 Завершена Сегодня, 1…" at bounding box center [760, 587] width 1077 height 1213
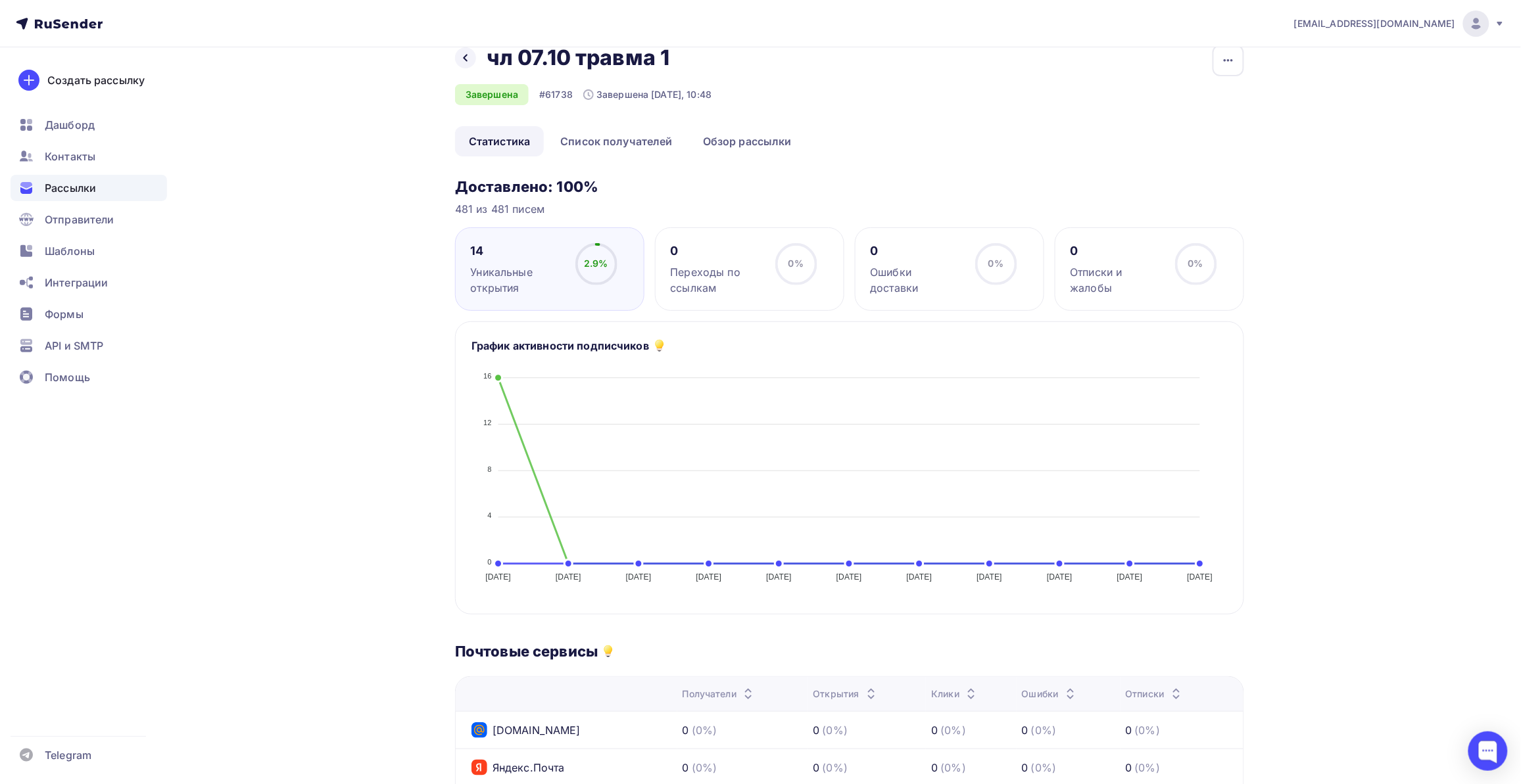
scroll to position [0, 0]
